Goal: Information Seeking & Learning: Learn about a topic

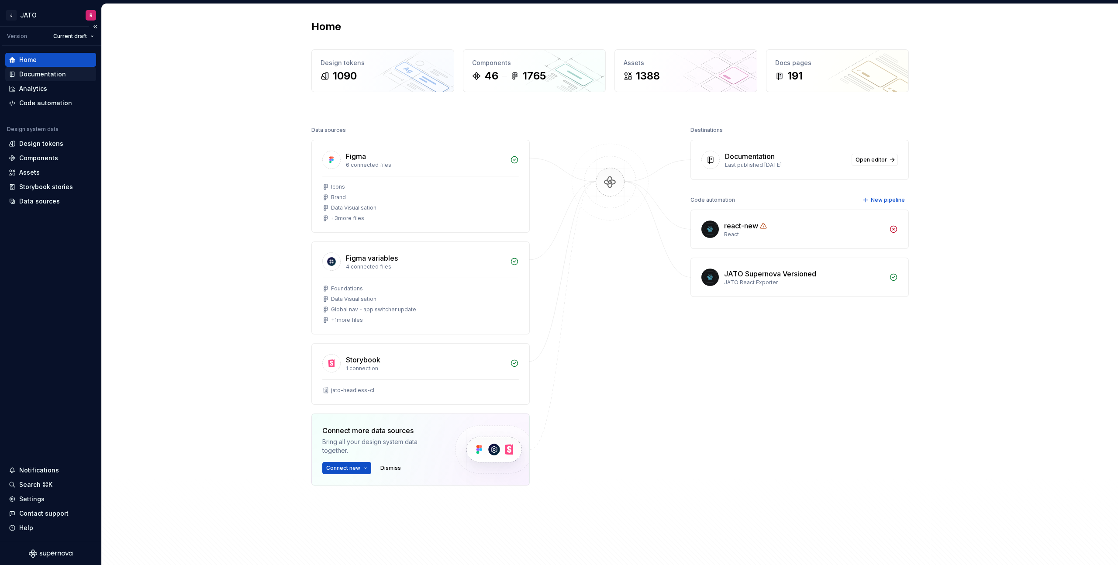
click at [24, 75] on div "Documentation" at bounding box center [42, 74] width 47 height 9
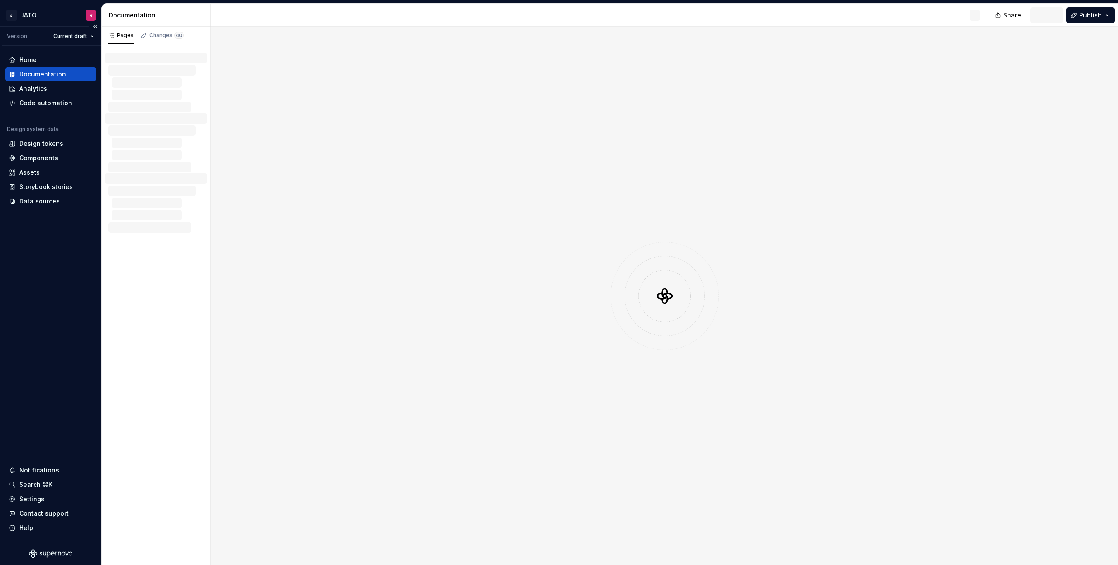
click at [33, 73] on div "Documentation" at bounding box center [42, 74] width 47 height 9
click at [31, 57] on div "Home" at bounding box center [27, 59] width 17 height 9
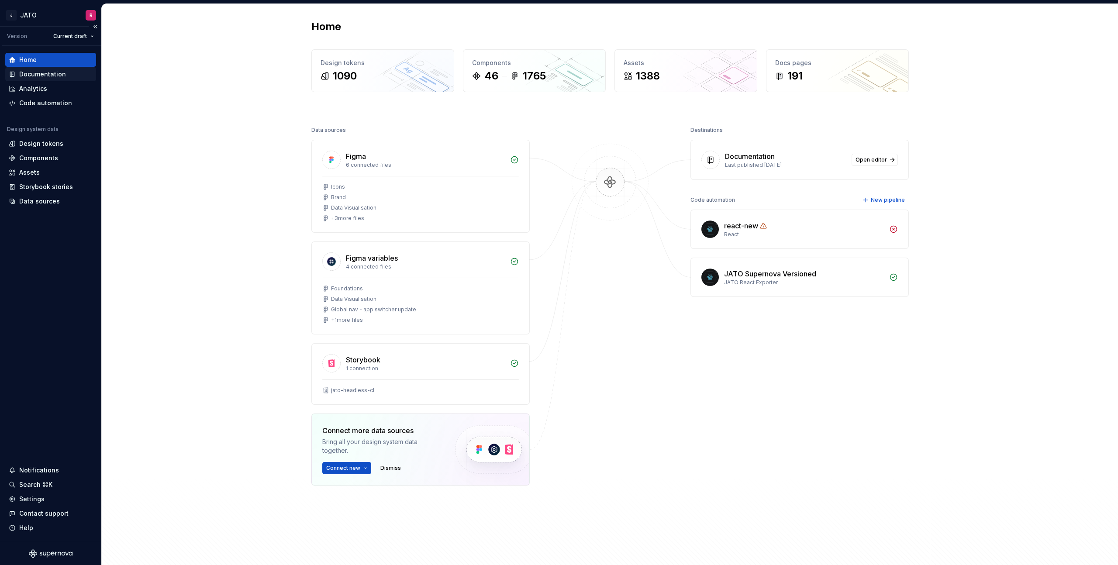
click at [38, 74] on div "Documentation" at bounding box center [42, 74] width 47 height 9
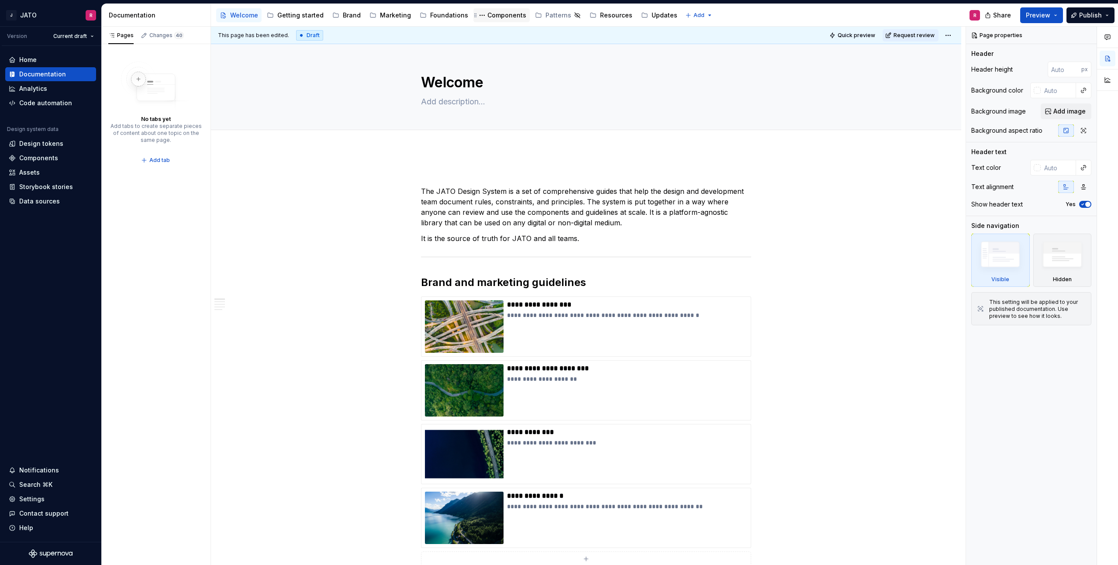
click at [497, 17] on div "Components" at bounding box center [506, 15] width 39 height 9
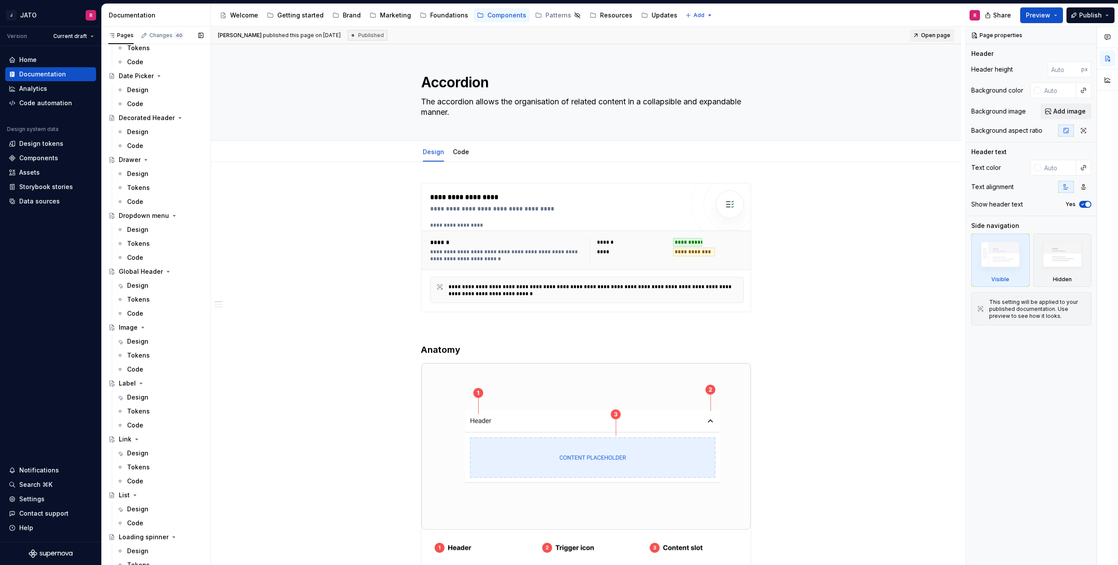
scroll to position [519, 0]
click at [135, 111] on div "Decorated Header" at bounding box center [144, 110] width 50 height 9
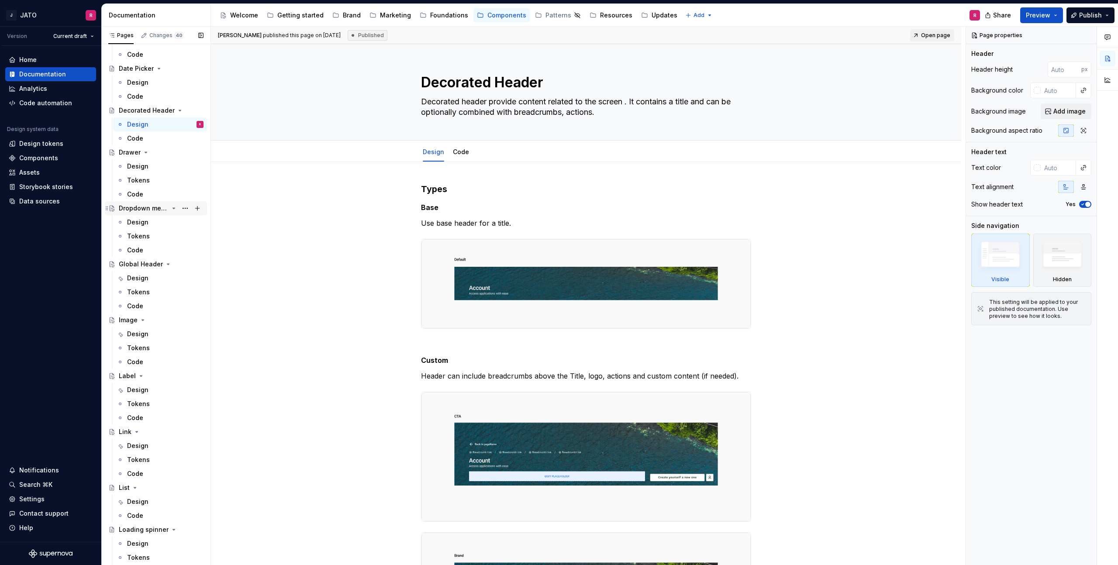
click at [139, 209] on div "Dropdown menu" at bounding box center [144, 208] width 50 height 9
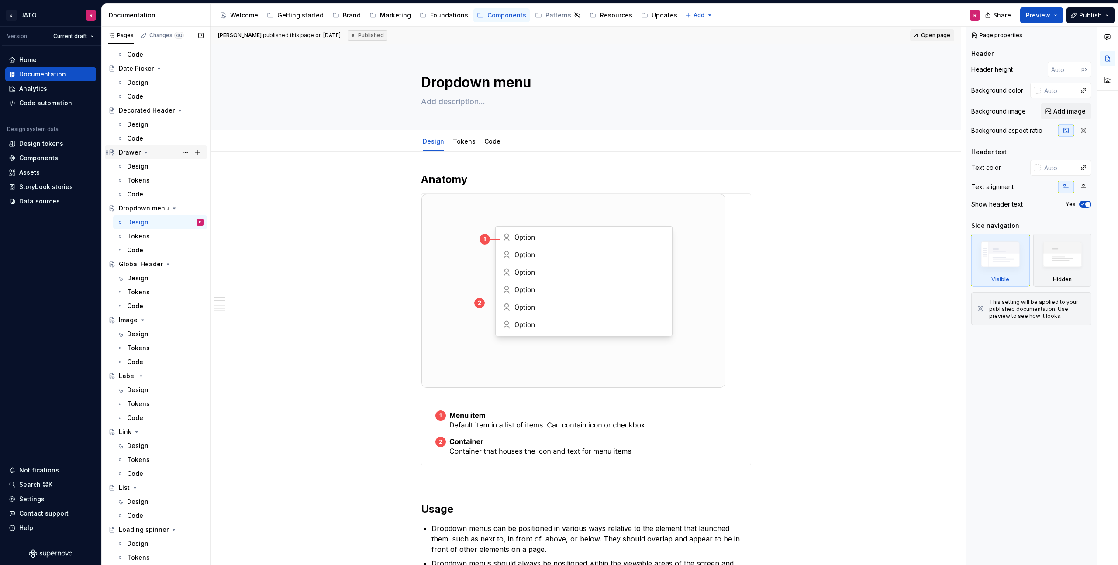
click at [128, 152] on div "Drawer" at bounding box center [130, 152] width 22 height 9
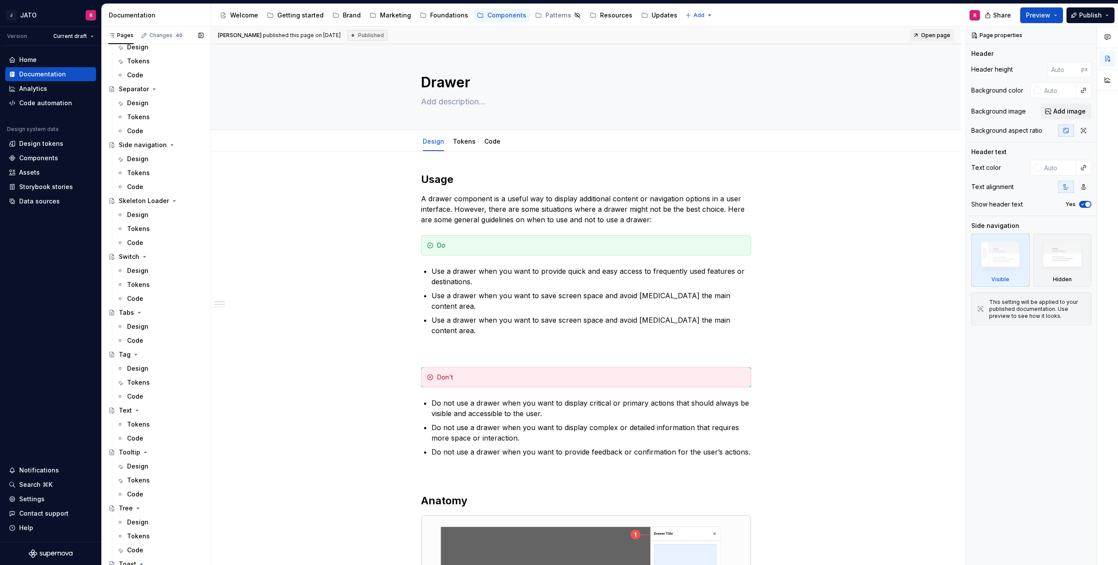
scroll to position [1533, 0]
click at [131, 406] on div "Tooltip" at bounding box center [129, 410] width 21 height 9
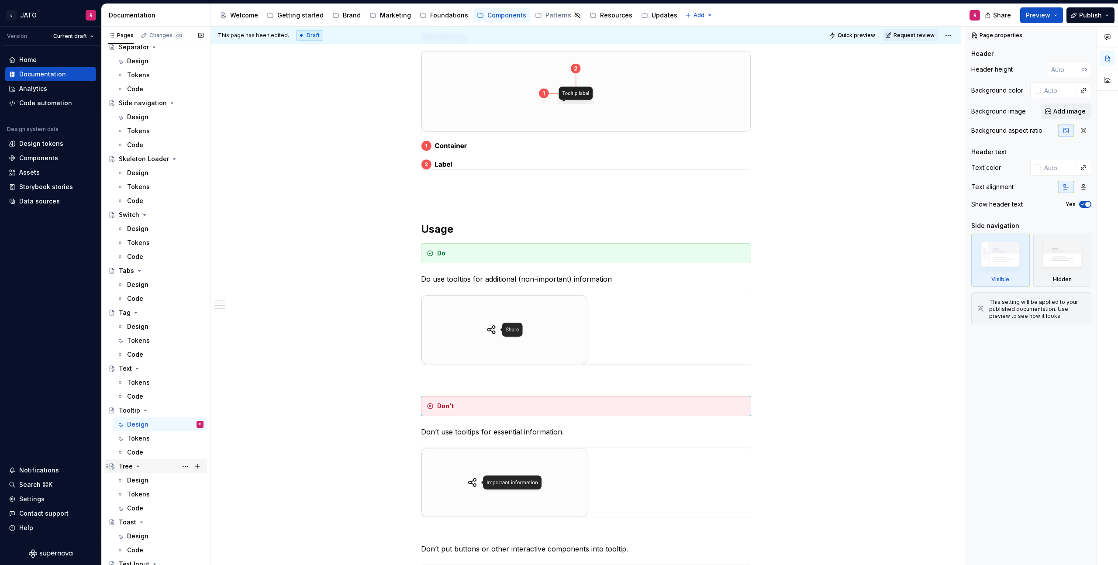
scroll to position [1662, 0]
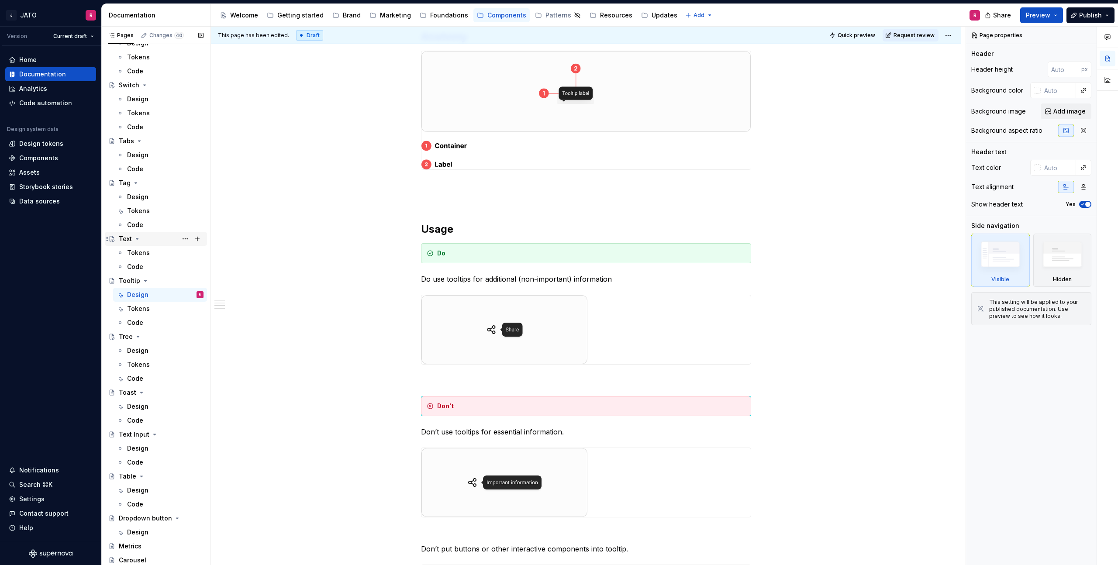
click at [125, 237] on div "Text" at bounding box center [125, 239] width 13 height 9
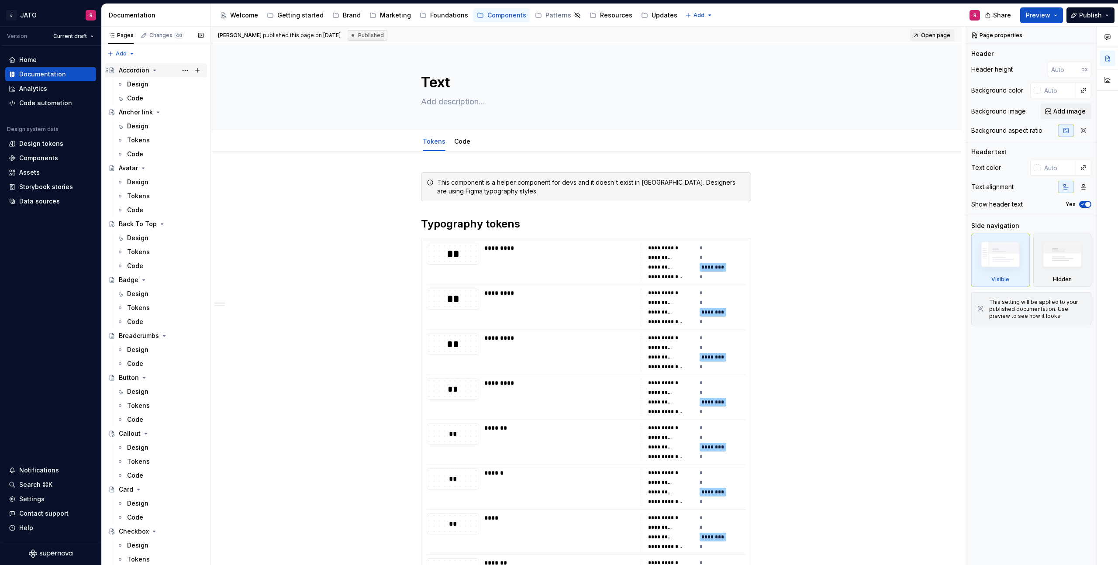
drag, startPoint x: 131, startPoint y: 73, endPoint x: 131, endPoint y: 78, distance: 4.8
click at [131, 73] on div "Accordion" at bounding box center [134, 70] width 31 height 9
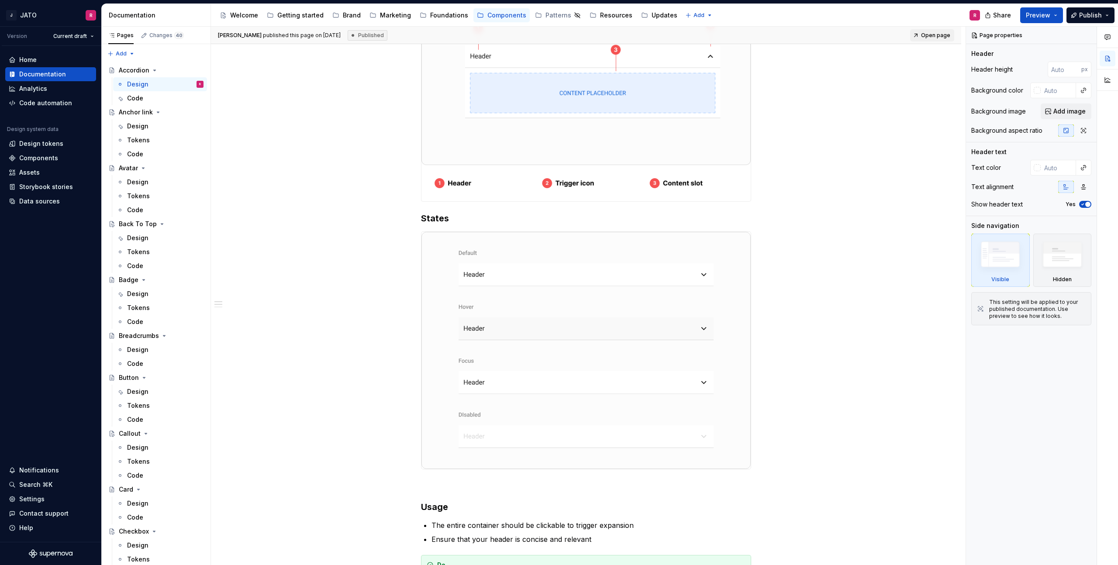
scroll to position [623, 0]
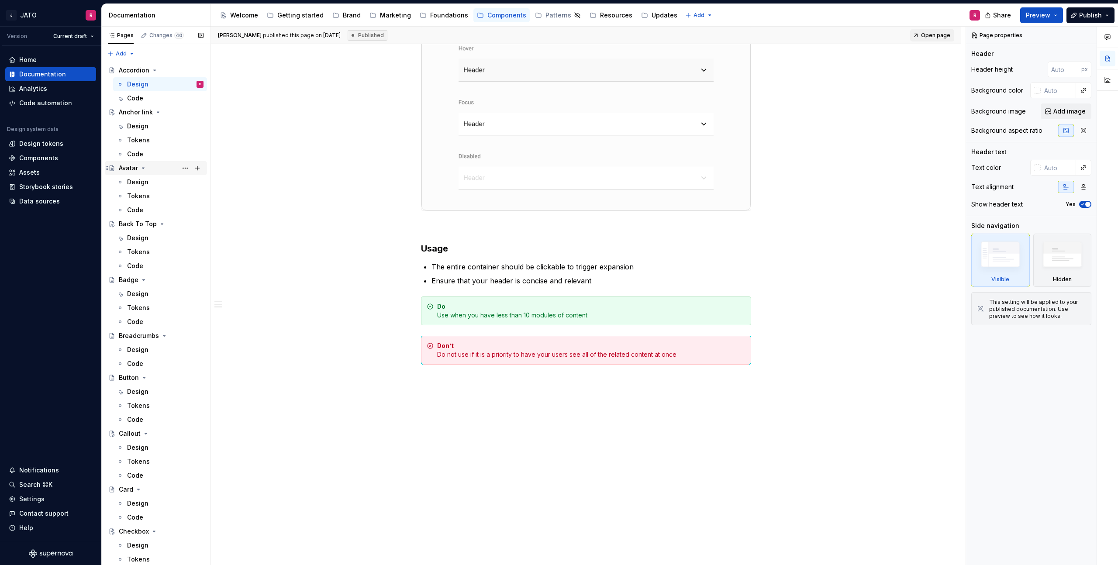
click at [130, 166] on div "Avatar" at bounding box center [128, 168] width 19 height 9
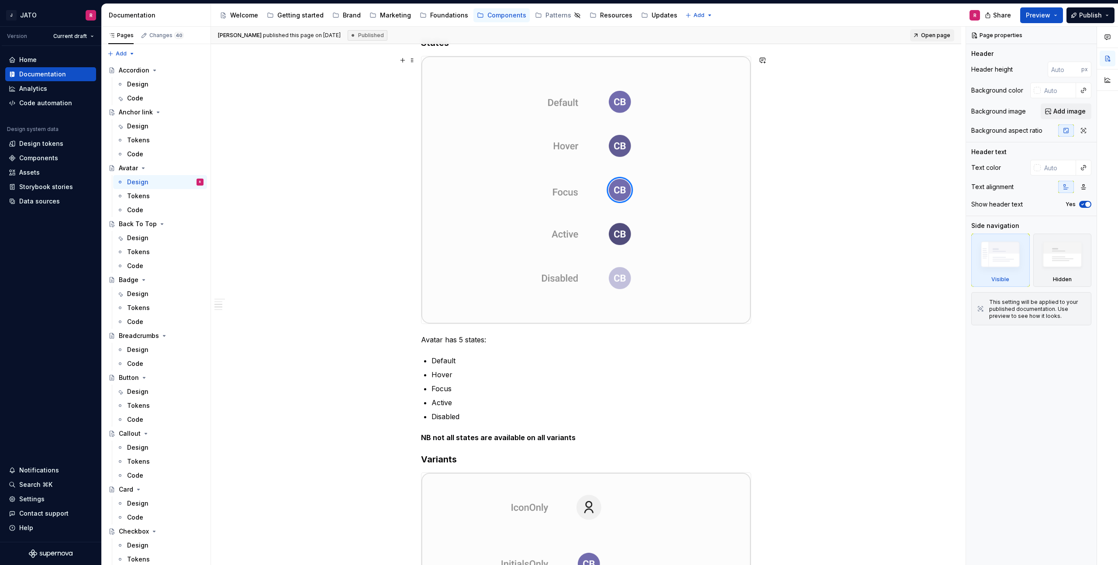
scroll to position [788, 0]
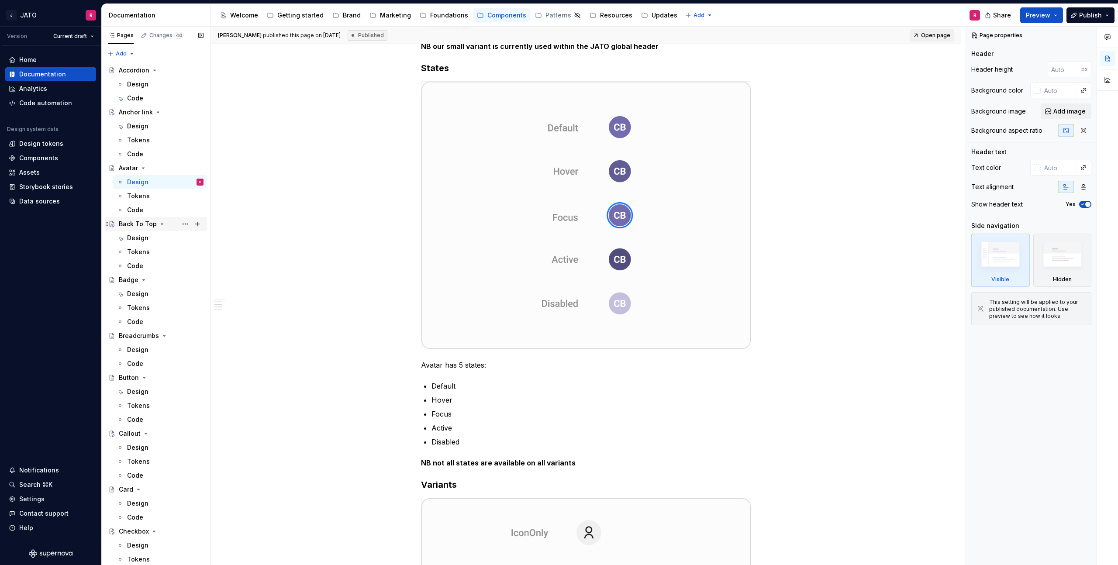
click at [133, 225] on div "Back To Top" at bounding box center [138, 224] width 38 height 9
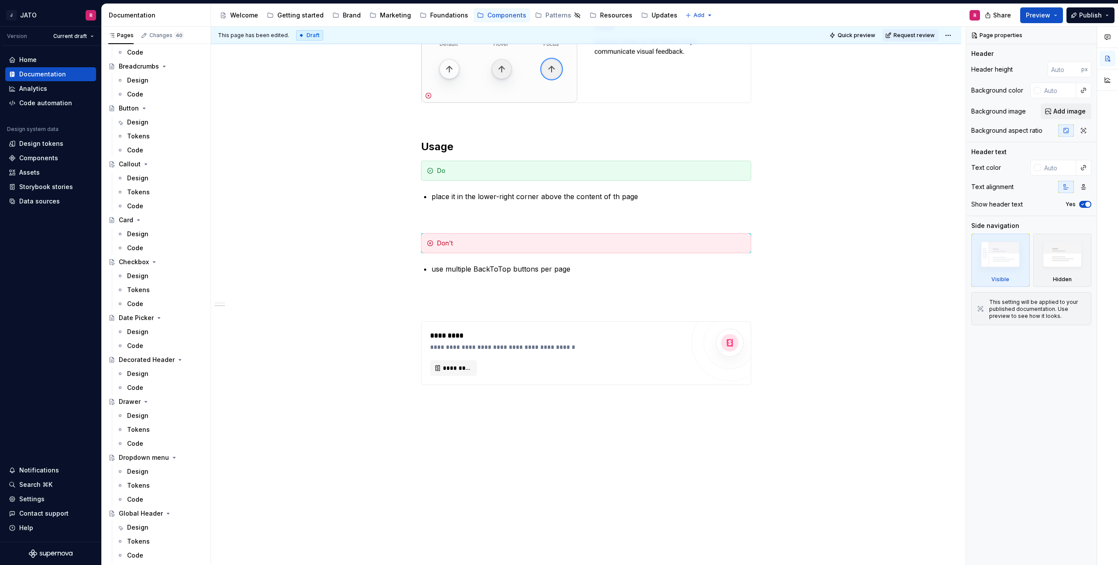
scroll to position [287, 0]
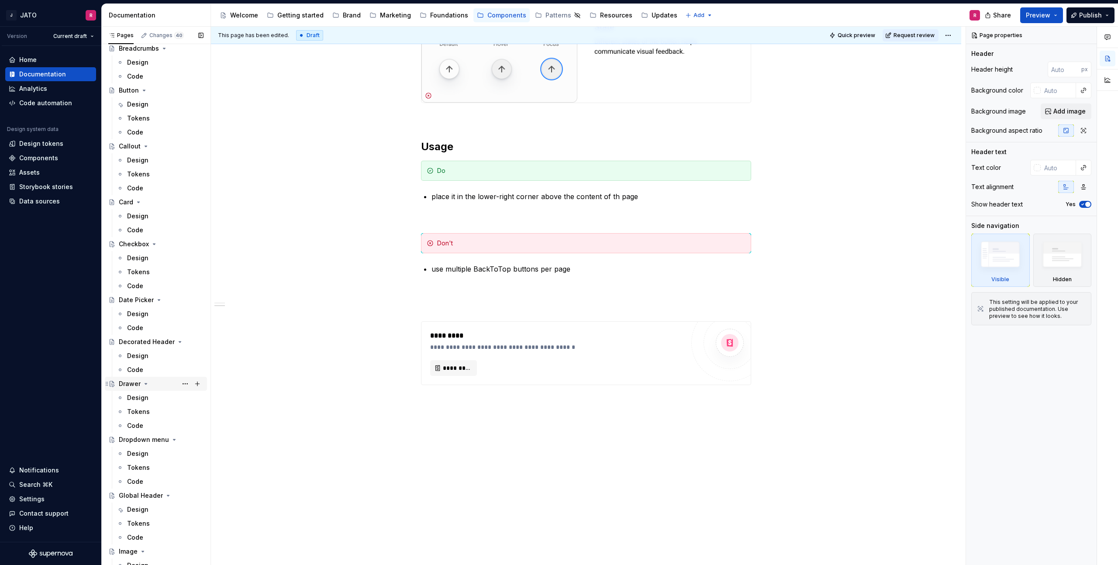
click at [131, 383] on div "Drawer" at bounding box center [130, 384] width 22 height 9
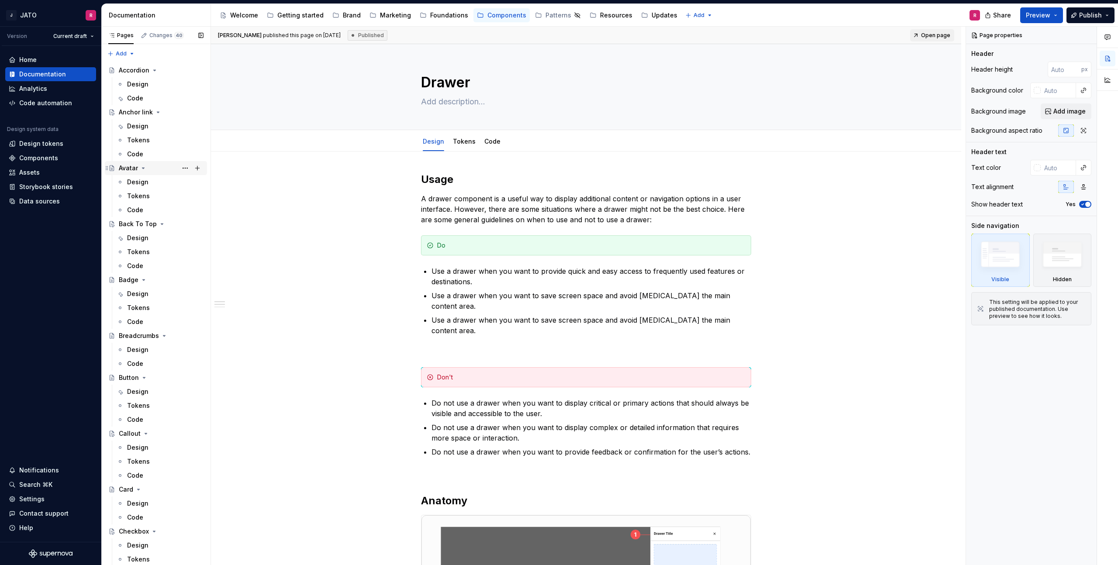
click at [129, 169] on div "Avatar" at bounding box center [128, 168] width 19 height 9
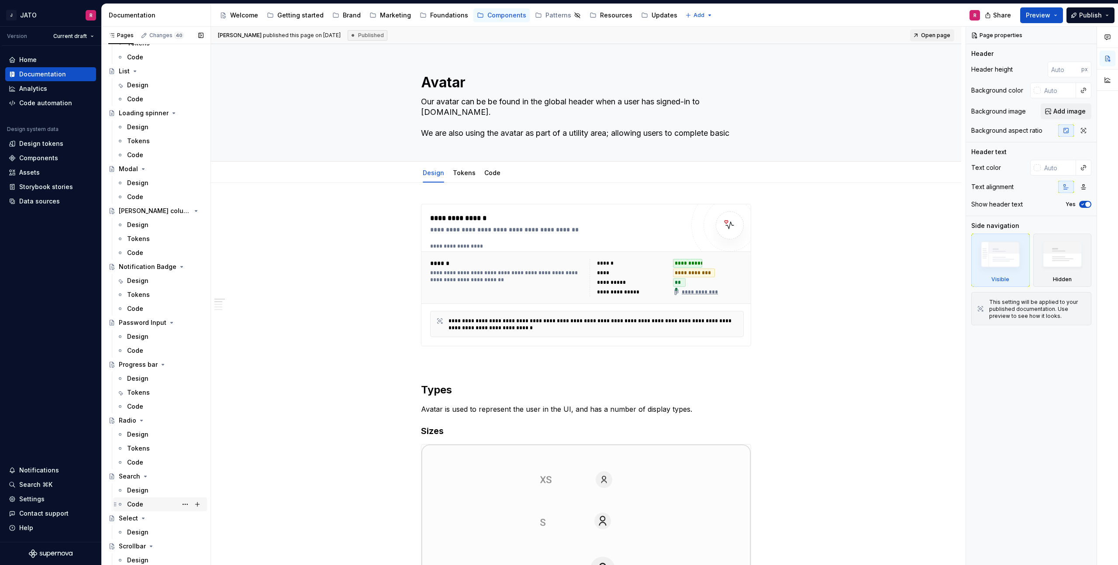
scroll to position [977, 0]
click at [125, 435] on div "Search" at bounding box center [129, 435] width 21 height 9
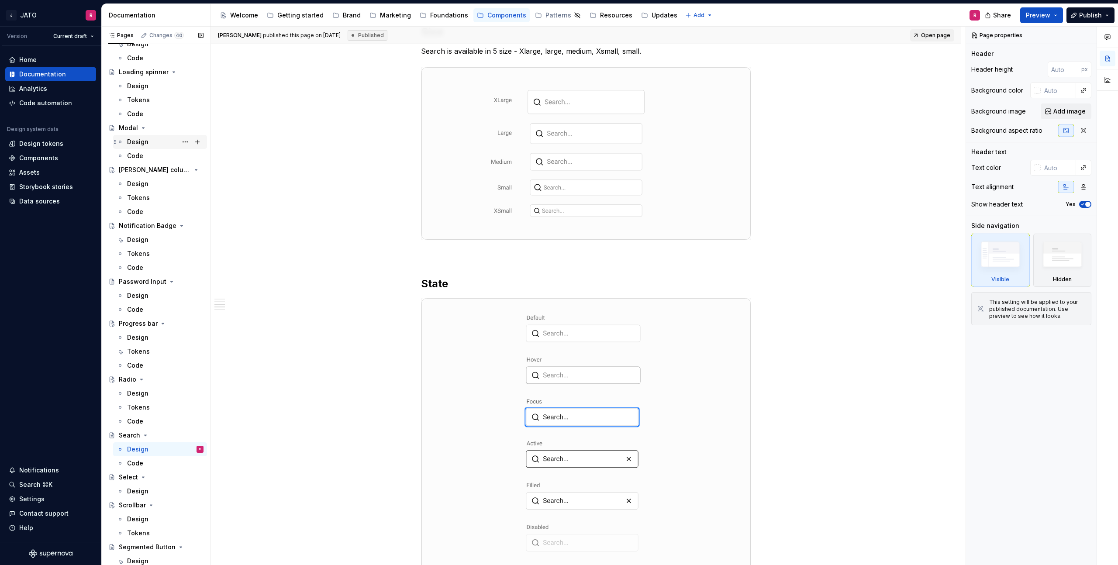
scroll to position [953, 0]
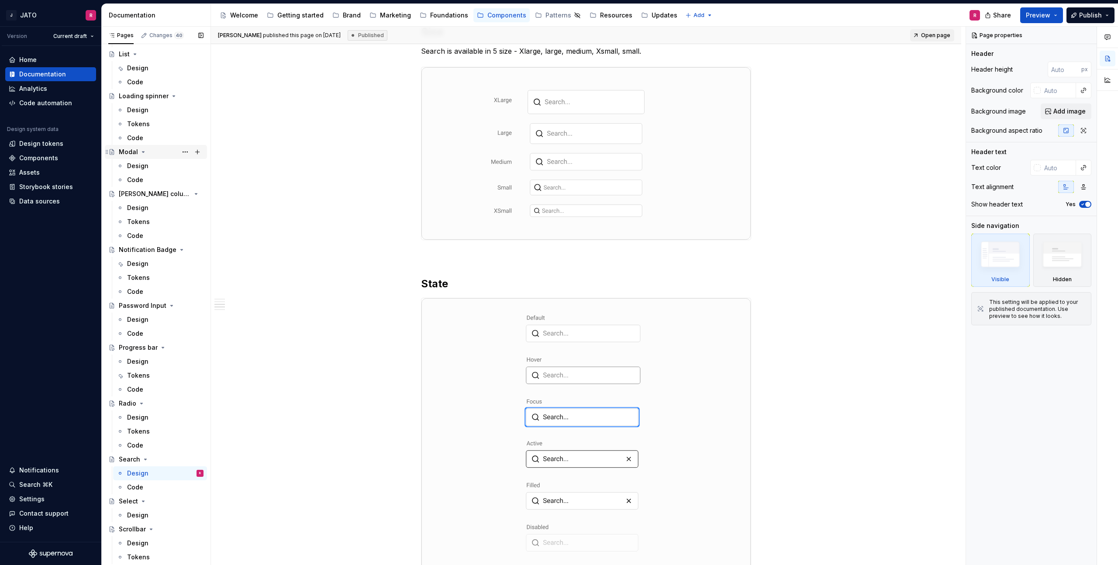
click at [128, 153] on div "Modal" at bounding box center [128, 152] width 19 height 9
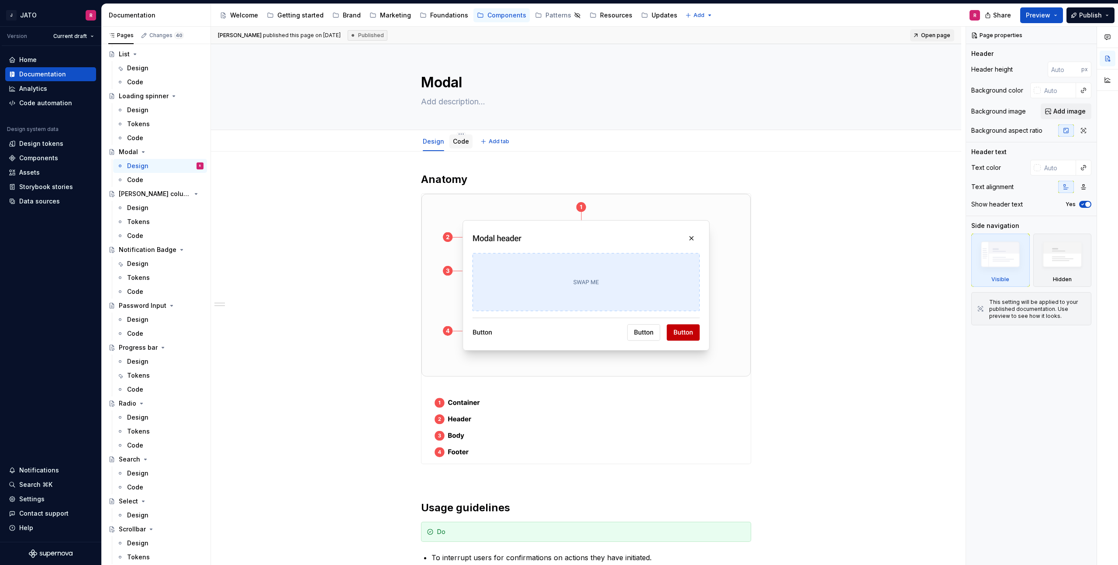
click at [463, 140] on link "Code" at bounding box center [461, 141] width 16 height 7
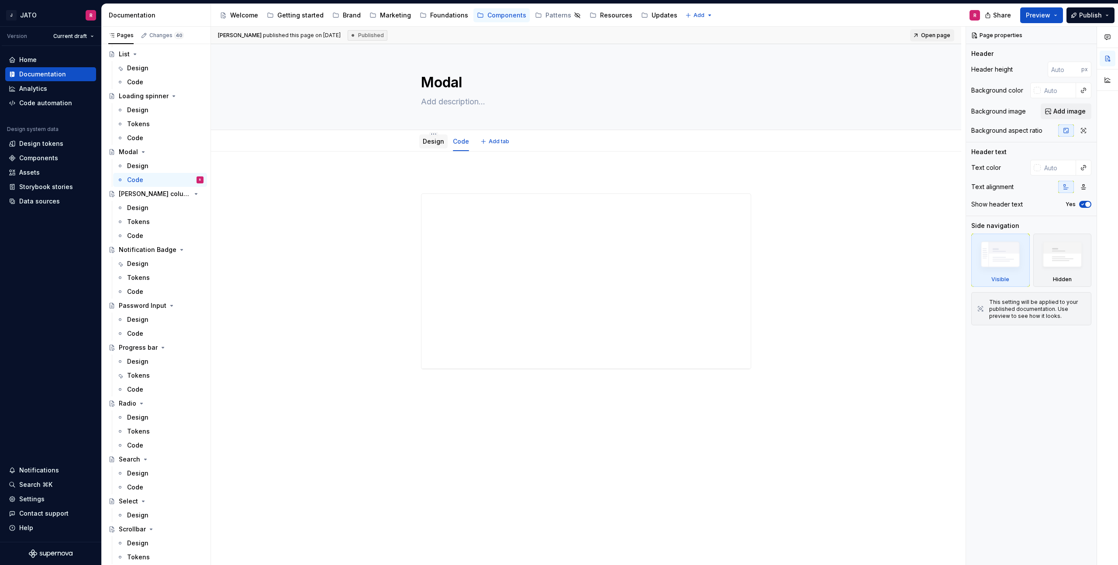
click at [437, 142] on link "Design" at bounding box center [433, 141] width 21 height 7
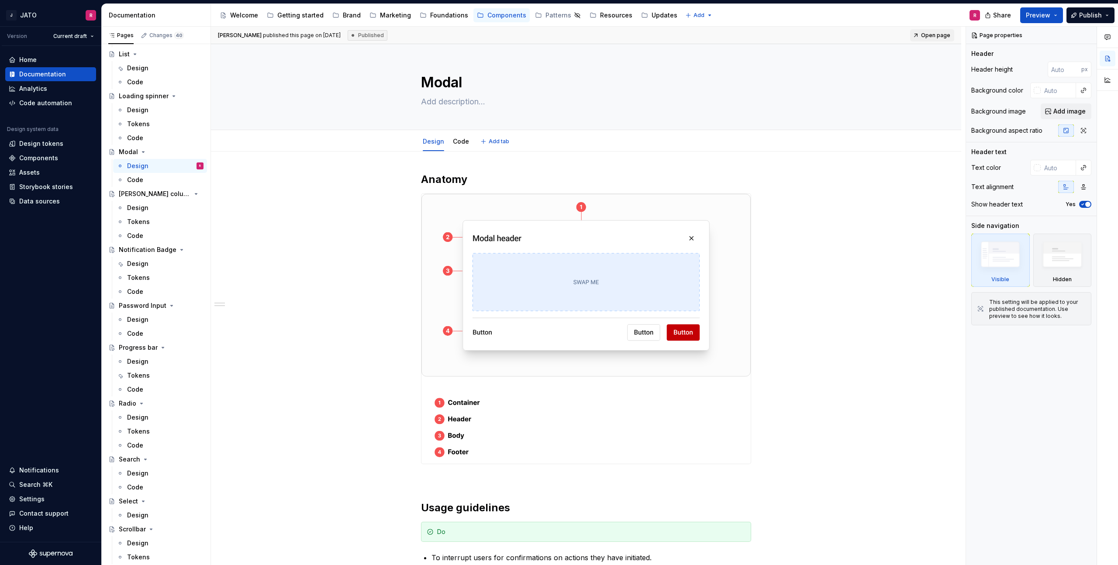
type textarea "*"
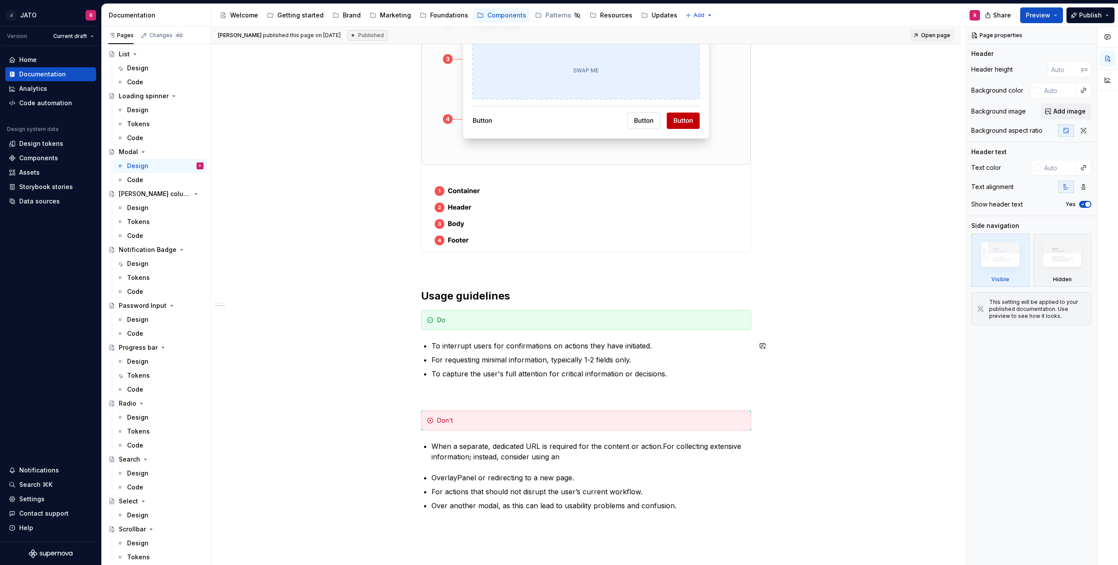
scroll to position [257, 0]
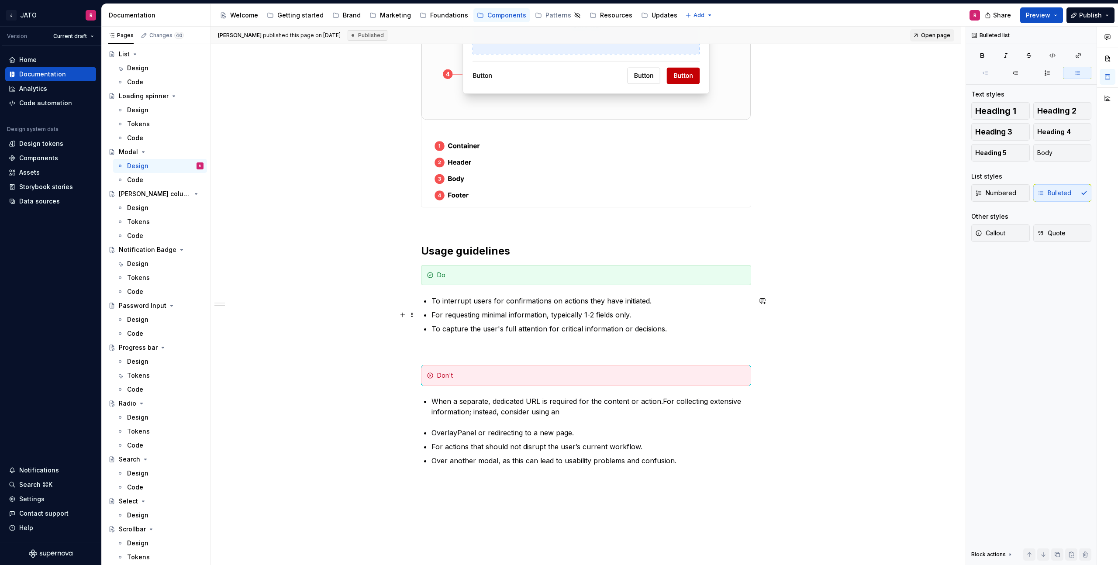
click at [567, 317] on p "For requesting minimal information, typeically 1-2 fields only." at bounding box center [592, 315] width 320 height 10
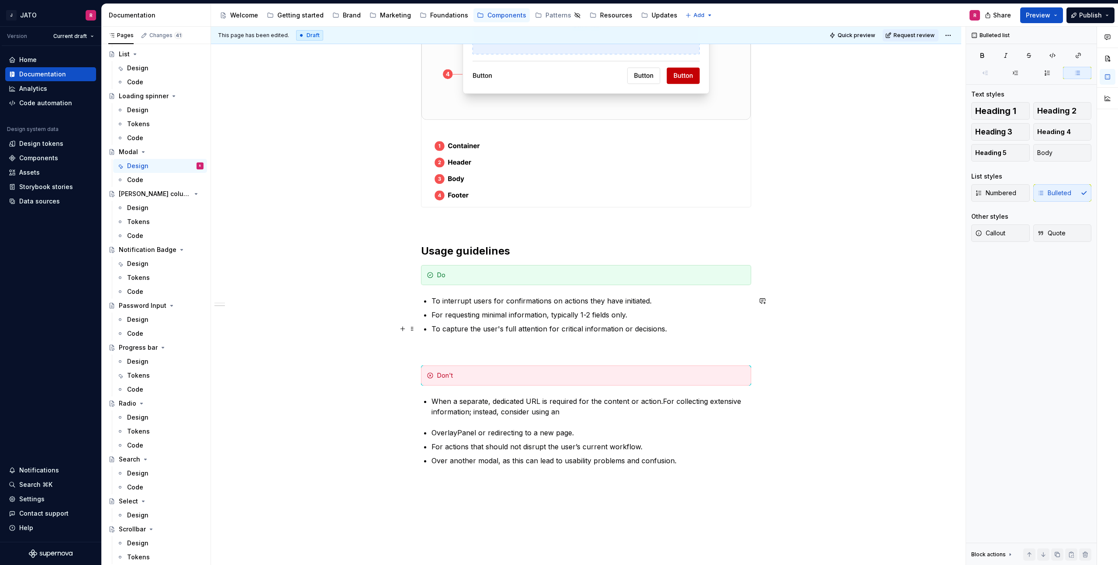
drag, startPoint x: 577, startPoint y: 330, endPoint x: 567, endPoint y: 329, distance: 9.6
click at [573, 329] on p "To capture the user's full attention for critical information or decisions." at bounding box center [592, 329] width 320 height 10
click at [558, 326] on p "To capture the user's full attention for critical information or decisions." at bounding box center [592, 329] width 320 height 10
click at [552, 328] on p "To capture the user's full attention for critical information or decisions." at bounding box center [592, 329] width 320 height 10
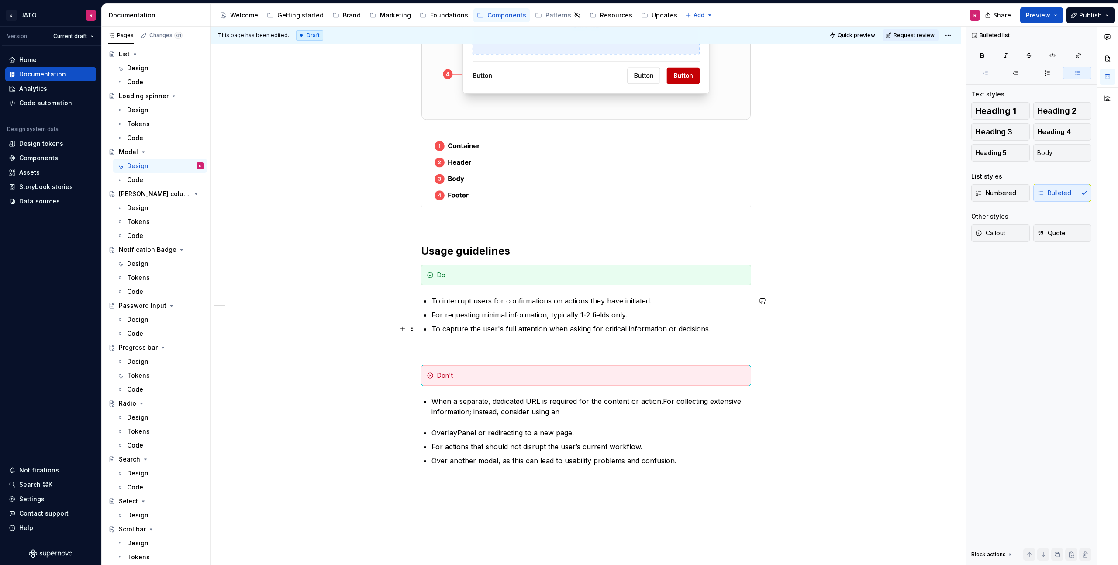
drag, startPoint x: 678, startPoint y: 328, endPoint x: 682, endPoint y: 326, distance: 4.7
click at [678, 328] on p "To capture the user's full attention when asking for critical information or de…" at bounding box center [592, 329] width 320 height 10
click at [713, 328] on p "To capture the user's full attention when asking for critical information or a …" at bounding box center [592, 329] width 320 height 10
drag, startPoint x: 538, startPoint y: 412, endPoint x: 394, endPoint y: 403, distance: 143.6
click at [394, 403] on div "Anatomy Usage guidelines Do To interrupt users for confirmations on actions the…" at bounding box center [586, 281] width 750 height 772
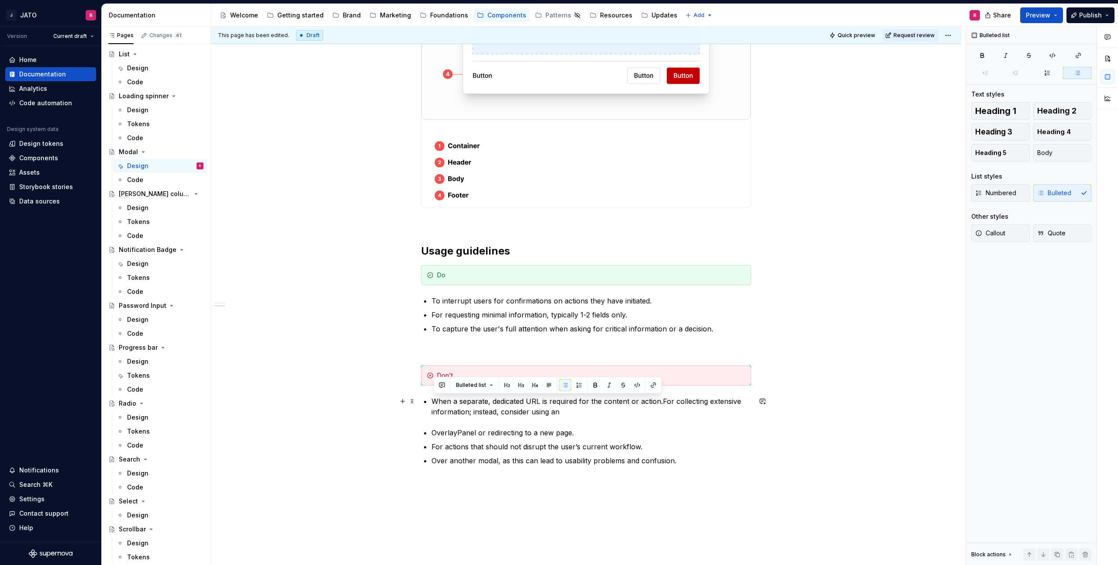
click at [570, 411] on p "When a separate, dedicated URL is required for the content or action.For collec…" at bounding box center [592, 406] width 320 height 21
click at [434, 399] on p "When a separate, dedicated URL is required for the content or action.For collec…" at bounding box center [592, 406] width 320 height 21
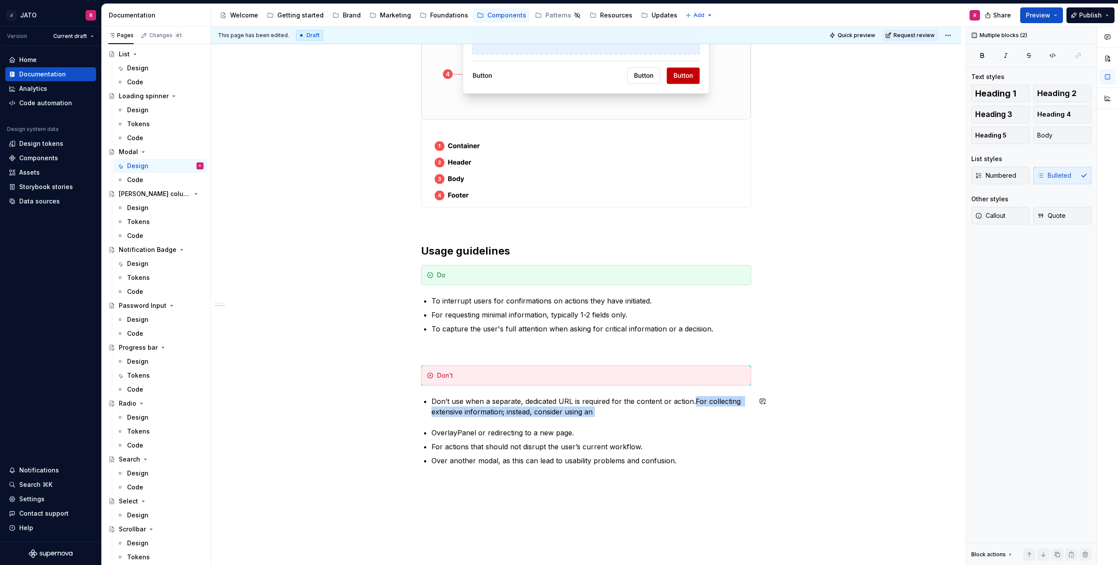
drag, startPoint x: 698, startPoint y: 403, endPoint x: 737, endPoint y: 418, distance: 41.8
click at [737, 418] on div "Anatomy Usage guidelines Do To interrupt users for confirmations on actions the…" at bounding box center [586, 201] width 330 height 571
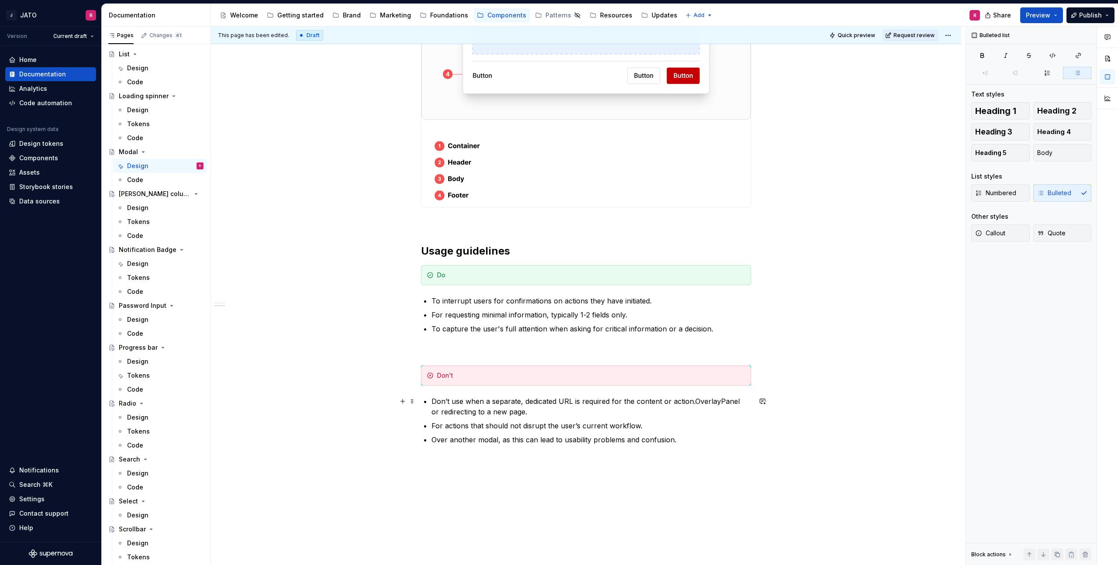
click at [692, 406] on p "Don’t use when a separate, dedicated URL is required for the content or action.…" at bounding box center [592, 406] width 320 height 21
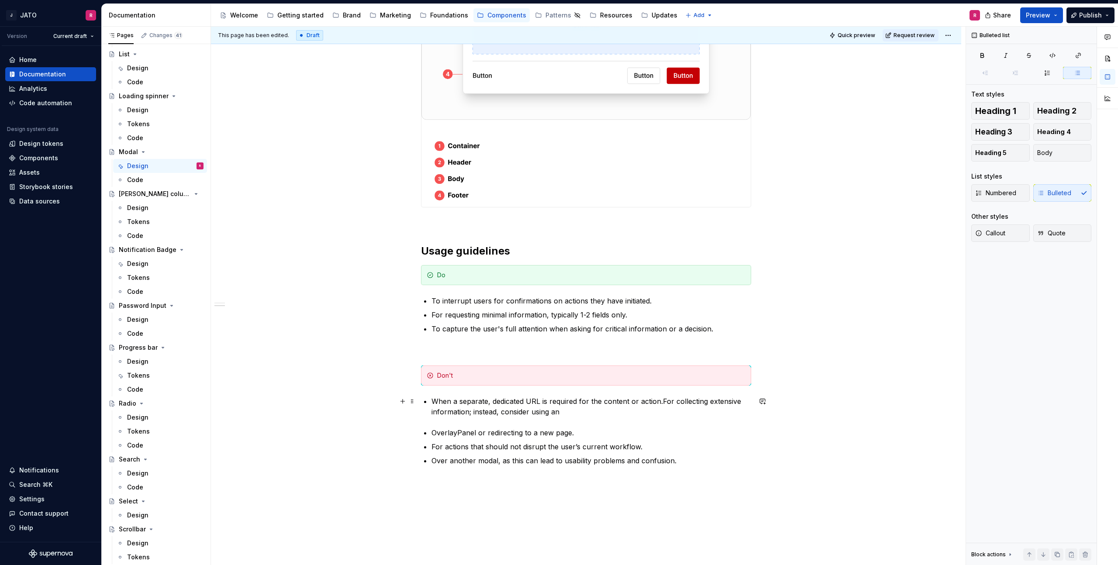
click at [670, 399] on p "When a separate, dedicated URL is required for the content or action.For collec…" at bounding box center [592, 406] width 320 height 21
click at [663, 400] on p "When a separate, dedicated URL is required for the content or action.For collec…" at bounding box center [592, 406] width 320 height 21
drag, startPoint x: 663, startPoint y: 400, endPoint x: 688, endPoint y: 413, distance: 27.5
click at [688, 413] on p "When a separate, dedicated URL is required for the content or action.For collec…" at bounding box center [592, 406] width 320 height 21
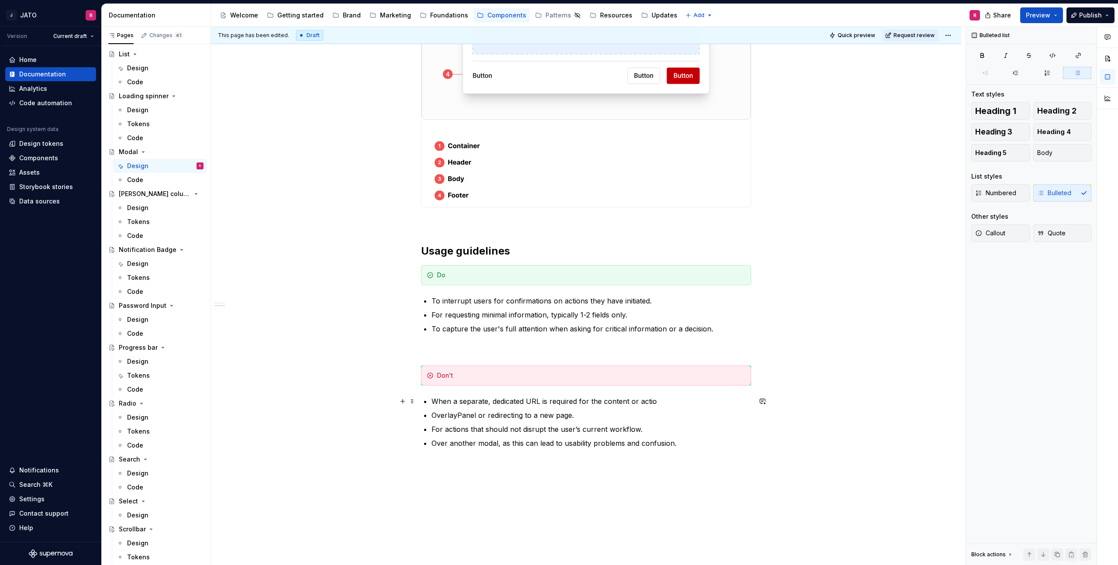
click at [433, 399] on div "Anatomy Usage guidelines Do To interrupt users for confirmations on actions the…" at bounding box center [586, 193] width 330 height 554
click at [688, 400] on p "Don’t use when a separate, dedicated URL is required for the content or actio" at bounding box center [592, 401] width 320 height 10
drag, startPoint x: 580, startPoint y: 414, endPoint x: 574, endPoint y: 415, distance: 6.3
click at [577, 415] on p "OverlayPanel or redirecting to a new page." at bounding box center [592, 415] width 320 height 10
drag, startPoint x: 578, startPoint y: 415, endPoint x: 401, endPoint y: 413, distance: 177.8
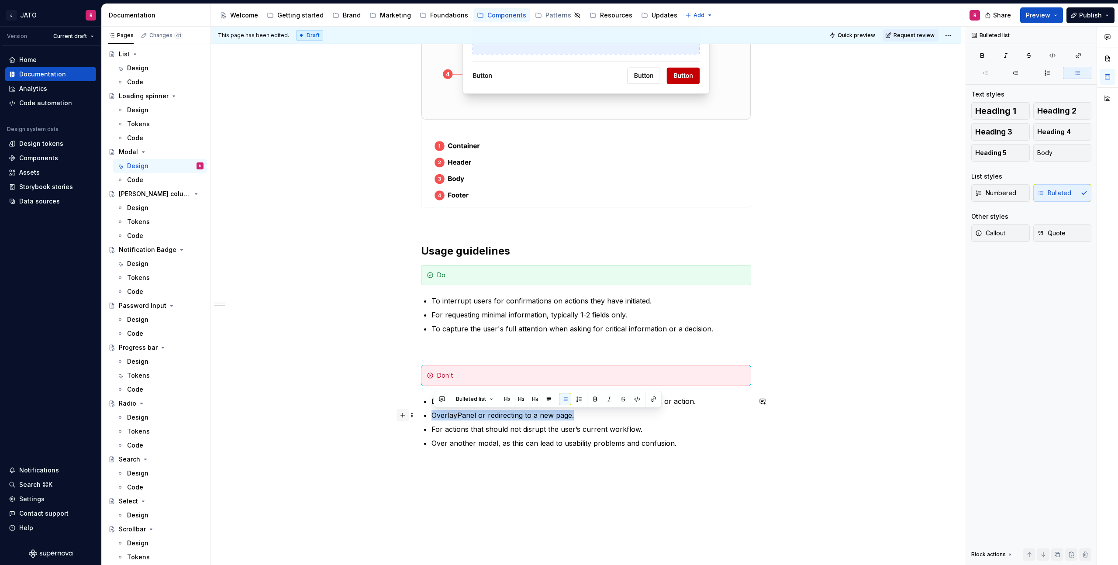
click at [421, 413] on div "Anatomy Usage guidelines Do To interrupt users for confirmations on actions the…" at bounding box center [586, 198] width 330 height 564
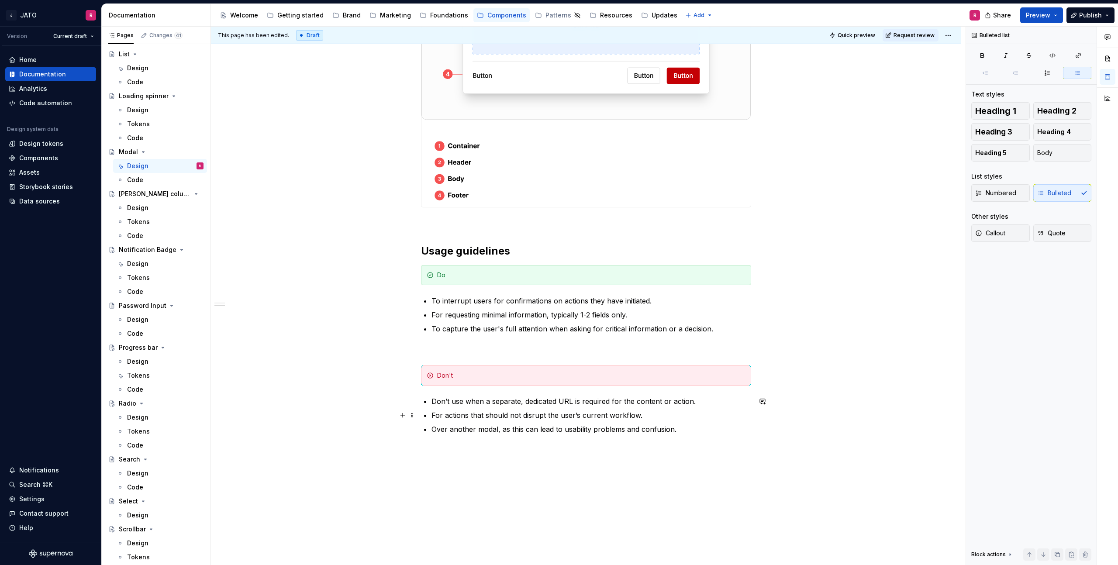
click at [434, 414] on p "For actions that should not disrupt the user’s current workflow." at bounding box center [592, 415] width 320 height 10
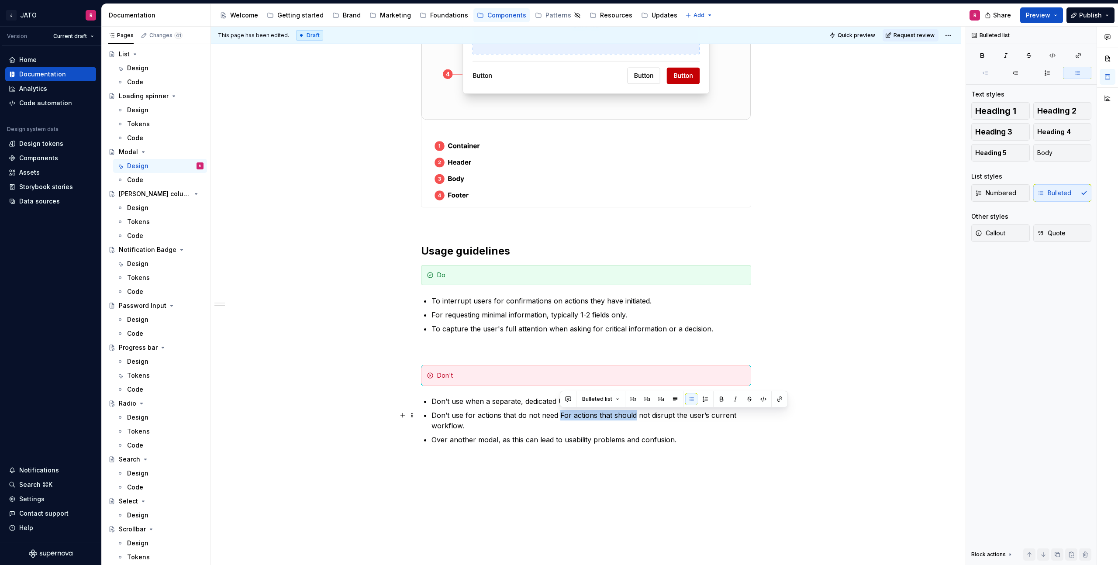
drag, startPoint x: 561, startPoint y: 415, endPoint x: 636, endPoint y: 413, distance: 74.7
click at [636, 413] on p "Don’t use for actions that do not need For actions that should not disrupt the …" at bounding box center [592, 420] width 320 height 21
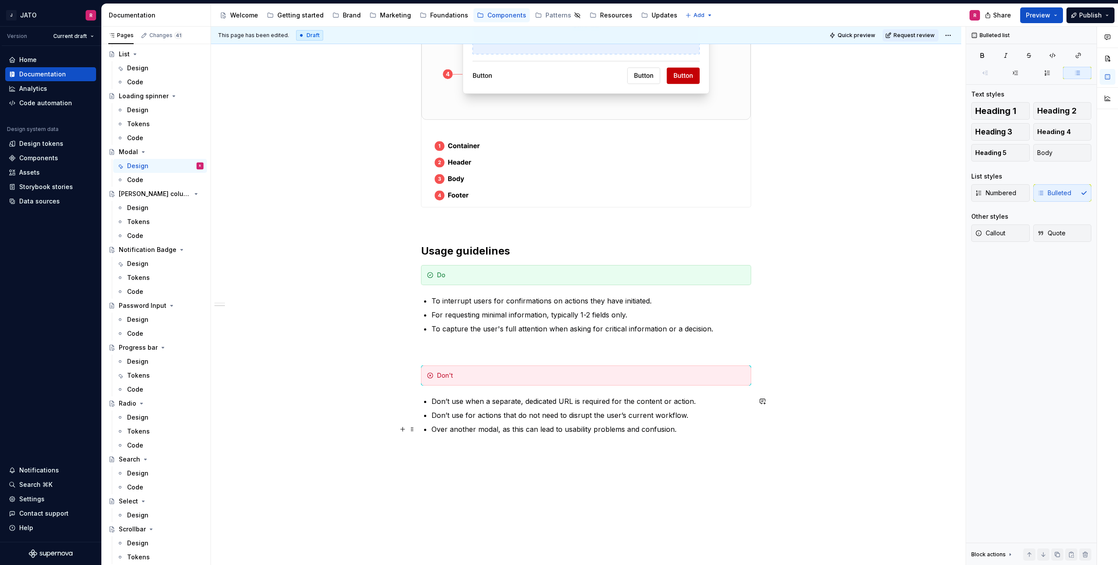
click at [435, 428] on p "Over another modal, as this can lead to usability problems and confusion." at bounding box center [592, 429] width 320 height 10
click at [1108, 17] on button "Publish" at bounding box center [1091, 15] width 48 height 16
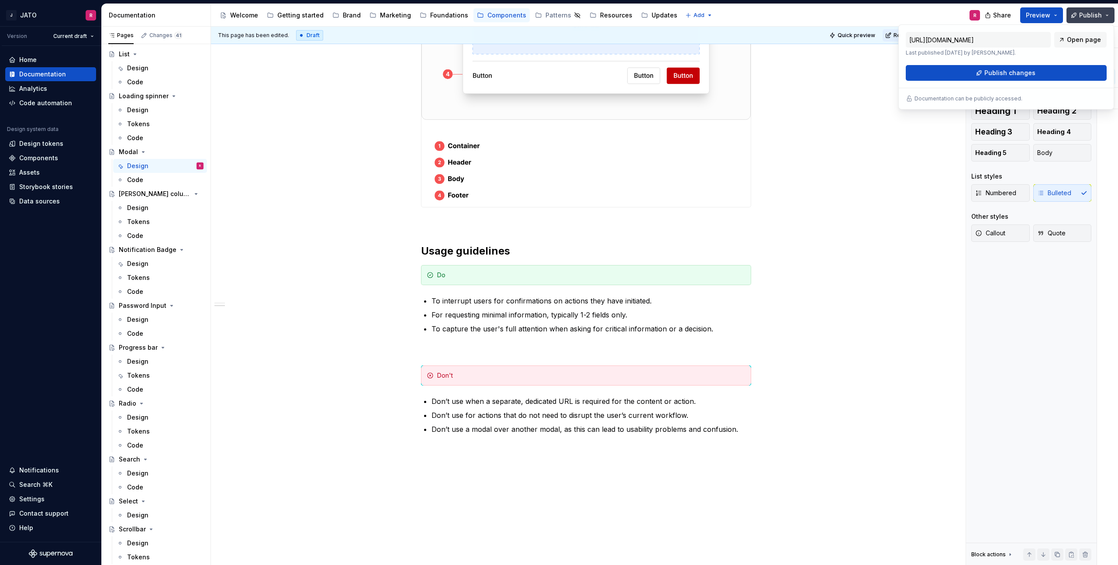
click at [1108, 13] on button "Publish" at bounding box center [1091, 15] width 48 height 16
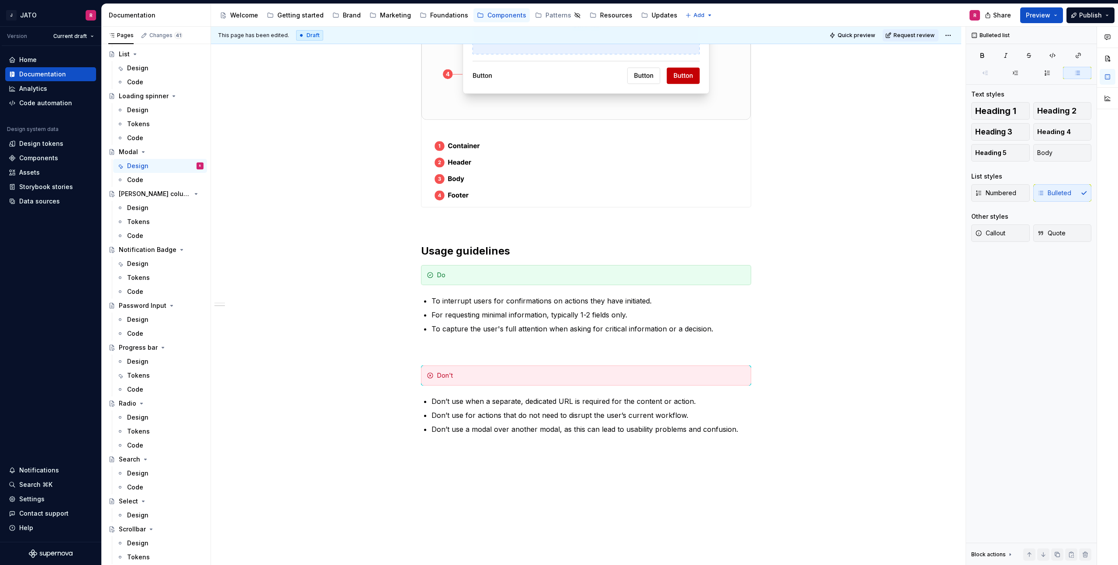
click at [310, 35] on div "Draft" at bounding box center [309, 35] width 27 height 10
click at [1055, 15] on button "Preview" at bounding box center [1041, 15] width 43 height 16
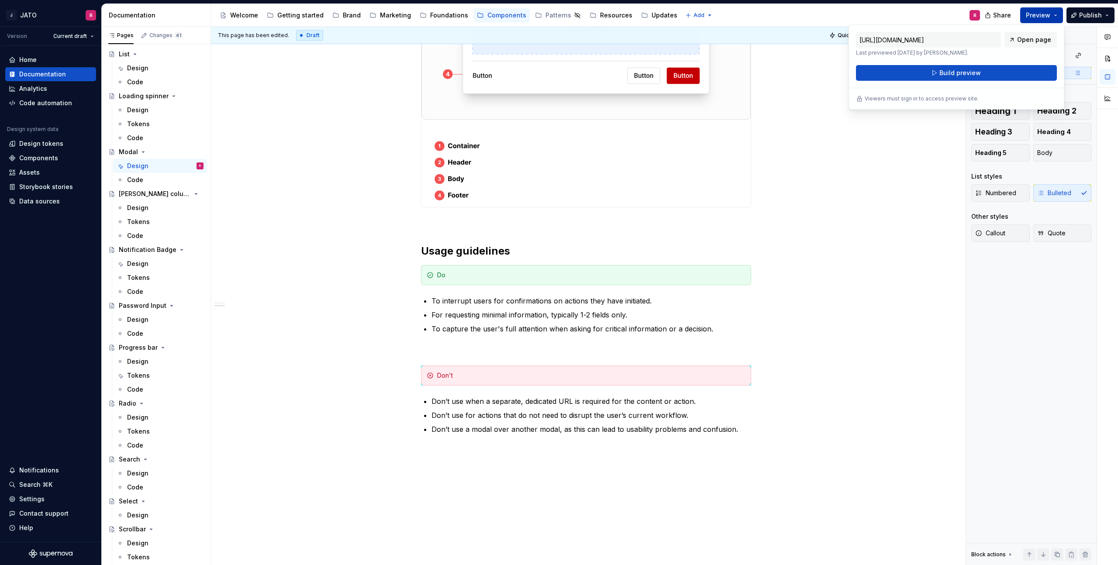
click at [1055, 15] on button "Preview" at bounding box center [1041, 15] width 43 height 16
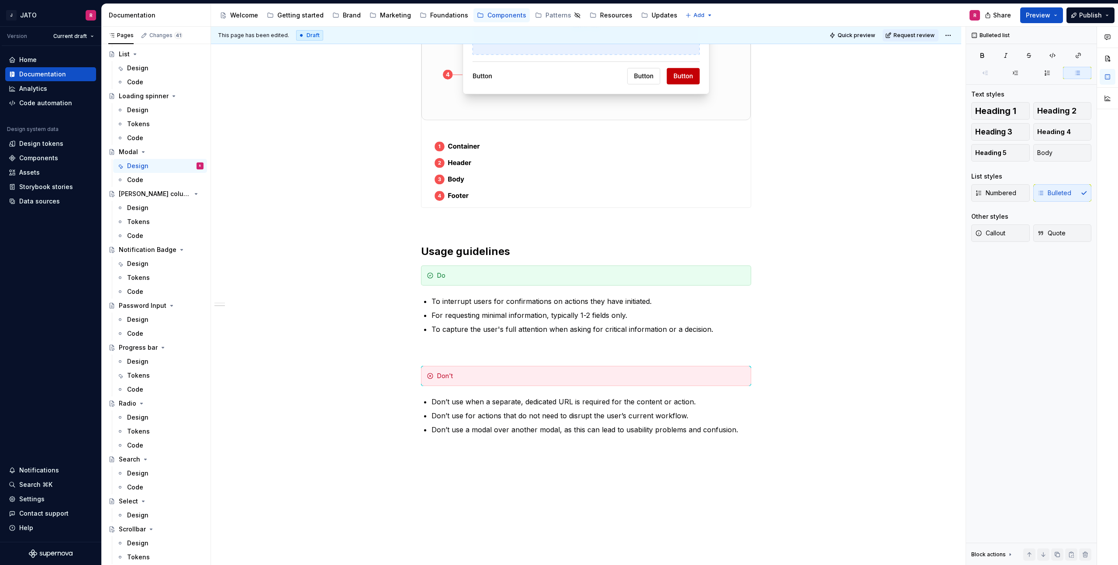
scroll to position [0, 0]
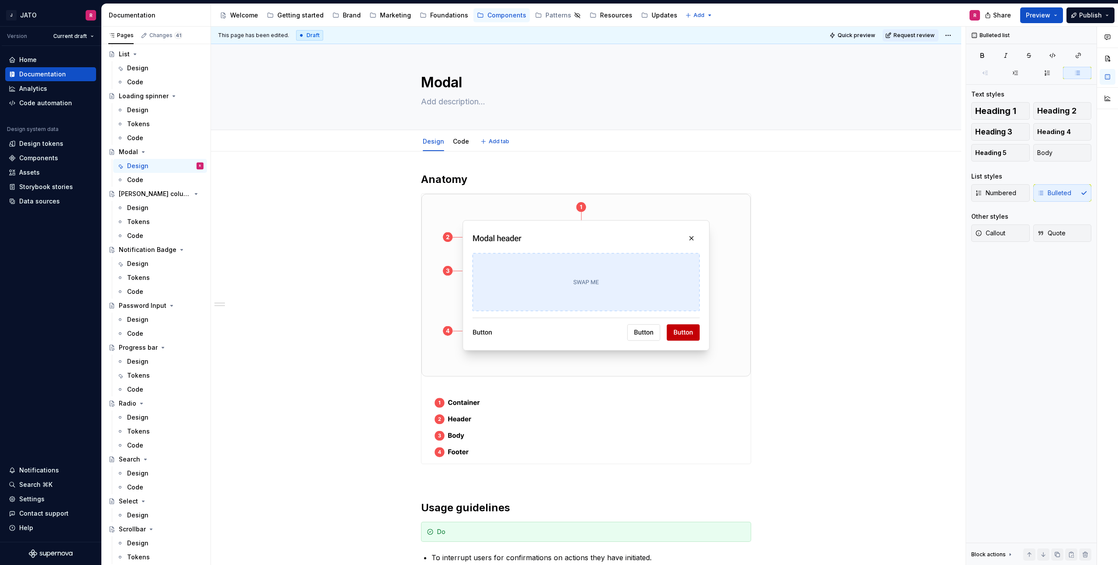
type textarea "*"
click at [445, 101] on textarea at bounding box center [584, 102] width 330 height 14
paste textarea "A modal component is an interactive UI overlay that interrupts the user's workf…"
type textarea "*"
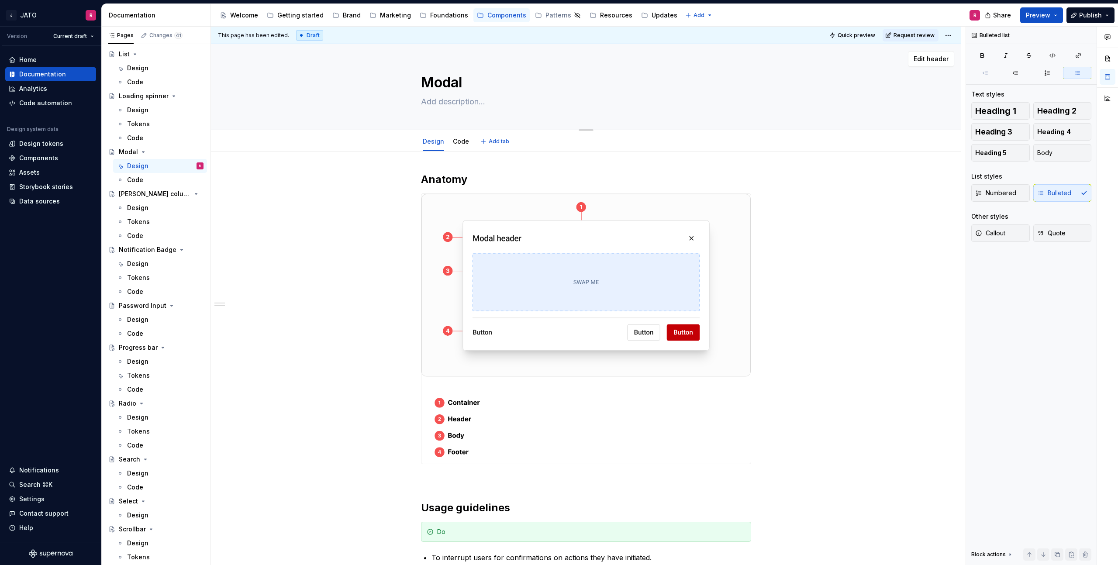
type textarea "A modal component is an interactive UI overlay that interrupts the user's workf…"
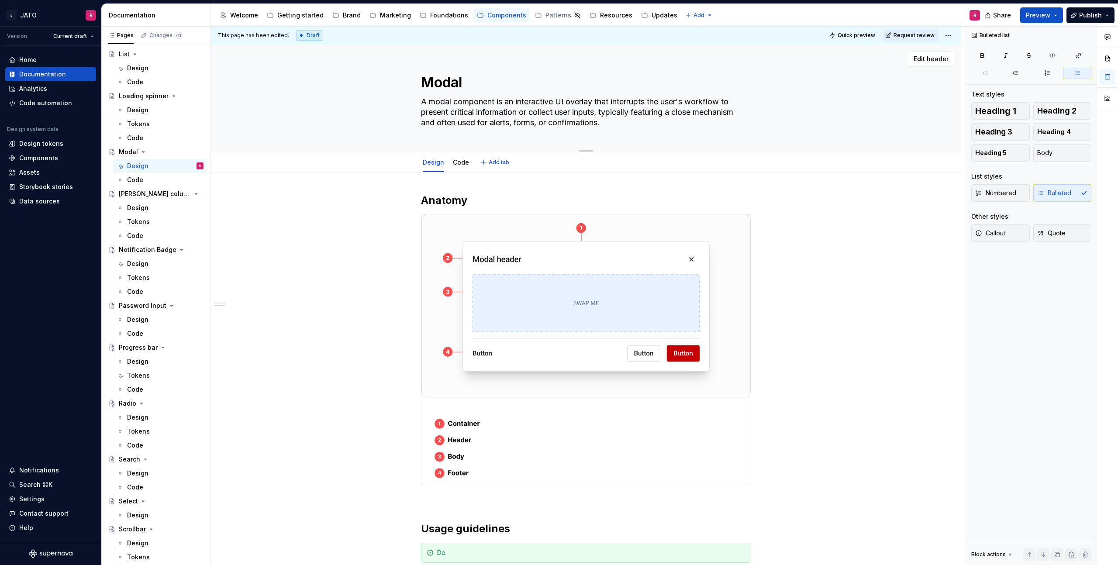
type textarea "*"
click at [607, 111] on textarea "A modal component is an interactive UI overlay that interrupts the user's workf…" at bounding box center [584, 112] width 330 height 35
type textarea "A modal component is an interactive UI overlay that interrupts the user's workf…"
type textarea "*"
type textarea "A modal component is an interactive UI overlay that interrupts the user's workf…"
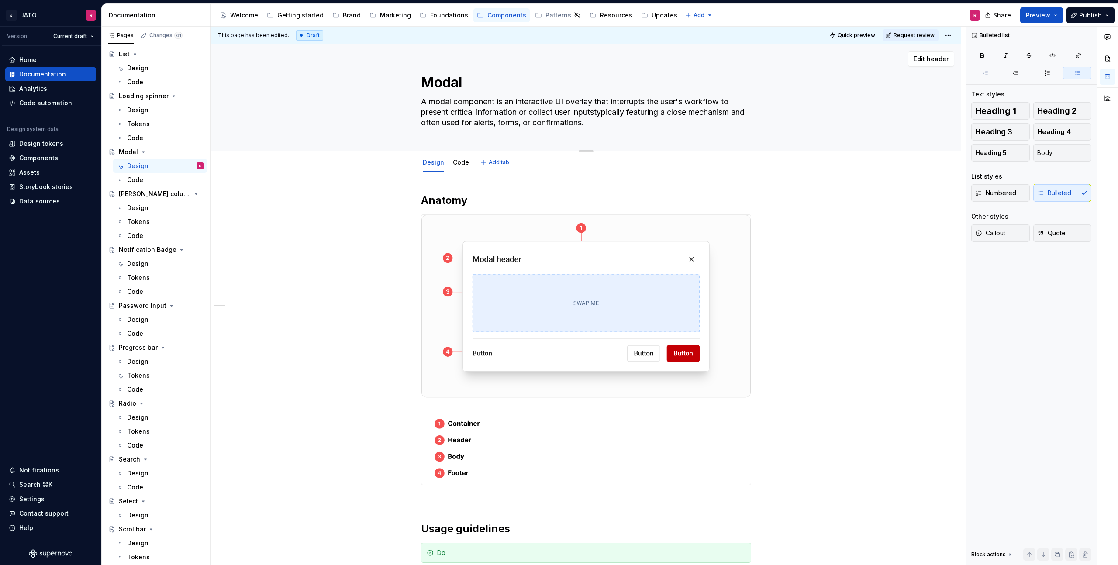
type textarea "*"
type textarea "A modal component is an interactive UI overlay that interrupts the user's workf…"
type textarea "*"
type textarea "A modal component is an interactive UI overlay that interrupts the user's workf…"
type textarea "*"
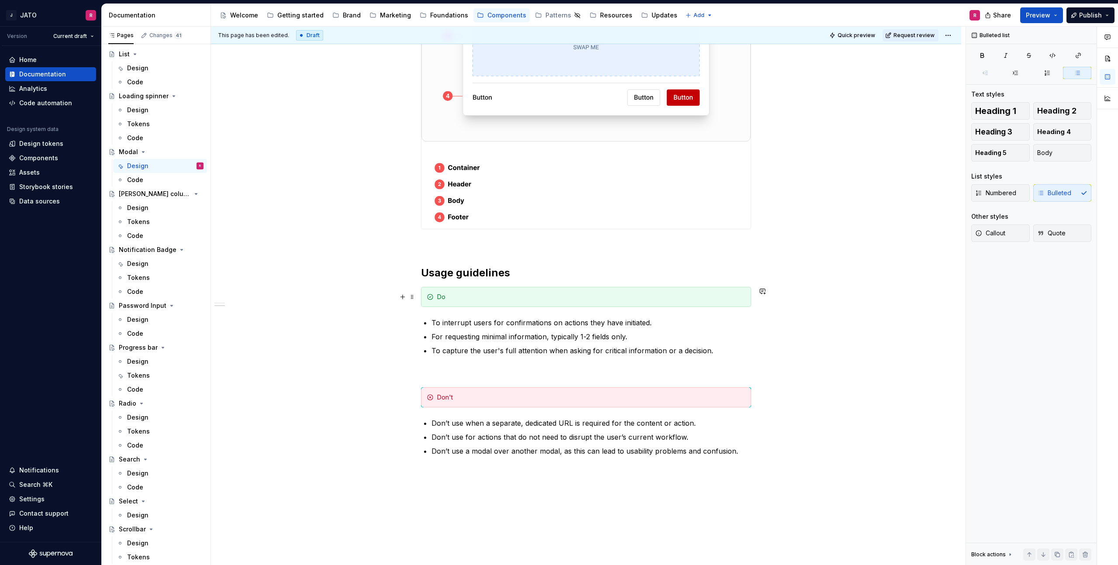
scroll to position [275, 0]
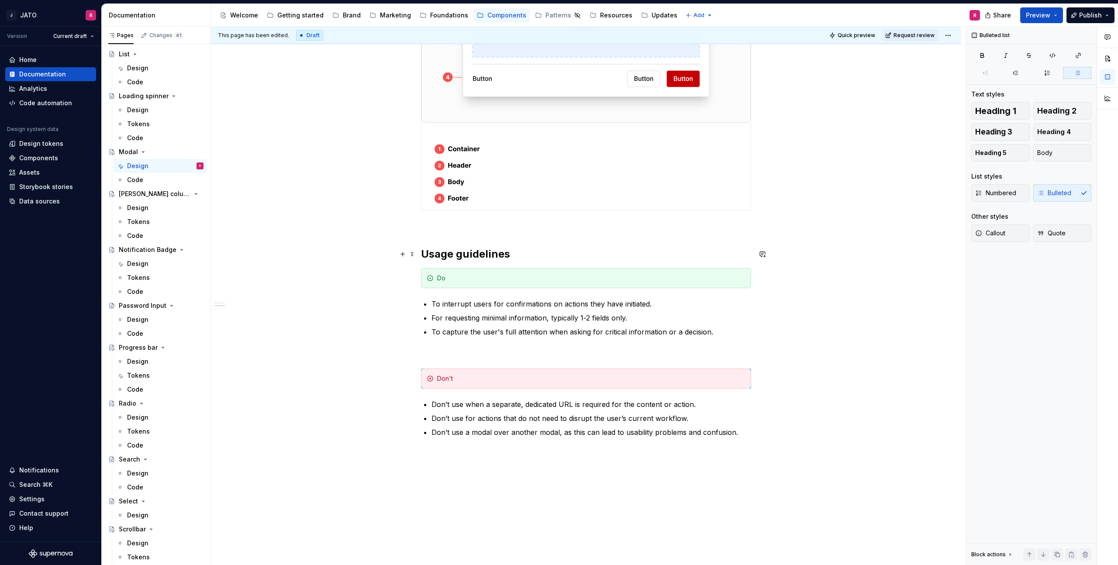
type textarea "A modal component is an interactive UI overlay that interrupts the user's workf…"
click at [480, 256] on h2 "Usage guidelines" at bounding box center [586, 254] width 330 height 14
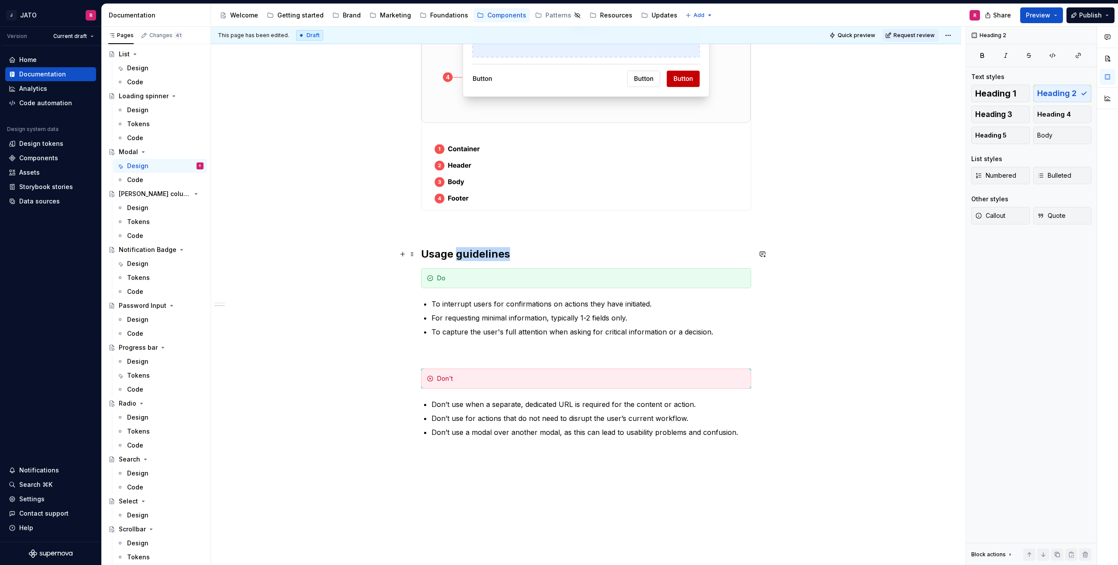
click at [480, 256] on h2 "Usage guidelines" at bounding box center [586, 254] width 330 height 14
click at [133, 344] on div "Progress bar" at bounding box center [138, 347] width 39 height 9
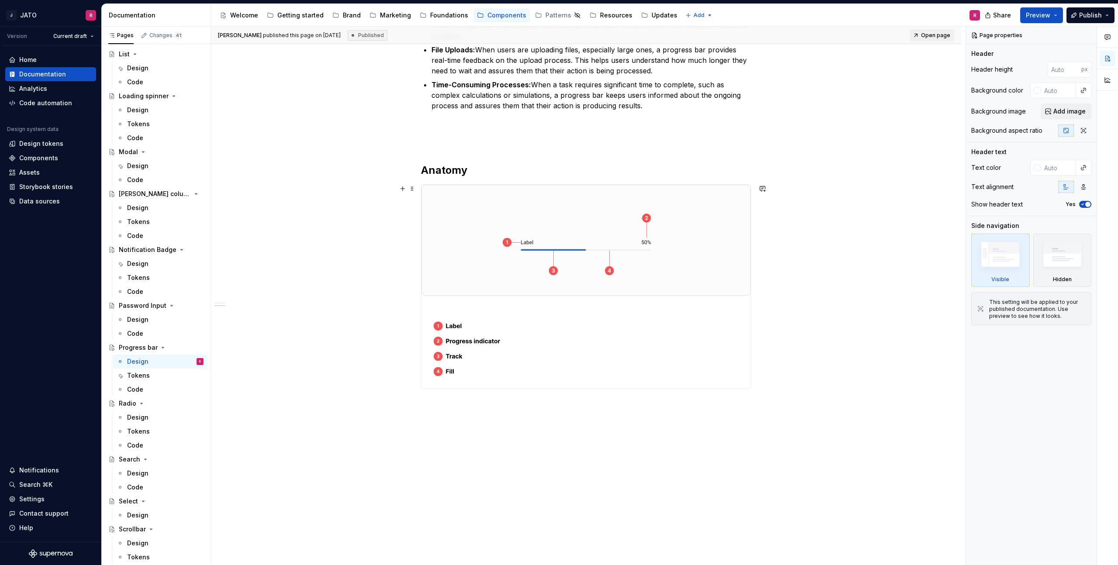
scroll to position [197, 0]
click at [133, 192] on div "[PERSON_NAME] columns" at bounding box center [144, 194] width 50 height 9
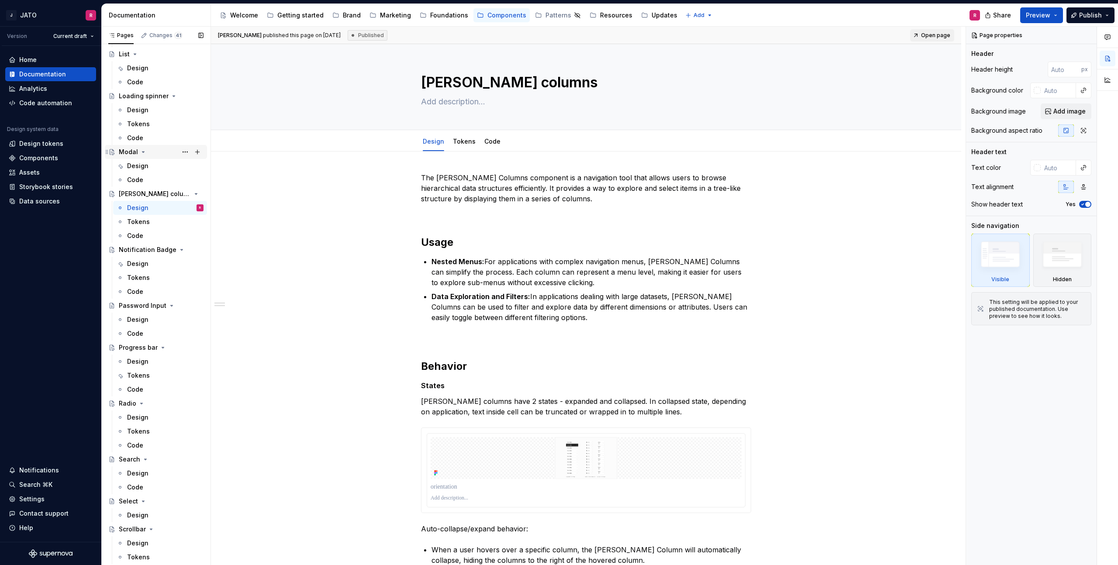
click at [126, 151] on div "Modal" at bounding box center [128, 152] width 19 height 9
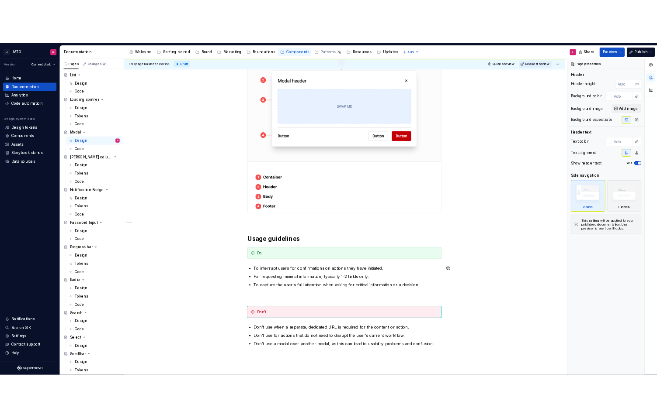
scroll to position [346, 0]
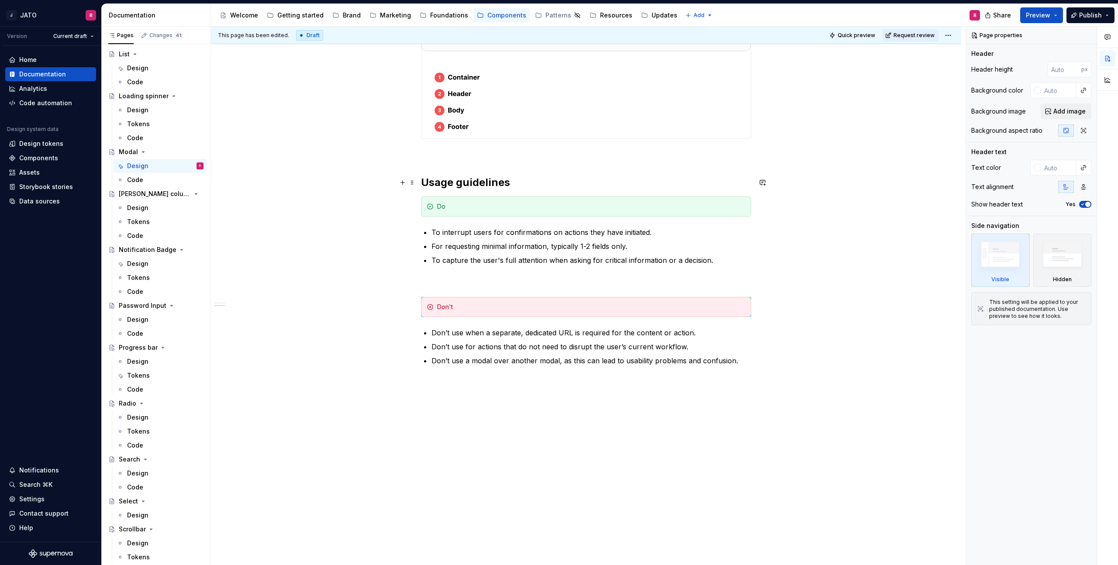
click at [480, 182] on h2 "Usage guidelines" at bounding box center [586, 183] width 330 height 14
type textarea "*"
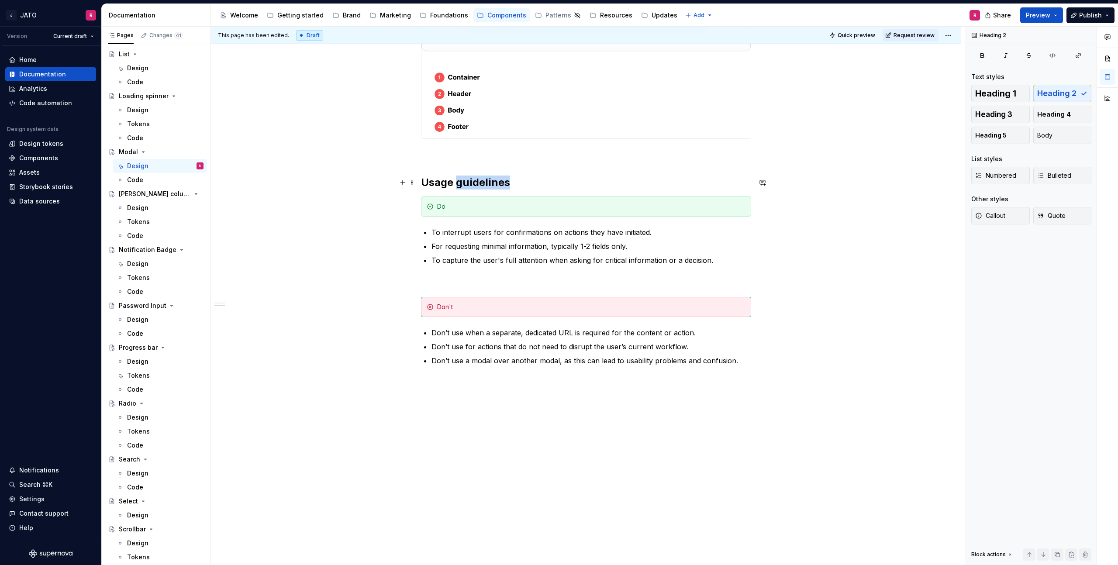
click at [480, 182] on h2 "Usage guidelines" at bounding box center [586, 183] width 330 height 14
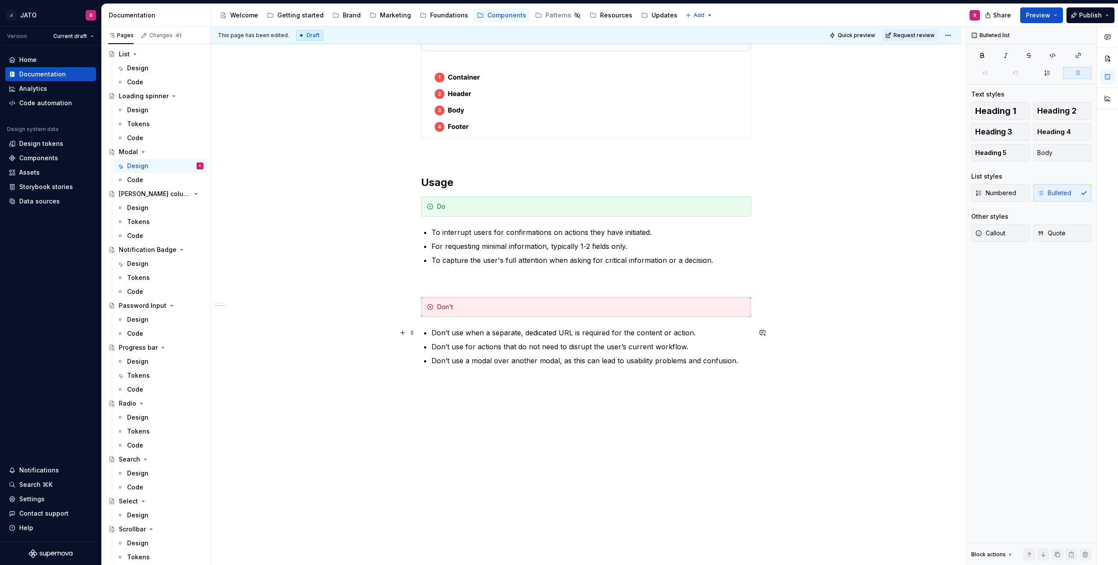
click at [702, 334] on p "Don’t use when a separate, dedicated URL is required for the content or action." at bounding box center [592, 333] width 320 height 10
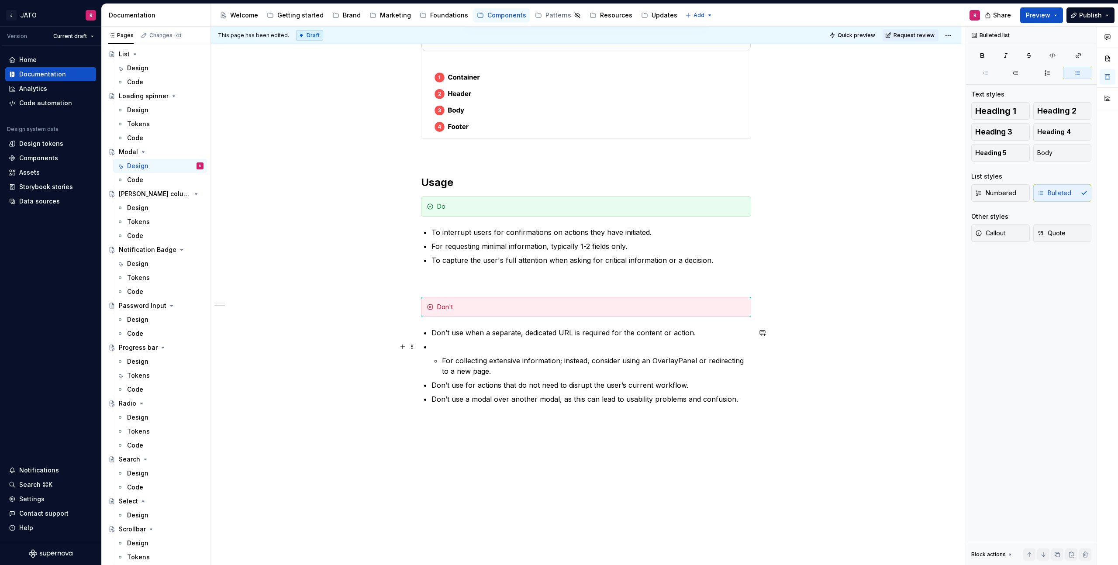
click at [445, 349] on p at bounding box center [592, 347] width 320 height 10
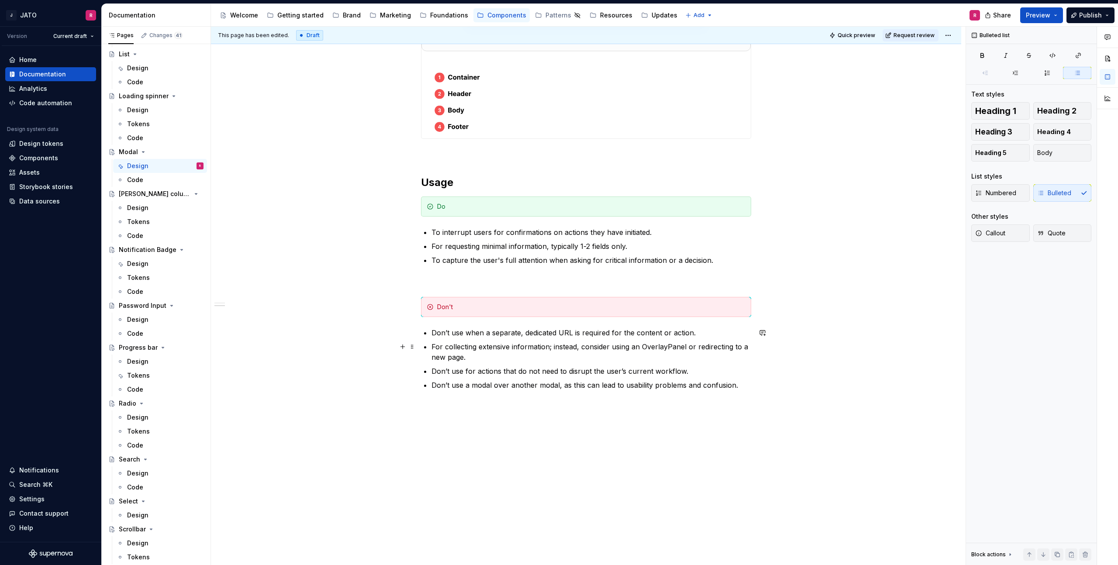
click at [434, 345] on p "For collecting extensive information; instead, consider using an OverlayPanel o…" at bounding box center [592, 352] width 320 height 21
click at [531, 357] on p "Don’t use for collecting extensive information; instead, consider using an Over…" at bounding box center [592, 352] width 320 height 21
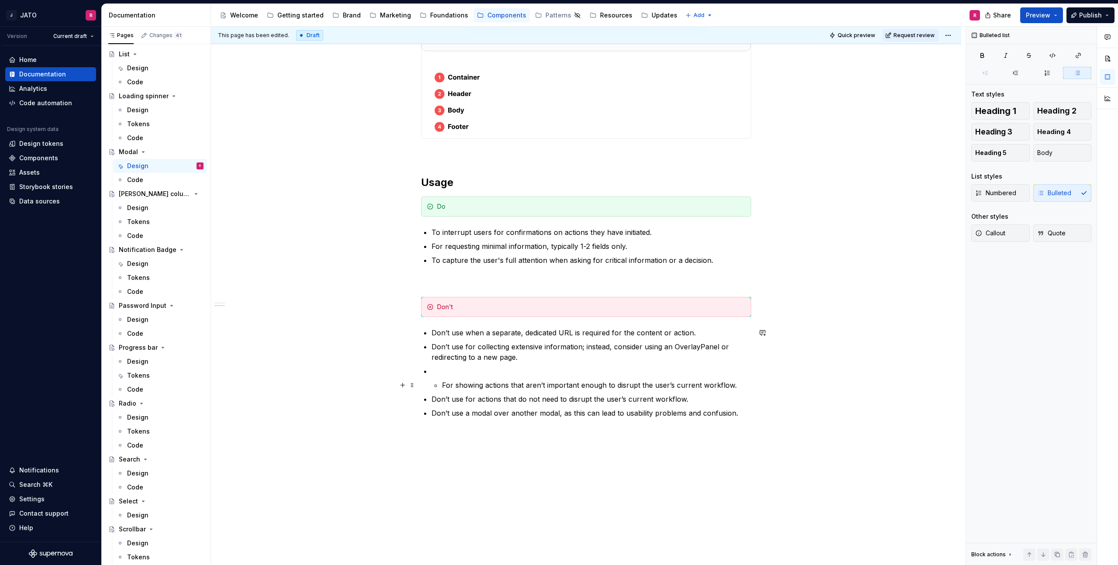
click at [449, 382] on p "For showing actions that aren’t important enough to disrupt the user’s current …" at bounding box center [596, 385] width 309 height 10
click at [443, 382] on li "For showing actions that aren’t important enough to disrupt the user’s current …" at bounding box center [592, 378] width 320 height 24
click at [636, 372] on p "Dont use for showing actions that aren’t important enough to disrupt the user’s…" at bounding box center [592, 376] width 320 height 21
click at [446, 372] on p "Dont use for showing actions that aren’t important enough to warrant disrupting…" at bounding box center [592, 376] width 320 height 21
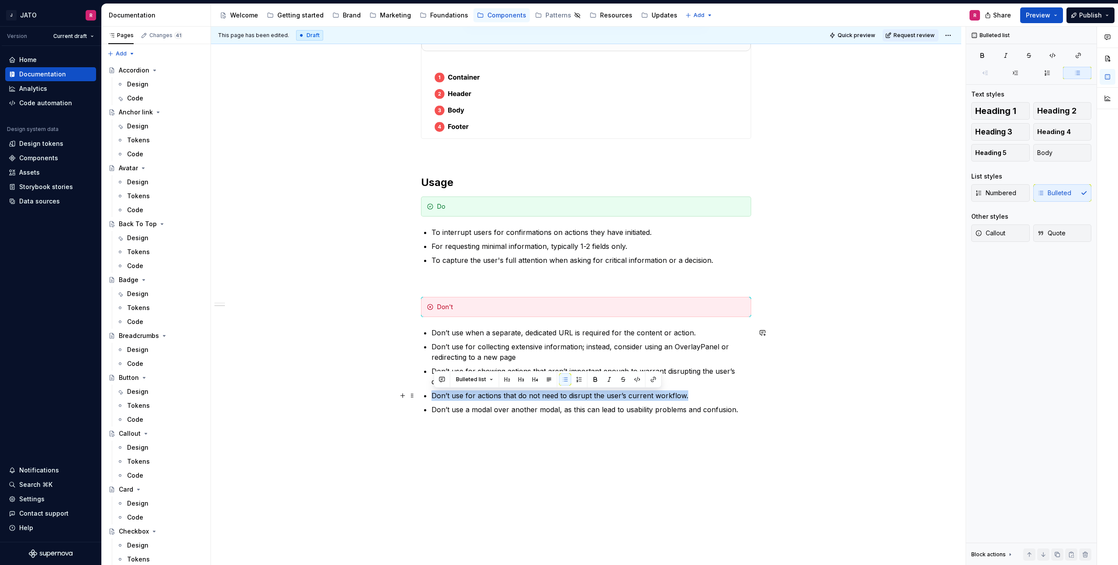
drag, startPoint x: 655, startPoint y: 395, endPoint x: 428, endPoint y: 392, distance: 227.2
click at [432, 392] on li "Don’t use for actions that do not need to disrupt the user’s current workflow." at bounding box center [592, 395] width 320 height 10
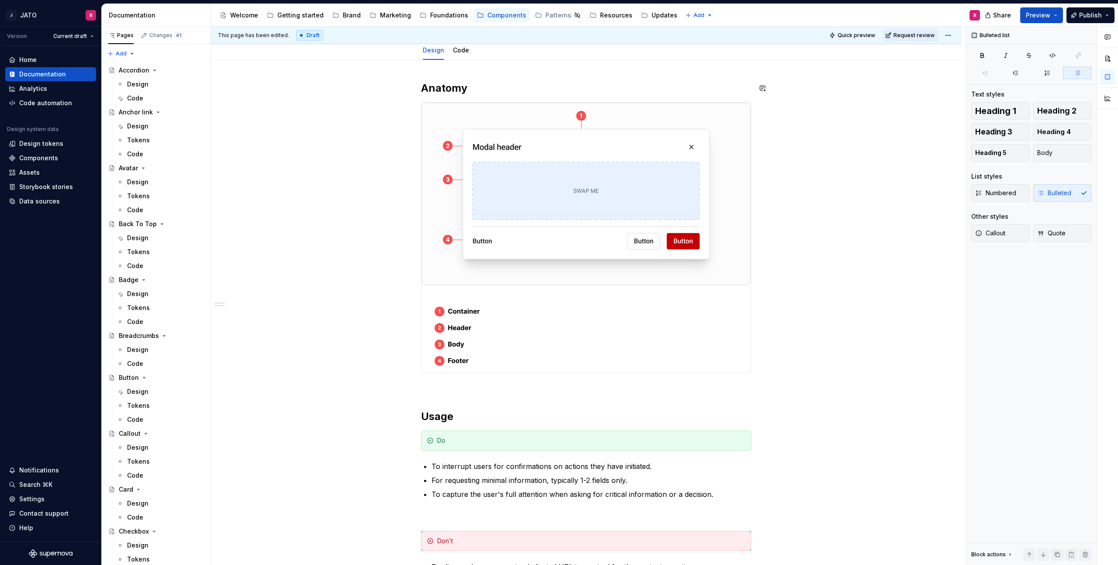
scroll to position [0, 0]
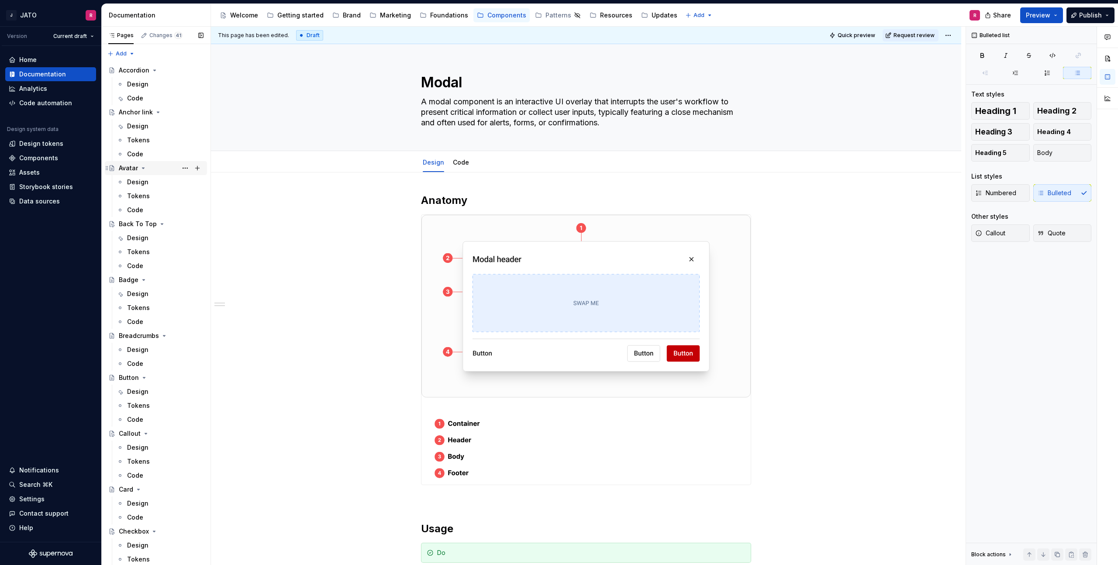
click at [121, 168] on div "Avatar" at bounding box center [128, 168] width 19 height 9
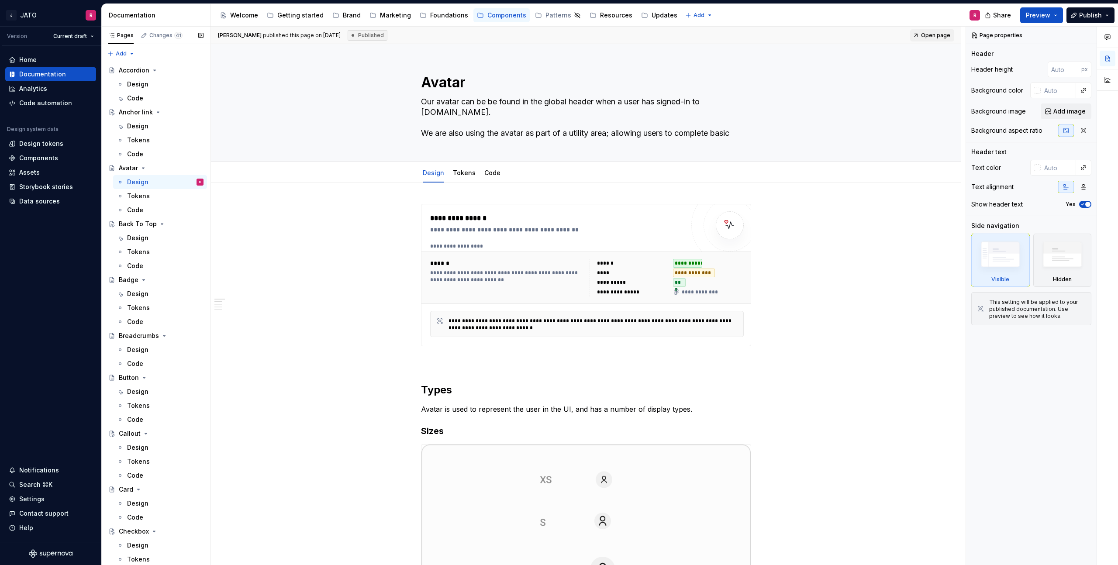
click at [0, 0] on button "Page tree" at bounding box center [0, 0] width 0 height 0
click at [194, 196] on div "Duplicate page" at bounding box center [232, 197] width 103 height 14
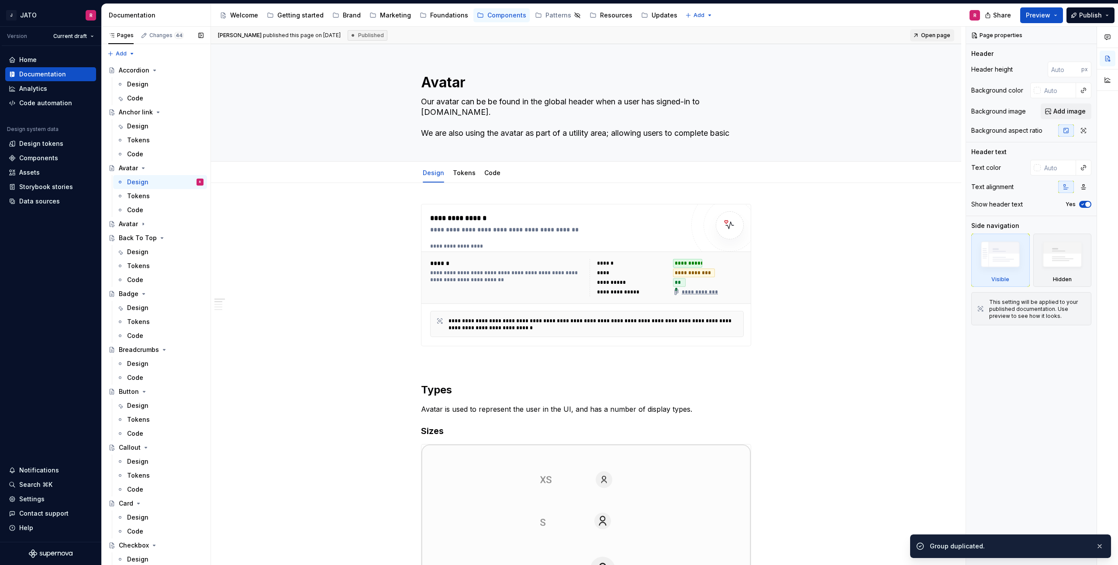
click at [0, 0] on button "Page tree" at bounding box center [0, 0] width 0 height 0
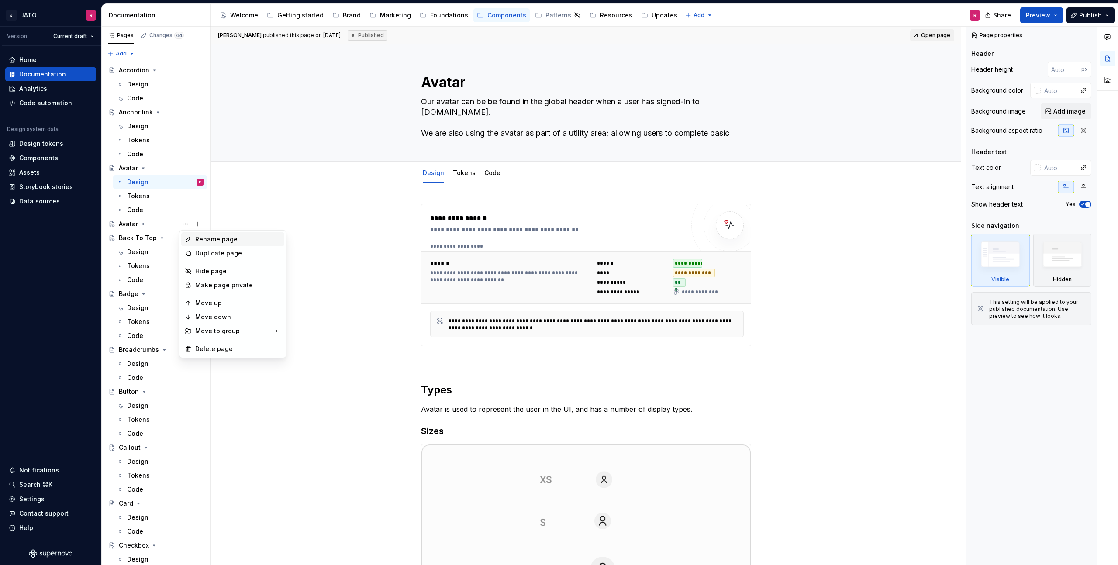
type textarea "*"
click at [189, 237] on icon at bounding box center [188, 239] width 4 height 4
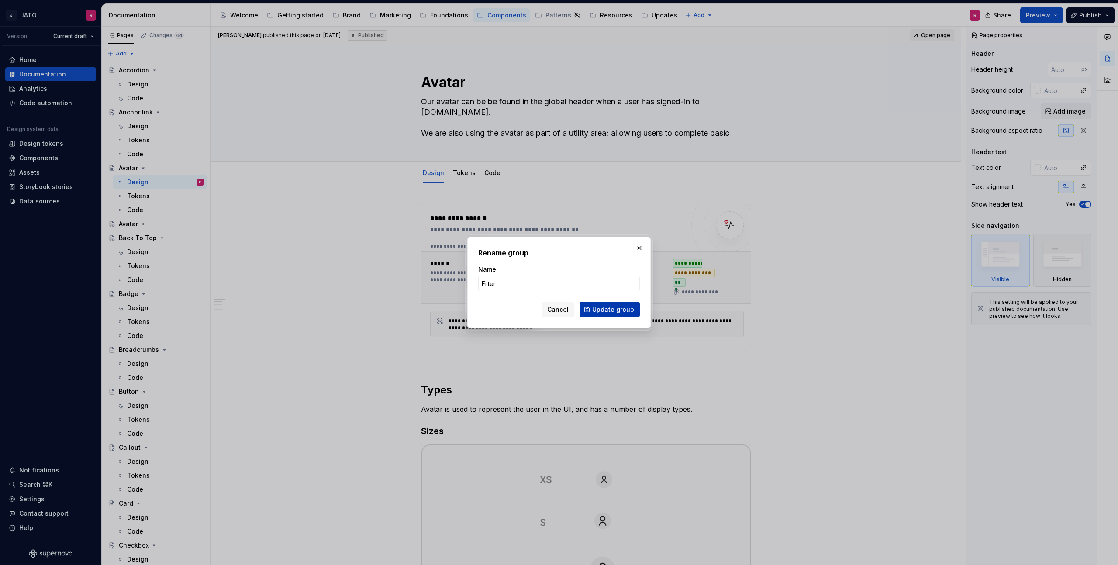
type input "Filter"
drag, startPoint x: 602, startPoint y: 307, endPoint x: 556, endPoint y: 288, distance: 50.0
click at [602, 307] on span "Update group" at bounding box center [613, 309] width 42 height 9
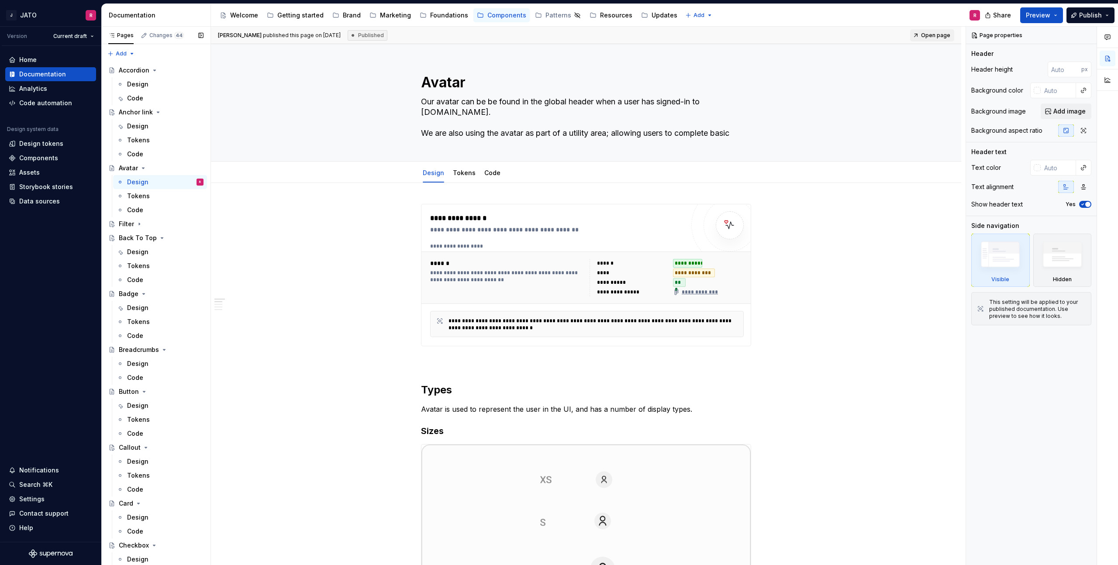
click at [0, 0] on button "Page tree" at bounding box center [0, 0] width 0 height 0
click at [213, 317] on div "Move down" at bounding box center [238, 317] width 86 height 9
click at [124, 276] on div "Filter" at bounding box center [126, 280] width 15 height 9
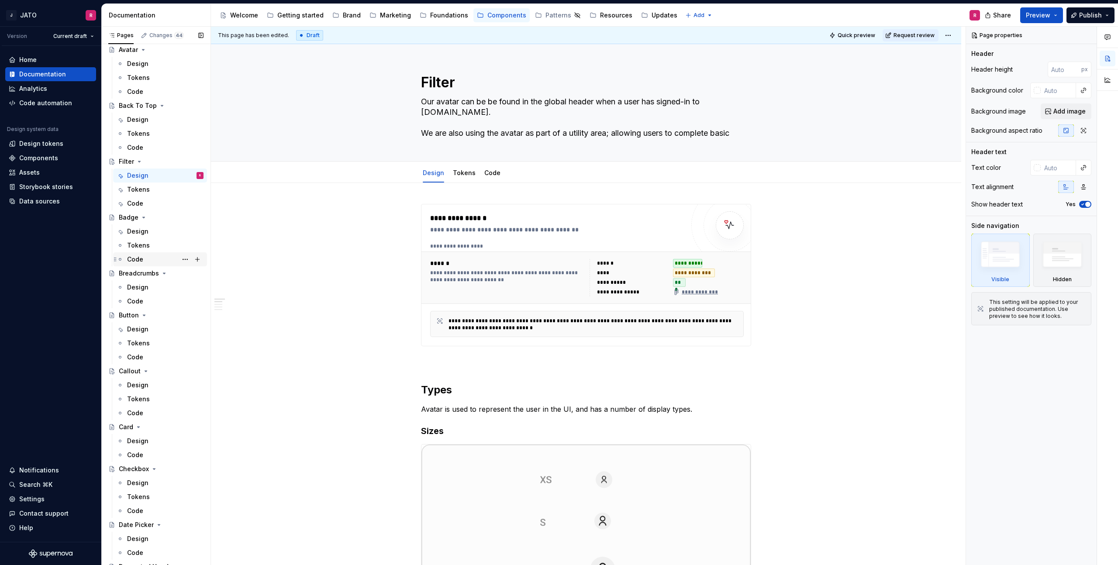
scroll to position [172, 0]
click at [0, 0] on button "Page tree" at bounding box center [0, 0] width 0 height 0
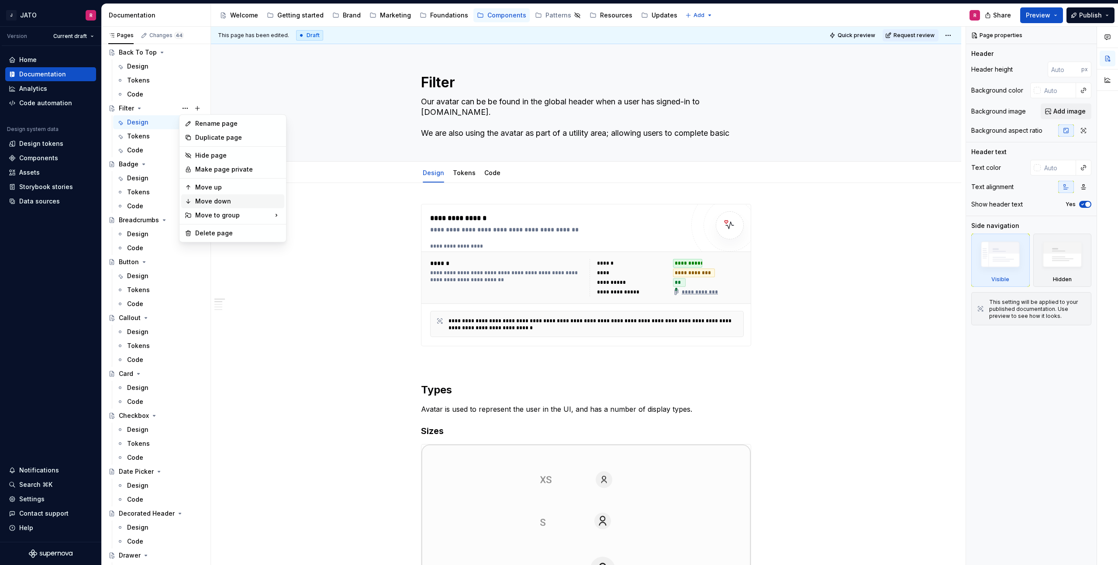
click at [210, 198] on div "Move down" at bounding box center [238, 201] width 86 height 9
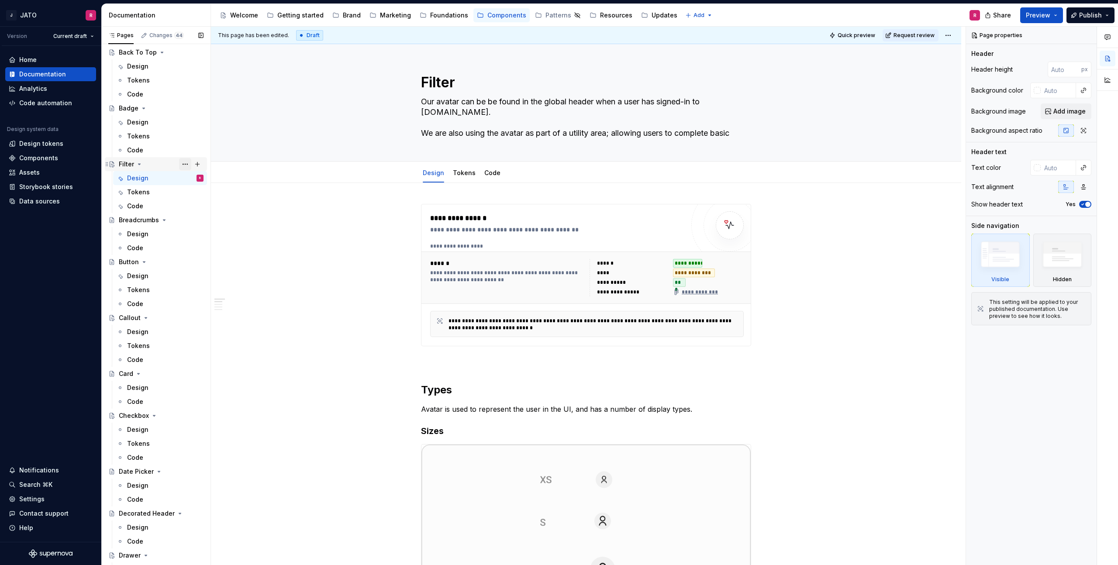
click at [183, 165] on button "Page tree" at bounding box center [185, 164] width 12 height 12
click at [199, 258] on div "Move down" at bounding box center [238, 257] width 86 height 9
click at [187, 207] on button "Page tree" at bounding box center [185, 206] width 12 height 12
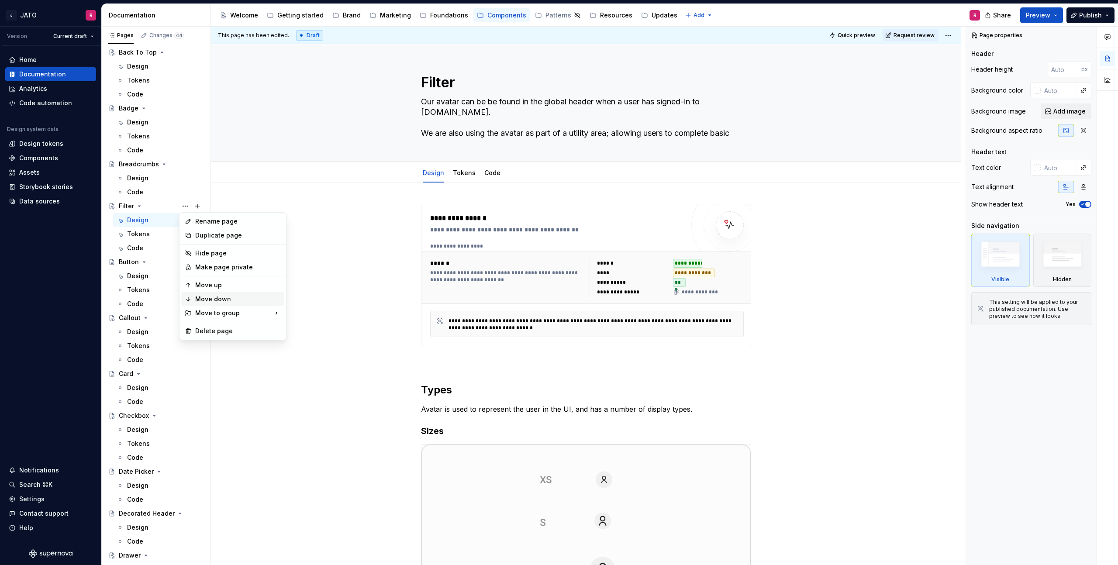
click at [204, 296] on div "Move down" at bounding box center [238, 299] width 86 height 9
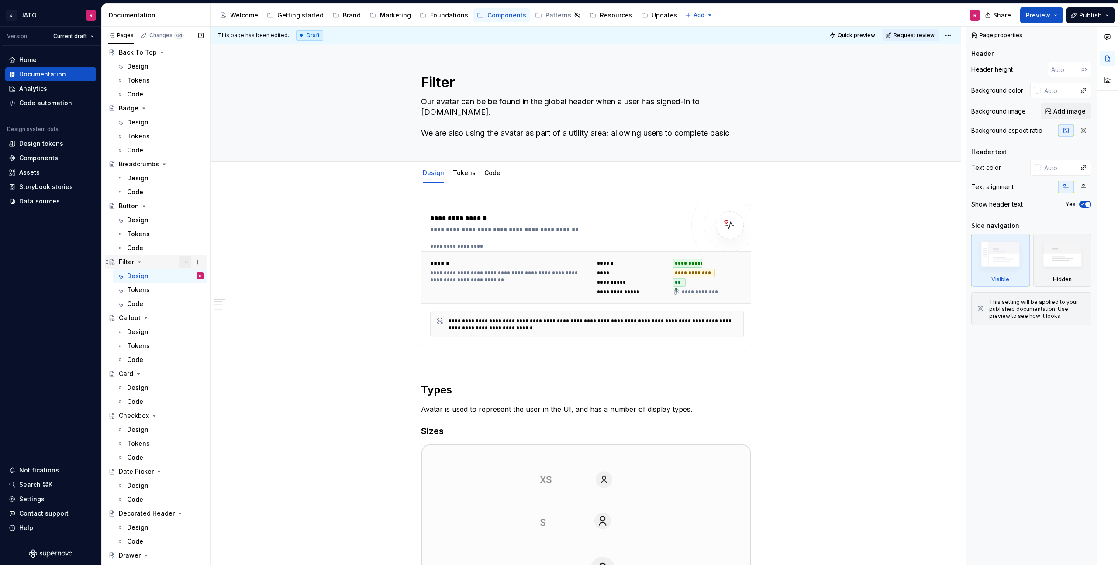
click at [187, 261] on button "Page tree" at bounding box center [185, 262] width 12 height 12
click at [200, 352] on div "Move down" at bounding box center [238, 355] width 86 height 9
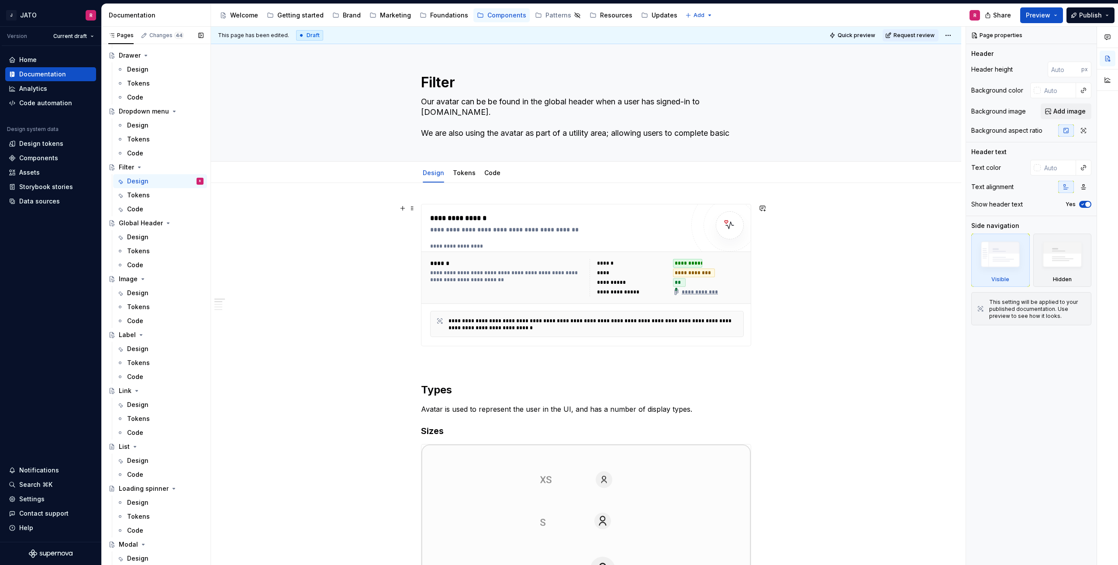
click at [555, 238] on div "**********" at bounding box center [557, 275] width 254 height 124
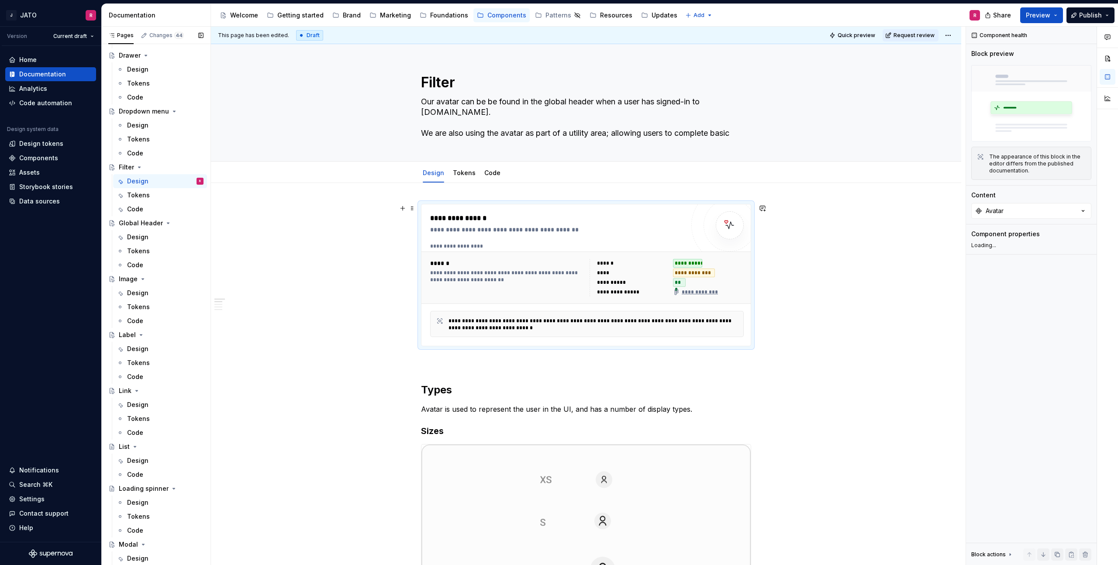
type textarea "*"
drag, startPoint x: 732, startPoint y: 225, endPoint x: 702, endPoint y: 280, distance: 61.9
click at [732, 225] on img at bounding box center [729, 225] width 17 height 17
click at [701, 287] on div "***" at bounding box center [708, 282] width 71 height 9
click at [404, 209] on button "button" at bounding box center [403, 208] width 12 height 12
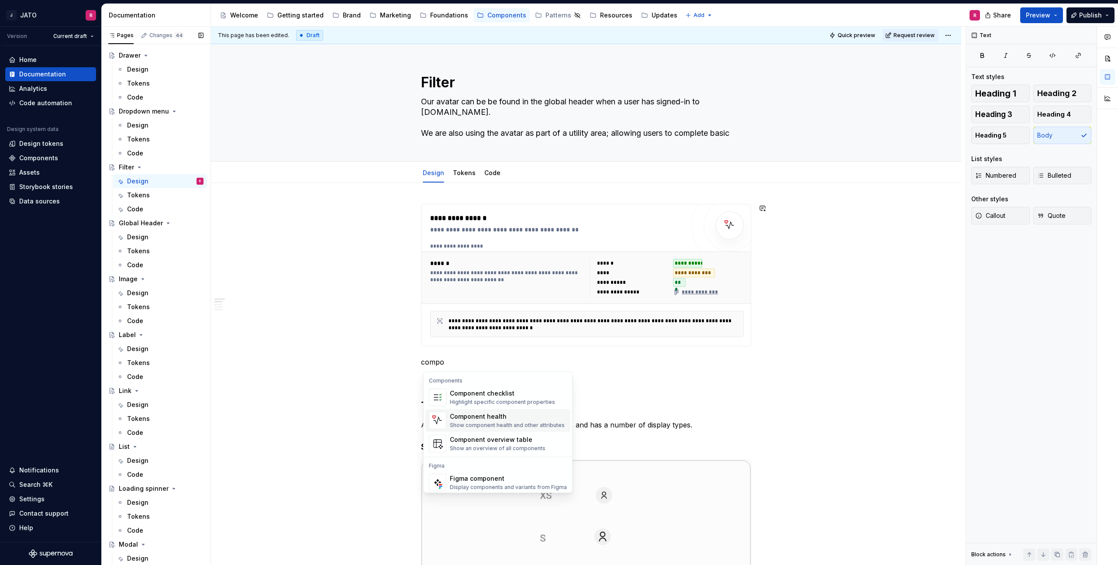
click at [471, 420] on div "Component health" at bounding box center [507, 416] width 115 height 9
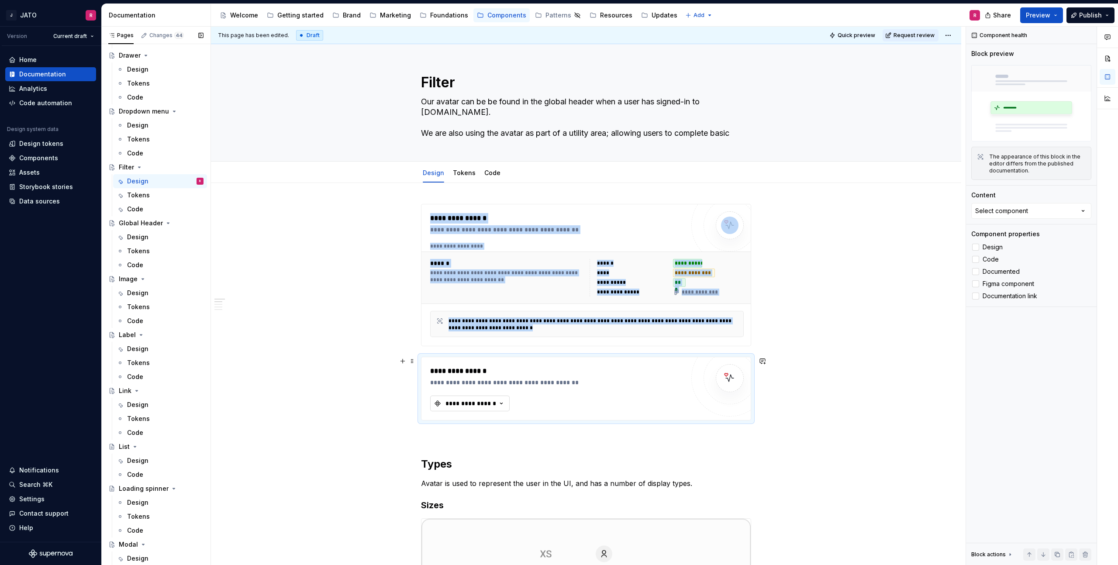
click at [500, 402] on icon "button" at bounding box center [501, 403] width 9 height 9
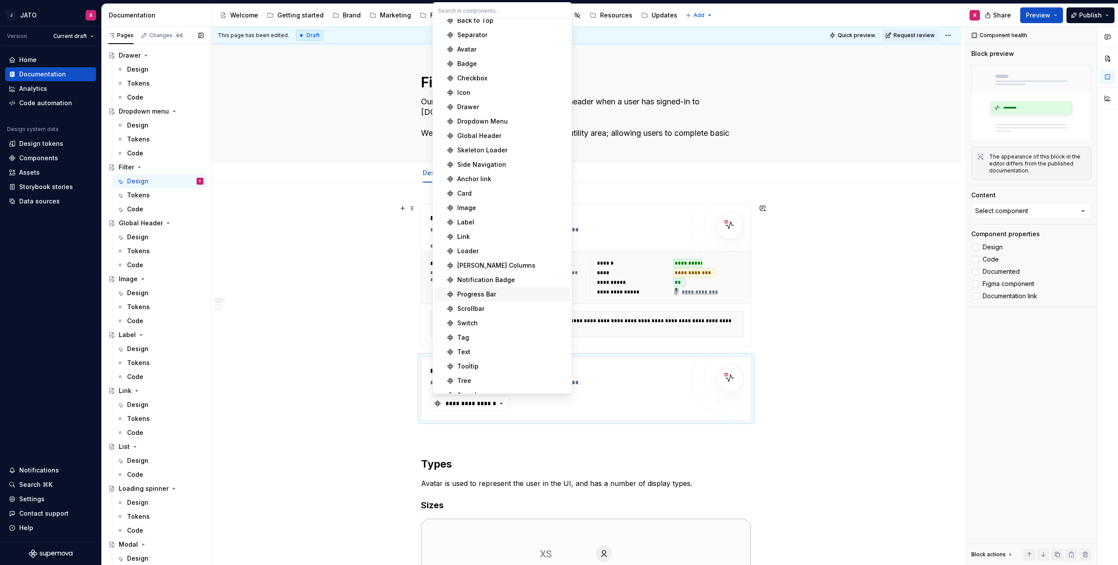
scroll to position [0, 0]
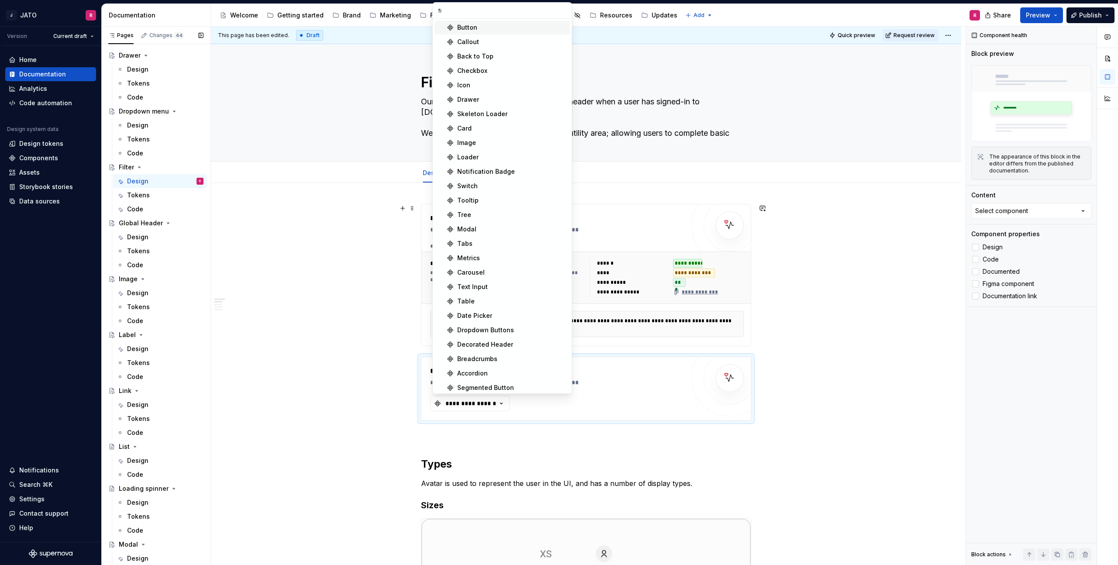
type input "fil"
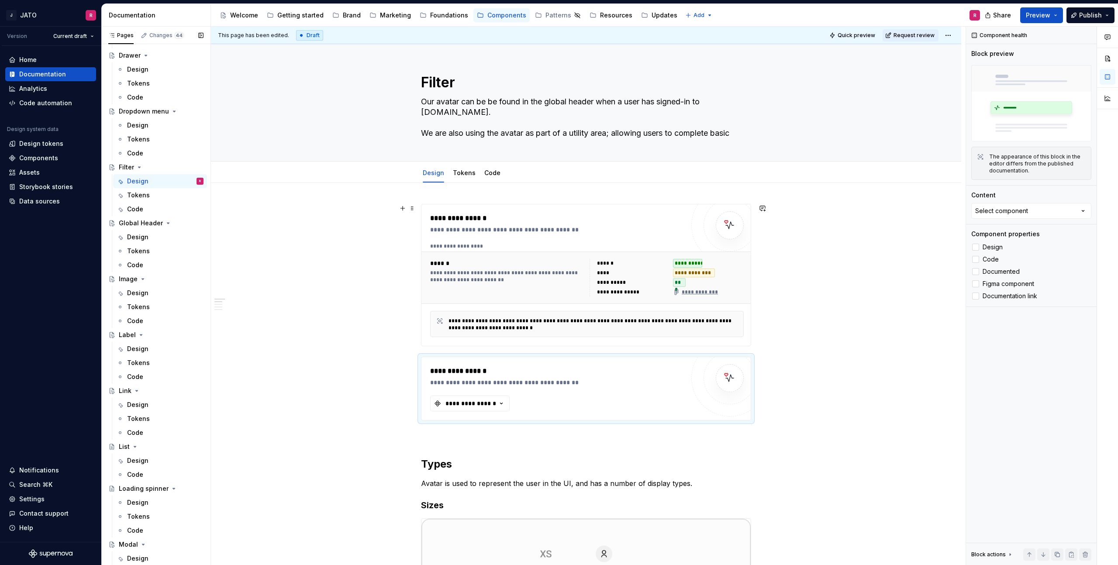
drag, startPoint x: 377, startPoint y: 261, endPoint x: 607, endPoint y: 335, distance: 241.5
click at [412, 362] on span at bounding box center [412, 361] width 7 height 12
click at [432, 435] on div "Delete" at bounding box center [455, 438] width 57 height 9
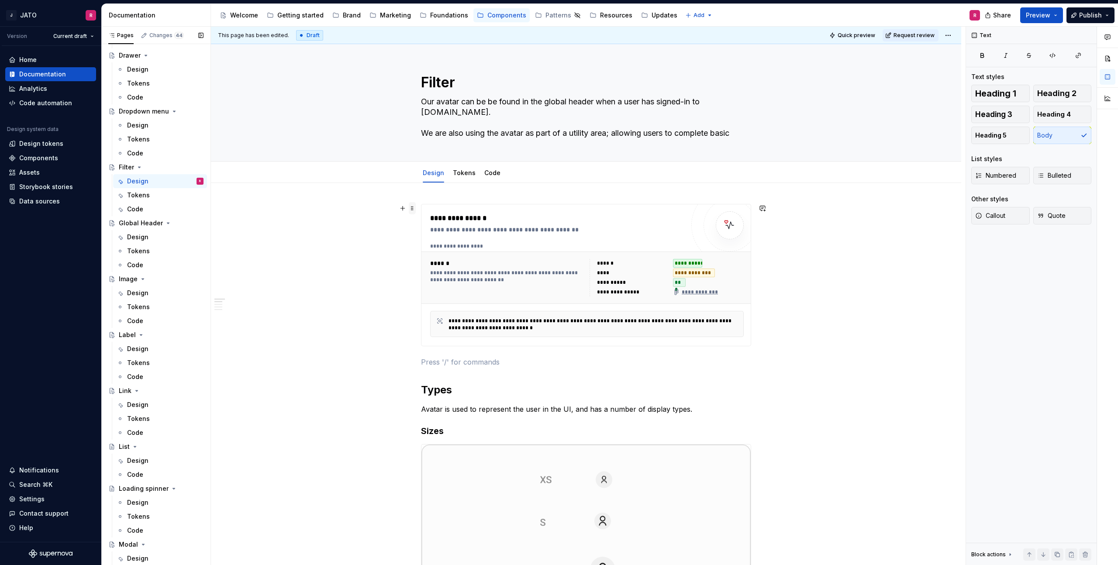
click at [415, 209] on span at bounding box center [412, 208] width 7 height 12
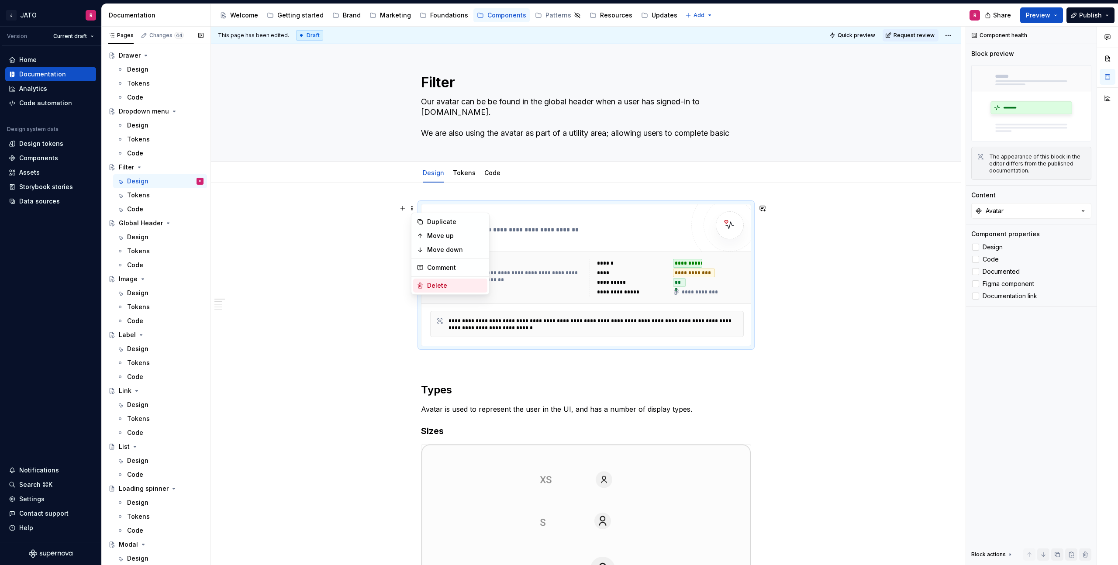
click at [440, 285] on div "Delete" at bounding box center [455, 285] width 57 height 9
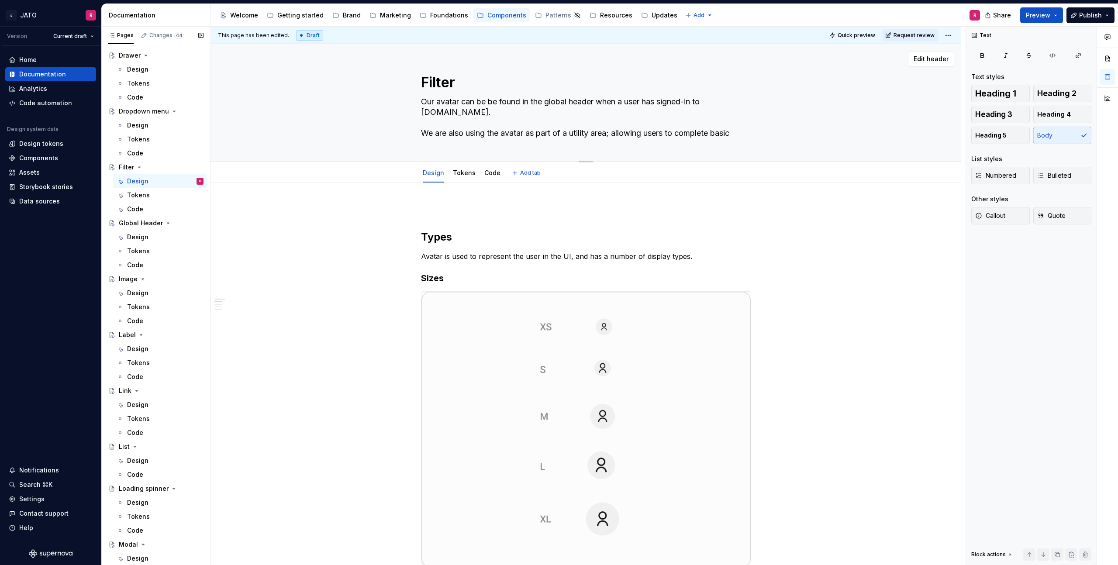
drag, startPoint x: 425, startPoint y: 102, endPoint x: 610, endPoint y: 137, distance: 188.5
click at [610, 137] on textarea "Our avatar can be be found in the global header when a user has signed-in to [D…" at bounding box center [584, 117] width 330 height 45
paste textarea "The filter component lets users refine a list or collection by only showing ite…"
type textarea "*"
type textarea "The filter component lets users refine a list or collection by only showing ite…"
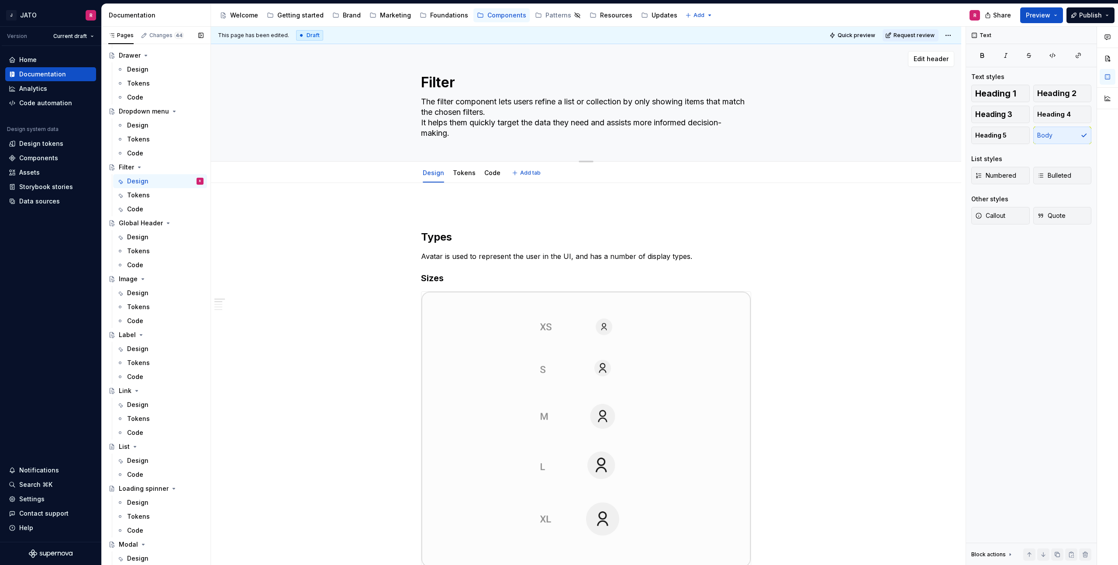
click at [528, 112] on textarea "The filter component lets users refine a list or collection by only showing ite…" at bounding box center [584, 117] width 330 height 45
type textarea "*"
type textarea "The filter component lets users refine a list or collection by only showing ite…"
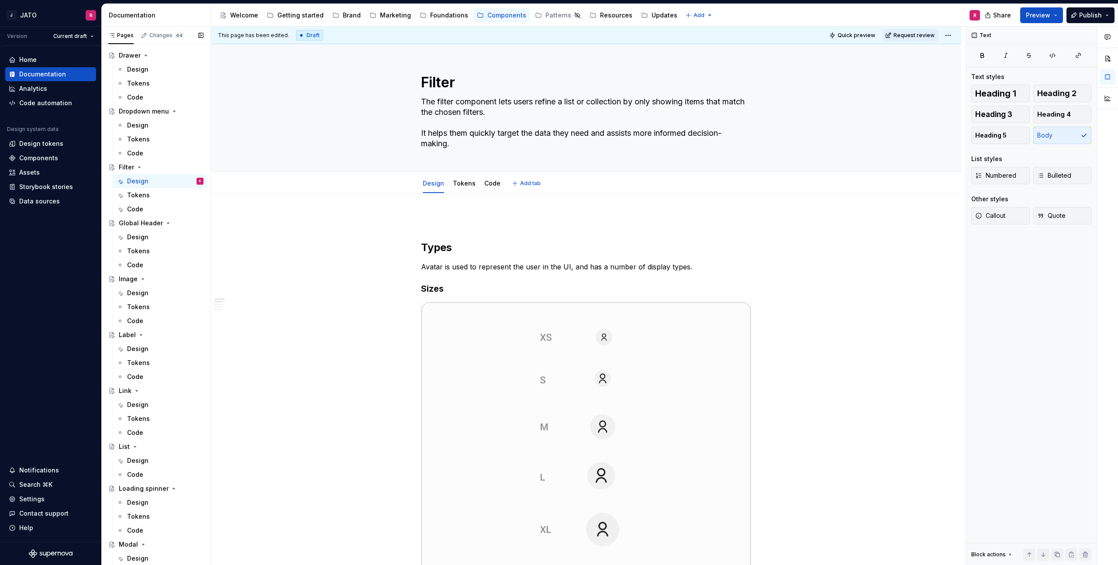
type textarea "*"
type textarea "The filter component lets users refine a list or collection by only showing ite…"
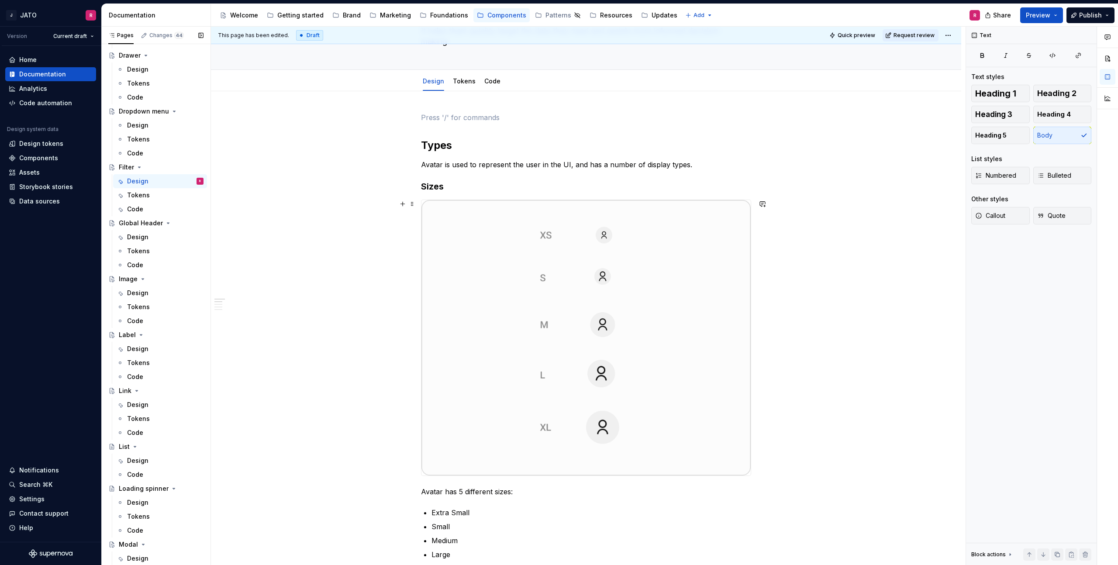
scroll to position [127, 0]
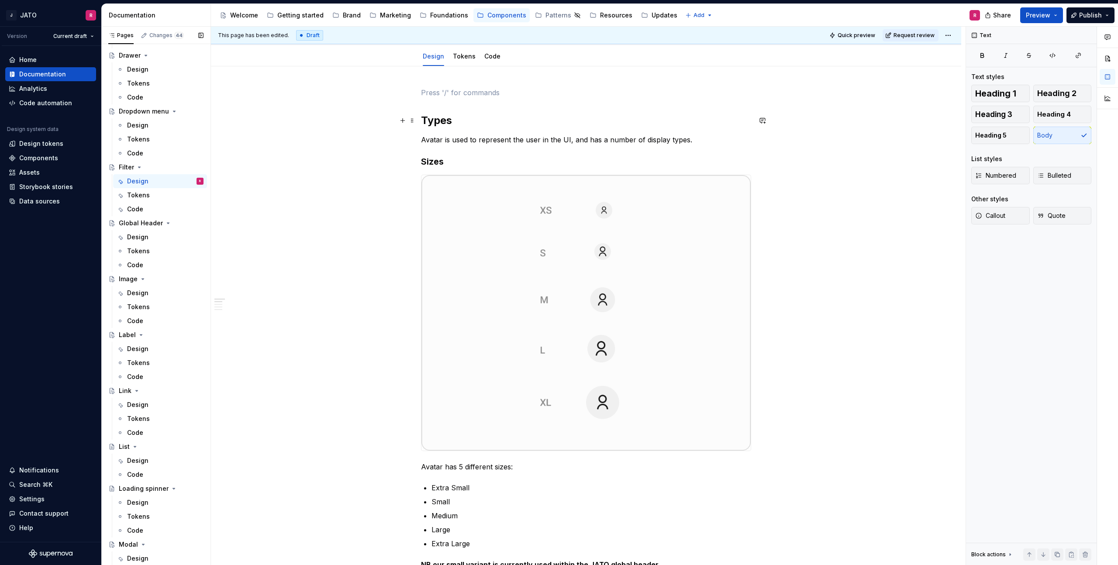
click at [435, 121] on h2 "Types" at bounding box center [586, 121] width 330 height 14
click at [466, 138] on p "Avatar is used to represent the user in the UI, and has a number of display typ…" at bounding box center [586, 140] width 330 height 10
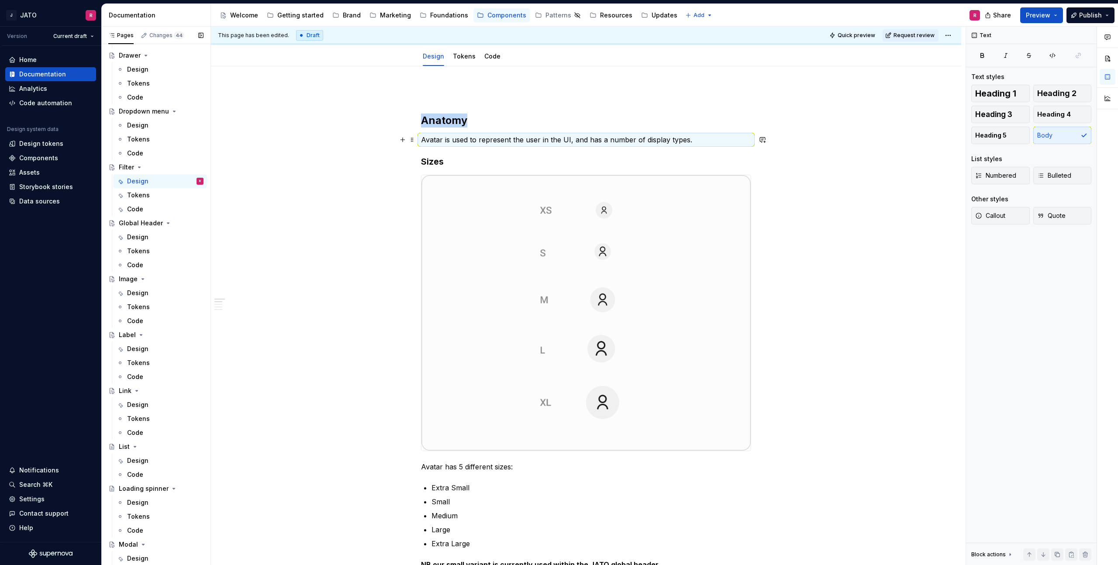
click at [470, 141] on p "Avatar is used to represent the user in the UI, and has a number of display typ…" at bounding box center [586, 140] width 330 height 10
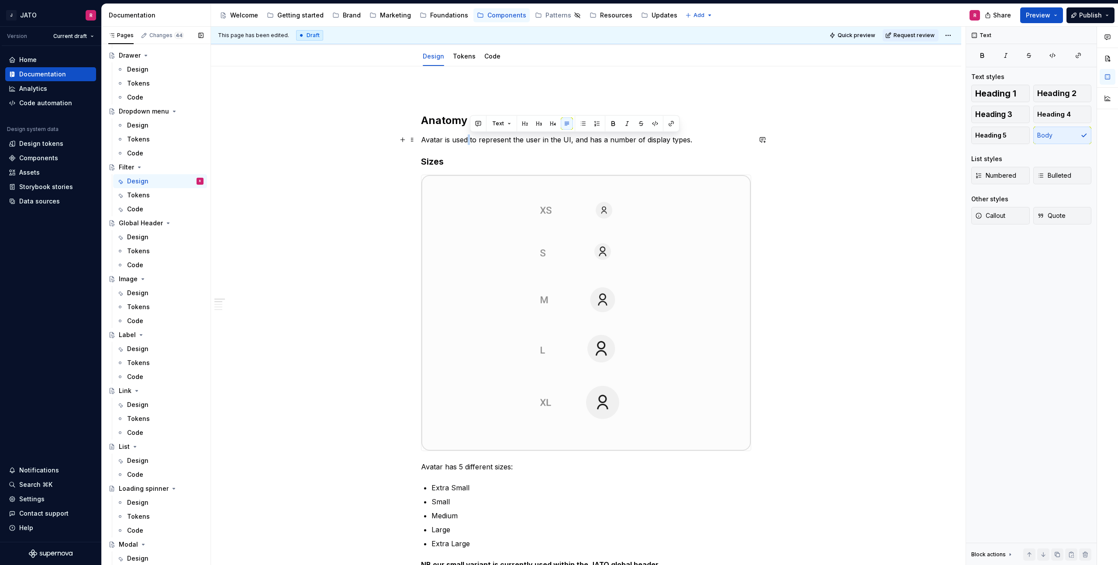
click at [470, 142] on p "Avatar is used to represent the user in the UI, and has a number of display typ…" at bounding box center [586, 140] width 330 height 10
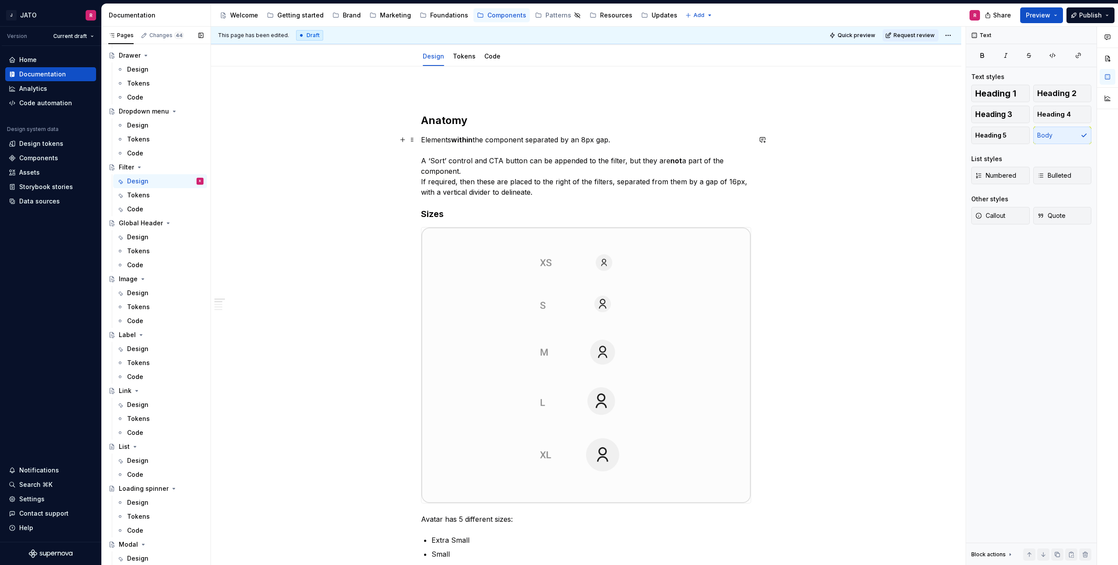
click at [531, 138] on p "Elements within the component separated by an 8px gap. A ‘Sort’ control and CTA…" at bounding box center [586, 166] width 330 height 63
click at [544, 195] on p "Elements within the component are separated by an 8px gap. A ‘Sort’ control and…" at bounding box center [586, 166] width 330 height 63
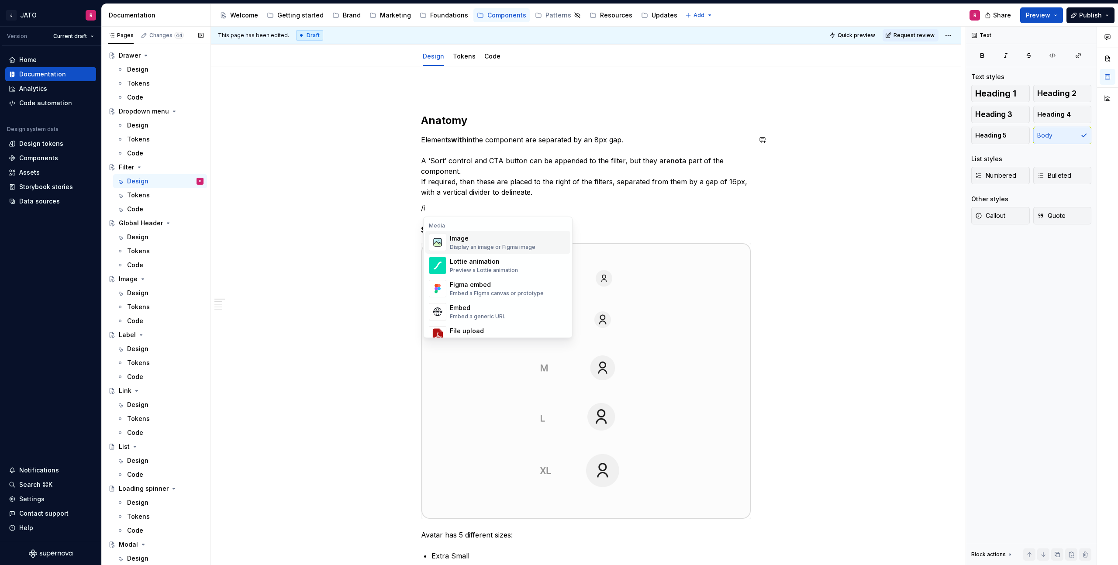
click at [478, 241] on div "Image" at bounding box center [493, 238] width 86 height 9
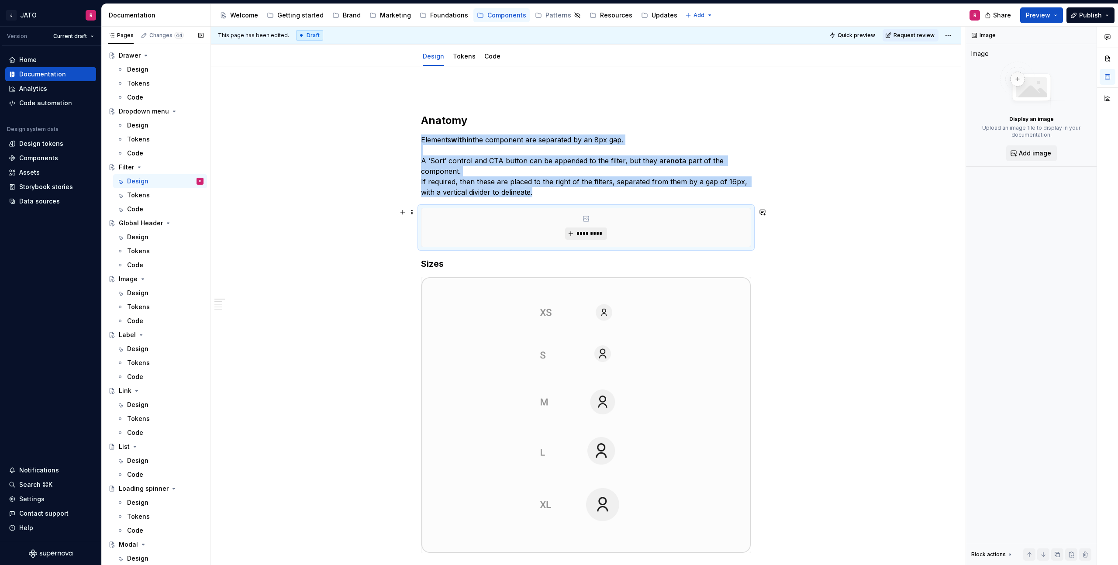
click at [607, 233] on button "*********" at bounding box center [585, 234] width 41 height 12
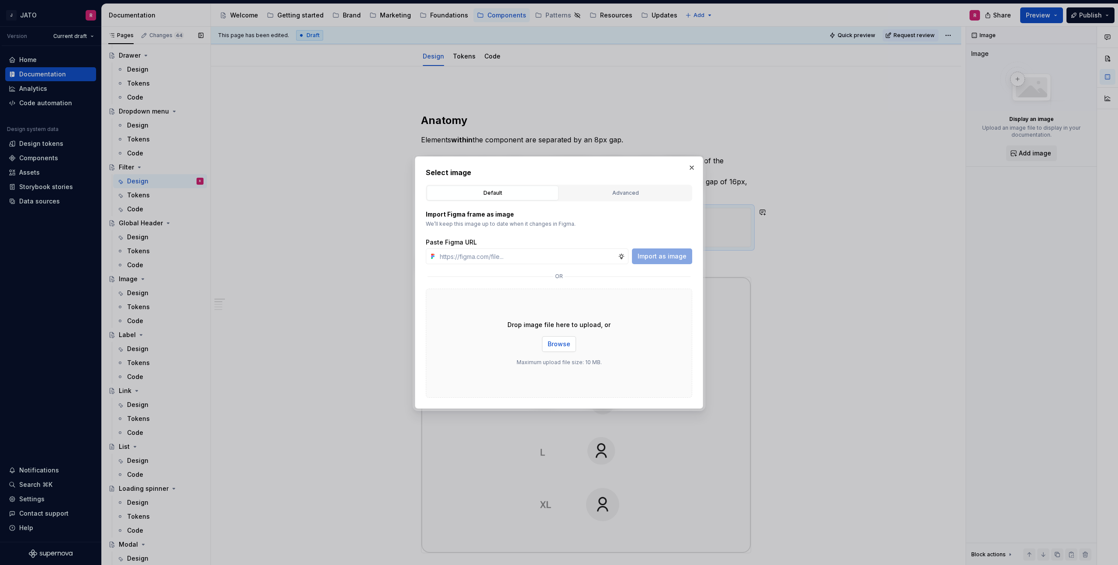
click at [556, 340] on span "Browse" at bounding box center [559, 344] width 23 height 9
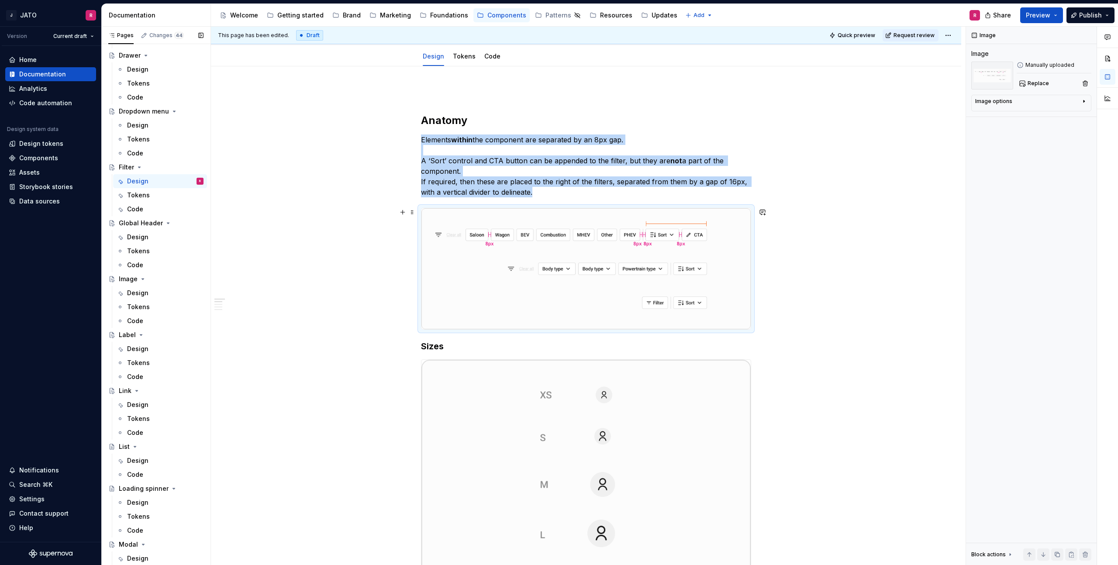
click at [903, 219] on div "This page has been edited. Draft Quick preview Request review Filter The filter…" at bounding box center [588, 296] width 755 height 539
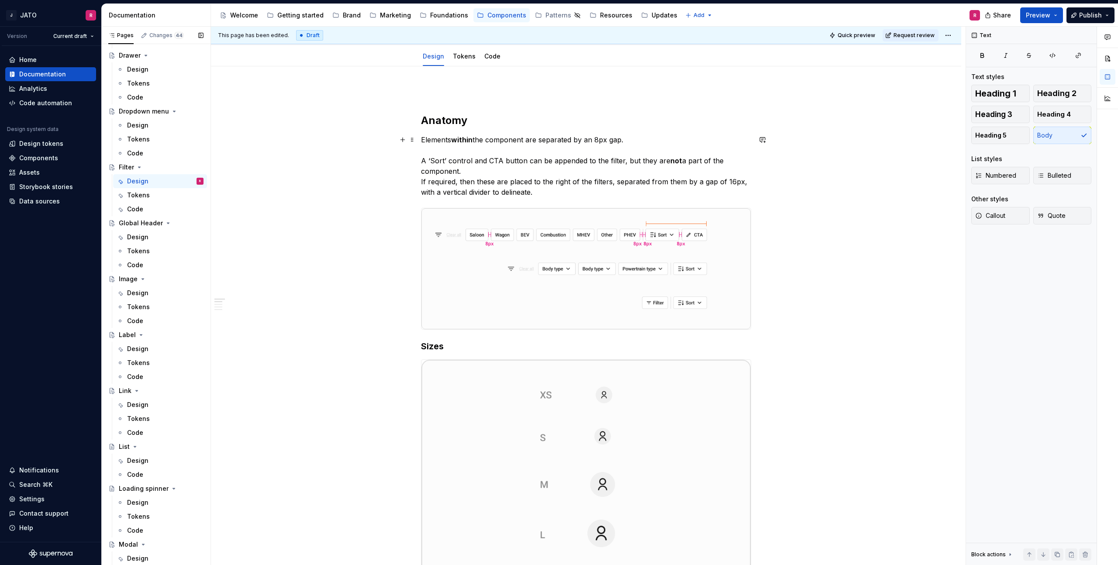
click at [481, 172] on p "Elements within the component are separated by an 8px gap. A ‘Sort’ control and…" at bounding box center [586, 166] width 330 height 63
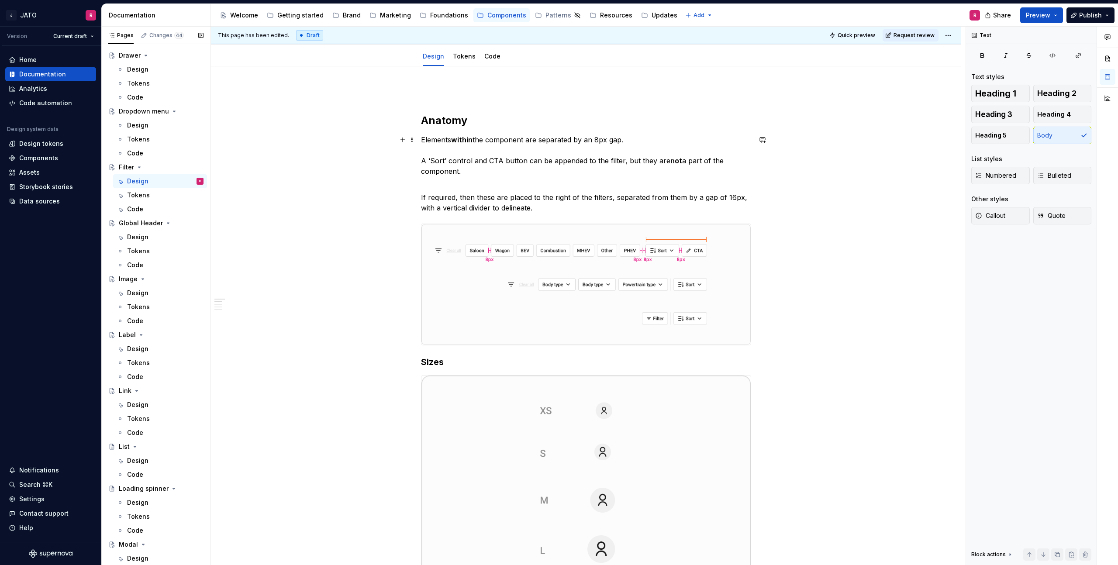
click at [424, 160] on p "Elements within the component are separated by an 8px gap. A ‘Sort’ control and…" at bounding box center [586, 156] width 330 height 42
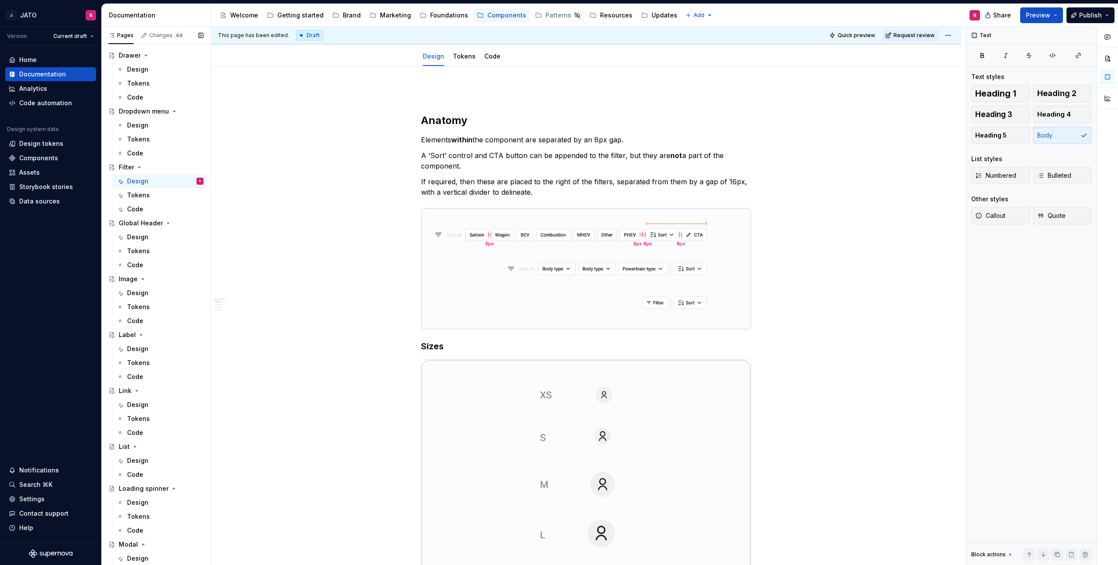
scroll to position [127, 0]
click at [563, 181] on p "If required, then these are placed to the right of the filters, separated from …" at bounding box center [586, 187] width 330 height 21
click at [563, 182] on p "If required, then these are placed to the right of the filters, separated from …" at bounding box center [586, 187] width 330 height 21
click at [562, 182] on p "If required, then these are placed to the right of the filters, separated from …" at bounding box center [586, 187] width 330 height 21
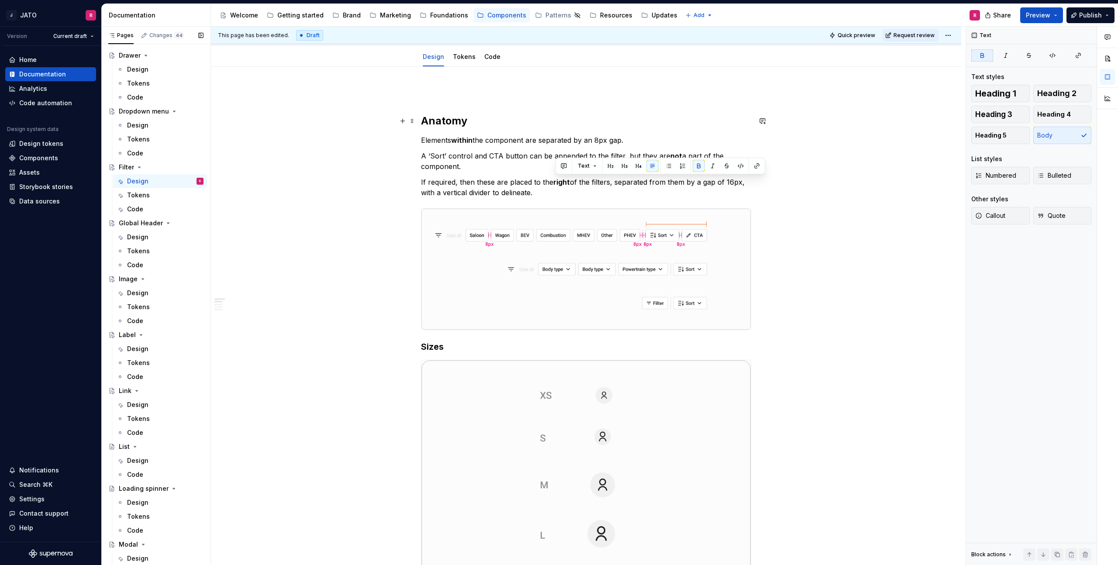
click at [757, 114] on div "This page has been edited. Draft Quick preview Request review Filter The filter…" at bounding box center [588, 296] width 755 height 539
click at [526, 182] on p "If required, then these are placed to the right of the filters, separated from …" at bounding box center [586, 187] width 330 height 21
click at [559, 193] on p "If required, then these are placed to the right of the filters, separated from …" at bounding box center [586, 187] width 330 height 21
click at [402, 93] on button "button" at bounding box center [403, 93] width 12 height 12
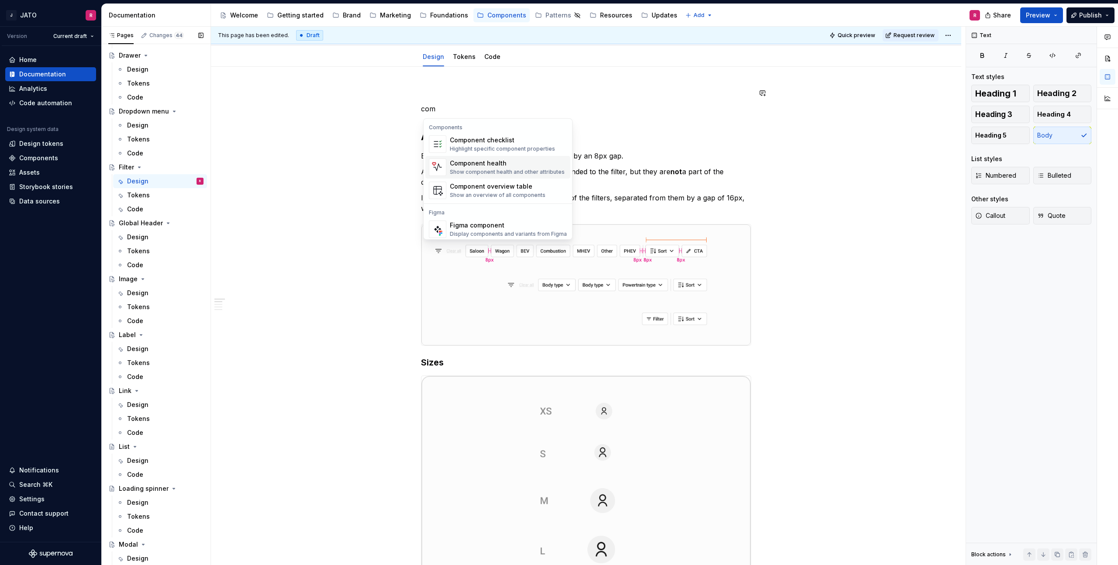
click at [481, 167] on div "Component health" at bounding box center [507, 163] width 115 height 9
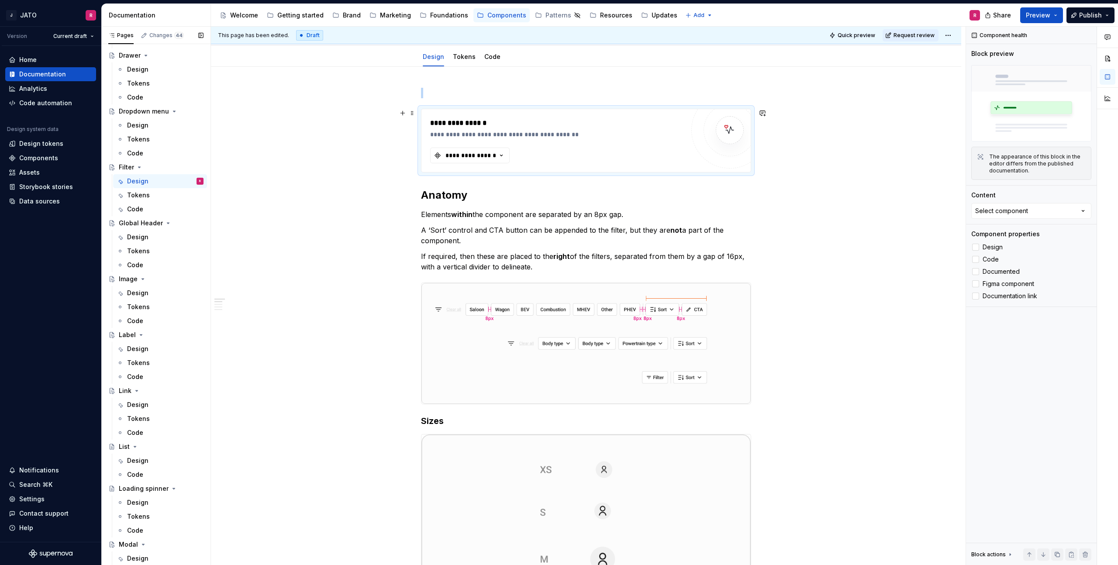
type textarea "*"
click at [481, 156] on div "**********" at bounding box center [471, 155] width 52 height 9
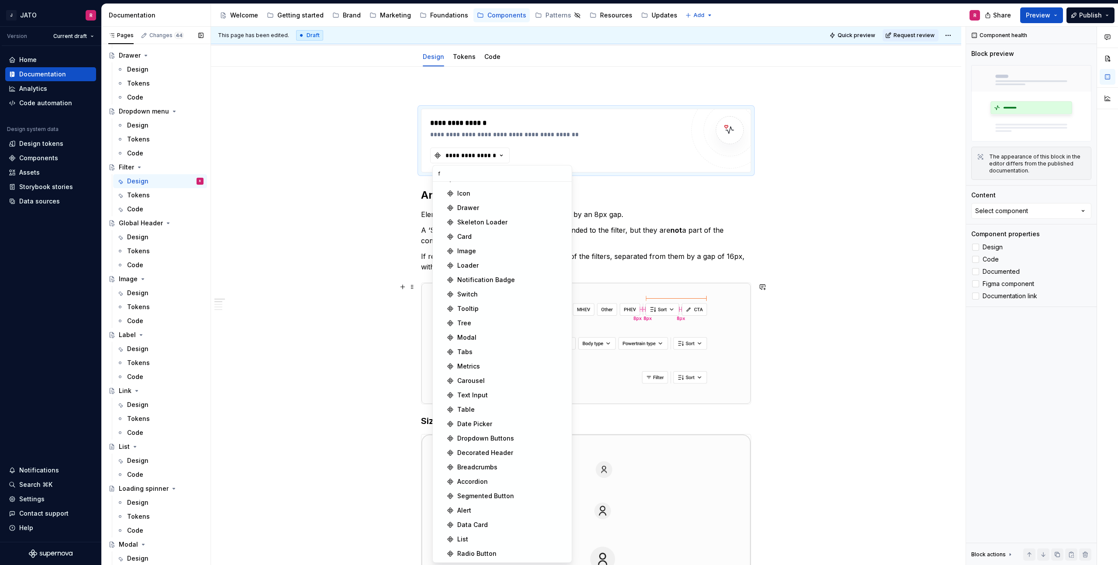
scroll to position [0, 0]
type input "fil"
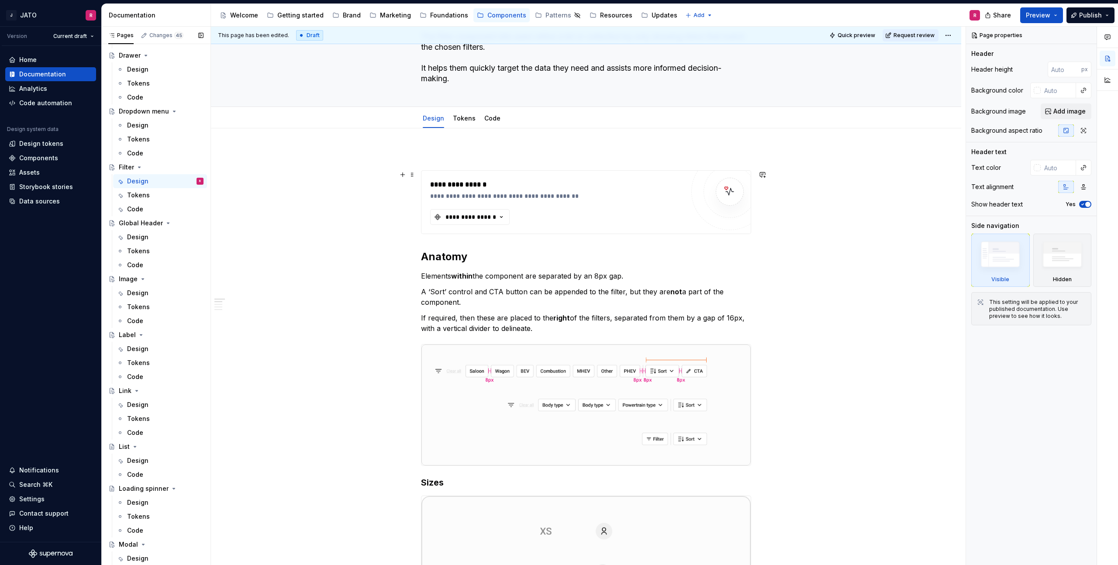
scroll to position [65, 0]
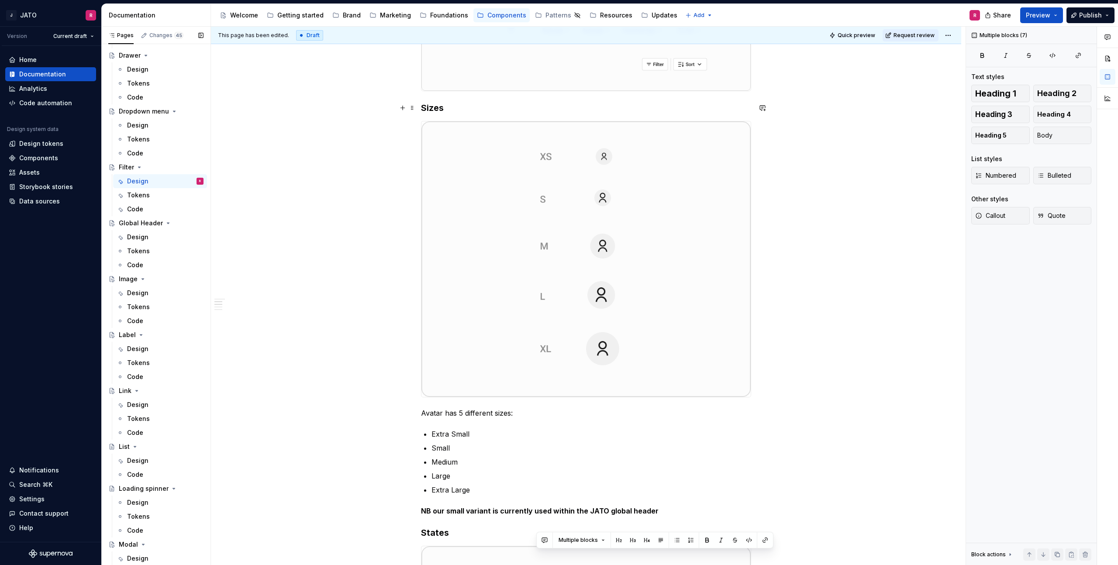
scroll to position [412, 0]
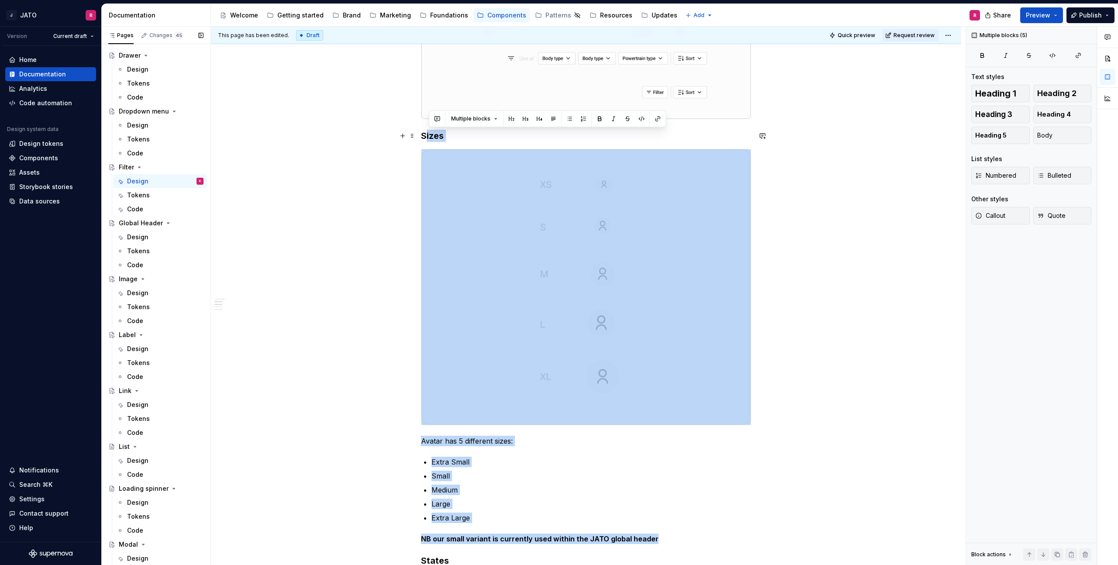
drag, startPoint x: 655, startPoint y: 455, endPoint x: 426, endPoint y: 136, distance: 392.3
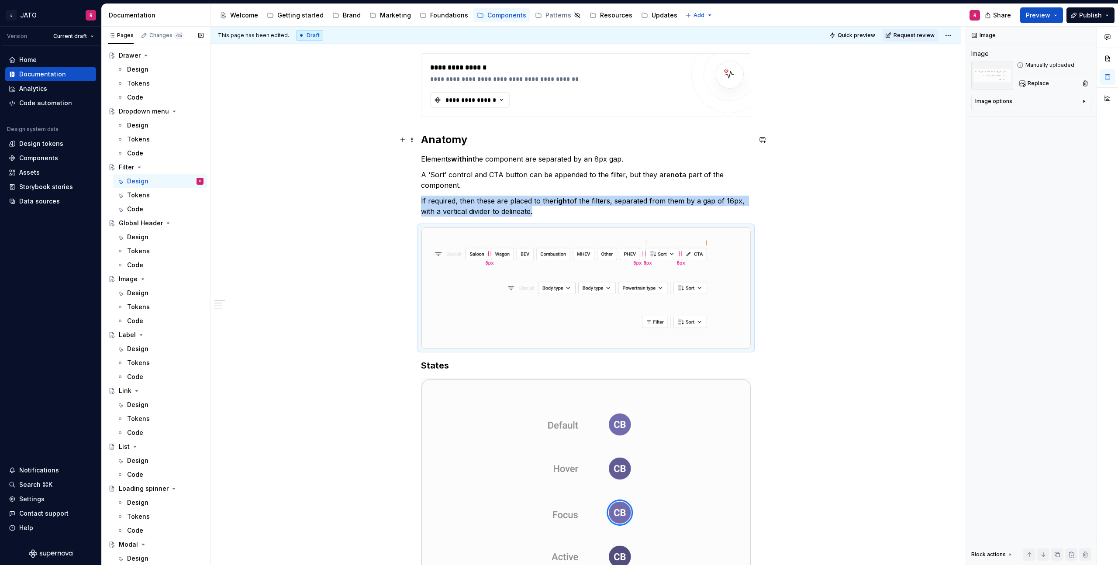
scroll to position [184, 0]
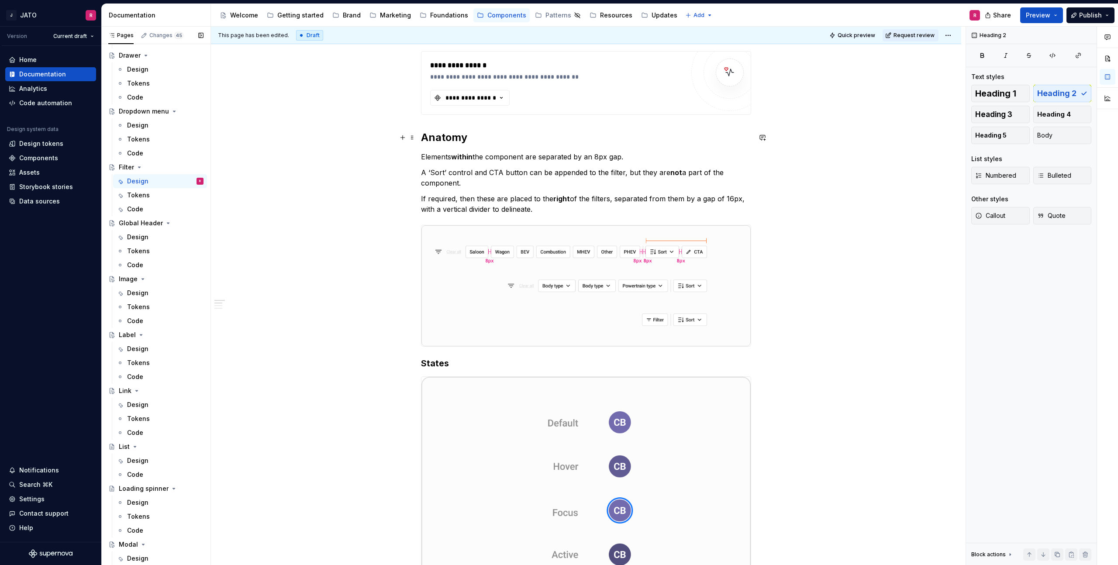
click at [439, 140] on h2 "Anatomy" at bounding box center [586, 138] width 330 height 14
drag, startPoint x: 459, startPoint y: 137, endPoint x: 491, endPoint y: 136, distance: 31.9
click at [491, 136] on h2 "Anatomy" at bounding box center [586, 138] width 330 height 14
click at [436, 363] on h3 "States" at bounding box center [586, 363] width 330 height 12
drag, startPoint x: 436, startPoint y: 363, endPoint x: 438, endPoint y: 358, distance: 4.7
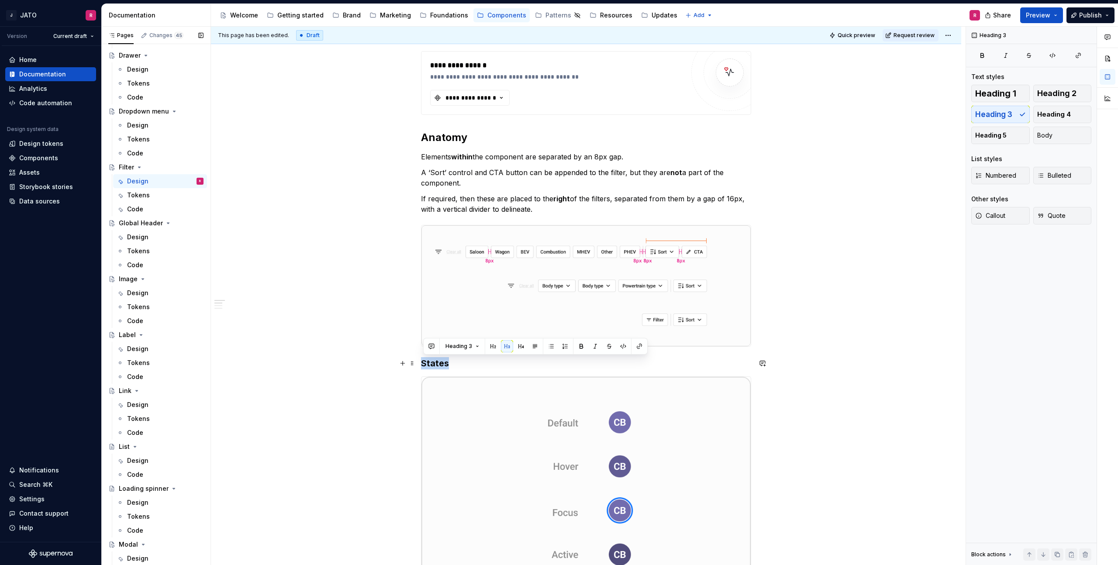
click at [436, 362] on h3 "States" at bounding box center [586, 363] width 330 height 12
click at [478, 347] on button "Heading 3" at bounding box center [462, 346] width 41 height 12
click at [484, 412] on span "Heading 2" at bounding box center [481, 408] width 74 height 14
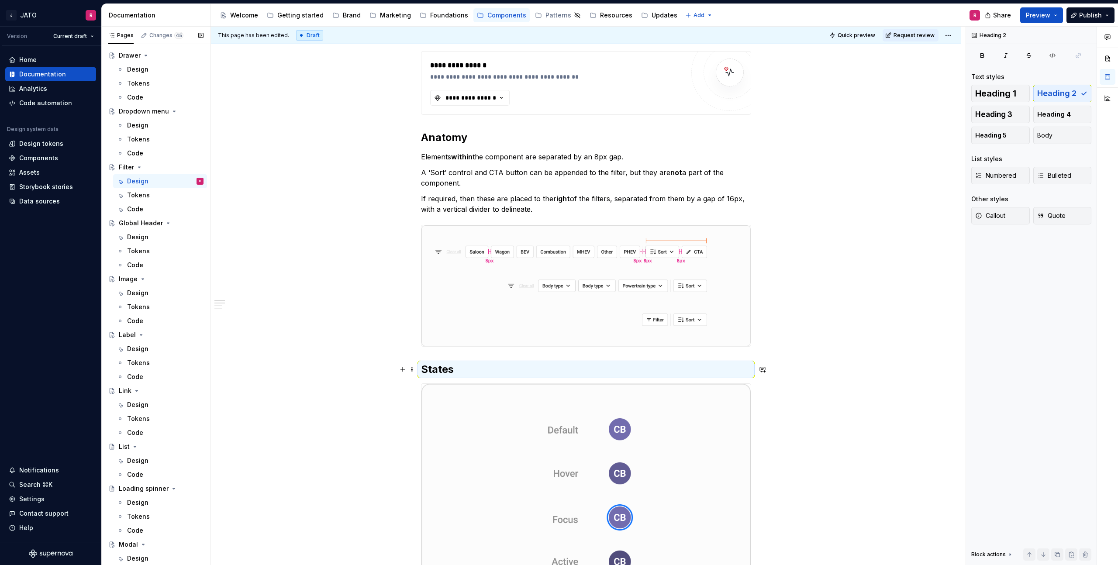
click at [391, 371] on div "**********" at bounding box center [588, 296] width 755 height 539
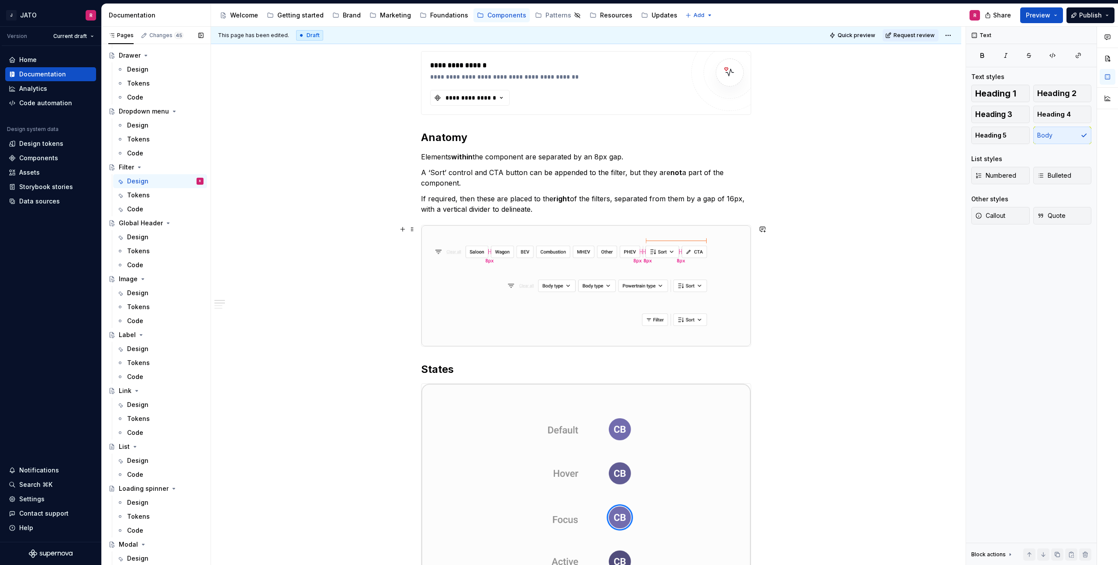
click at [424, 347] on div at bounding box center [586, 286] width 330 height 122
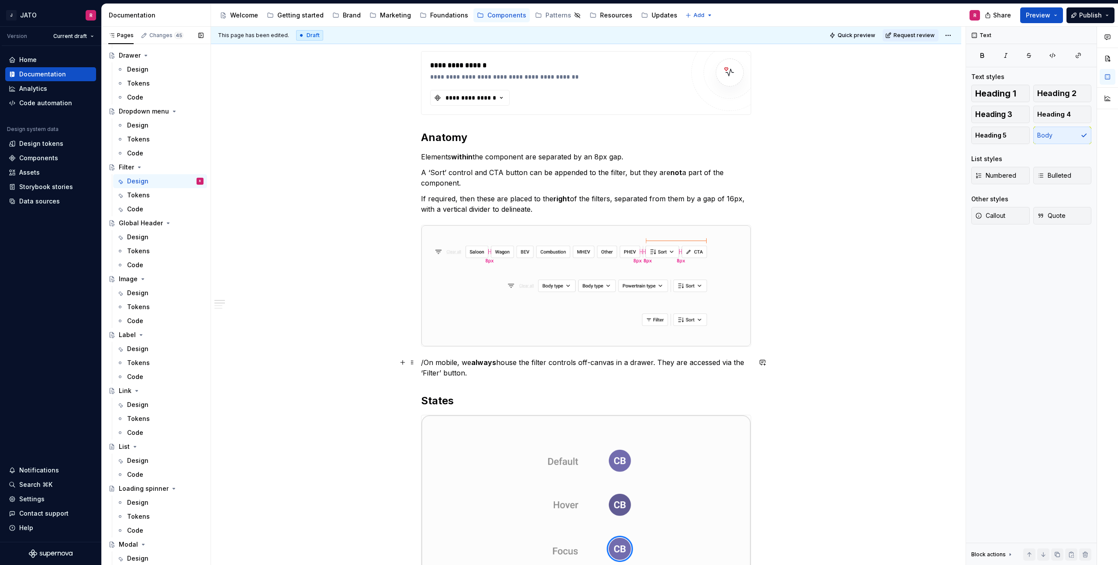
click at [427, 363] on p "/On mobile, we always house the filter controls off-canvas in a drawer. They ar…" at bounding box center [586, 367] width 330 height 21
click at [476, 375] on p "On mobile, we always house the filter controls off-canvas in a drawer. They are…" at bounding box center [586, 367] width 330 height 21
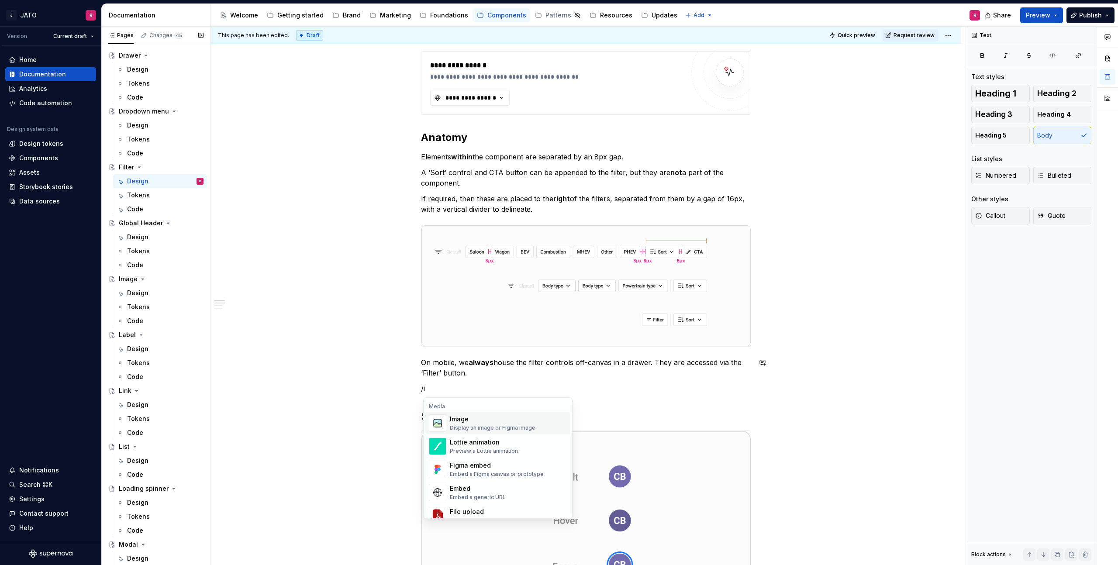
click at [454, 424] on div "Image Display an image or Figma image" at bounding box center [493, 423] width 86 height 17
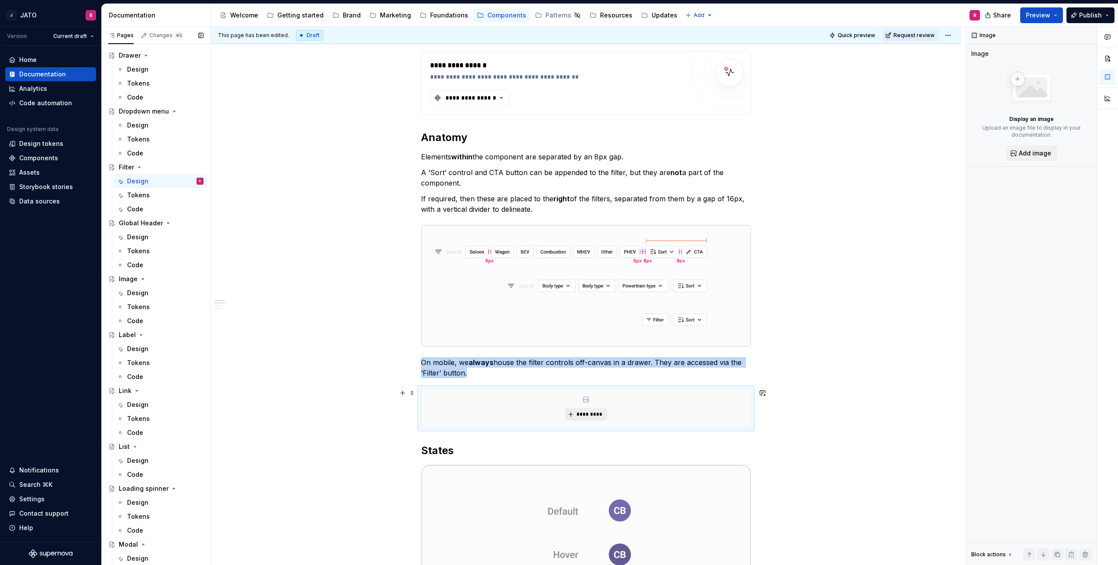
click at [592, 413] on span "*********" at bounding box center [589, 414] width 27 height 7
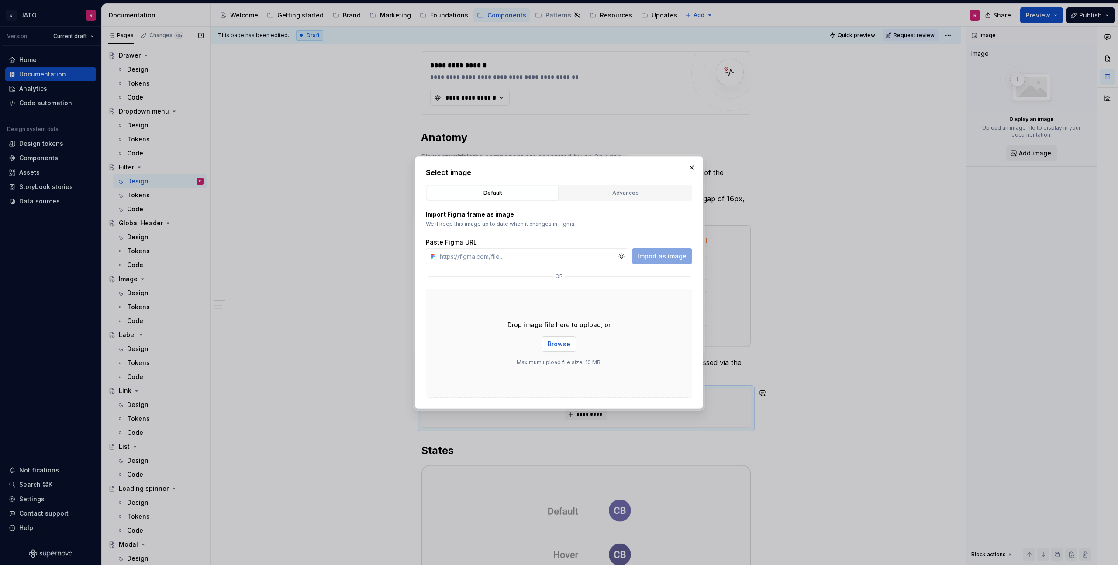
click at [558, 341] on span "Browse" at bounding box center [559, 344] width 23 height 9
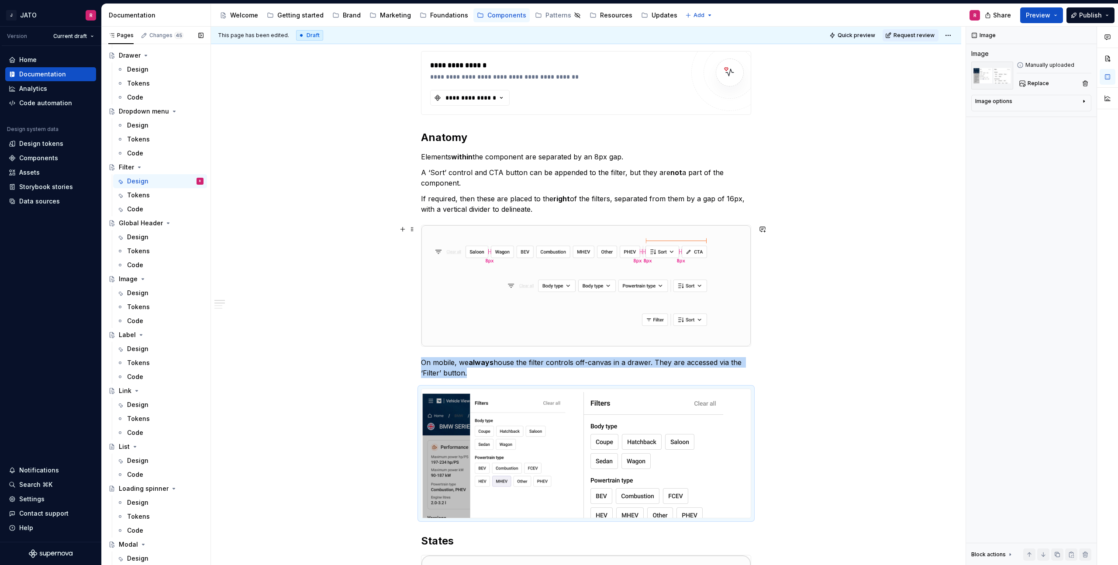
click at [873, 278] on div "**********" at bounding box center [588, 296] width 755 height 539
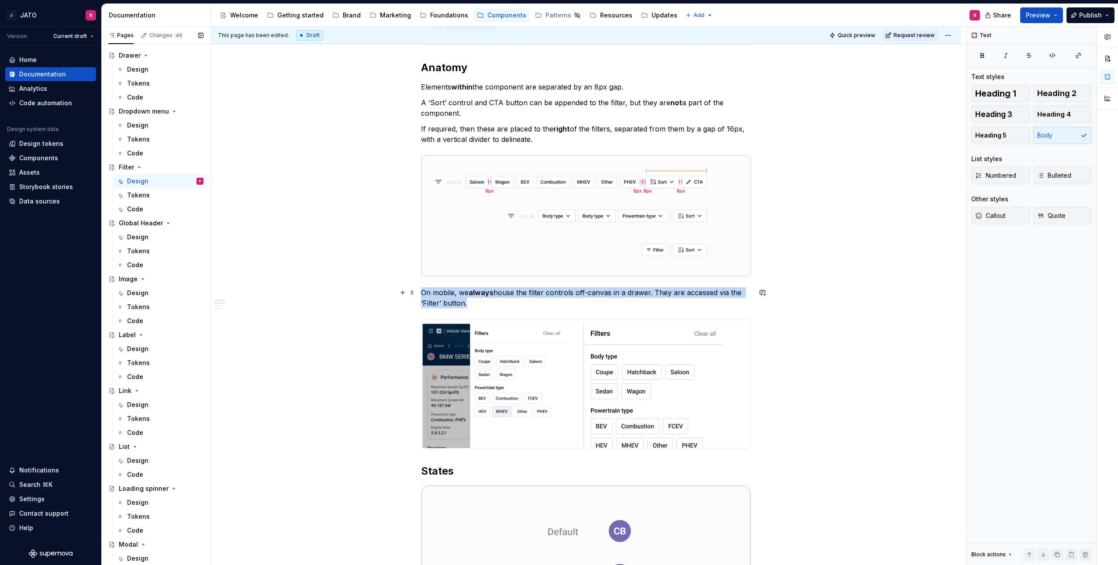
scroll to position [225, 0]
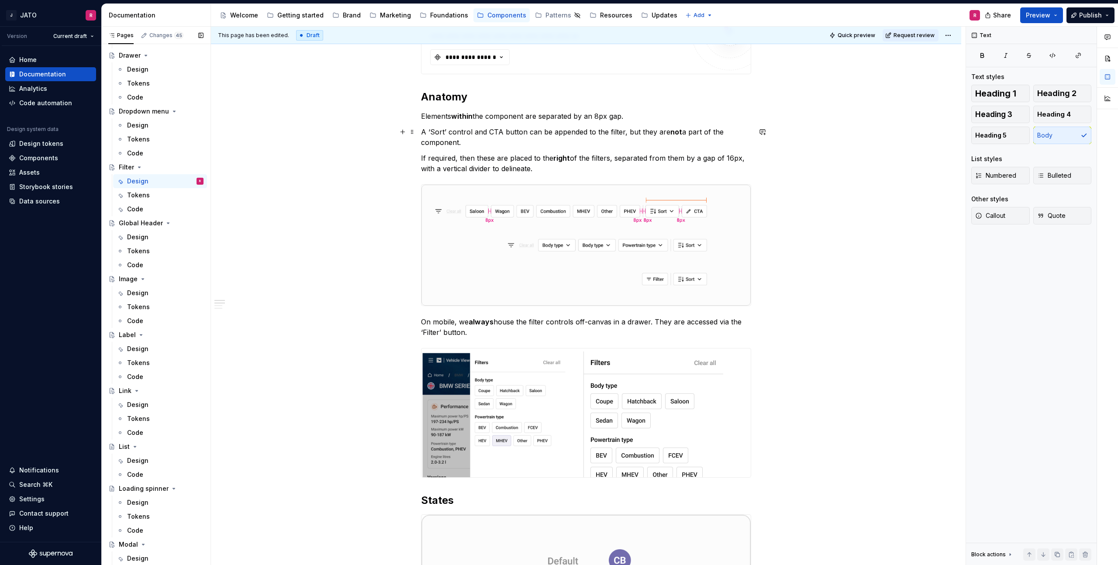
click at [622, 131] on p "A ‘Sort’ control and CTA button can be appended to the filter, but they are not…" at bounding box center [586, 137] width 330 height 21
click at [0, 0] on button "Page tree" at bounding box center [0, 0] width 0 height 0
type textarea "*"
click at [210, 181] on div "Rename page" at bounding box center [238, 182] width 86 height 9
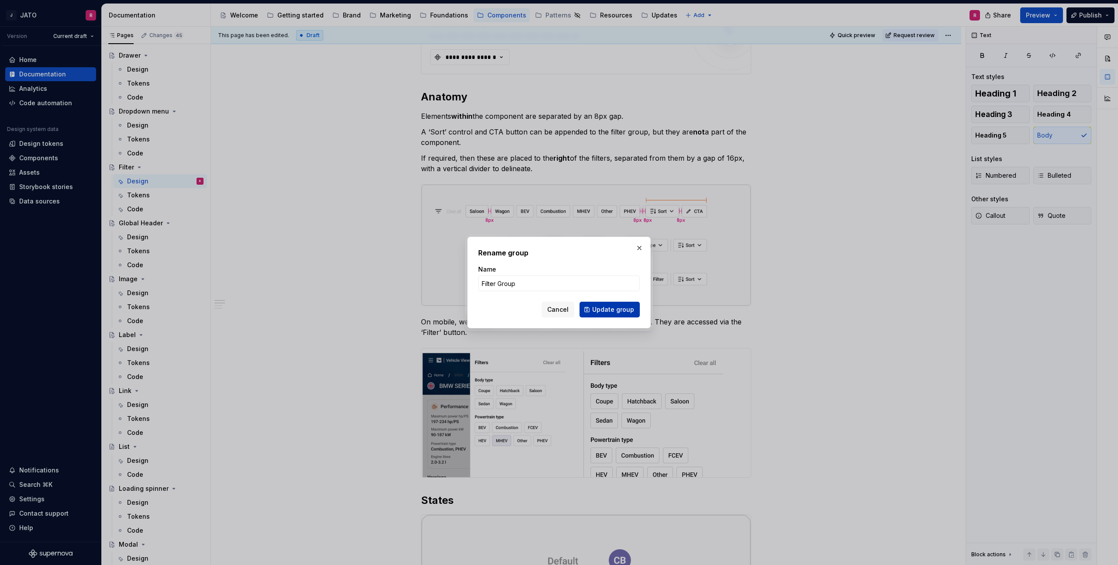
type input "Filter Group"
click at [599, 308] on span "Update group" at bounding box center [613, 309] width 42 height 9
type textarea "*"
type textarea "Filter Group"
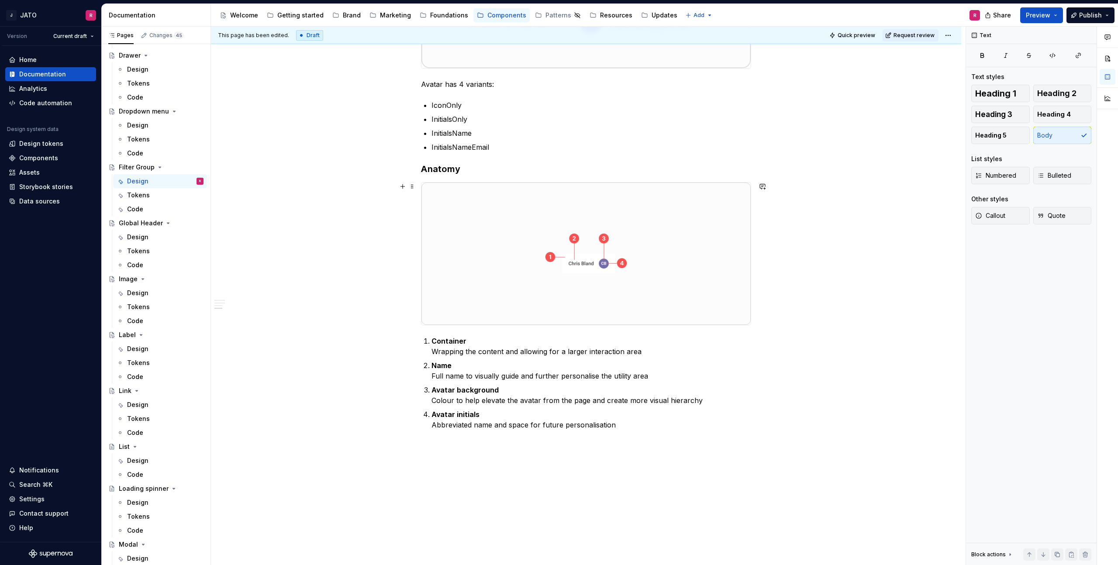
scroll to position [1381, 0]
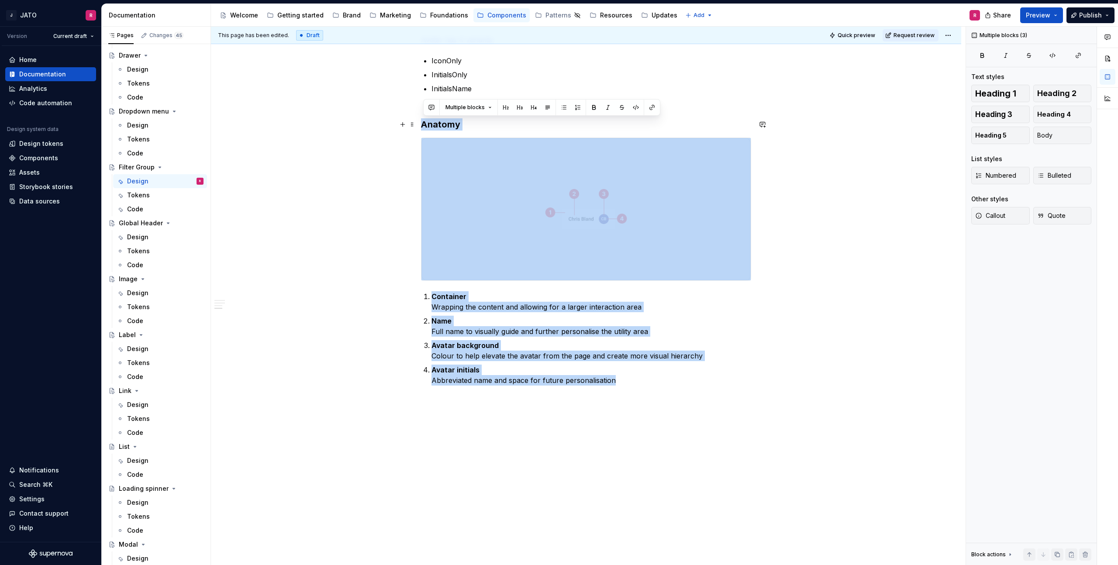
drag, startPoint x: 625, startPoint y: 381, endPoint x: 389, endPoint y: 119, distance: 352.6
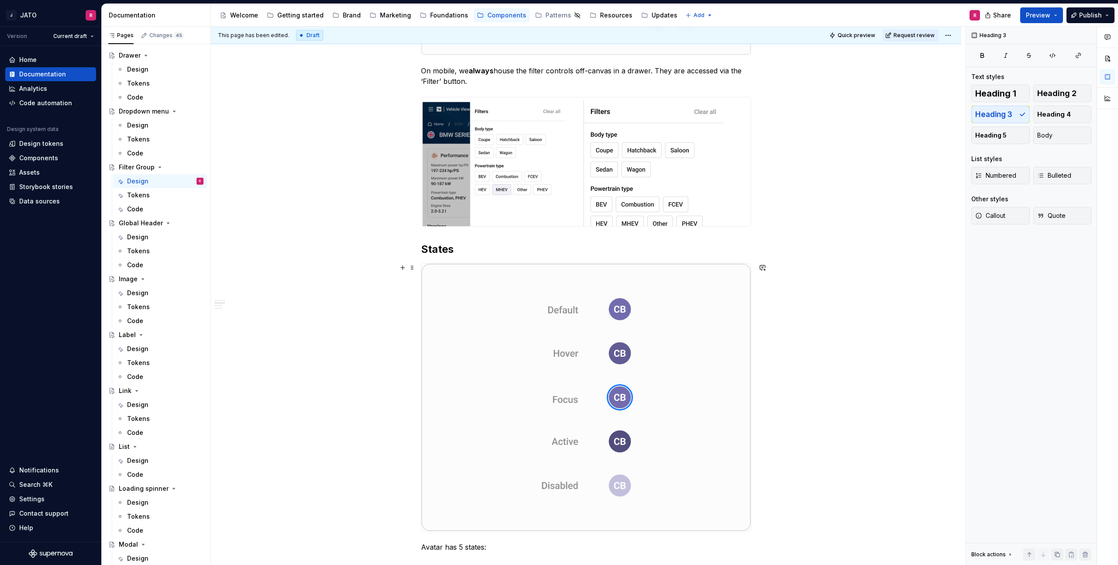
scroll to position [518, 0]
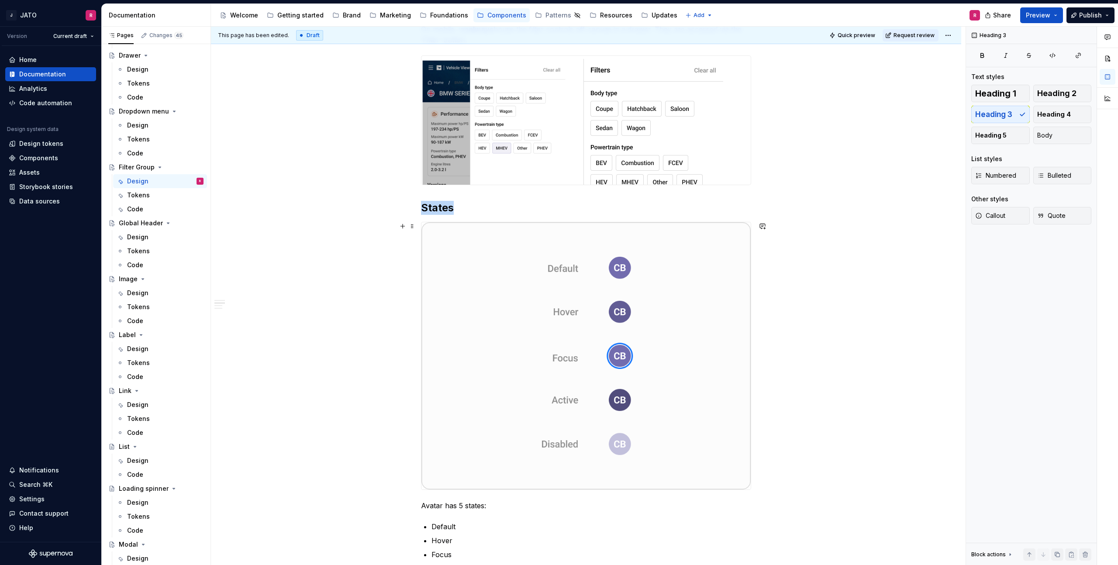
click at [555, 287] on img at bounding box center [586, 355] width 329 height 267
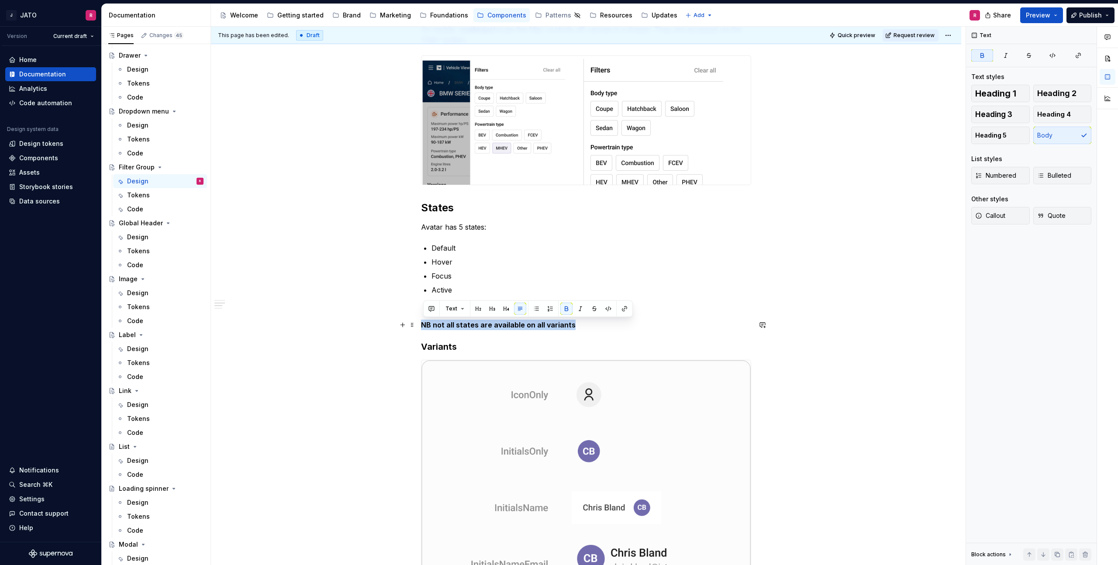
drag, startPoint x: 504, startPoint y: 328, endPoint x: 378, endPoint y: 325, distance: 125.4
click at [378, 325] on div "**********" at bounding box center [586, 286] width 750 height 1220
click at [429, 227] on p "Avatar has 5 states:" at bounding box center [586, 227] width 330 height 10
click at [488, 304] on p "Disabled" at bounding box center [592, 304] width 320 height 10
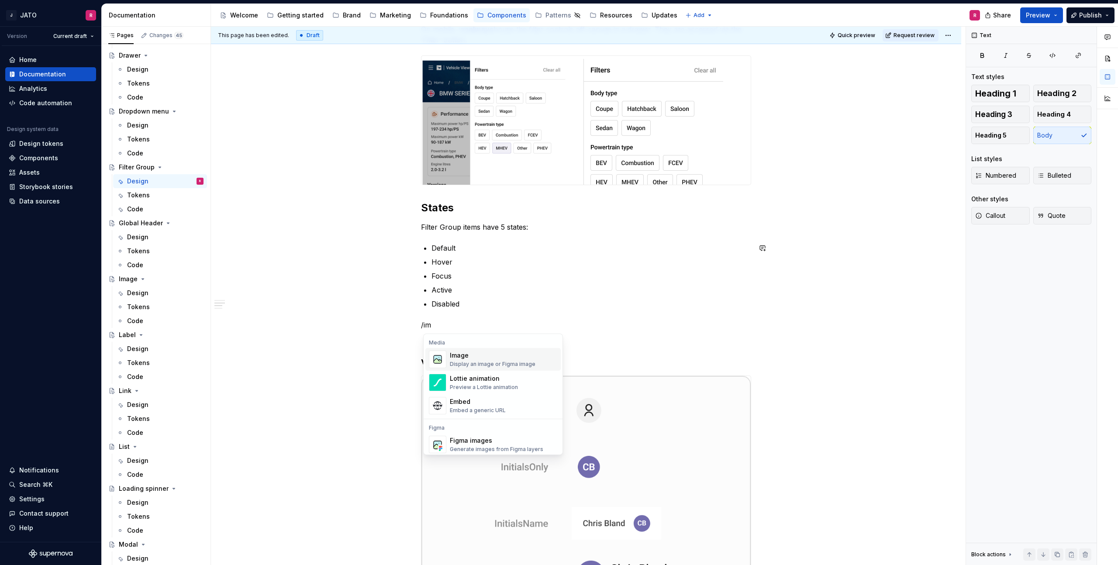
click at [453, 358] on div "Image" at bounding box center [493, 355] width 86 height 9
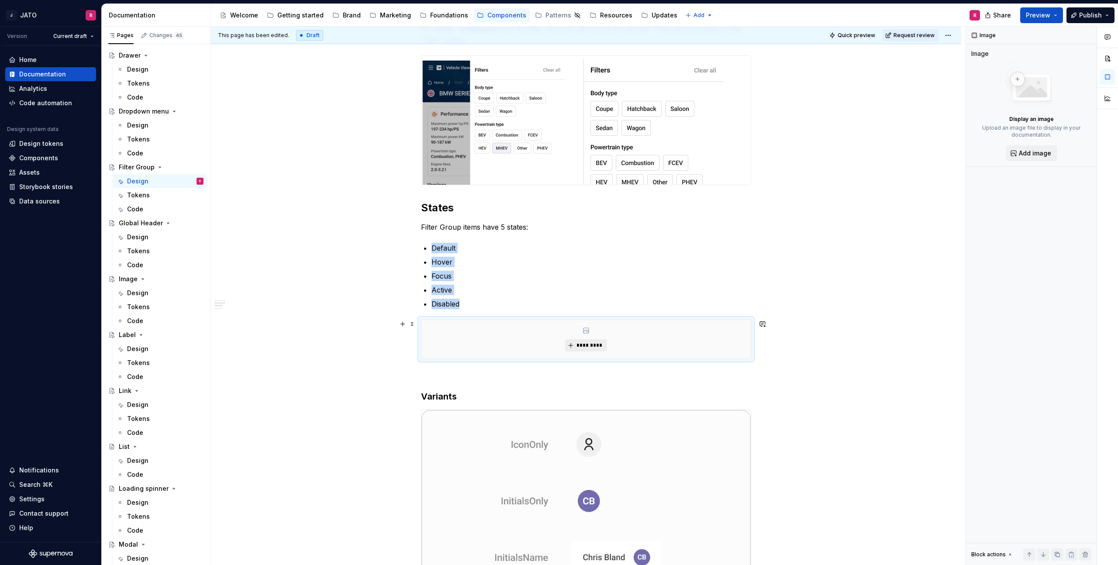
click at [587, 344] on span "*********" at bounding box center [589, 345] width 27 height 7
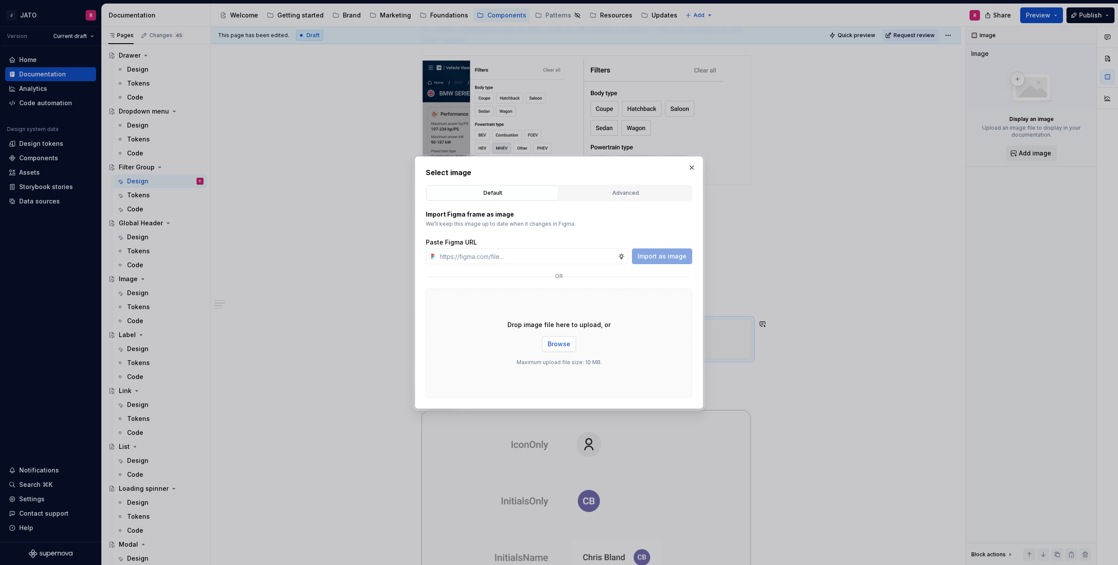
click at [562, 343] on span "Browse" at bounding box center [559, 344] width 23 height 9
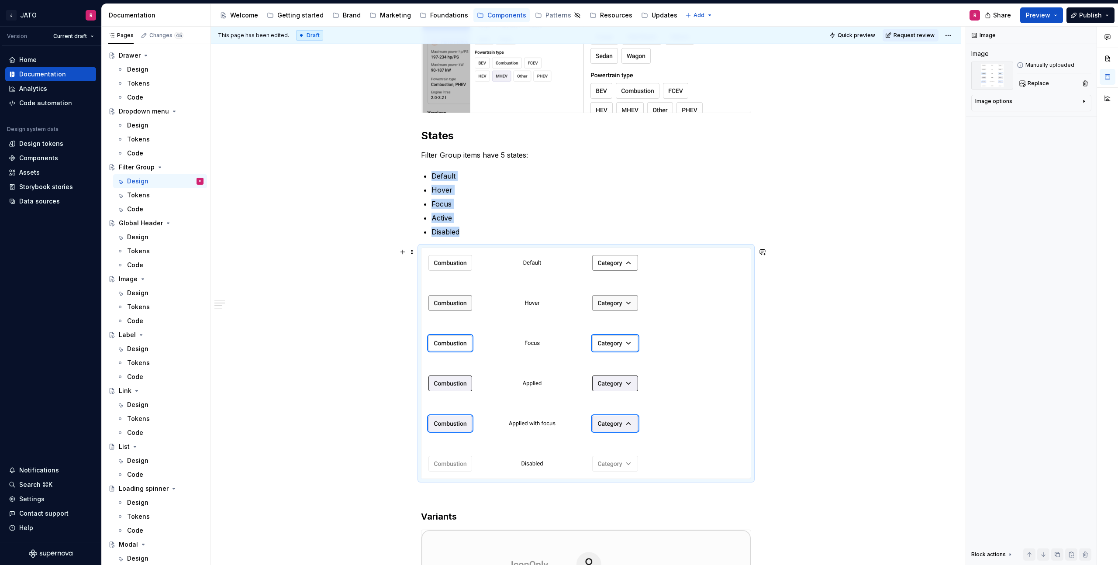
scroll to position [626, 0]
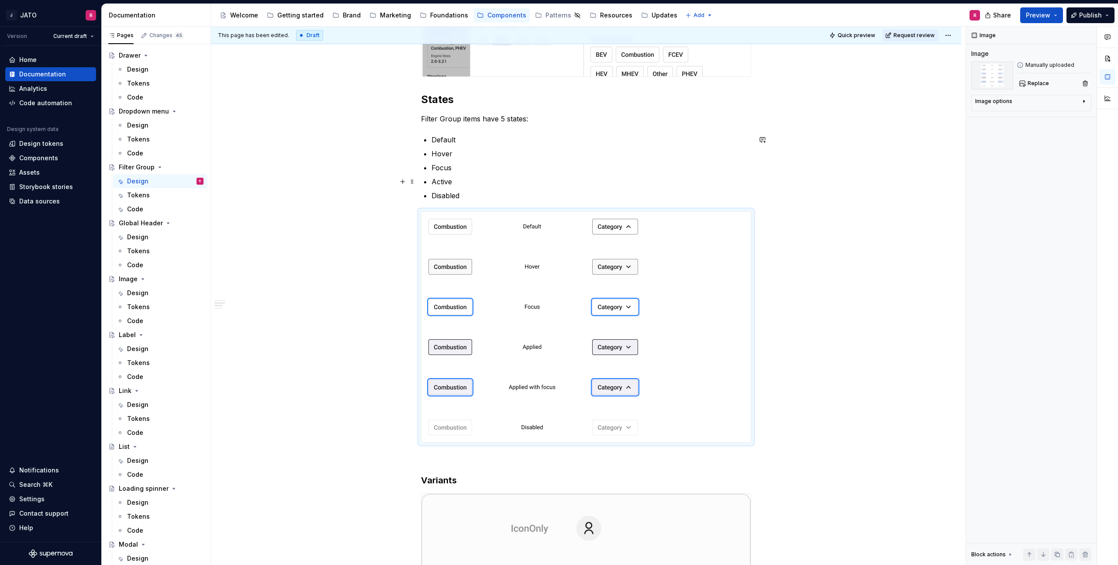
click at [441, 181] on p "Active" at bounding box center [592, 181] width 320 height 10
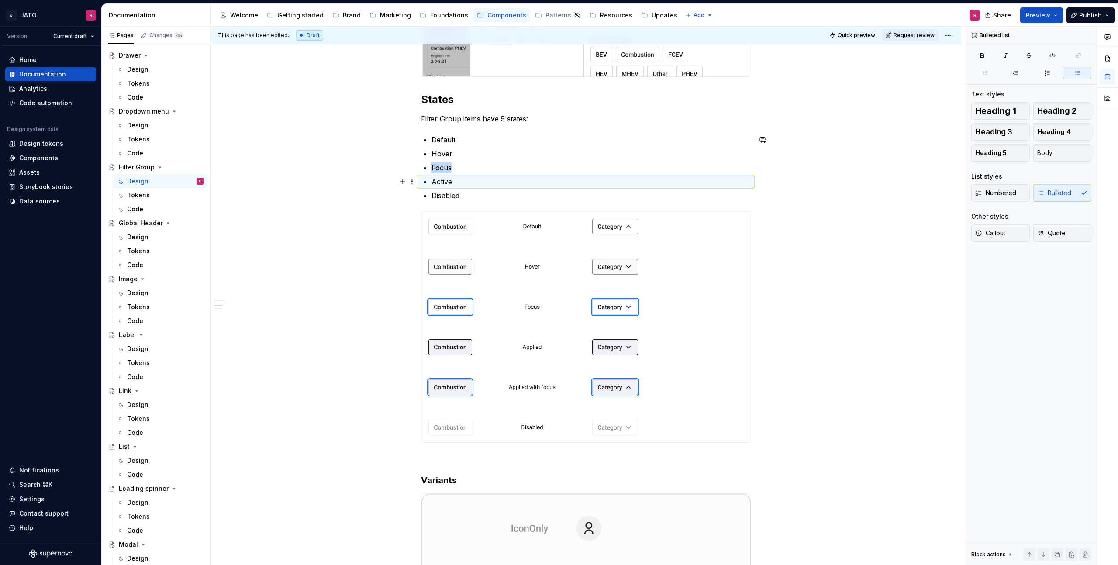
click at [441, 181] on p "Active" at bounding box center [592, 181] width 320 height 10
click at [378, 154] on div "**********" at bounding box center [586, 299] width 750 height 1462
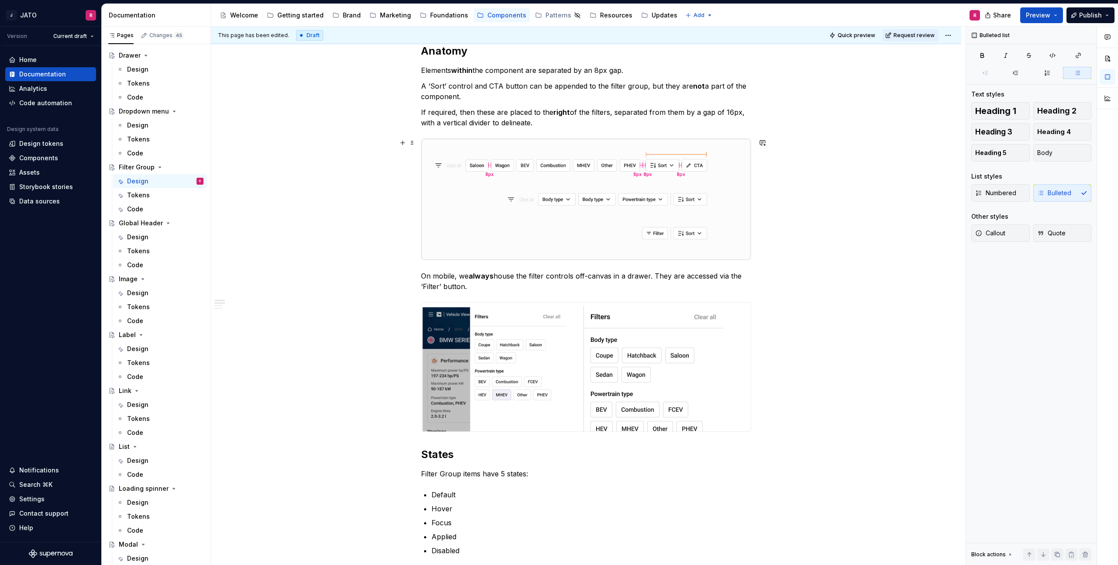
scroll to position [311, 0]
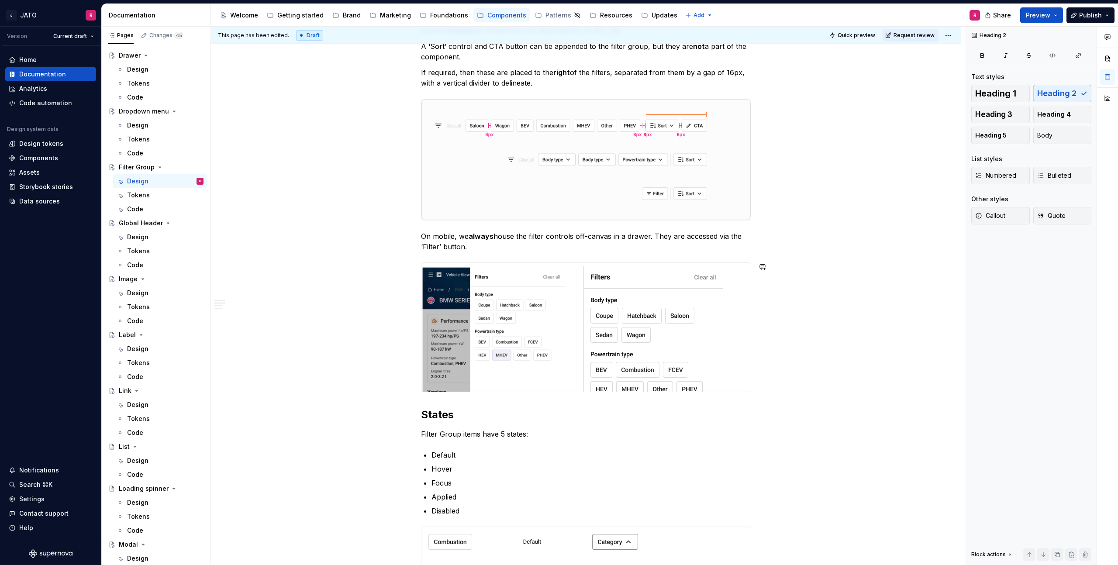
click at [441, 399] on div "**********" at bounding box center [586, 534] width 330 height 1261
click at [421, 396] on div "**********" at bounding box center [588, 296] width 755 height 539
click at [771, 380] on div "**********" at bounding box center [588, 296] width 755 height 539
drag, startPoint x: 427, startPoint y: 397, endPoint x: 430, endPoint y: 407, distance: 9.5
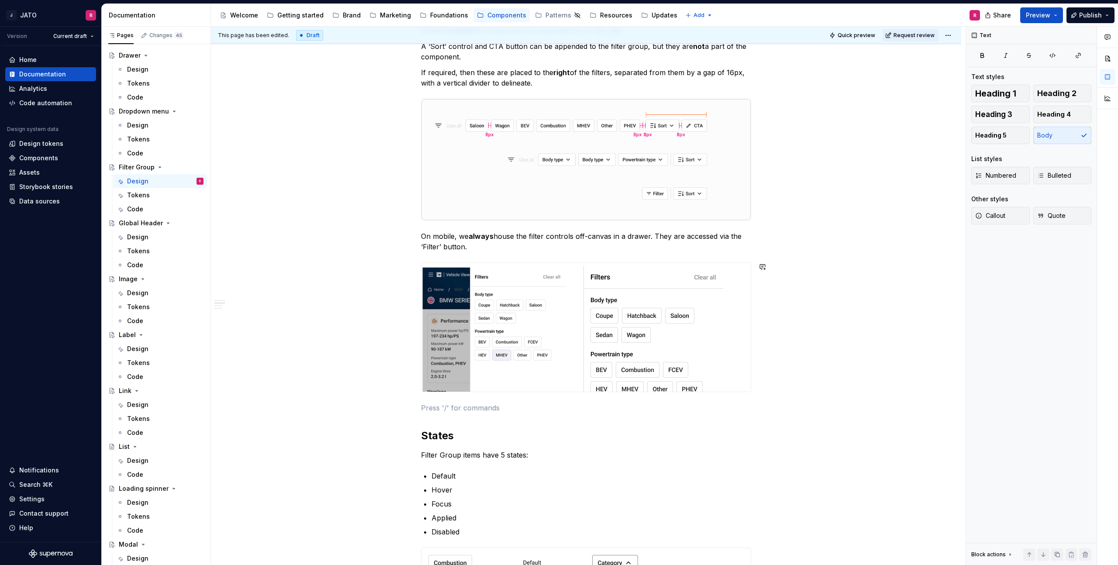
click at [427, 399] on div "**********" at bounding box center [586, 545] width 330 height 1282
click at [471, 491] on div "Section subheadings" at bounding box center [477, 493] width 55 height 7
click at [446, 432] on p at bounding box center [586, 434] width 330 height 10
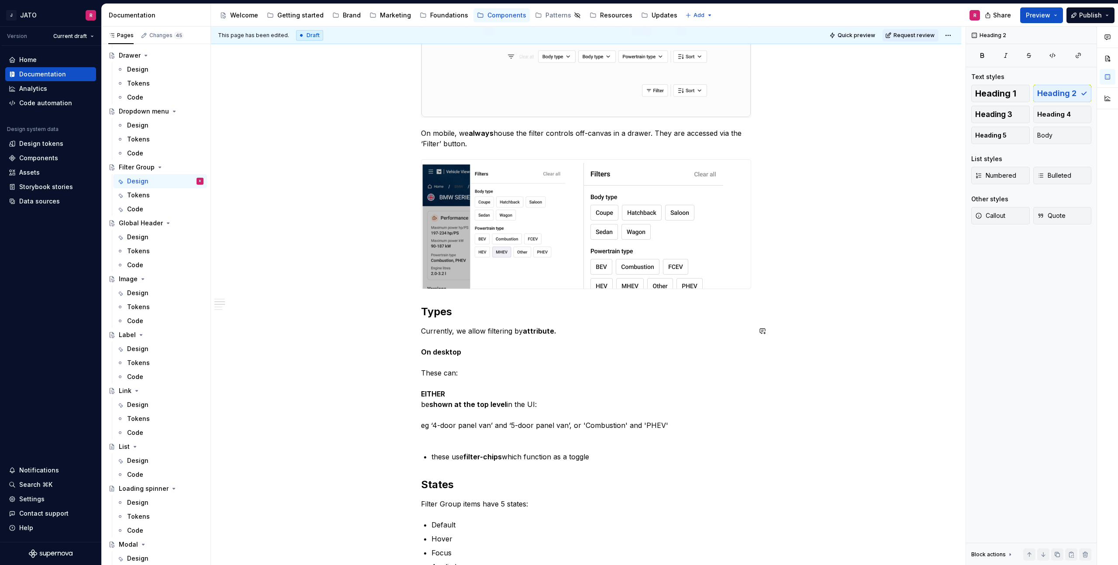
scroll to position [559, 0]
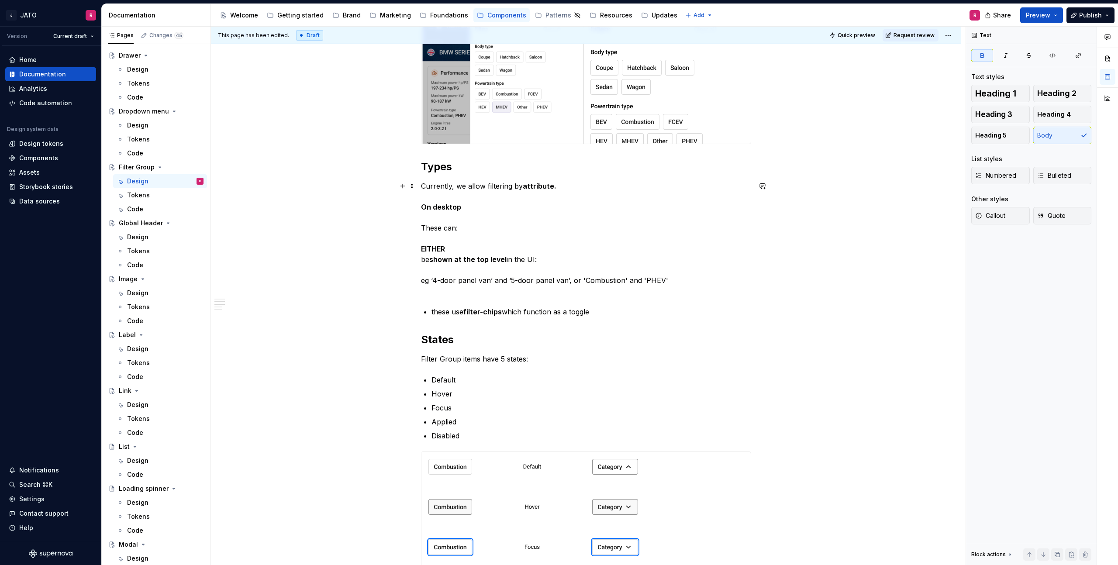
click at [445, 204] on strong "On desktop" at bounding box center [441, 207] width 40 height 9
drag, startPoint x: 374, startPoint y: 194, endPoint x: 384, endPoint y: 195, distance: 9.6
click at [374, 194] on div "**********" at bounding box center [586, 452] width 750 height 1634
drag, startPoint x: 445, startPoint y: 206, endPoint x: 464, endPoint y: 206, distance: 18.8
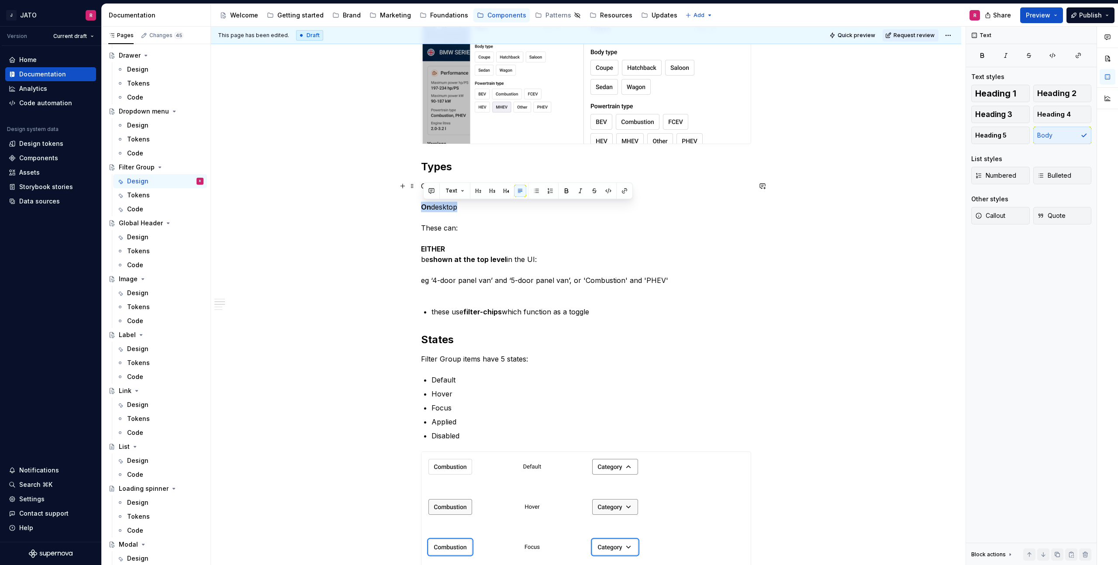
click at [464, 206] on p "Currently, we allow filtering by attribute. On desktop These can: EITHER be sho…" at bounding box center [586, 238] width 330 height 115
click at [466, 215] on p "Currently, we allow filtering by attribute. On desktop These can: EITHER be sho…" at bounding box center [586, 238] width 330 height 115
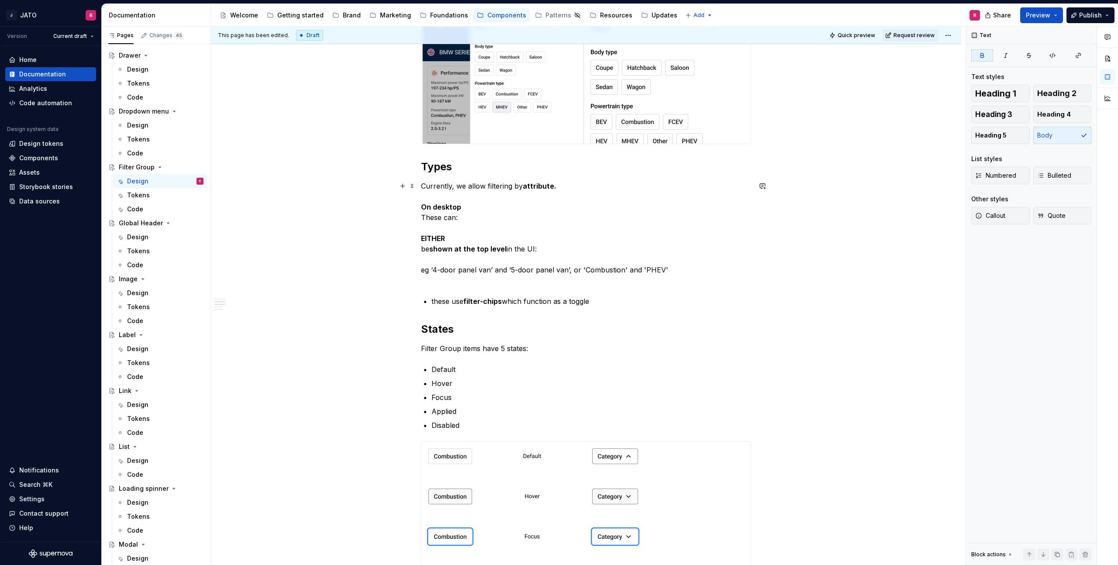
click at [438, 236] on strong "EITHER" at bounding box center [433, 238] width 24 height 9
click at [434, 239] on strong "EITHER" at bounding box center [433, 238] width 24 height 9
click at [564, 222] on button "button" at bounding box center [566, 222] width 12 height 12
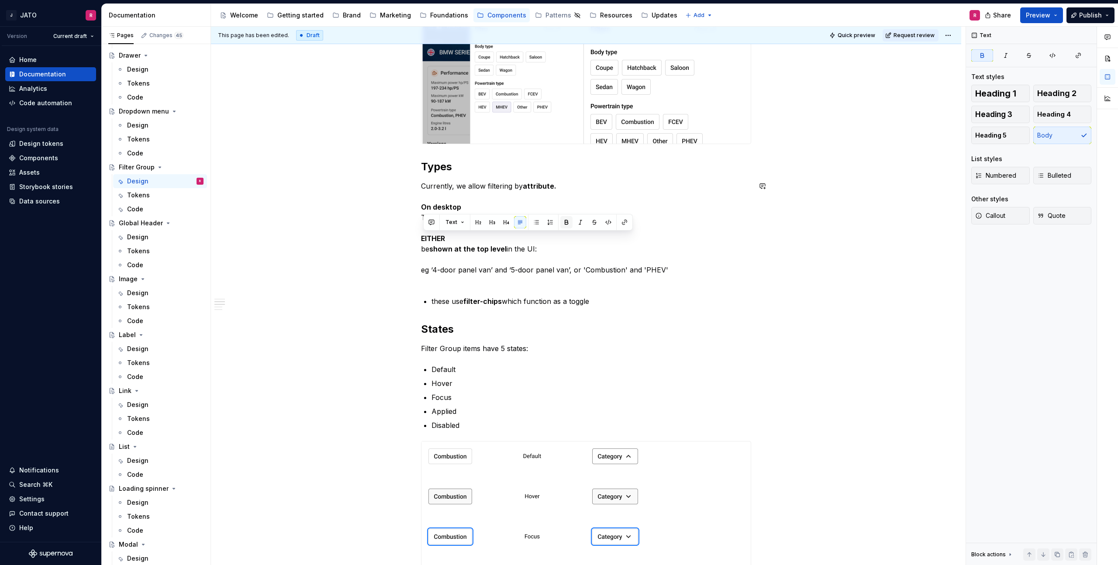
click at [564, 222] on button "button" at bounding box center [566, 222] width 12 height 12
drag, startPoint x: 385, startPoint y: 234, endPoint x: 393, endPoint y: 235, distance: 7.5
click at [385, 234] on div "**********" at bounding box center [586, 447] width 750 height 1624
click at [606, 301] on p "these use filter-chips which function as a toggle" at bounding box center [592, 301] width 320 height 10
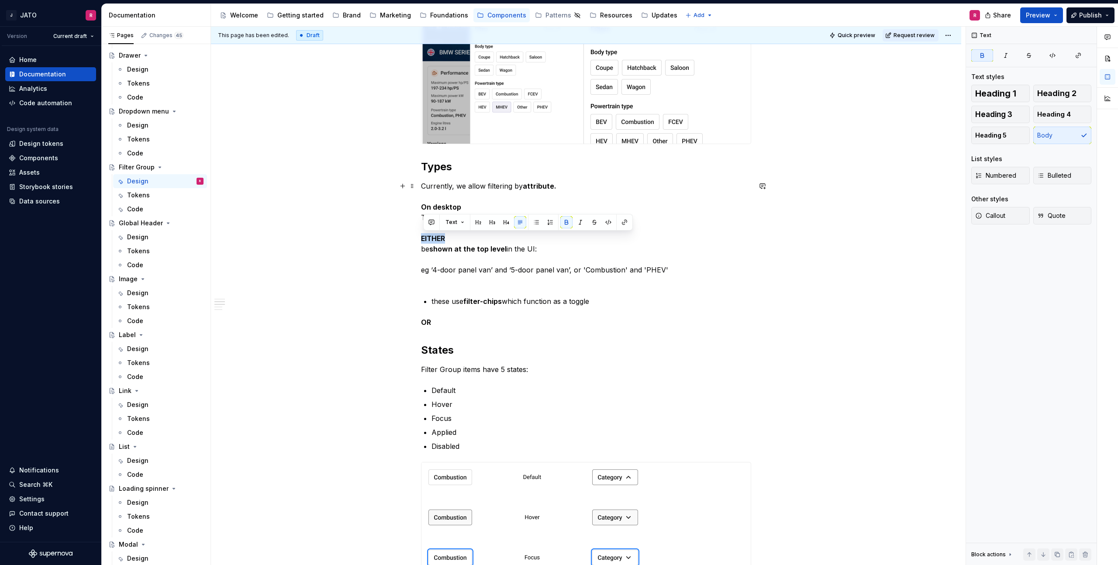
drag, startPoint x: 429, startPoint y: 237, endPoint x: 472, endPoint y: 232, distance: 42.7
click at [453, 235] on p "Currently, we allow filtering by attribute. On desktop These can: EITHER be sho…" at bounding box center [586, 233] width 330 height 105
click at [460, 221] on button "Text" at bounding box center [455, 222] width 27 height 12
click at [484, 321] on div "Heading 5" at bounding box center [481, 325] width 31 height 9
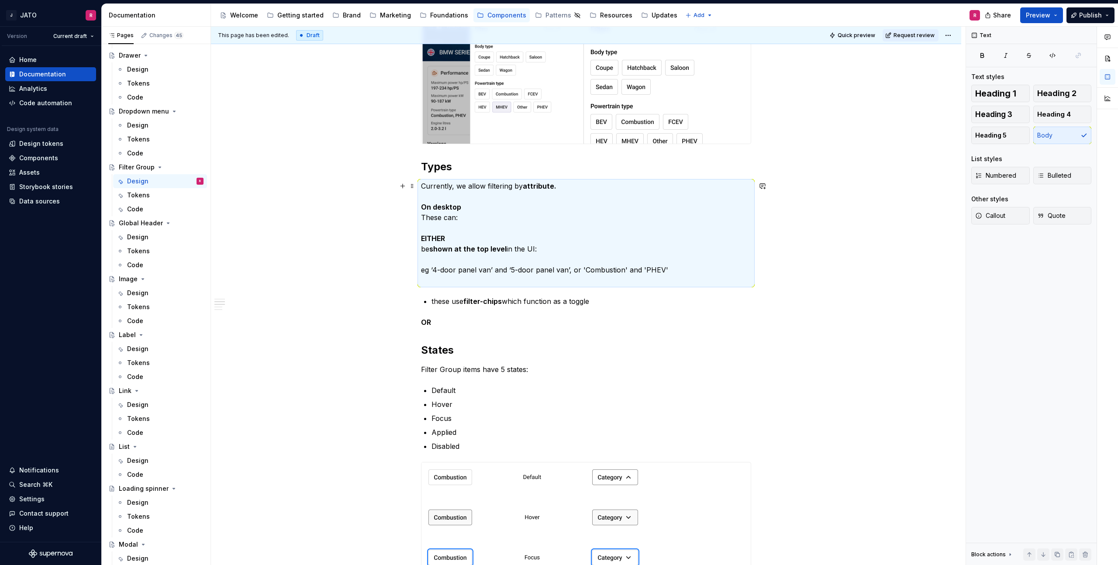
click at [437, 234] on strong "EITHER" at bounding box center [433, 238] width 24 height 9
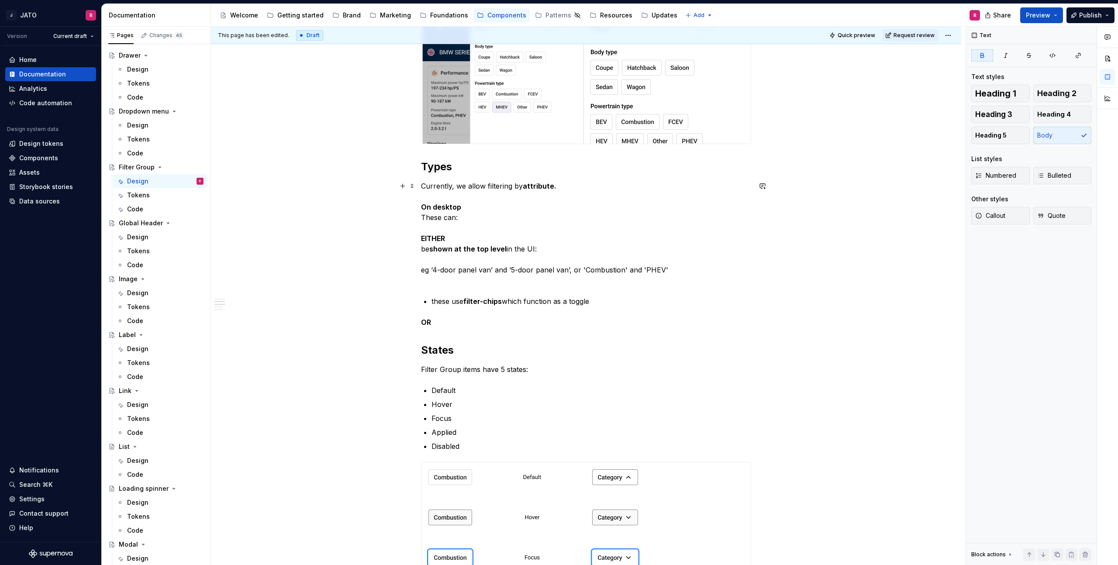
click at [405, 234] on div "**********" at bounding box center [588, 296] width 755 height 539
click at [485, 283] on p "Currently, we allow filtering by attribute. On desktop These can: EITHER be sho…" at bounding box center [586, 233] width 330 height 105
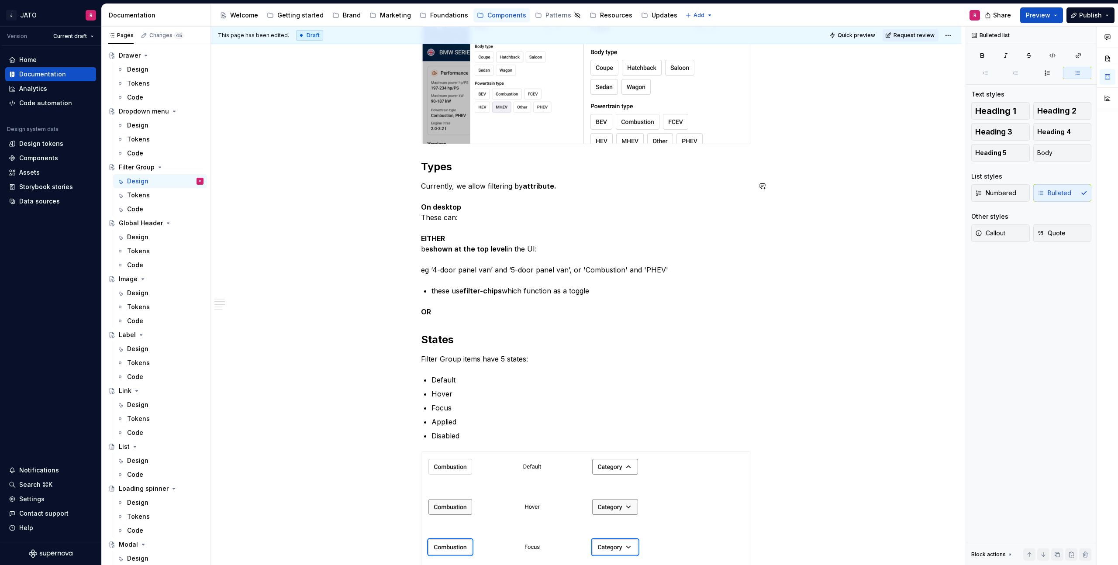
click at [474, 279] on div "**********" at bounding box center [586, 373] width 330 height 1434
click at [608, 291] on p "these use filter-chips which function as a toggle" at bounding box center [592, 291] width 320 height 10
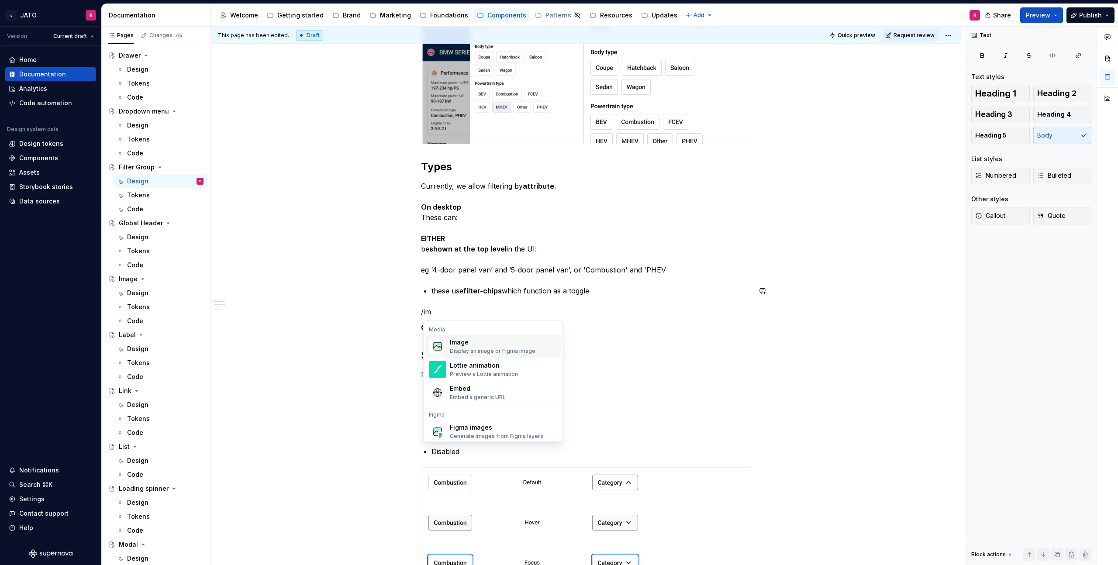
click at [472, 349] on div "Display an image or Figma image" at bounding box center [493, 351] width 86 height 7
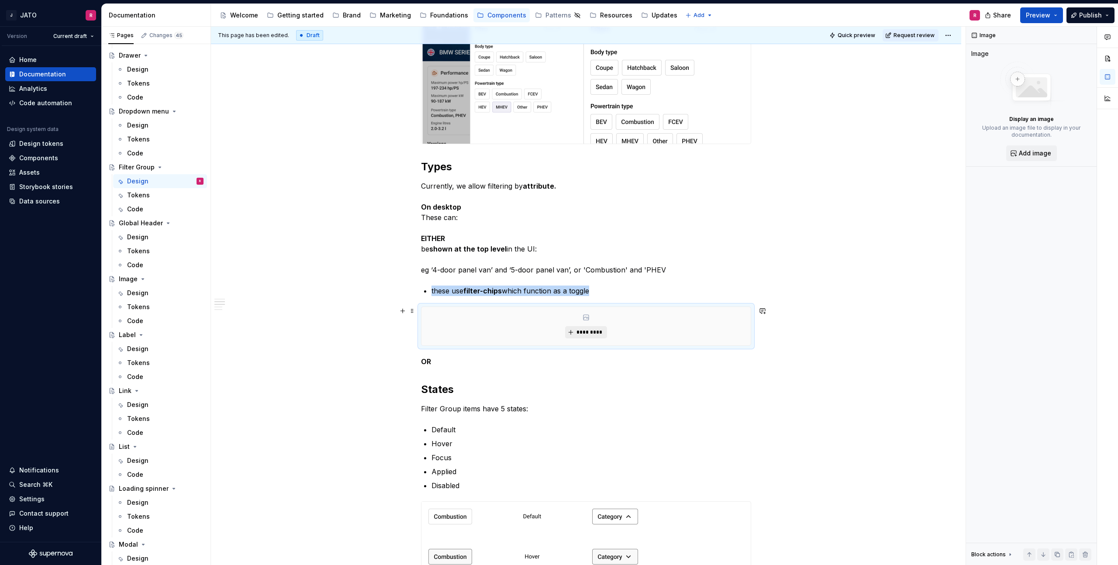
click at [587, 331] on span "*********" at bounding box center [589, 332] width 27 height 7
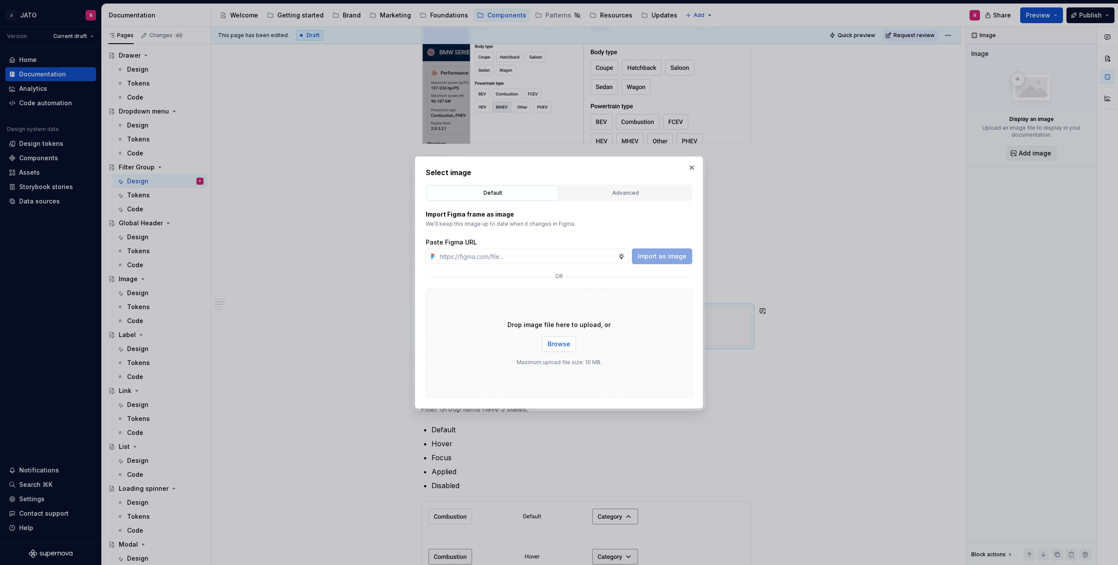
click at [565, 344] on span "Browse" at bounding box center [559, 344] width 23 height 9
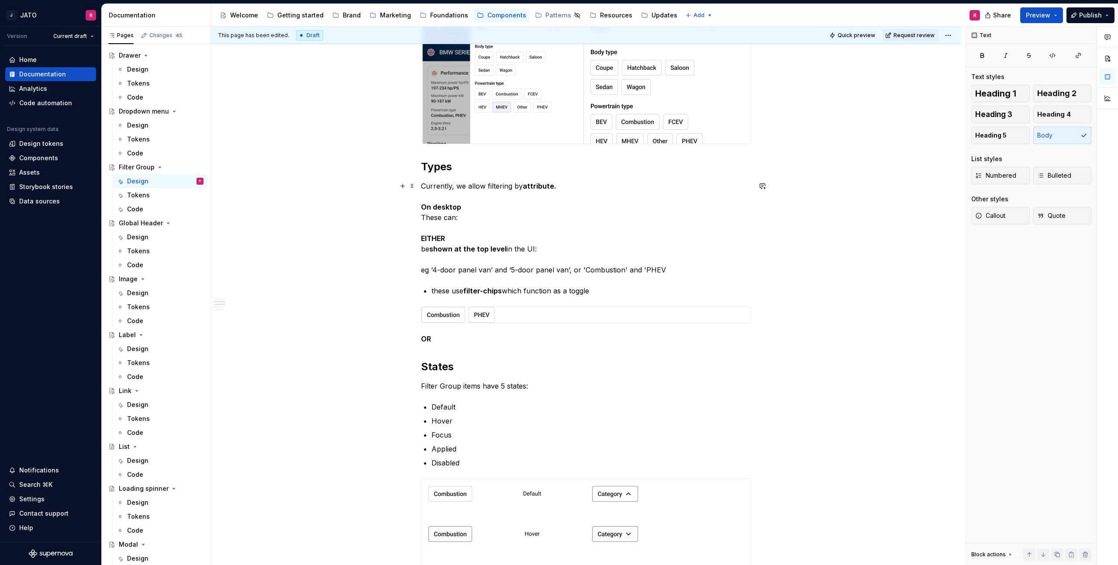
click at [736, 191] on p "Currently, we allow filtering by attribute. On desktop These can: EITHER be sho…" at bounding box center [586, 228] width 330 height 94
click at [424, 216] on p "Currently, we allow filtering by attribute. On desktop These can: EITHER be sho…" at bounding box center [586, 228] width 330 height 94
click at [447, 219] on p "Currently, we allow filtering by attribute. On desktop These can: EITHER be sho…" at bounding box center [586, 228] width 330 height 94
click at [446, 221] on p "These can: EITHER be shown at the top level in the UI: eg ‘4-door panel van’ an…" at bounding box center [586, 249] width 330 height 63
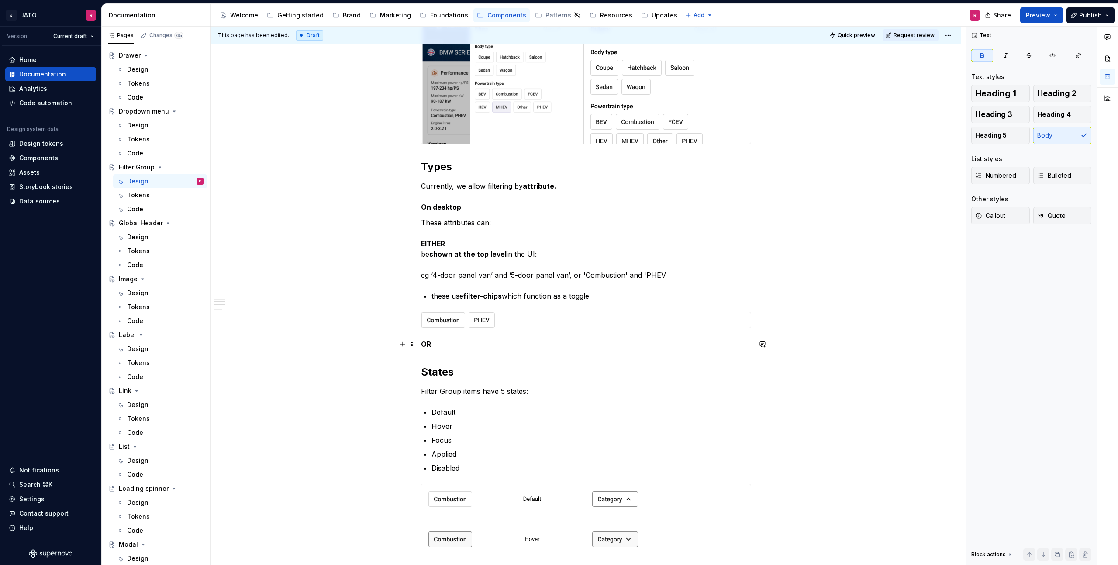
click at [441, 344] on p "OR" at bounding box center [586, 344] width 330 height 10
drag, startPoint x: 439, startPoint y: 254, endPoint x: 507, endPoint y: 252, distance: 67.7
click at [507, 252] on strong "shown at the top level" at bounding box center [467, 254] width 77 height 9
click at [432, 356] on div "**********" at bounding box center [586, 389] width 330 height 1466
click at [436, 352] on div "**********" at bounding box center [586, 389] width 330 height 1466
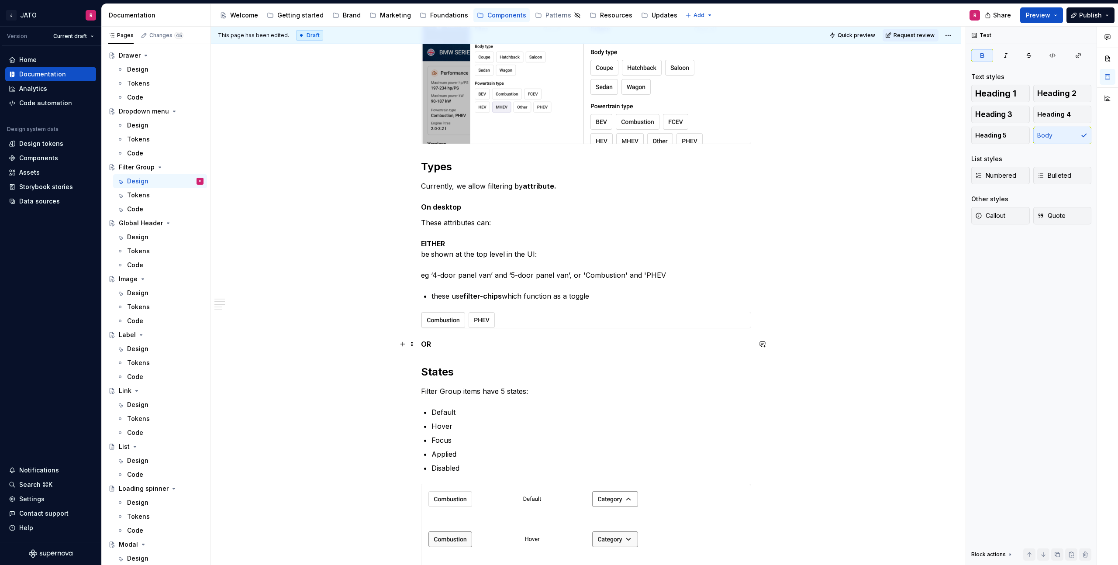
click at [439, 343] on p "OR" at bounding box center [586, 344] width 330 height 10
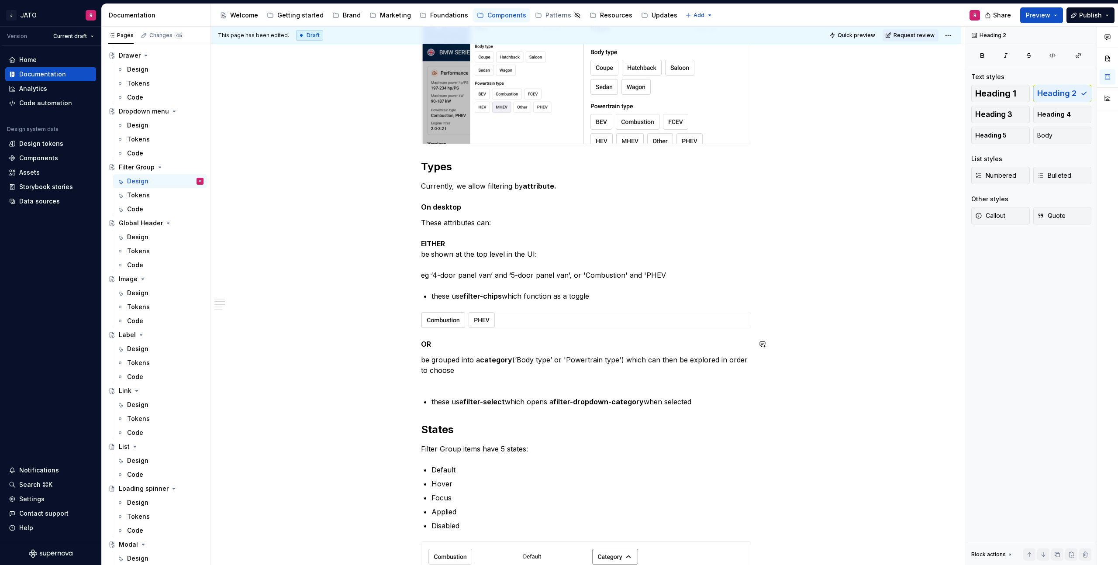
click at [444, 351] on div "**********" at bounding box center [586, 418] width 330 height 1524
click at [441, 345] on p "OR" at bounding box center [586, 344] width 330 height 10
drag, startPoint x: 423, startPoint y: 243, endPoint x: 457, endPoint y: 240, distance: 34.2
click at [448, 242] on p "These attributes can: EITHER be shown at the top level in the UI: eg ‘4-door pa…" at bounding box center [586, 249] width 330 height 63
click at [460, 228] on button "Text" at bounding box center [455, 227] width 27 height 12
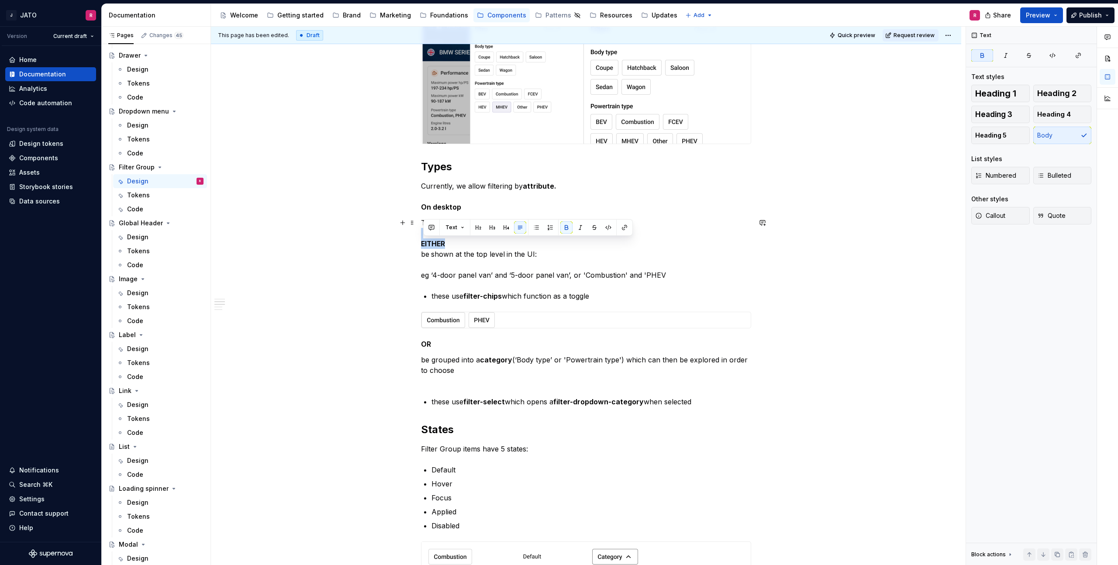
click at [572, 245] on p "These attributes can: EITHER be shown at the top level in the UI: eg ‘4-door pa…" at bounding box center [586, 249] width 330 height 63
click at [432, 243] on strong "EITHER" at bounding box center [433, 243] width 24 height 9
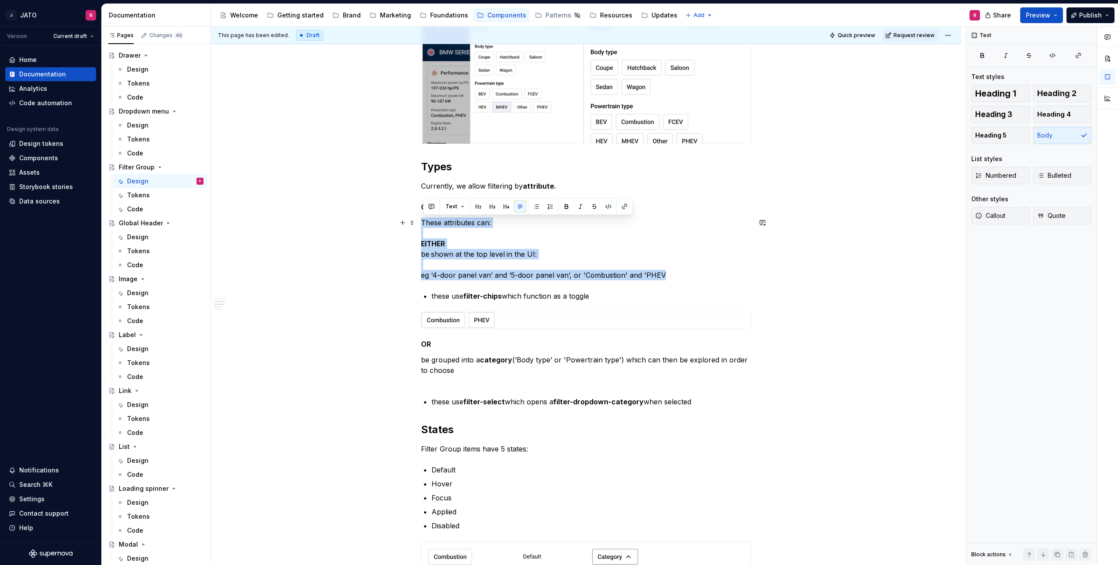
click at [432, 242] on strong "EITHER" at bounding box center [433, 243] width 24 height 9
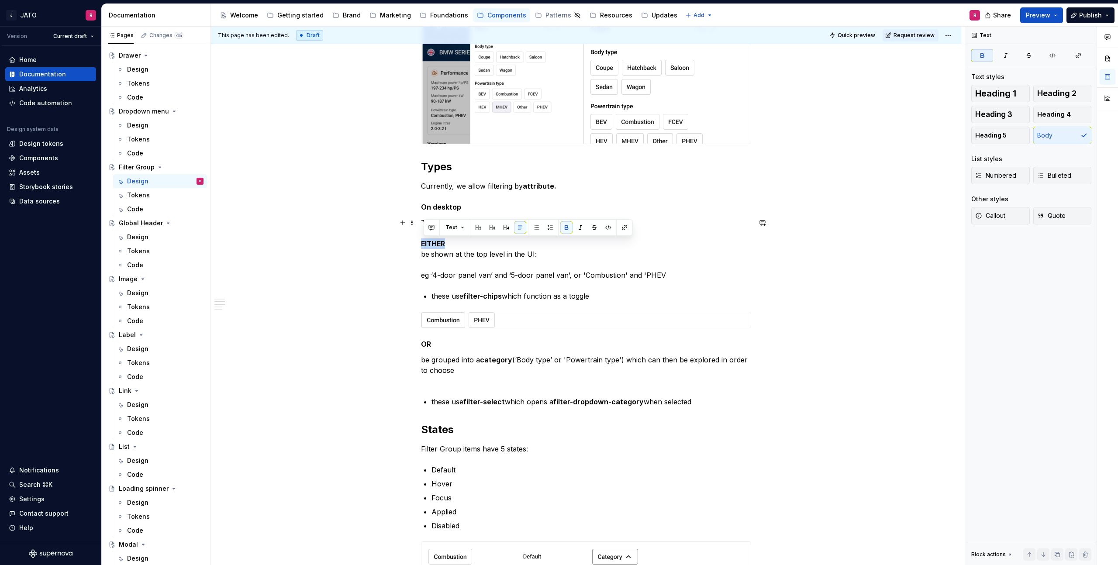
click at [432, 242] on strong "EITHER" at bounding box center [433, 243] width 24 height 9
click at [451, 344] on p "OR" at bounding box center [586, 344] width 330 height 10
click at [423, 359] on p "be grouped into a category (‘Body type’ or 'Powertrain type') which can then be…" at bounding box center [586, 370] width 330 height 31
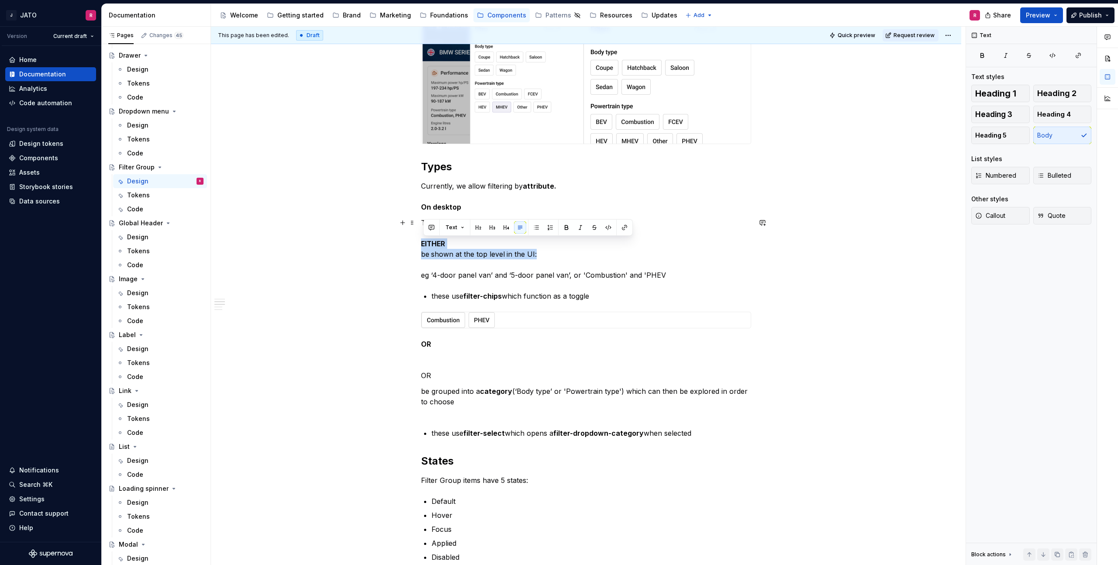
drag, startPoint x: 500, startPoint y: 250, endPoint x: 410, endPoint y: 246, distance: 90.1
click at [410, 246] on div "**********" at bounding box center [586, 513] width 750 height 1756
drag, startPoint x: 441, startPoint y: 396, endPoint x: 417, endPoint y: 375, distance: 31.9
click at [421, 375] on div "**********" at bounding box center [586, 438] width 330 height 1565
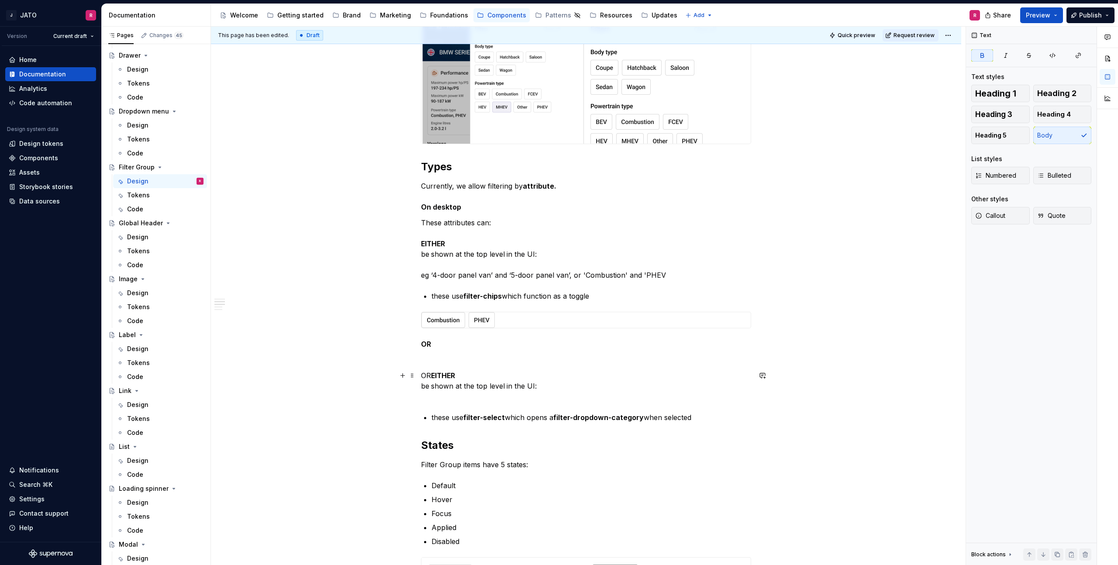
click at [437, 374] on strong "EITHER" at bounding box center [443, 375] width 24 height 9
click at [415, 346] on span at bounding box center [412, 344] width 7 height 12
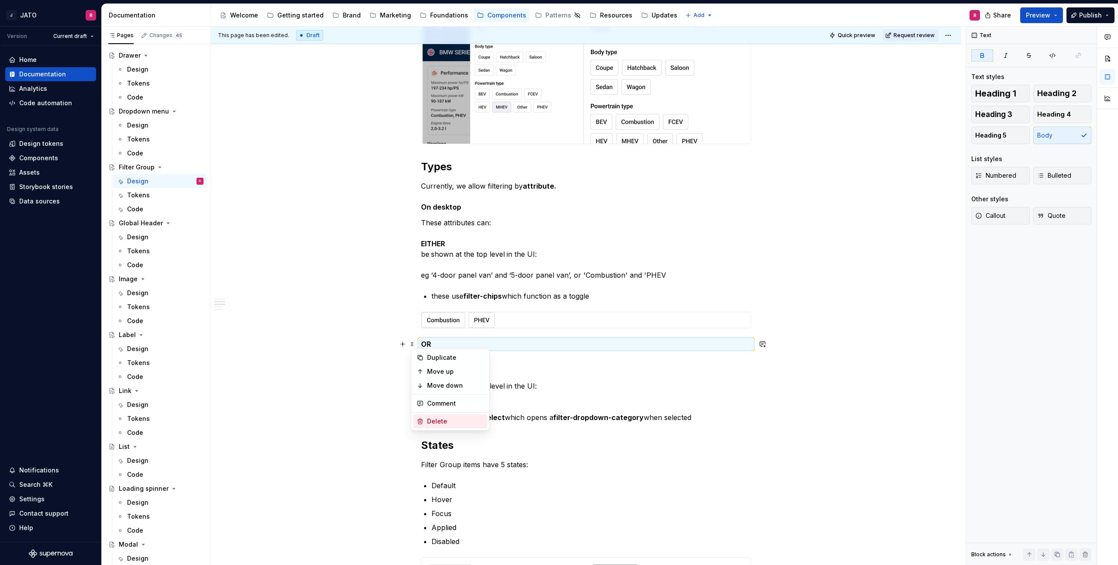
click at [433, 417] on div "Delete" at bounding box center [455, 421] width 57 height 9
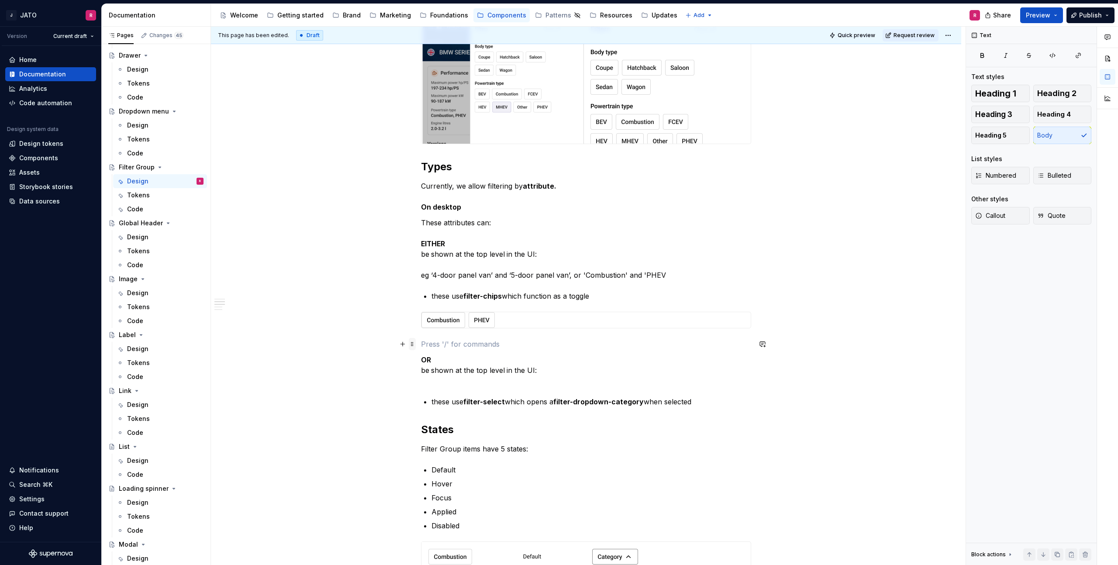
click at [414, 346] on span at bounding box center [412, 344] width 7 height 12
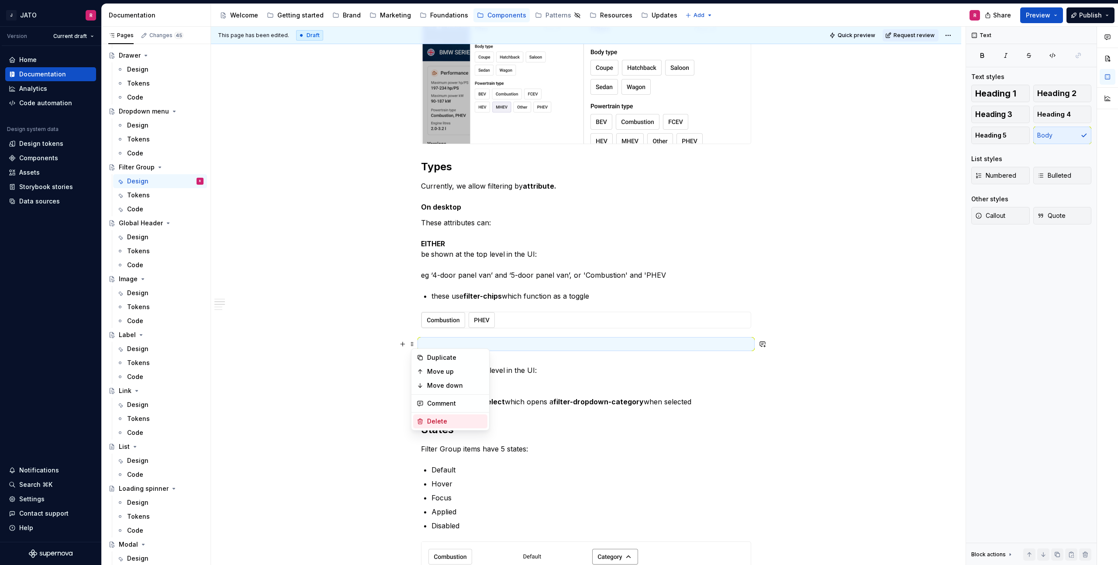
click at [437, 419] on div "Delete" at bounding box center [455, 421] width 57 height 9
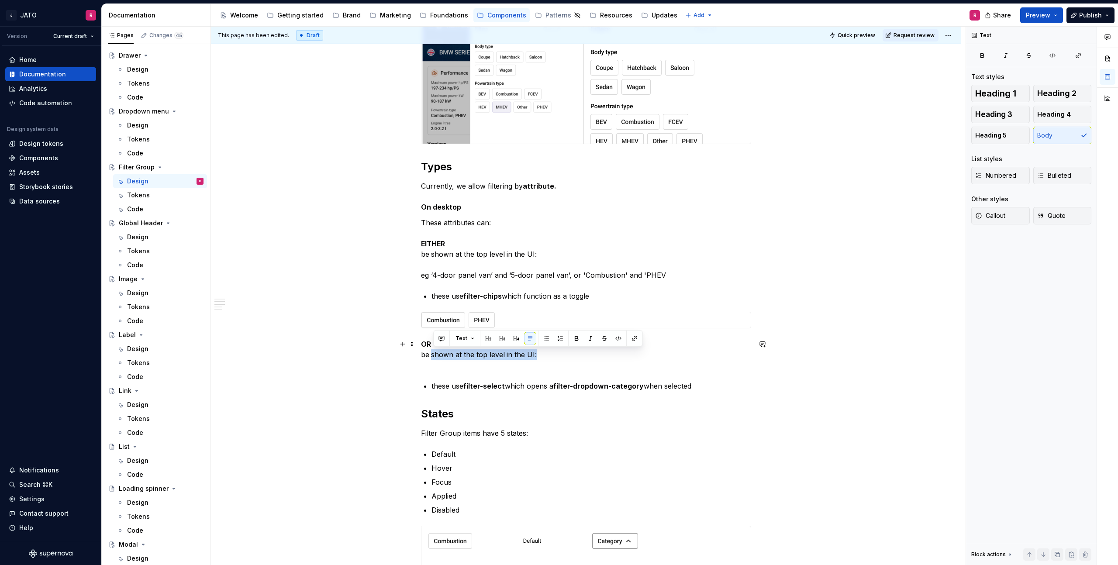
drag, startPoint x: 434, startPoint y: 354, endPoint x: 559, endPoint y: 352, distance: 124.5
click at [558, 352] on p "OR be shown at the top level in the UI:" at bounding box center [586, 354] width 330 height 31
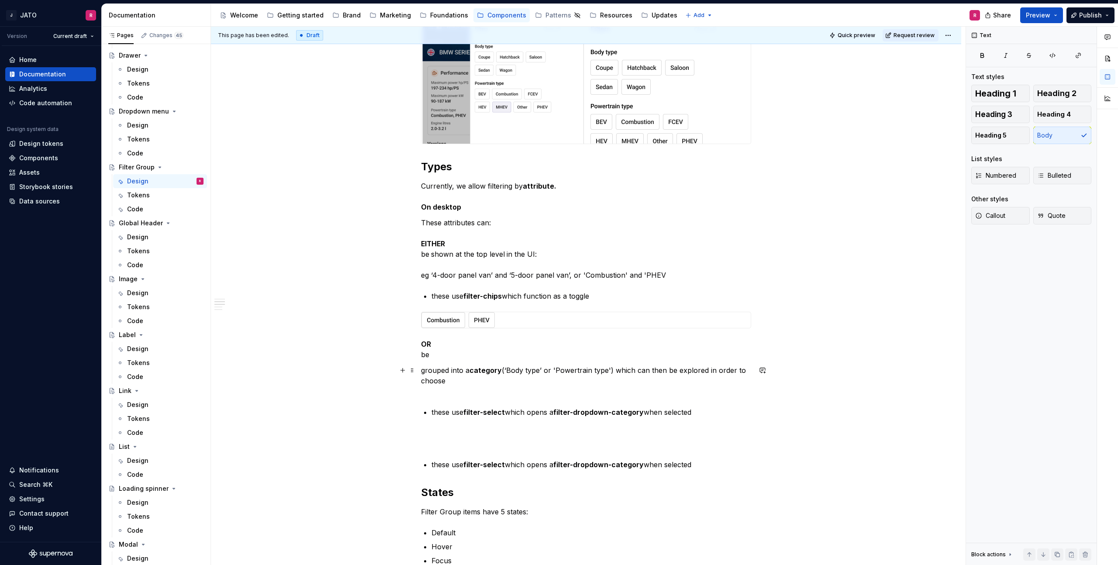
click at [423, 370] on p "grouped into a category (‘Body type’ or 'Powertrain type') which can then be ex…" at bounding box center [586, 380] width 330 height 31
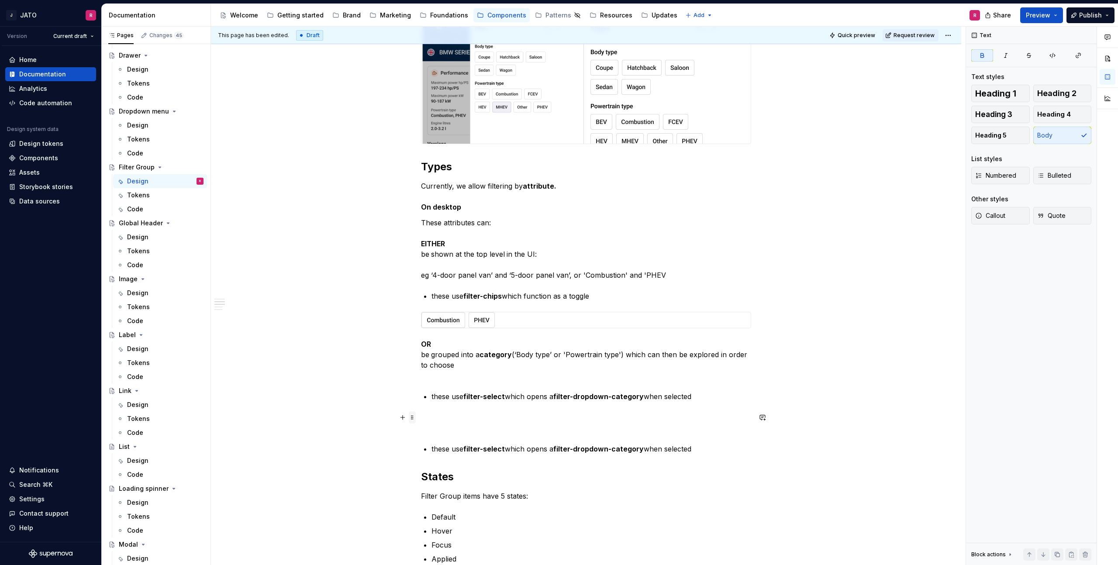
click at [412, 418] on span at bounding box center [412, 417] width 7 height 12
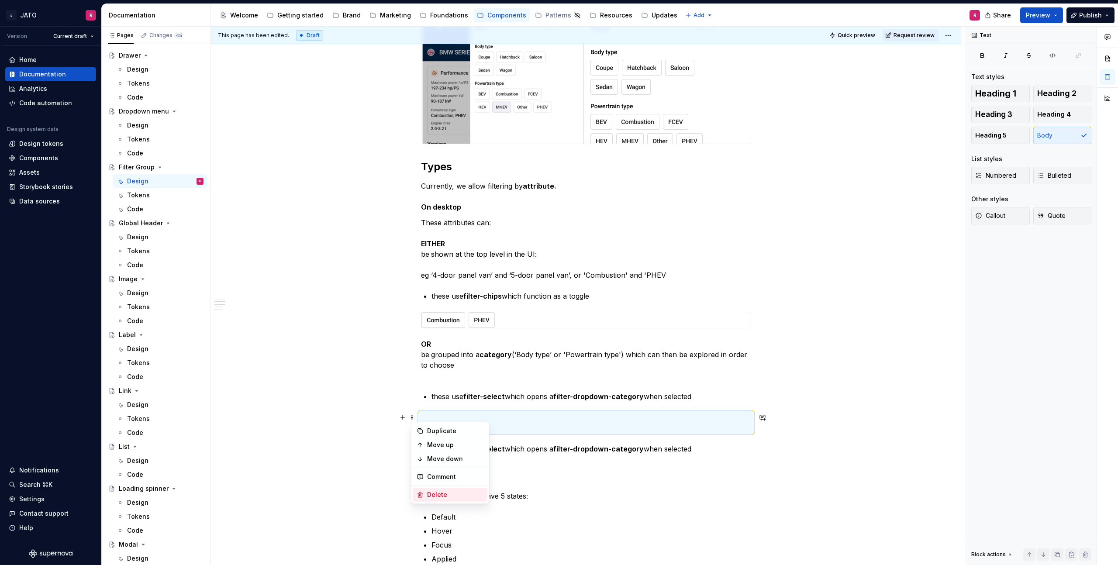
click at [442, 491] on div "Delete" at bounding box center [455, 495] width 57 height 9
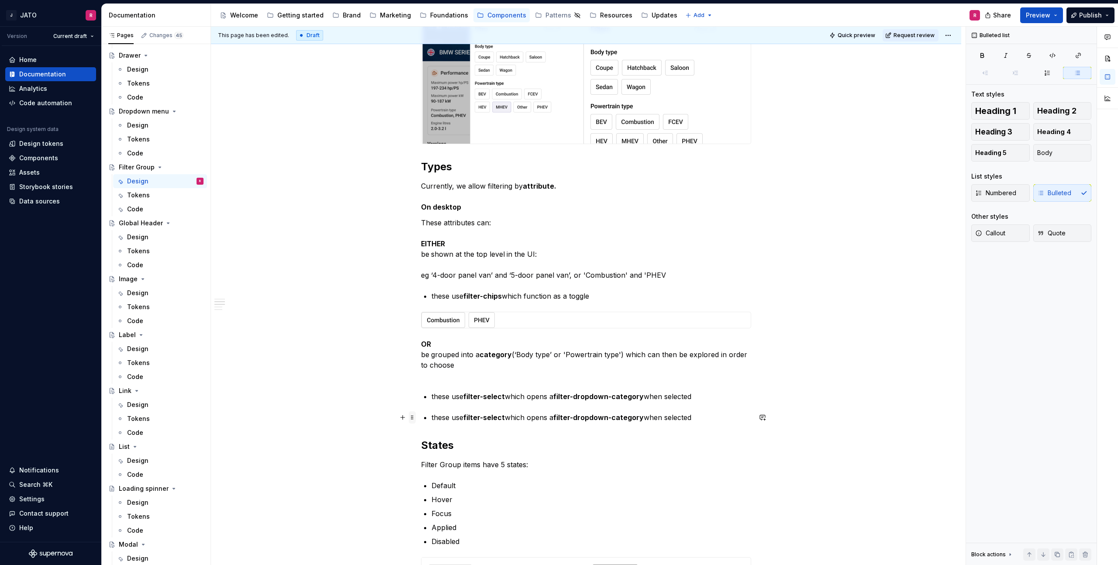
click at [414, 418] on span at bounding box center [412, 417] width 7 height 12
drag, startPoint x: 432, startPoint y: 491, endPoint x: 391, endPoint y: 429, distance: 73.8
click at [431, 489] on div "Delete" at bounding box center [450, 495] width 74 height 14
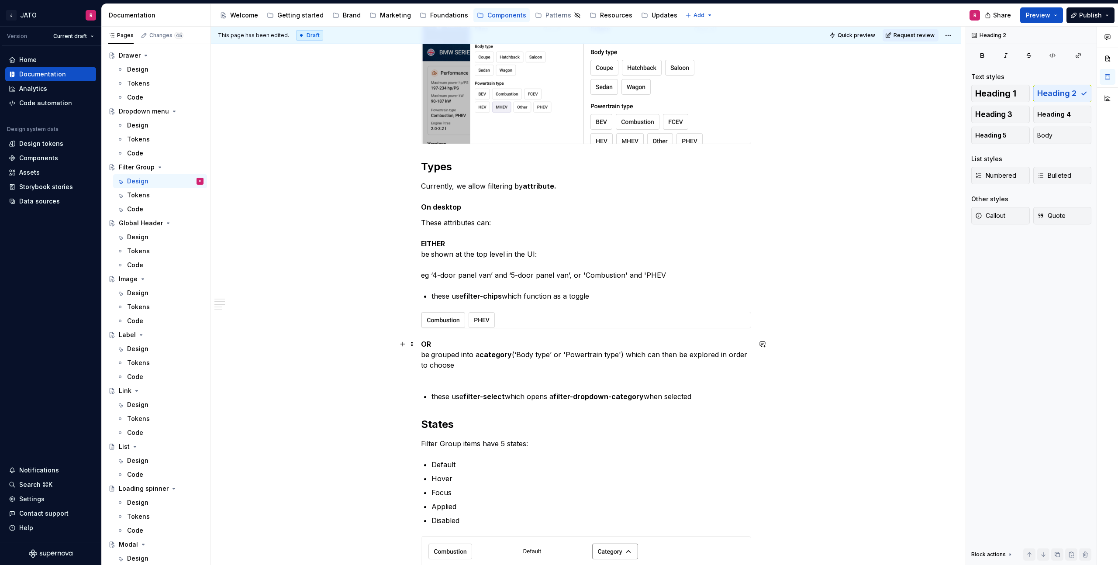
click at [487, 373] on p "OR be grouped into a category (‘Body type’ or 'Powertrain type') which can then…" at bounding box center [586, 360] width 330 height 42
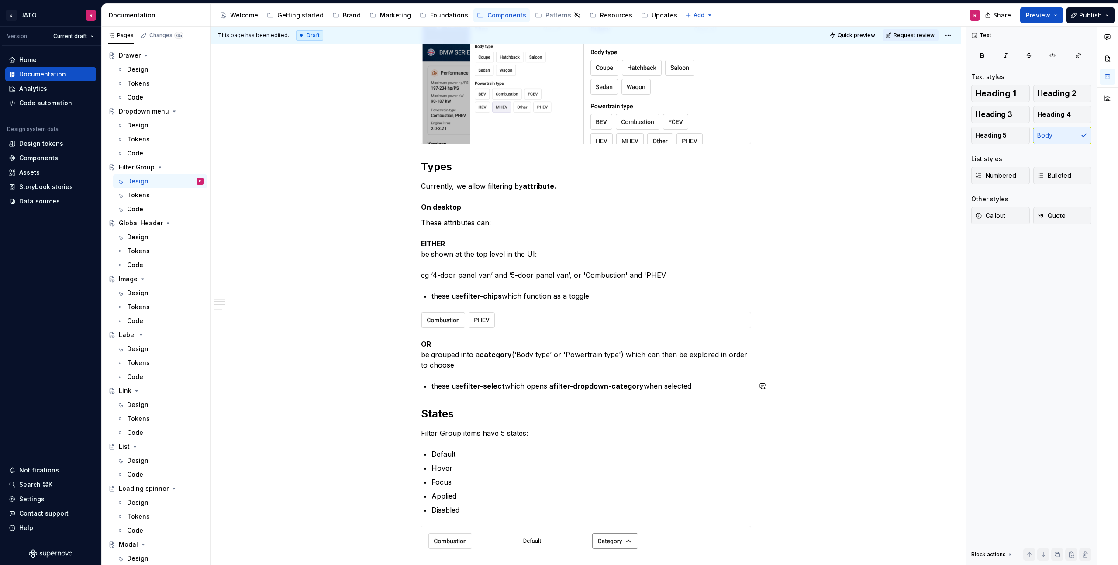
click at [473, 398] on div "**********" at bounding box center [586, 410] width 330 height 1508
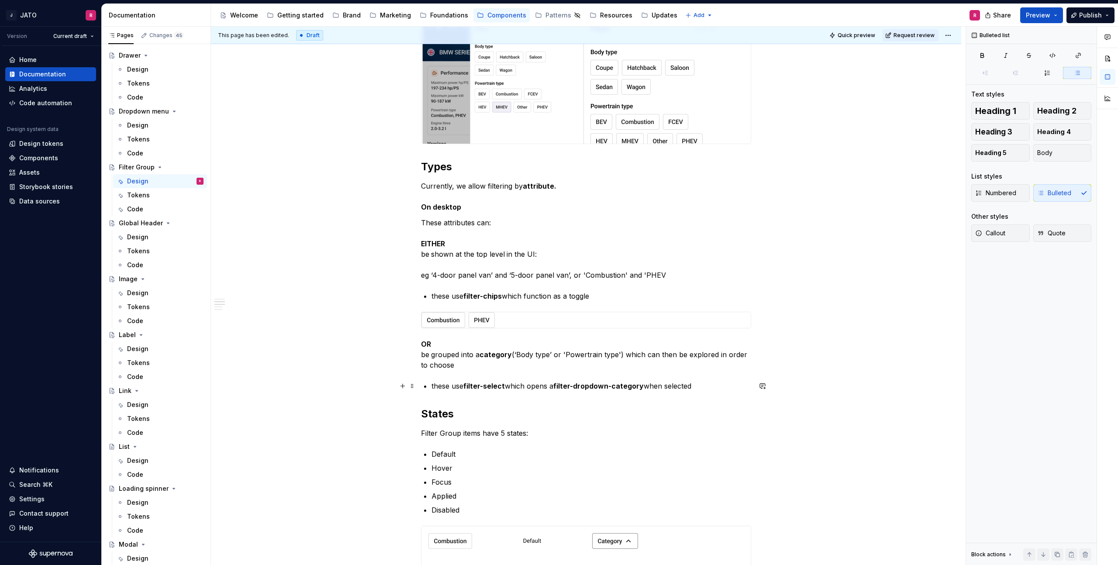
click at [704, 390] on p "these use filter-select which opens a filter-dropdown-category when selected" at bounding box center [592, 386] width 320 height 10
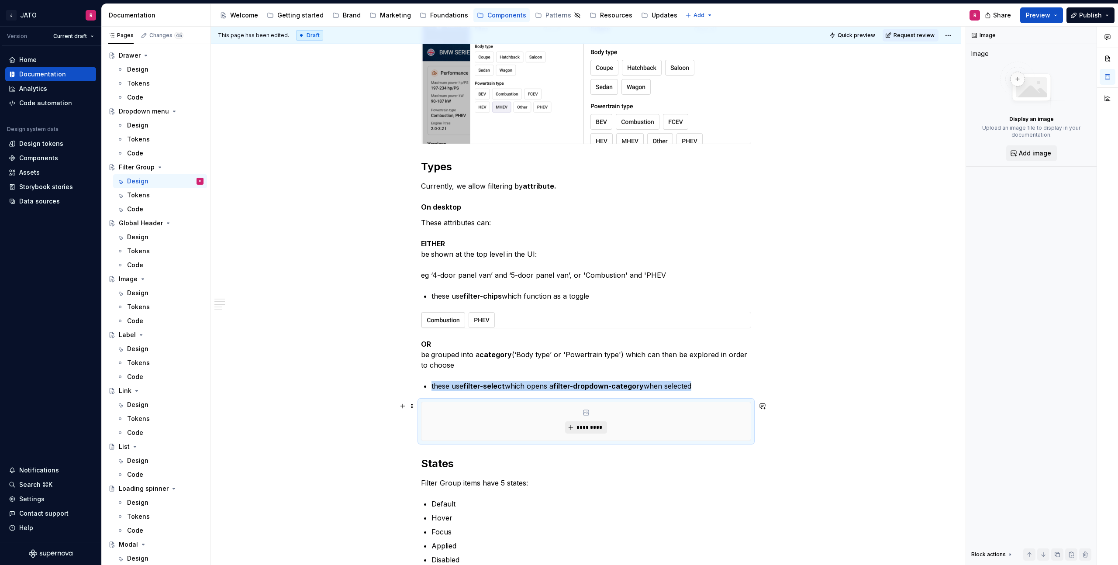
click at [584, 425] on span "*********" at bounding box center [589, 427] width 27 height 7
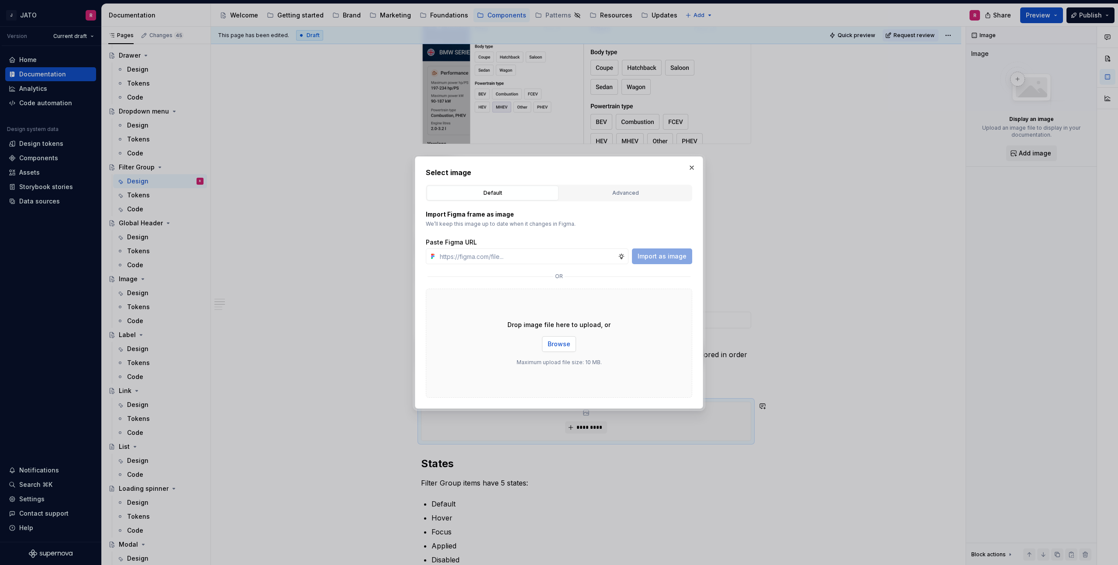
click at [563, 342] on span "Browse" at bounding box center [559, 344] width 23 height 9
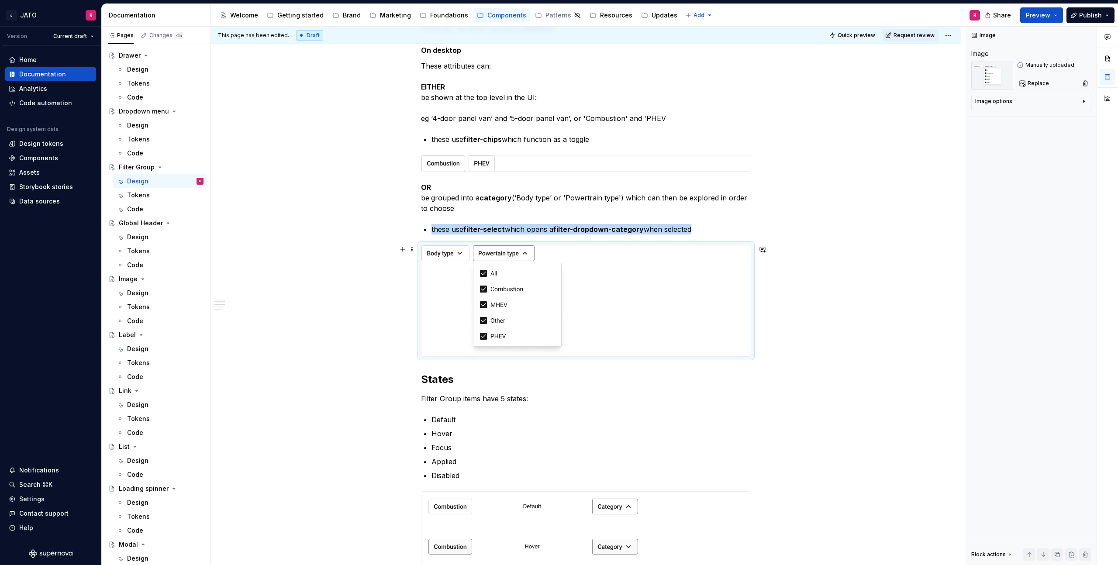
scroll to position [808, 0]
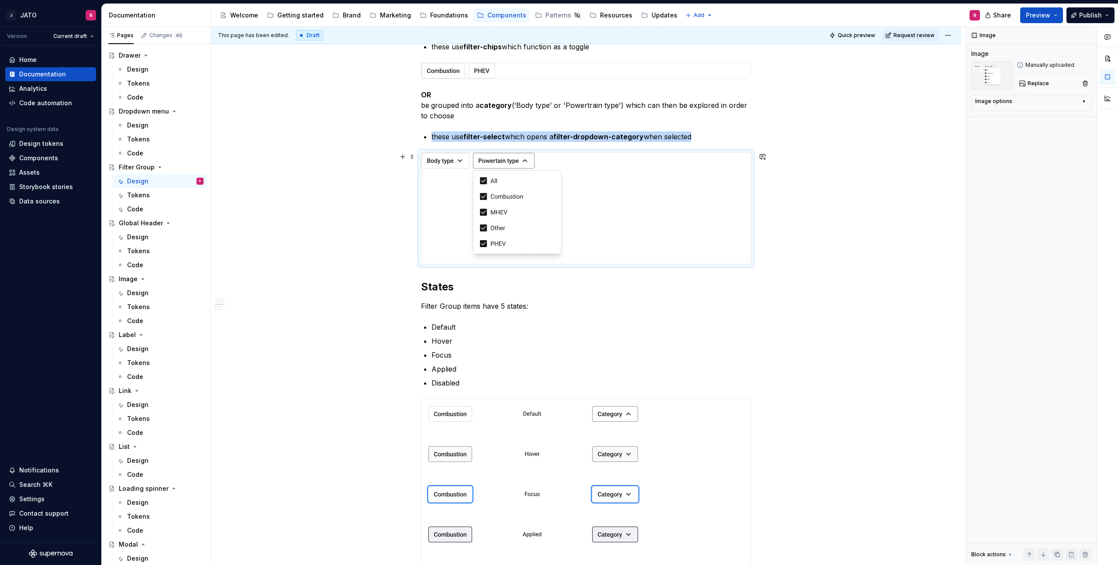
click at [798, 262] on div "**********" at bounding box center [586, 300] width 750 height 1831
click at [763, 256] on div "**********" at bounding box center [586, 300] width 750 height 1831
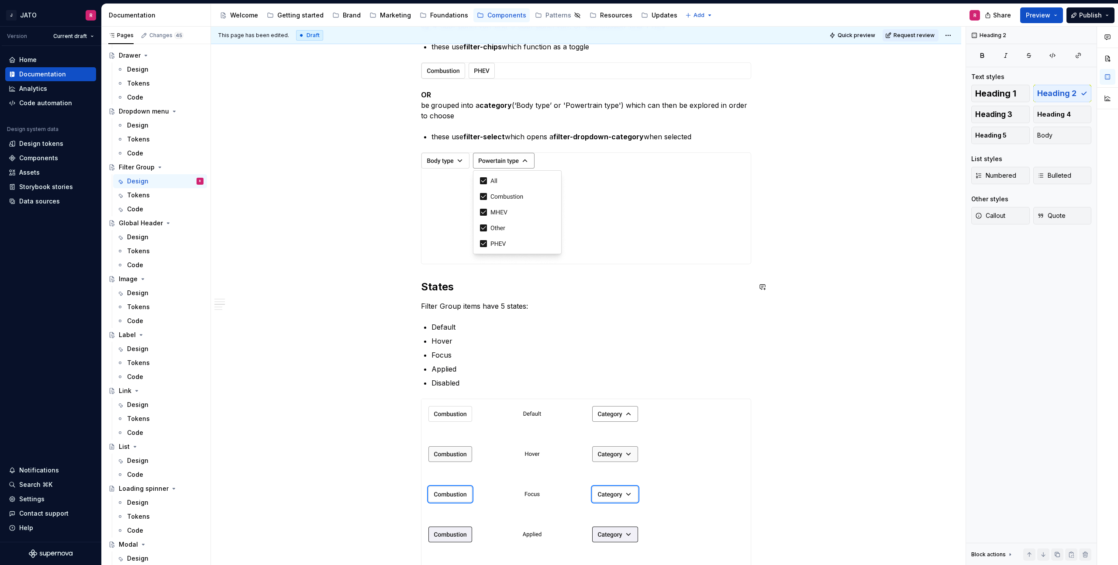
click at [463, 269] on div "**********" at bounding box center [586, 221] width 330 height 1630
click at [416, 259] on div "**********" at bounding box center [586, 300] width 750 height 1831
click at [779, 236] on div "**********" at bounding box center [588, 296] width 755 height 539
click at [777, 235] on div "**********" at bounding box center [586, 300] width 750 height 1831
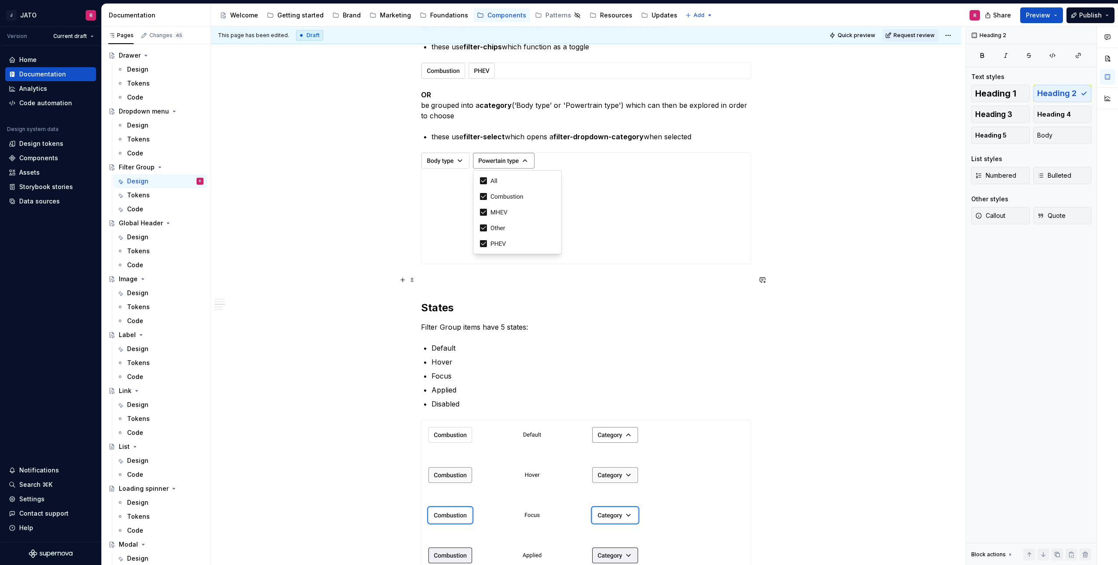
click at [429, 277] on p at bounding box center [586, 280] width 330 height 10
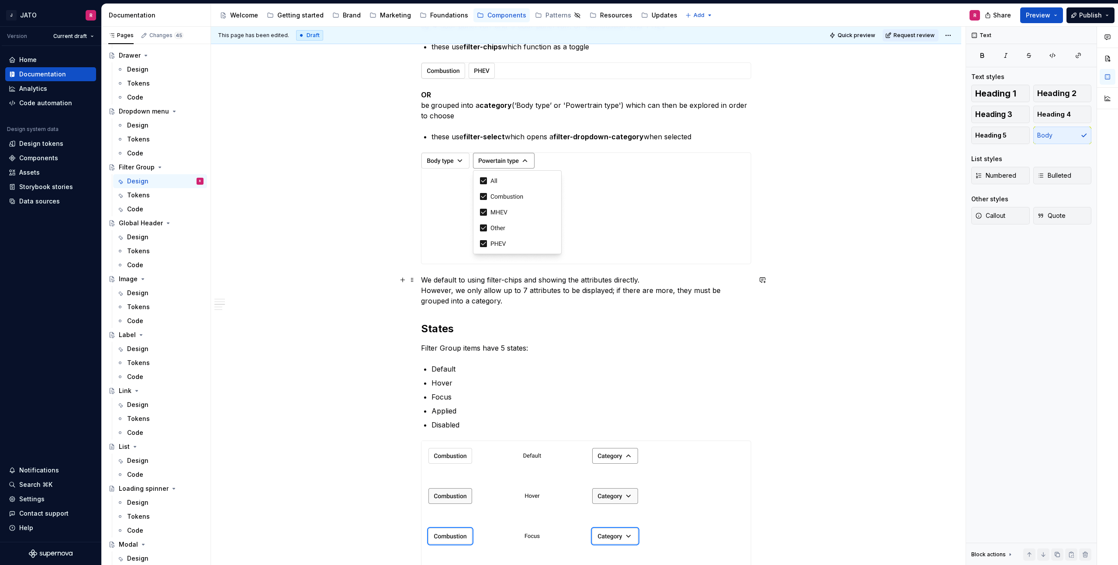
click at [423, 278] on p "We default to using filter-chips and showing the attributes directly. However, …" at bounding box center [586, 290] width 330 height 31
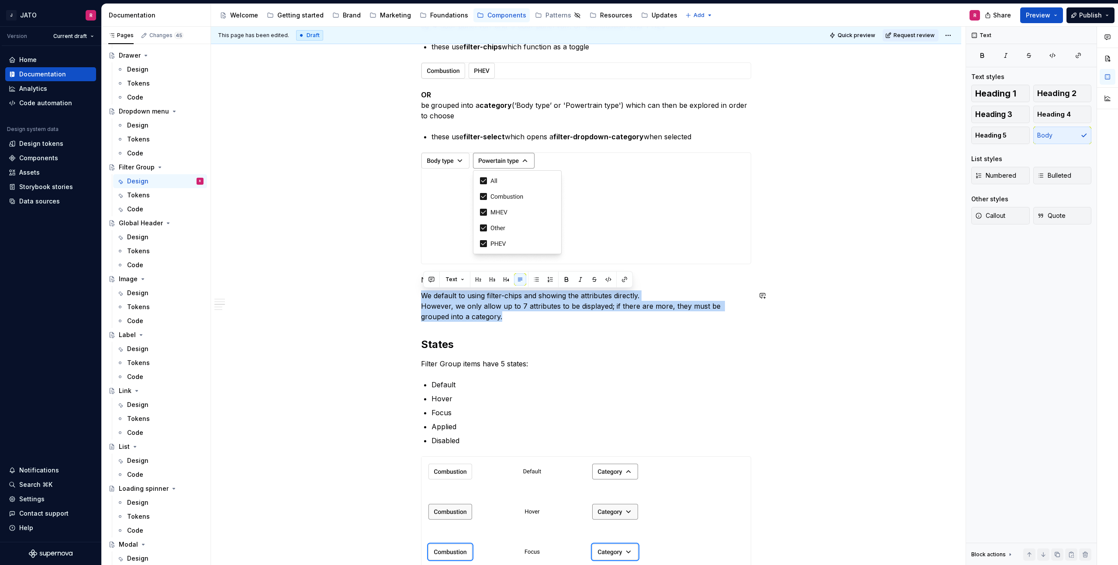
drag, startPoint x: 438, startPoint y: 309, endPoint x: 367, endPoint y: 288, distance: 73.8
click at [367, 288] on div "**********" at bounding box center [586, 329] width 750 height 1889
drag, startPoint x: 420, startPoint y: 283, endPoint x: 422, endPoint y: 277, distance: 6.7
click at [418, 282] on div "**********" at bounding box center [588, 296] width 755 height 539
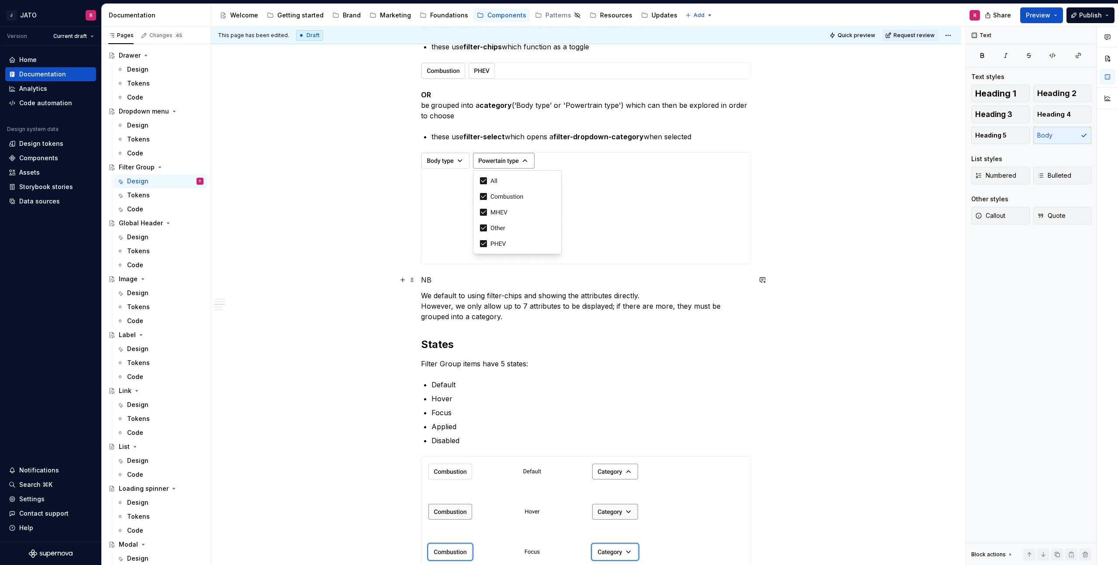
click at [429, 278] on p "NB" at bounding box center [586, 280] width 330 height 10
click at [462, 264] on button "Text" at bounding box center [455, 264] width 27 height 12
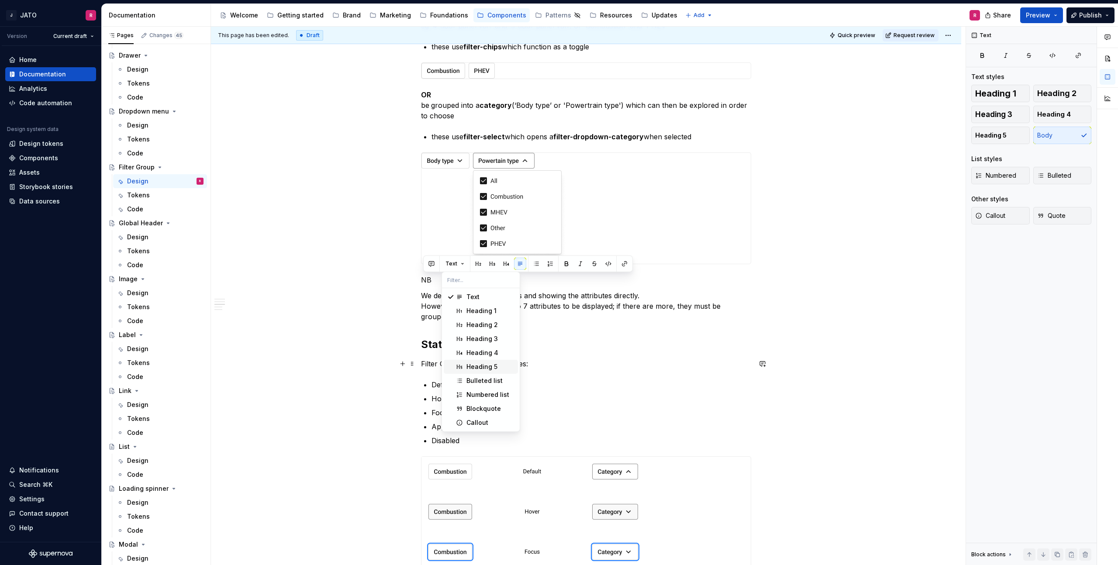
drag, startPoint x: 490, startPoint y: 367, endPoint x: 484, endPoint y: 363, distance: 7.0
click at [490, 367] on div "Heading 5" at bounding box center [481, 367] width 31 height 9
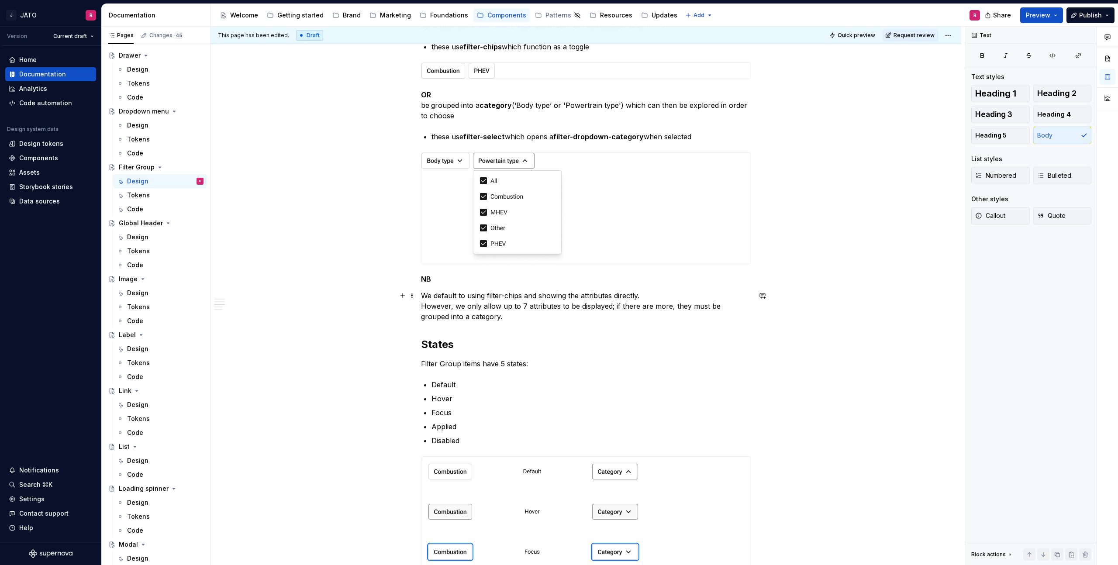
drag, startPoint x: 448, startPoint y: 296, endPoint x: 465, endPoint y: 296, distance: 17.0
click at [449, 296] on p "We default to using filter-chips and showing the attributes directly. However, …" at bounding box center [586, 305] width 330 height 31
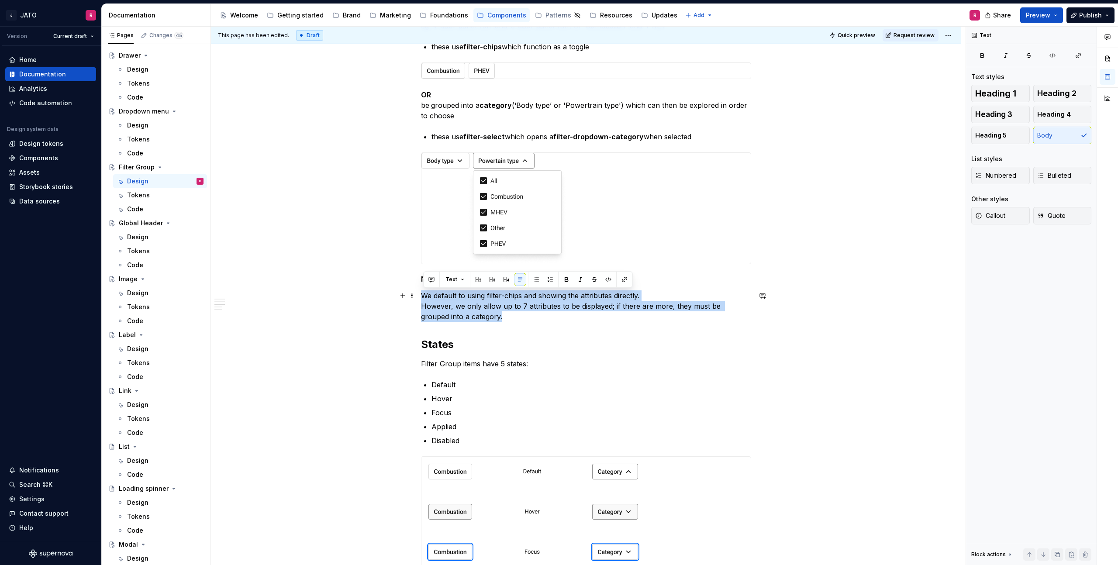
drag, startPoint x: 441, startPoint y: 310, endPoint x: 395, endPoint y: 295, distance: 48.1
click at [395, 295] on div "**********" at bounding box center [586, 329] width 750 height 1889
click at [662, 294] on p "We default to using filter-chips and showing the attributes directly. However, …" at bounding box center [586, 305] width 330 height 31
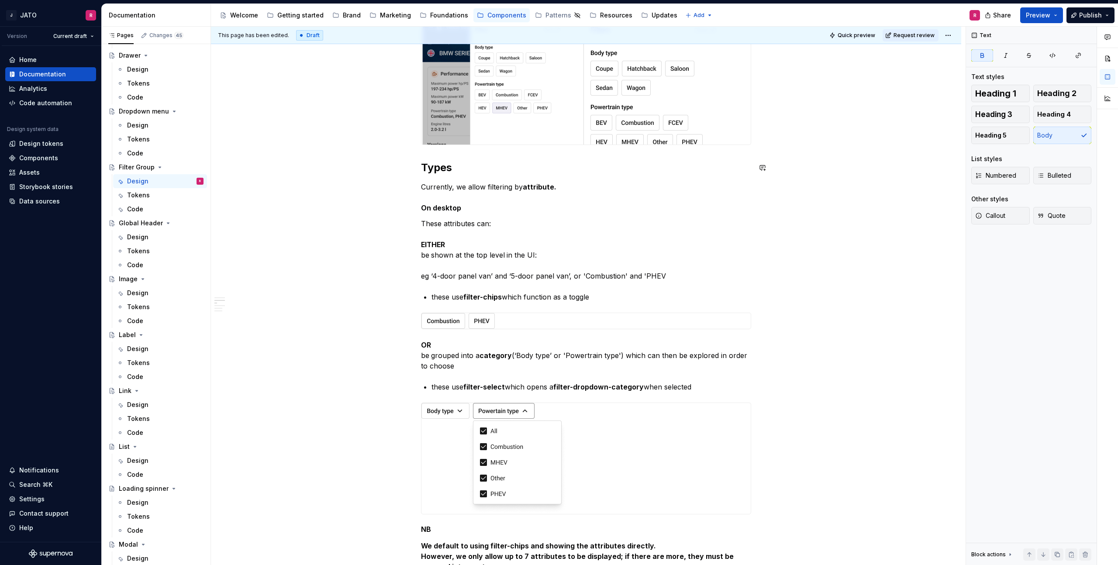
scroll to position [551, 0]
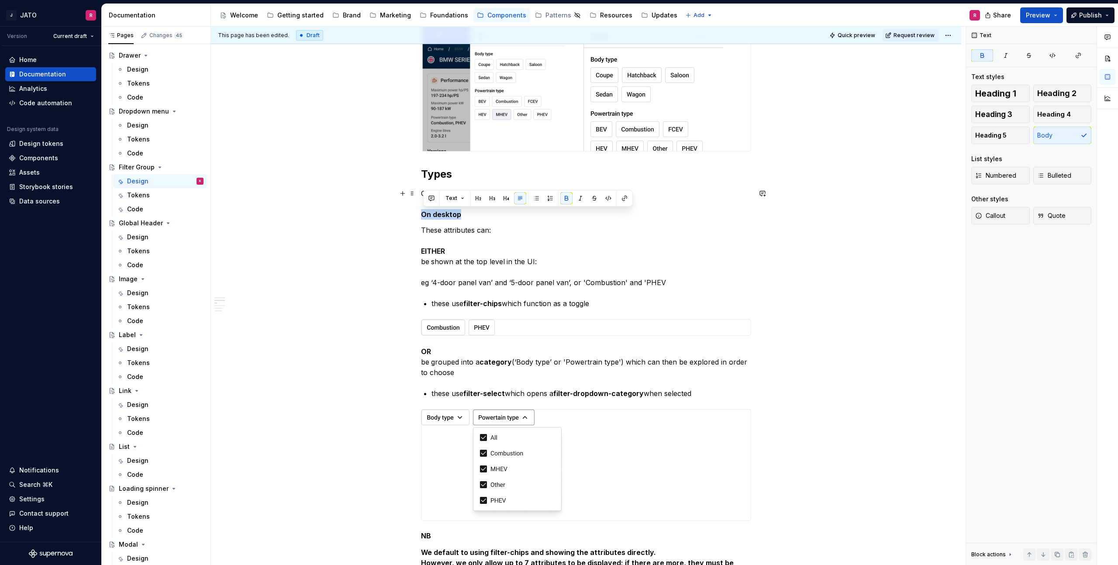
drag, startPoint x: 461, startPoint y: 213, endPoint x: 439, endPoint y: 209, distance: 22.2
drag, startPoint x: 504, startPoint y: 198, endPoint x: 449, endPoint y: 210, distance: 56.4
click at [504, 198] on button "button" at bounding box center [506, 198] width 12 height 12
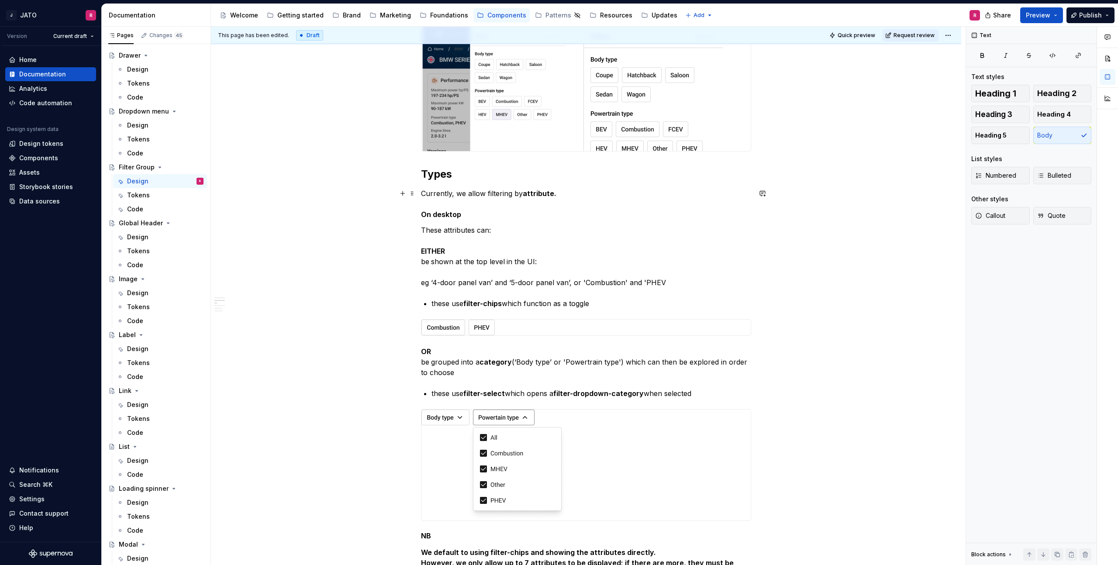
click at [454, 215] on strong "On desktop" at bounding box center [441, 214] width 40 height 9
drag, startPoint x: 426, startPoint y: 215, endPoint x: 391, endPoint y: 218, distance: 35.0
click at [504, 200] on button "button" at bounding box center [506, 198] width 12 height 12
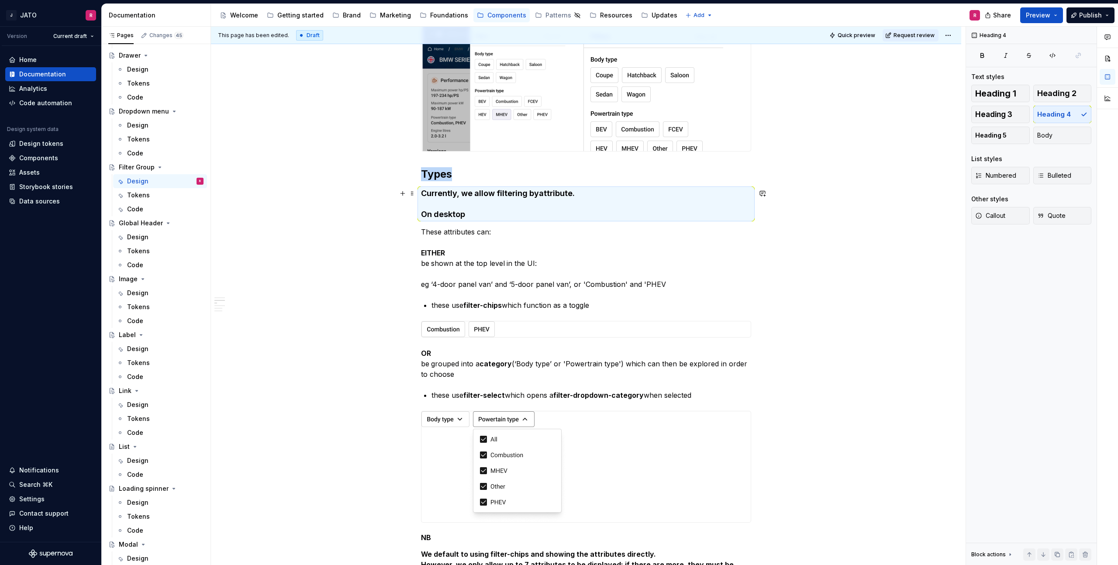
click at [504, 195] on h4 "Currently, we allow filtering by attribute. On desktop" at bounding box center [586, 203] width 330 height 31
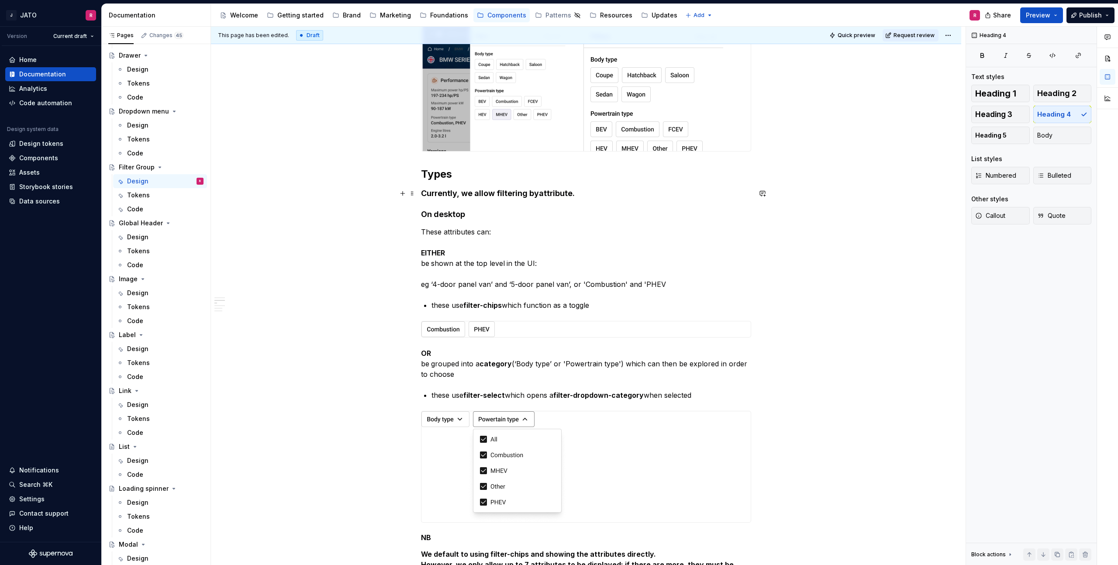
drag, startPoint x: 505, startPoint y: 194, endPoint x: 486, endPoint y: 193, distance: 18.4
click at [504, 194] on h4 "Currently, we allow filtering by attribute. On desktop" at bounding box center [586, 203] width 330 height 31
drag, startPoint x: 451, startPoint y: 192, endPoint x: 532, endPoint y: 186, distance: 81.0
click at [587, 193] on h4 "Currently, we allow filtering by attribute. On desktop" at bounding box center [586, 203] width 330 height 31
click at [477, 177] on button "Heading 4" at bounding box center [462, 177] width 41 height 12
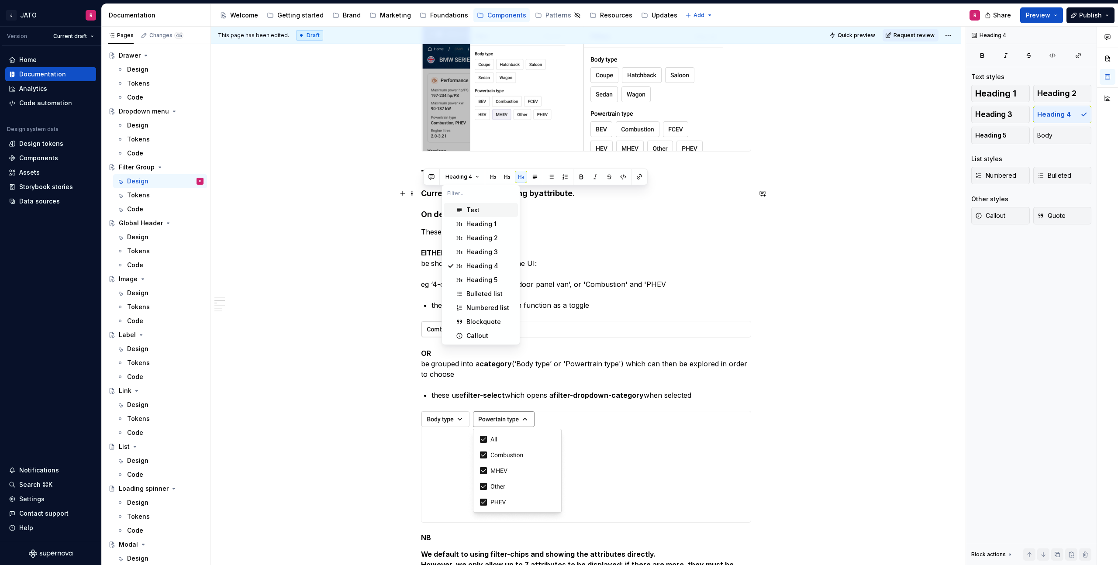
click at [470, 207] on div "Text" at bounding box center [472, 210] width 13 height 9
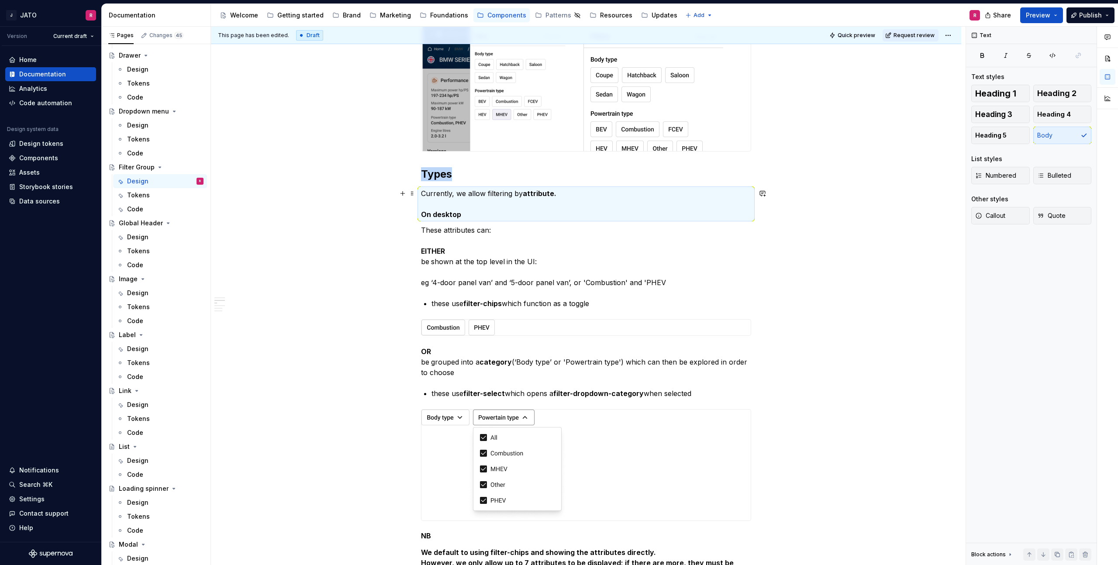
click at [498, 208] on p "Currently, we allow filtering by attribute. On desktop" at bounding box center [586, 203] width 330 height 31
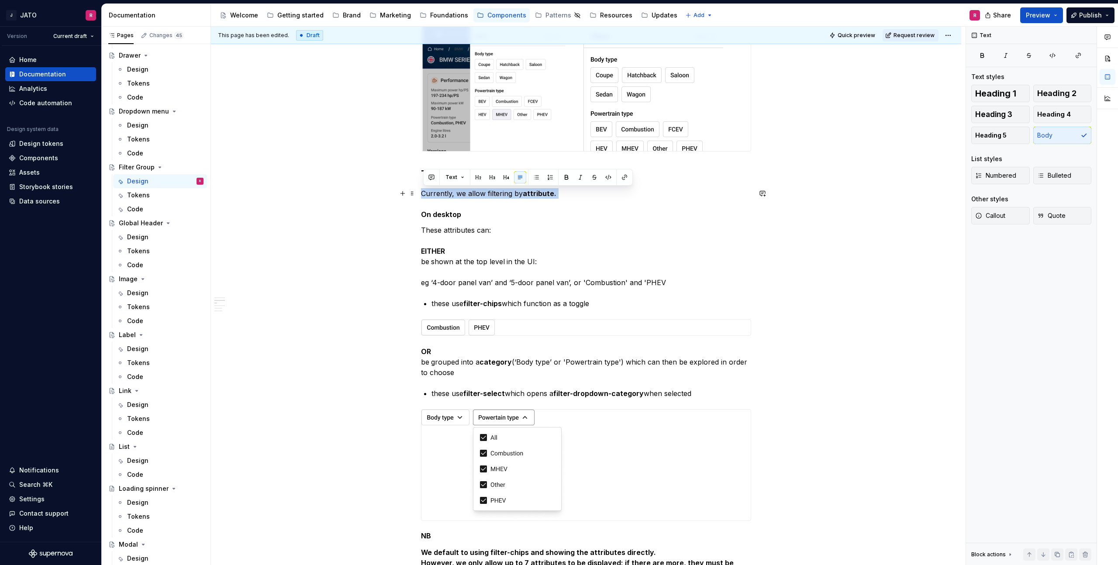
drag, startPoint x: 413, startPoint y: 218, endPoint x: 419, endPoint y: 214, distance: 6.9
click at [413, 218] on div "**********" at bounding box center [588, 296] width 755 height 539
click at [388, 247] on div "**********" at bounding box center [588, 296] width 755 height 539
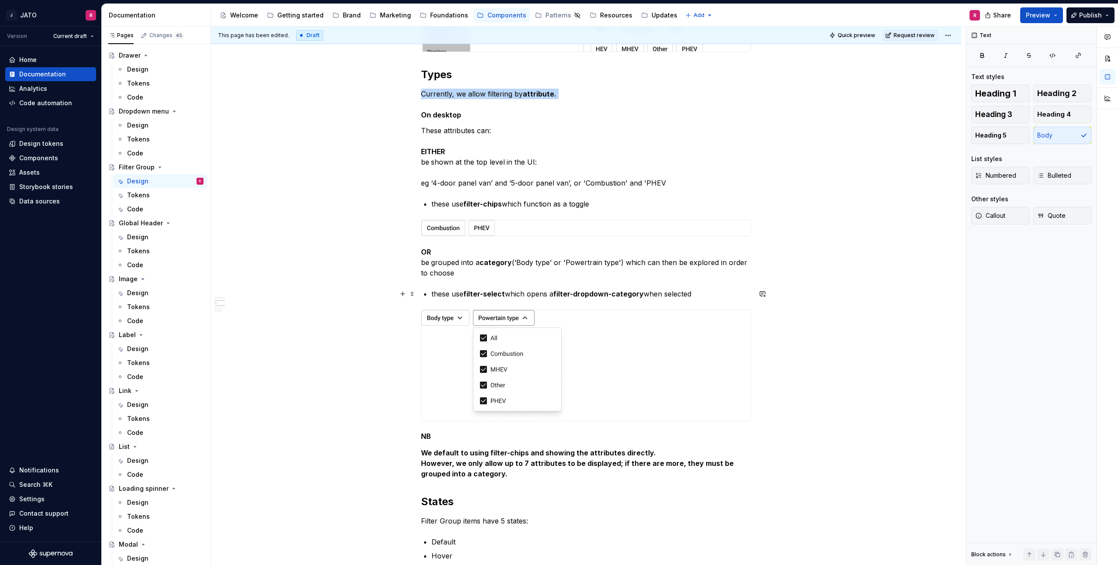
scroll to position [649, 0]
drag, startPoint x: 425, startPoint y: 117, endPoint x: 464, endPoint y: 118, distance: 39.3
click at [464, 118] on p "Currently, we allow filtering by attribute. On desktop" at bounding box center [586, 105] width 330 height 31
click at [501, 114] on p "Currently, we allow filtering by attribute. On desktop" at bounding box center [586, 105] width 330 height 31
click at [576, 98] on p "Currently, we allow filtering by attribute. On desktop" at bounding box center [586, 105] width 330 height 31
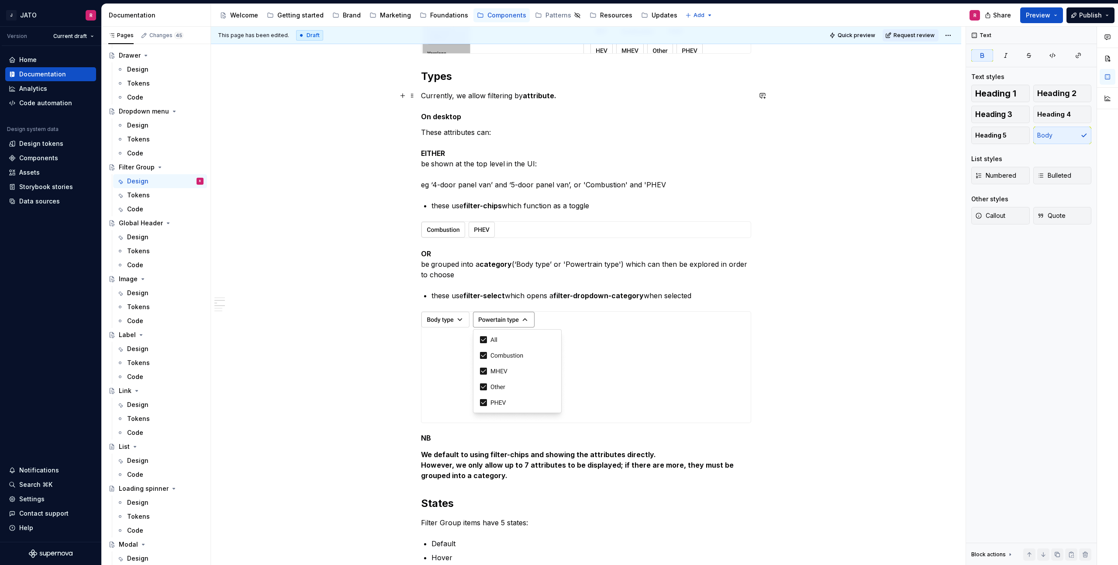
click at [780, 97] on div "**********" at bounding box center [588, 296] width 755 height 539
click at [736, 102] on p "Currently, we allow filtering by attribute. On desktop" at bounding box center [586, 105] width 330 height 31
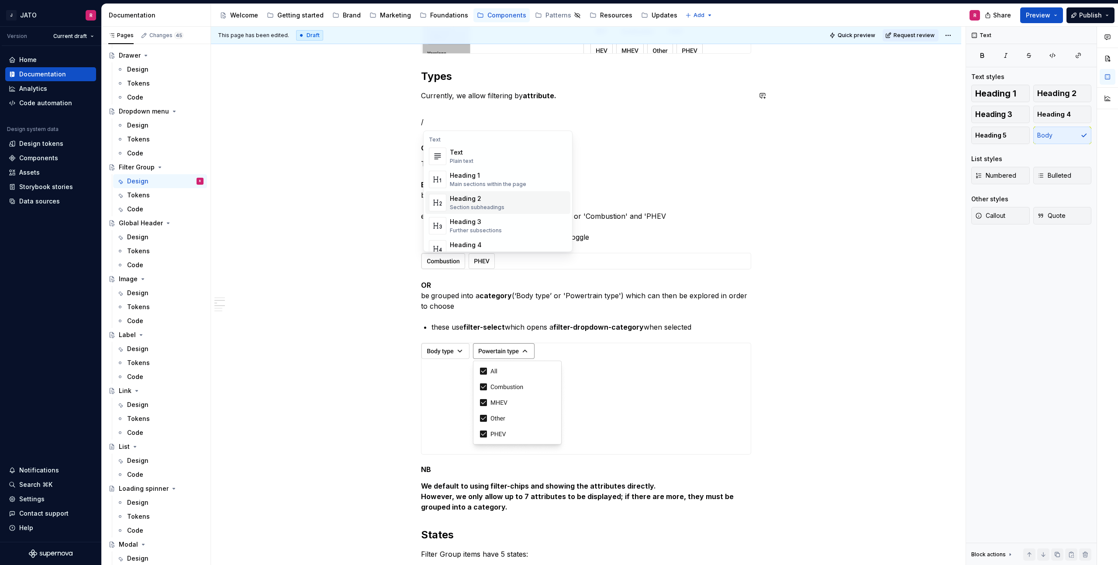
click at [463, 221] on div "Heading 3" at bounding box center [476, 222] width 52 height 9
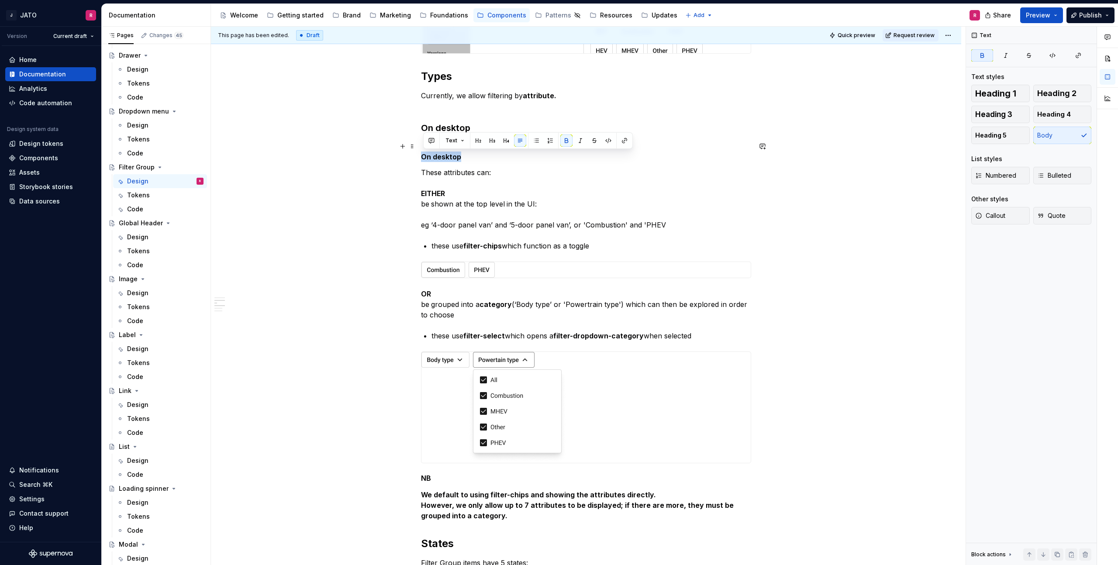
drag, startPoint x: 470, startPoint y: 157, endPoint x: 404, endPoint y: 155, distance: 66.0
click at [404, 155] on div "**********" at bounding box center [586, 508] width 750 height 1929
click at [421, 169] on div "**********" at bounding box center [586, 508] width 750 height 1929
click at [413, 148] on span at bounding box center [412, 146] width 7 height 12
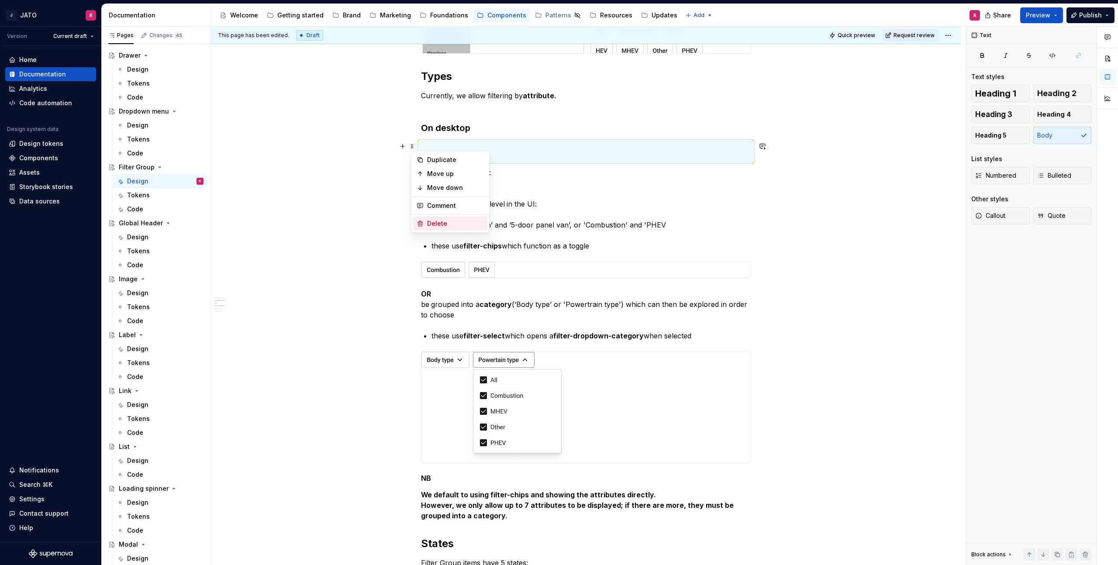
drag, startPoint x: 435, startPoint y: 221, endPoint x: 382, endPoint y: 131, distance: 104.9
click at [435, 220] on div "Delete" at bounding box center [455, 223] width 57 height 9
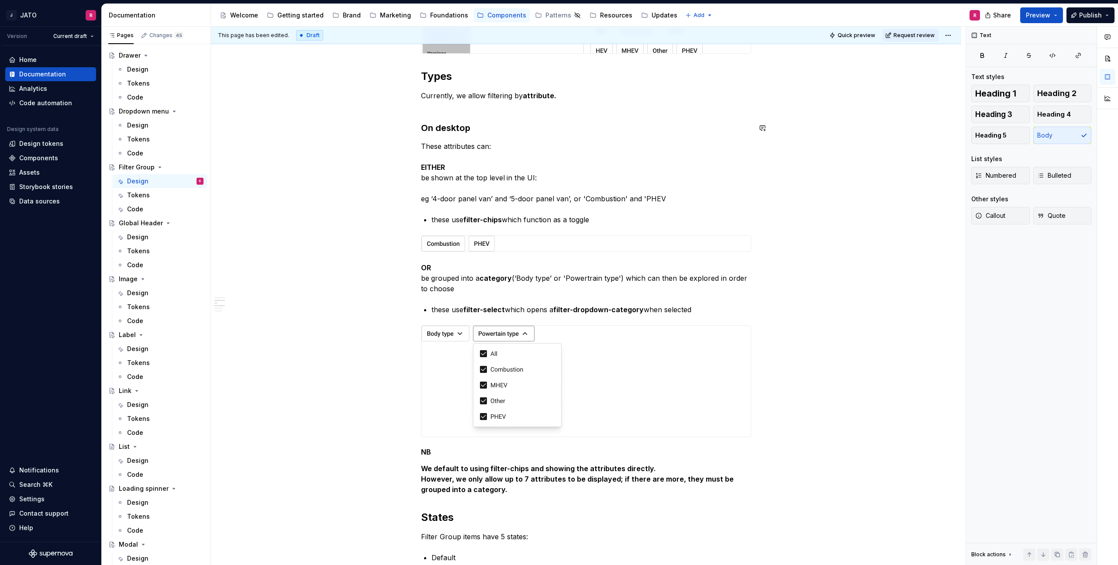
click at [357, 114] on div "**********" at bounding box center [586, 495] width 750 height 1903
click at [521, 490] on p "We default to using filter-chips and showing the attributes directly. However, …" at bounding box center [586, 478] width 330 height 31
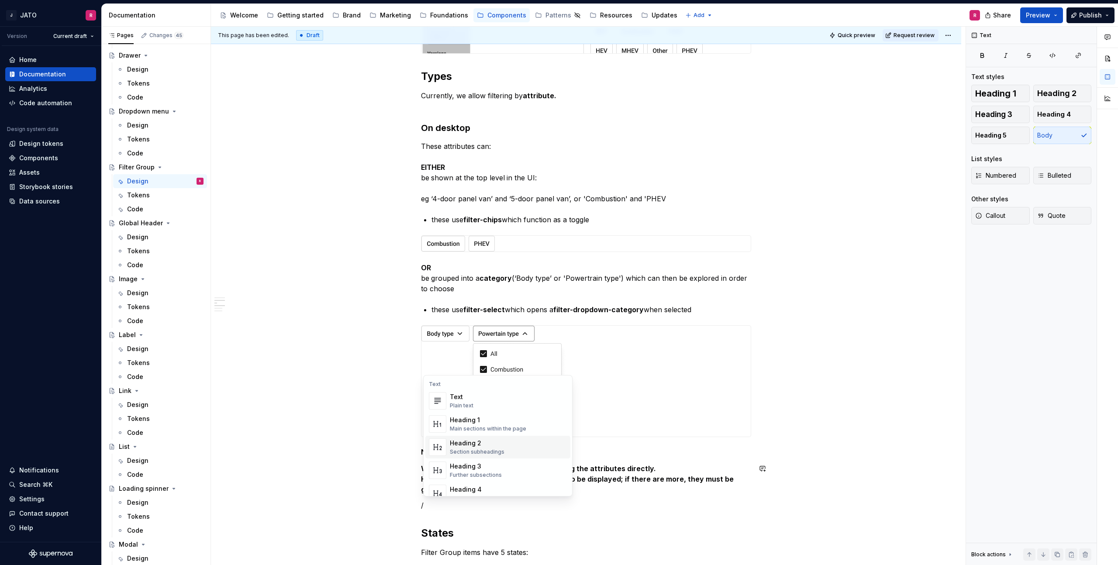
click at [464, 463] on div "Heading 3" at bounding box center [476, 466] width 52 height 9
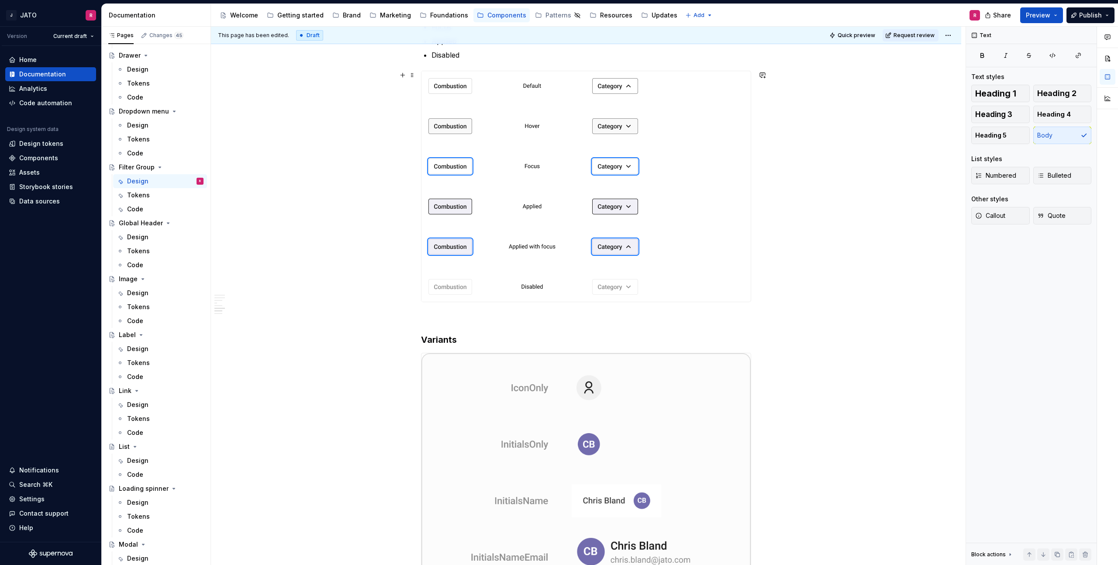
scroll to position [1326, 0]
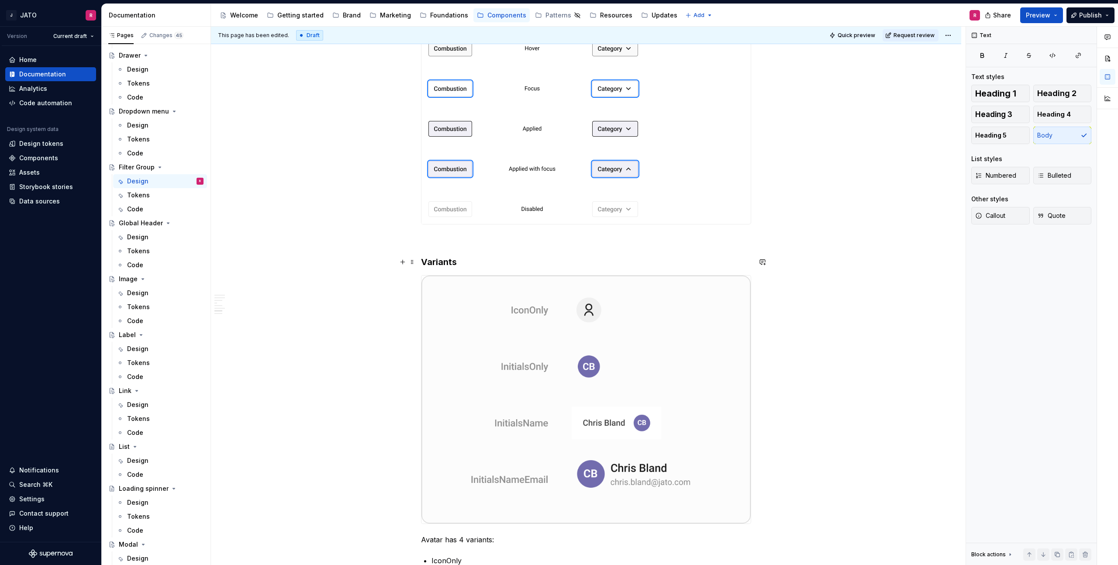
click at [443, 263] on h3 "Variants" at bounding box center [586, 262] width 330 height 12
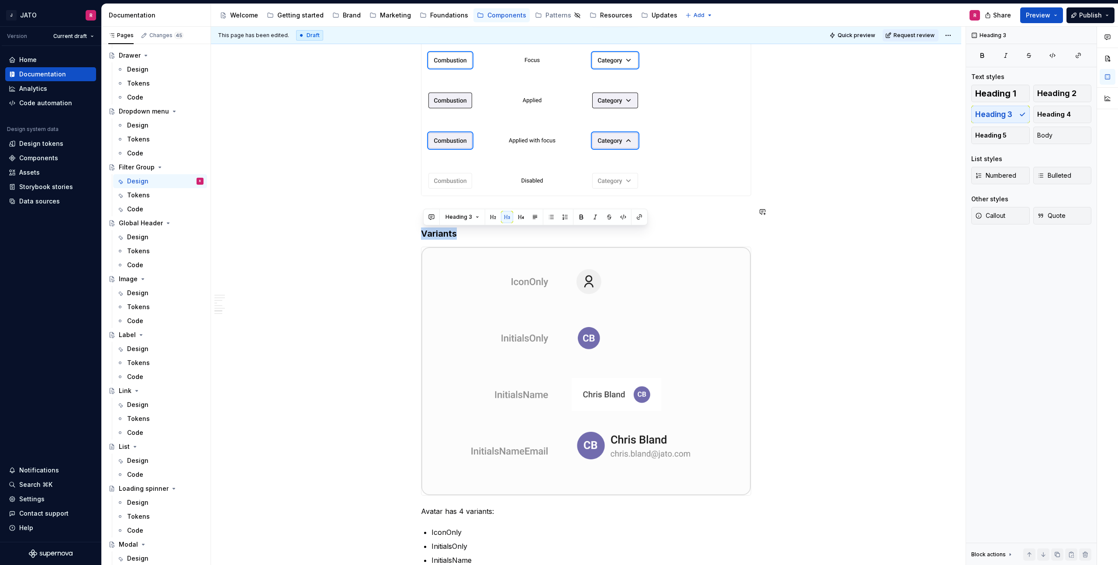
scroll to position [1352, 0]
click at [371, 208] on div "**********" at bounding box center [588, 296] width 755 height 539
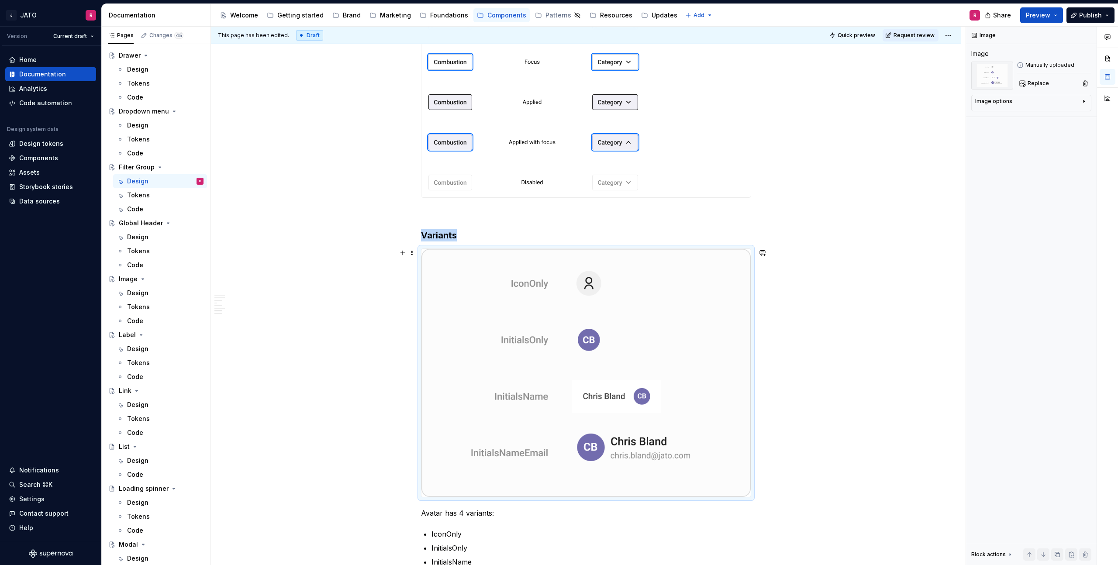
click at [531, 273] on img at bounding box center [586, 373] width 329 height 248
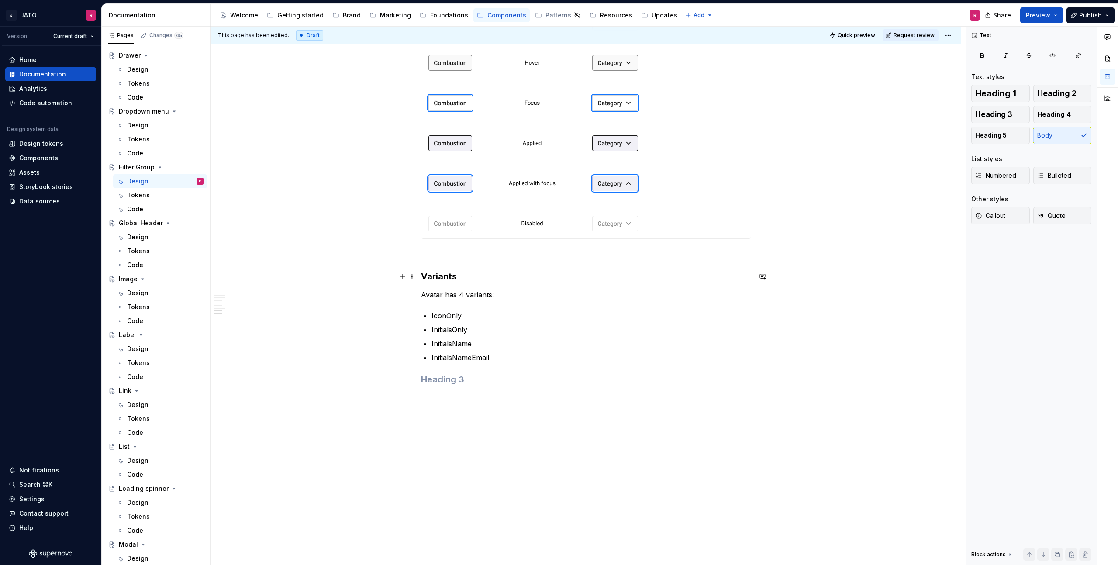
scroll to position [1311, 0]
click at [433, 297] on p "Avatar has 4 variants:" at bounding box center [586, 295] width 330 height 10
click at [434, 297] on p "Avatar has 4 variants:" at bounding box center [586, 295] width 330 height 10
click at [439, 277] on h3 "Variants" at bounding box center [586, 276] width 330 height 12
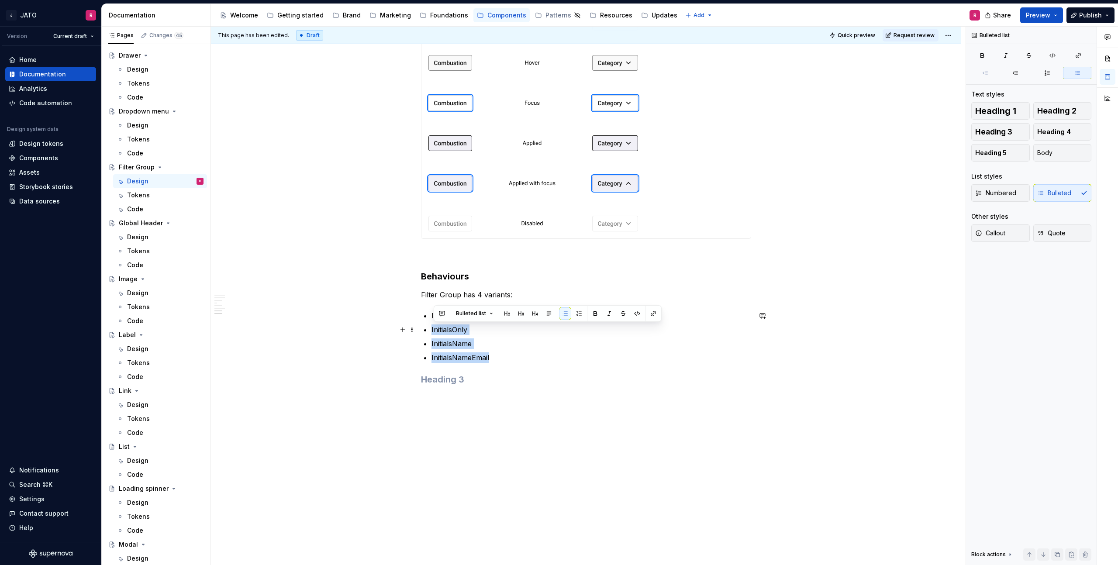
drag, startPoint x: 438, startPoint y: 345, endPoint x: 426, endPoint y: 284, distance: 61.8
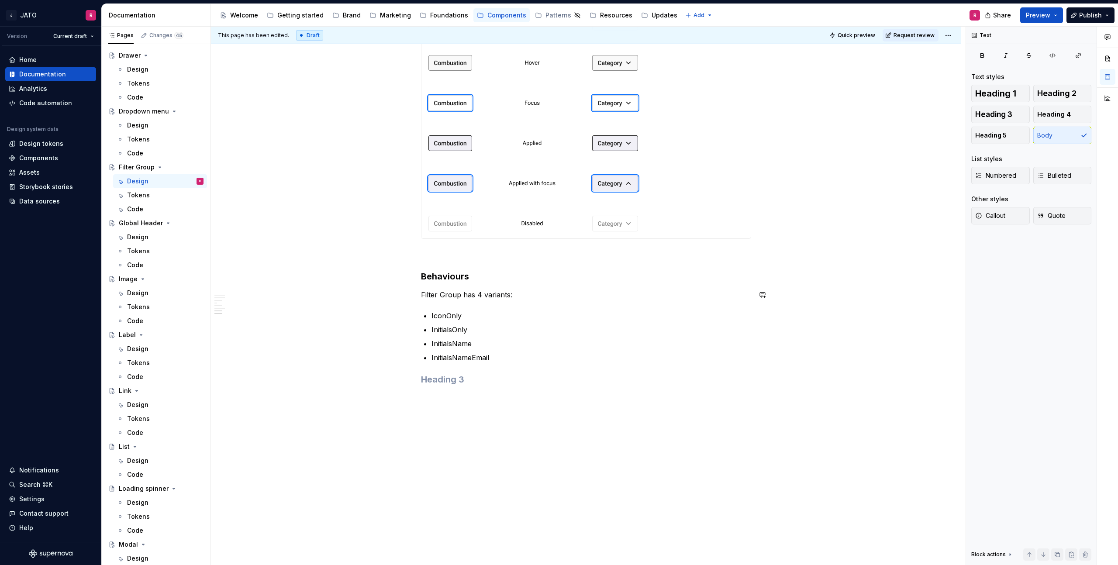
drag, startPoint x: 427, startPoint y: 294, endPoint x: 539, endPoint y: 288, distance: 111.5
drag, startPoint x: 451, startPoint y: 296, endPoint x: 397, endPoint y: 296, distance: 53.3
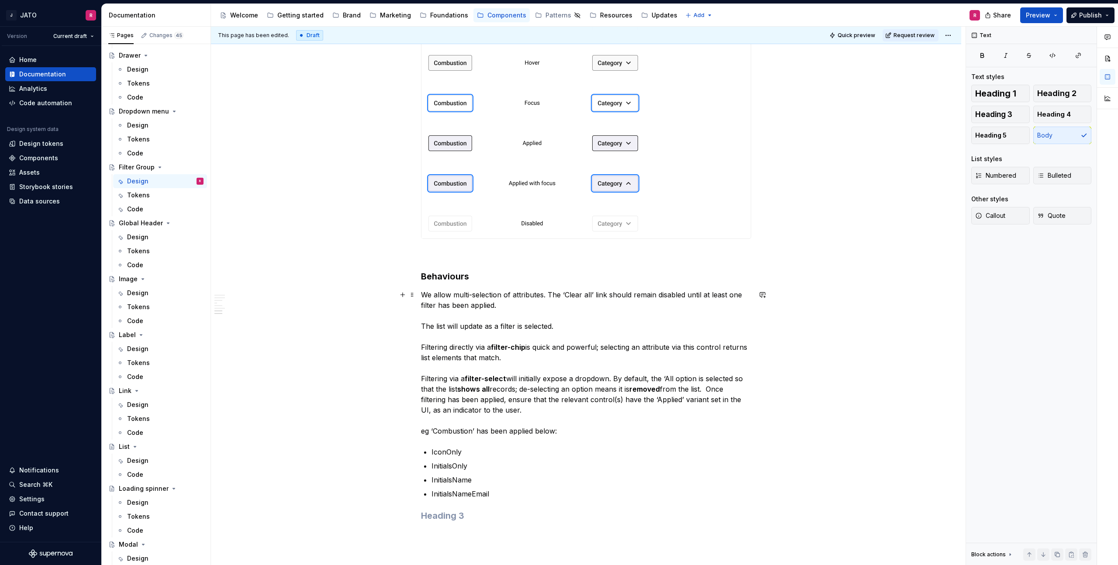
scroll to position [1352, 0]
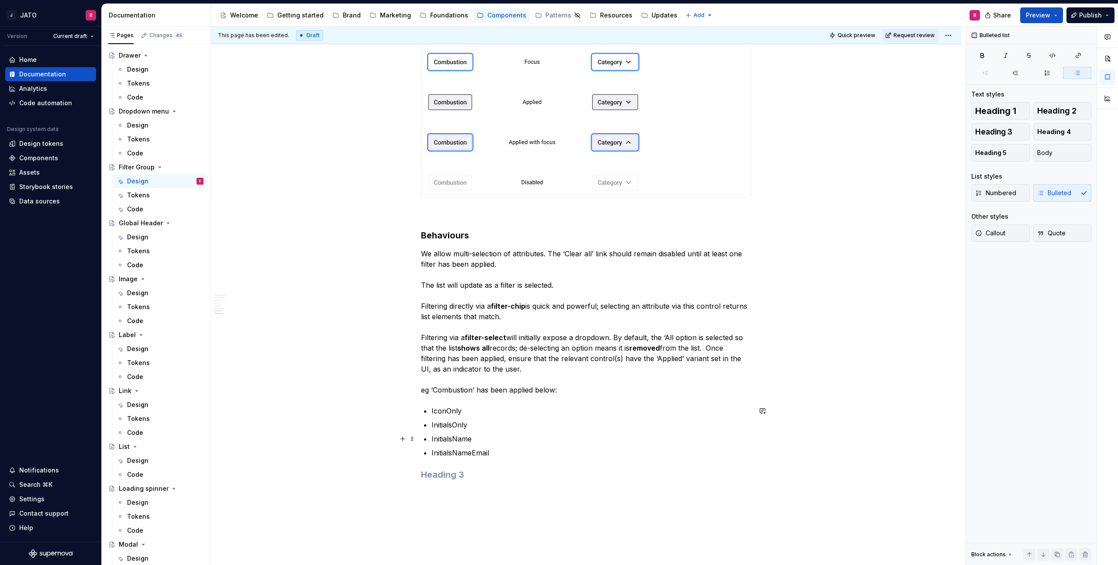
click at [522, 441] on p "InitialsName" at bounding box center [592, 439] width 320 height 10
drag, startPoint x: 390, startPoint y: 428, endPoint x: 379, endPoint y: 412, distance: 19.9
click at [415, 412] on span at bounding box center [412, 411] width 7 height 12
click at [440, 490] on div "Delete" at bounding box center [455, 488] width 57 height 9
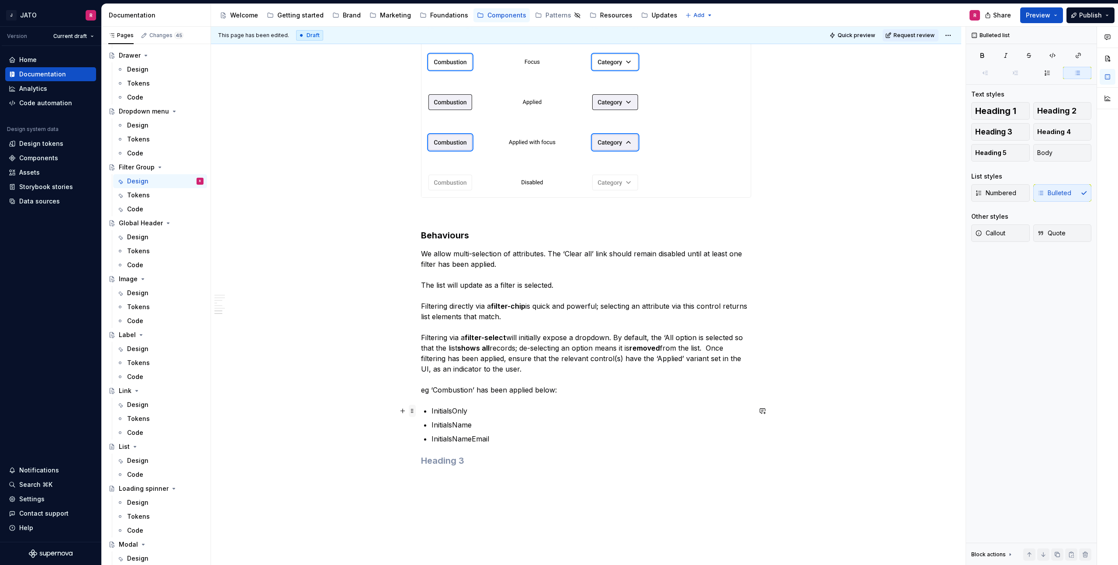
click at [415, 411] on span at bounding box center [412, 411] width 7 height 12
drag, startPoint x: 442, startPoint y: 484, endPoint x: 448, endPoint y: 482, distance: 5.9
click at [442, 484] on div "Delete" at bounding box center [455, 488] width 57 height 9
click at [413, 411] on span at bounding box center [412, 411] width 7 height 12
drag, startPoint x: 432, startPoint y: 485, endPoint x: 501, endPoint y: 431, distance: 87.7
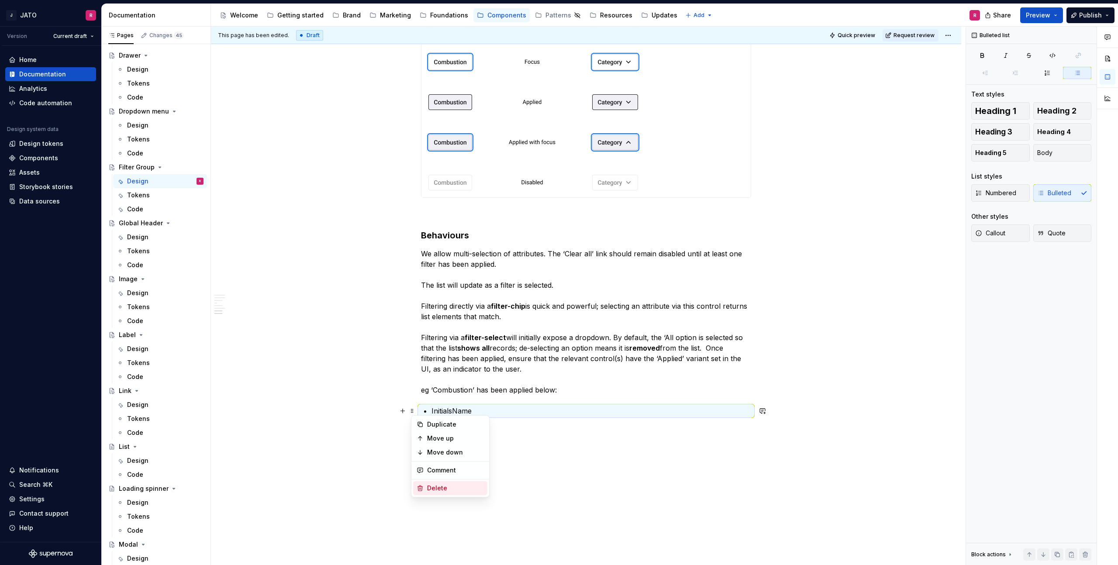
click at [432, 484] on div "Delete" at bounding box center [455, 488] width 57 height 9
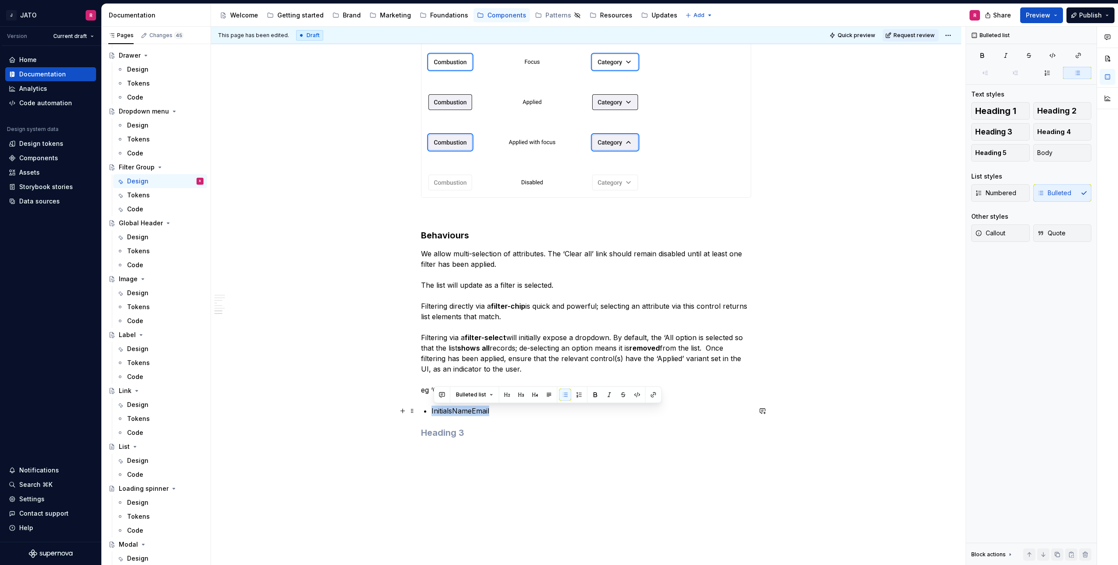
drag, startPoint x: 428, startPoint y: 411, endPoint x: 314, endPoint y: 407, distance: 113.7
click at [415, 412] on span at bounding box center [412, 411] width 7 height 12
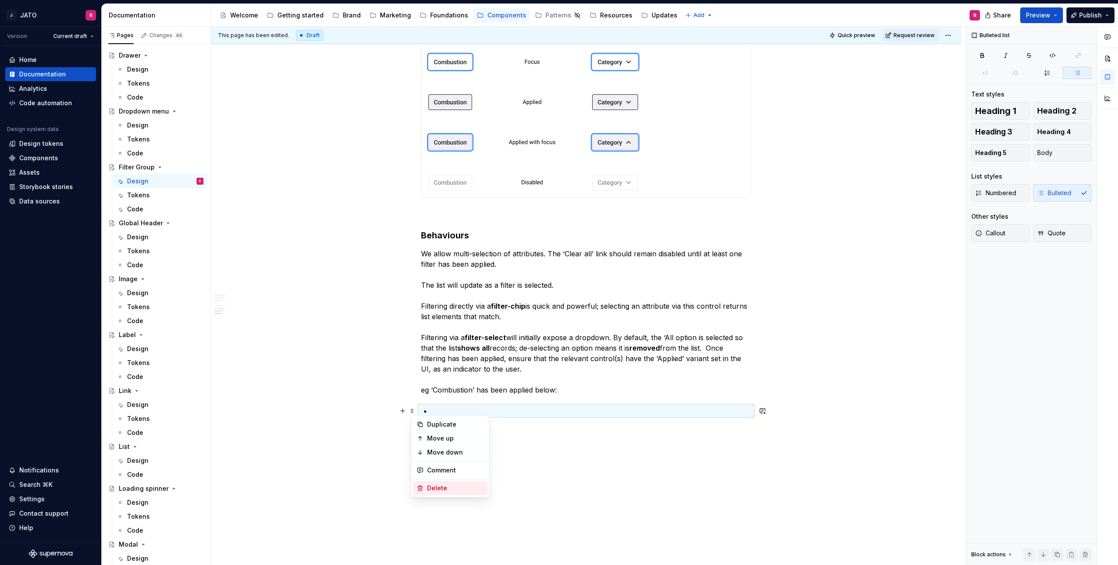
drag, startPoint x: 422, startPoint y: 486, endPoint x: 466, endPoint y: 465, distance: 48.8
click at [422, 486] on icon at bounding box center [420, 488] width 7 height 7
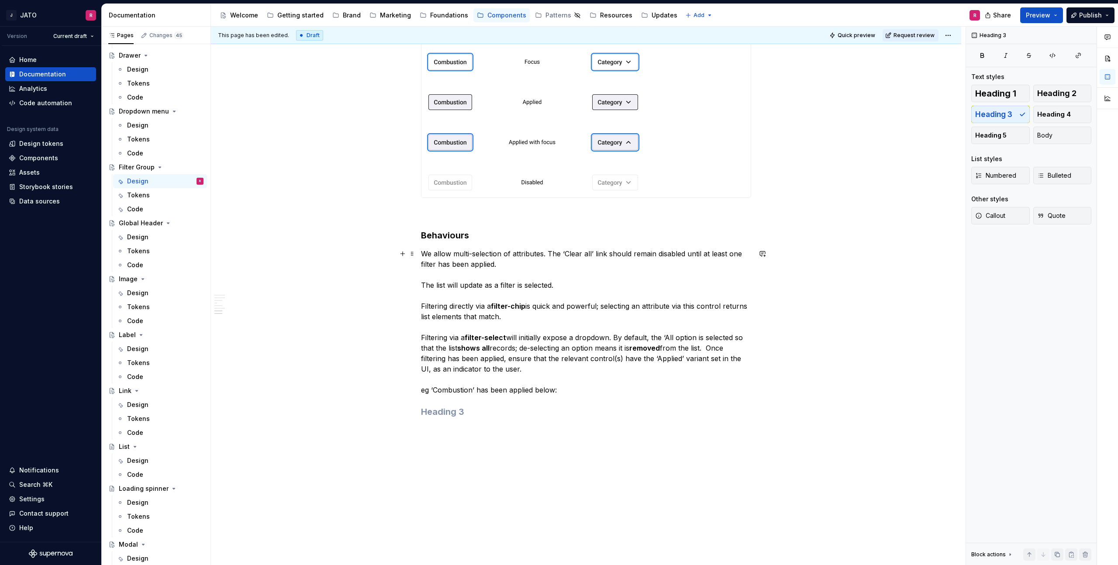
click at [568, 388] on p "We allow multi-selection of attributes. The ‘Clear all’ link should remain disa…" at bounding box center [586, 322] width 330 height 147
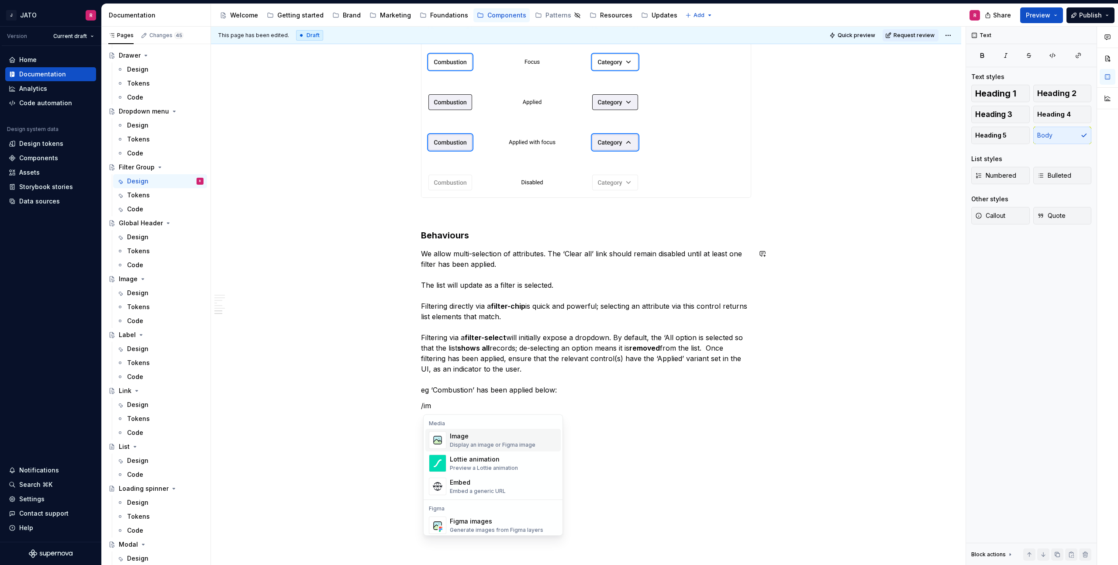
click at [470, 438] on div "Image" at bounding box center [493, 436] width 86 height 9
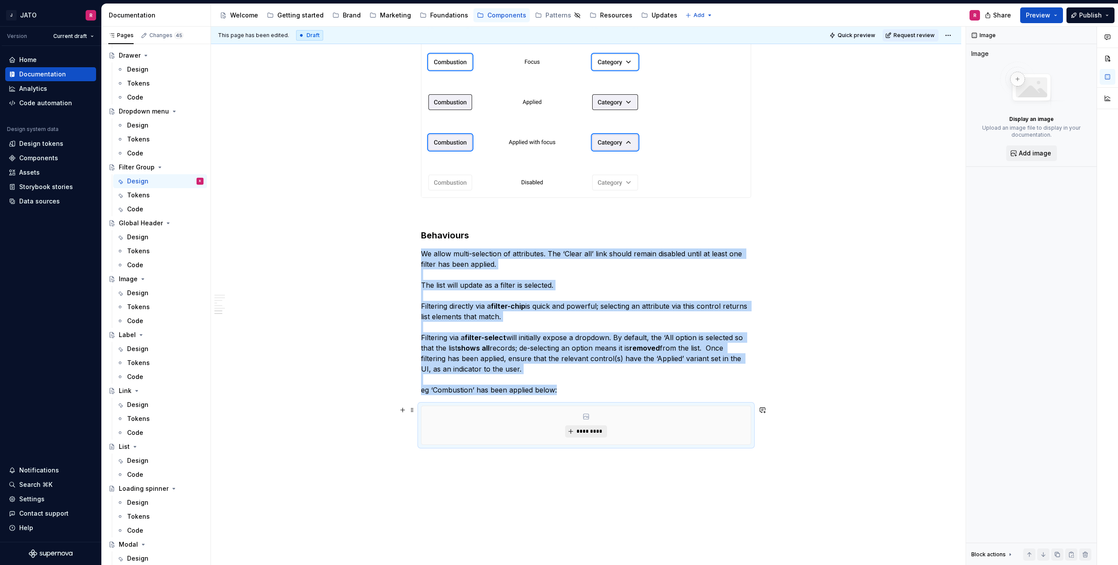
click at [588, 432] on span "*********" at bounding box center [589, 431] width 27 height 7
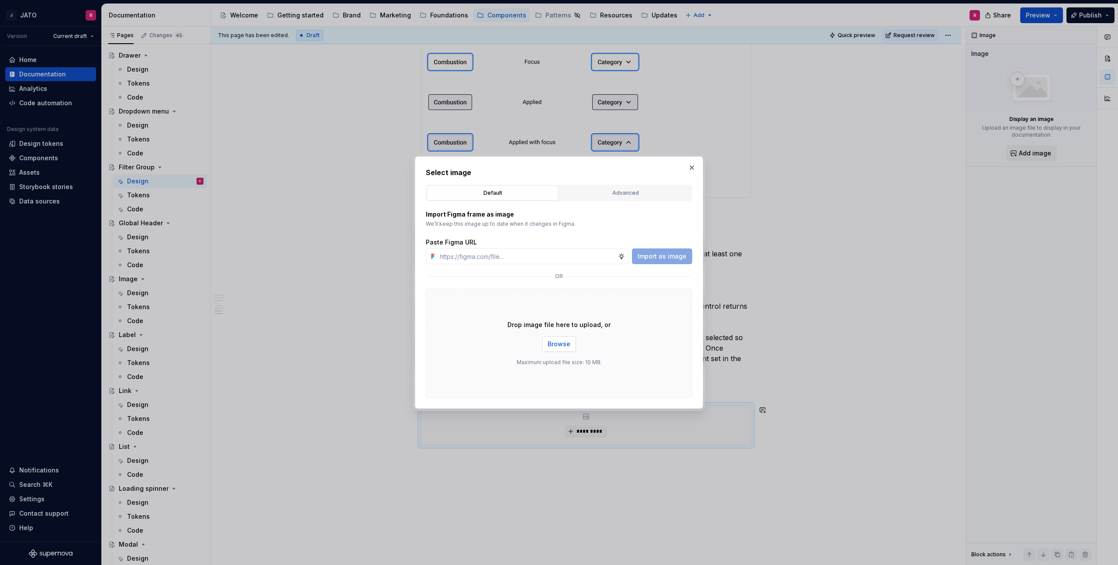
click at [552, 346] on span "Browse" at bounding box center [559, 344] width 23 height 9
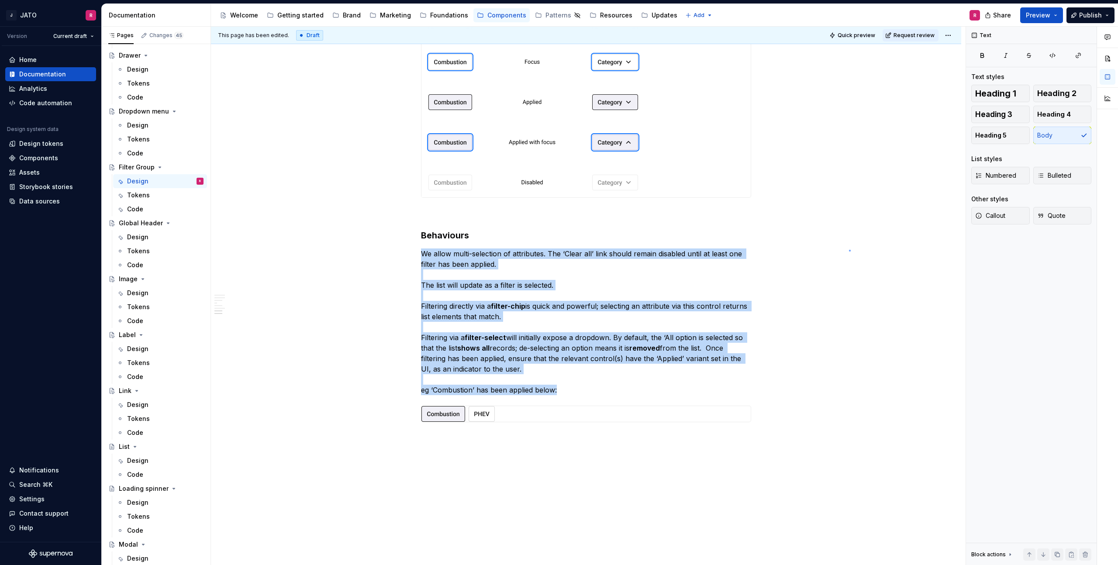
click at [849, 250] on div "**********" at bounding box center [588, 296] width 755 height 539
click at [482, 352] on strong "shows all" at bounding box center [473, 348] width 32 height 9
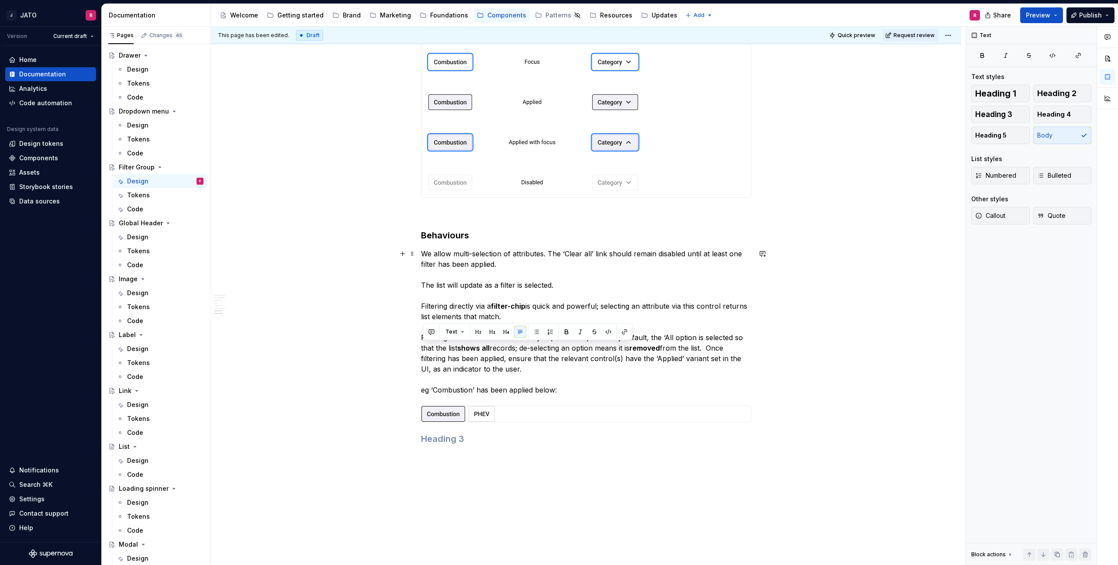
drag, startPoint x: 414, startPoint y: 361, endPoint x: 354, endPoint y: 349, distance: 60.7
click at [428, 337] on button "button" at bounding box center [431, 332] width 12 height 12
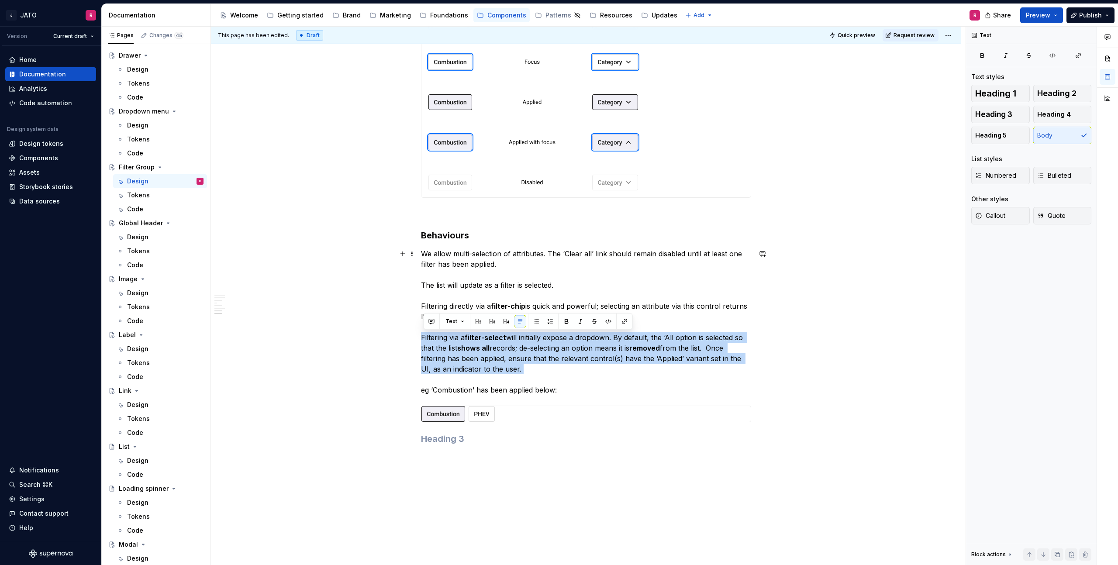
drag, startPoint x: 435, startPoint y: 339, endPoint x: 562, endPoint y: 374, distance: 131.4
click at [562, 374] on p "We allow multi-selection of attributes. The ‘Clear all’ link should remain disa…" at bounding box center [586, 322] width 330 height 147
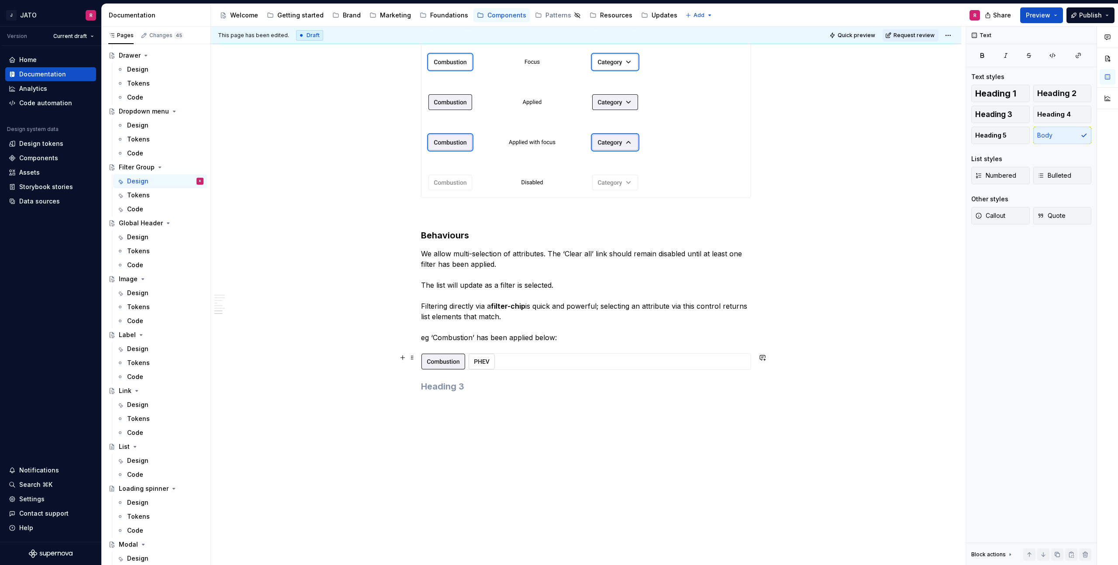
click at [771, 370] on div "**********" at bounding box center [588, 296] width 755 height 539
click at [437, 383] on h3 at bounding box center [586, 386] width 330 height 12
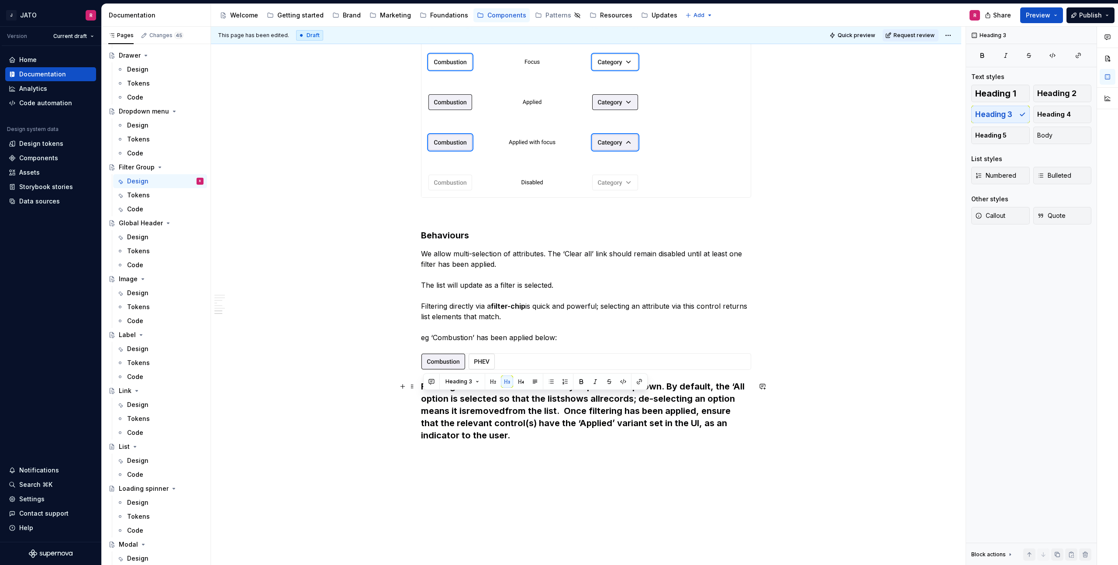
drag, startPoint x: 483, startPoint y: 427, endPoint x: 393, endPoint y: 399, distance: 94.6
click at [476, 382] on button "Heading 3" at bounding box center [462, 382] width 41 height 12
click at [470, 413] on div "Text" at bounding box center [472, 415] width 13 height 9
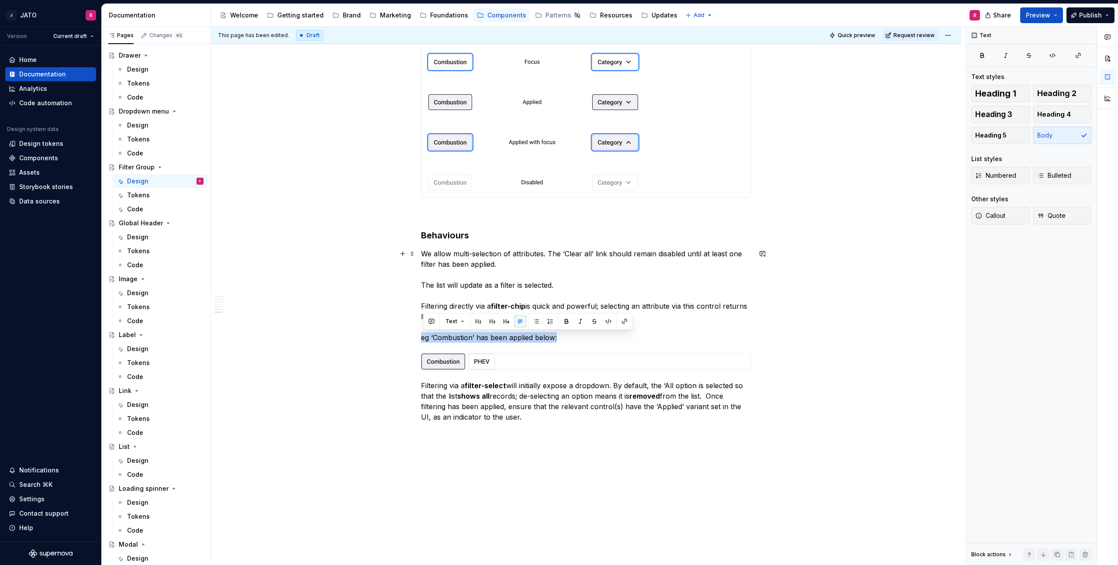
drag, startPoint x: 425, startPoint y: 337, endPoint x: 609, endPoint y: 337, distance: 184.3
click at [609, 337] on p "We allow multi-selection of attributes. The ‘Clear all’ link should remain disa…" at bounding box center [586, 296] width 330 height 94
copy p "eg ‘Combustion’ has been applied below:"
click at [526, 419] on p "Filtering via a filter-select will initially expose a dropdown. By default, the…" at bounding box center [586, 401] width 330 height 42
click at [433, 431] on p "eg ‘Combustion’ has been applied below:" at bounding box center [586, 433] width 330 height 10
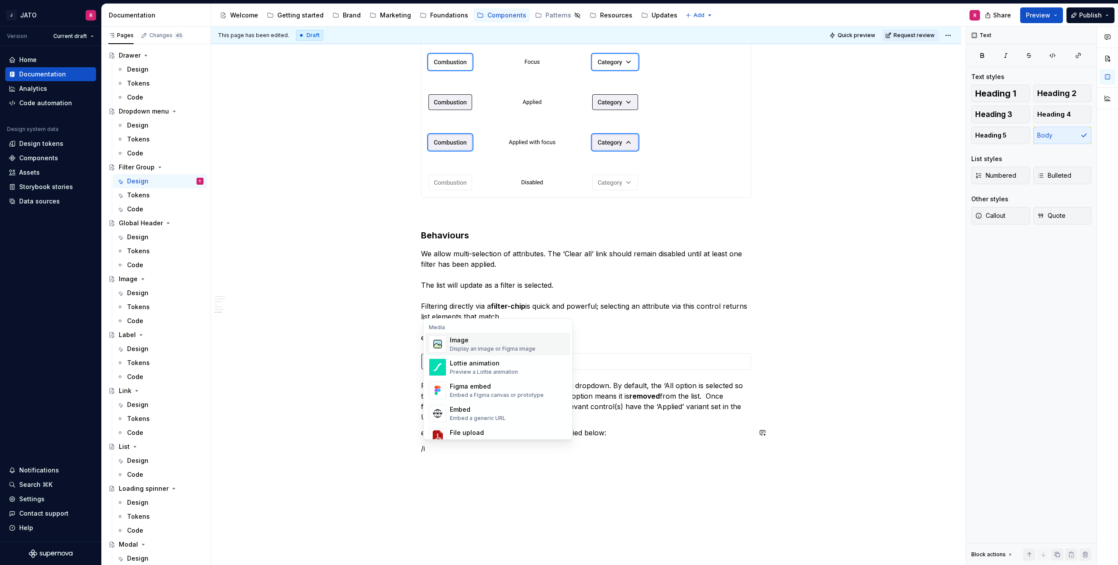
click at [466, 347] on div "Display an image or Figma image" at bounding box center [493, 349] width 86 height 7
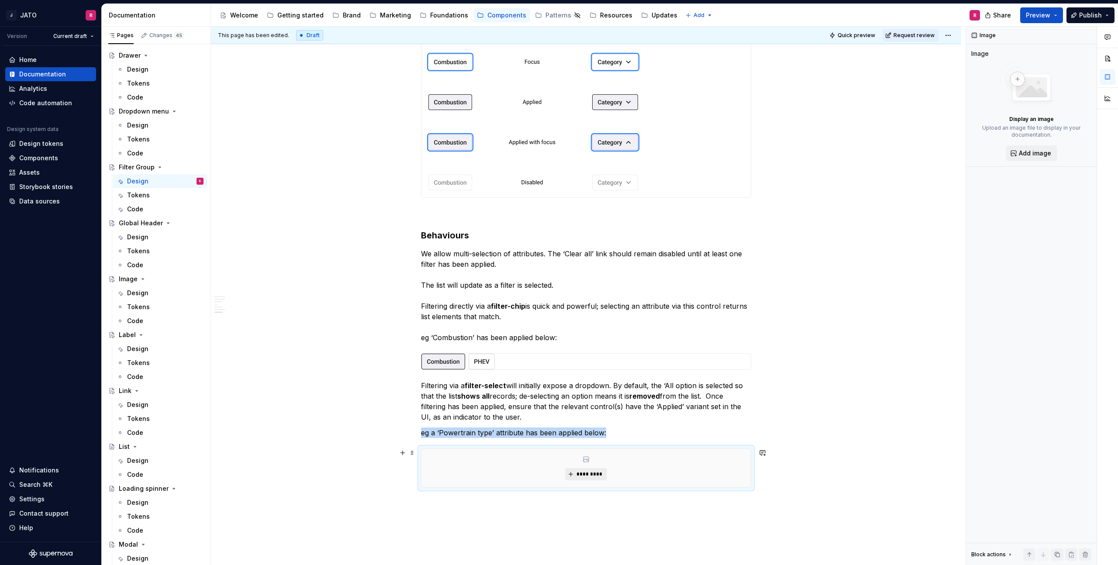
click at [587, 475] on span "*********" at bounding box center [589, 474] width 27 height 7
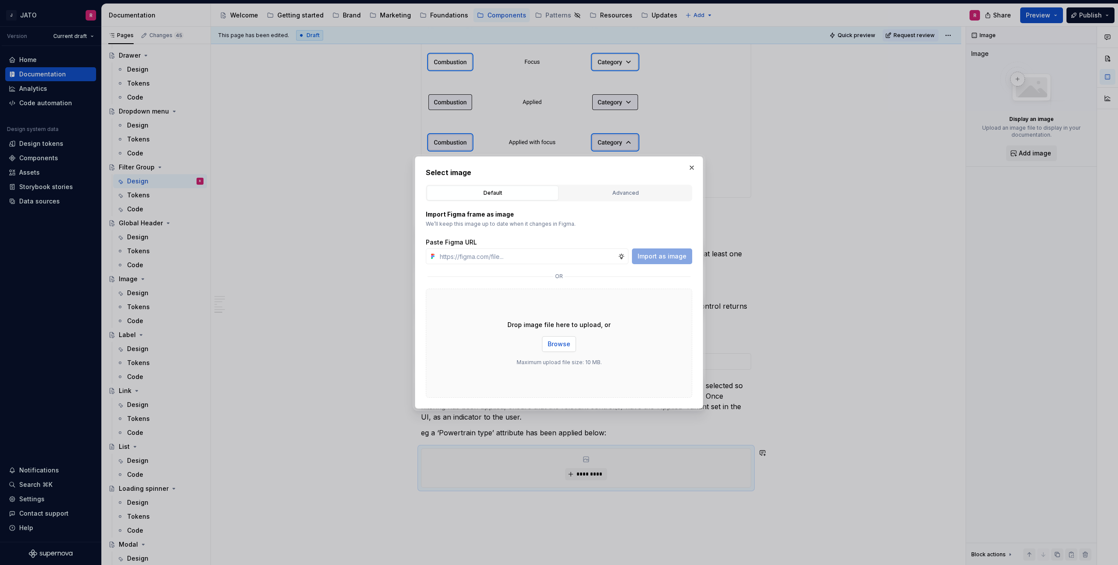
click at [558, 345] on span "Browse" at bounding box center [559, 344] width 23 height 9
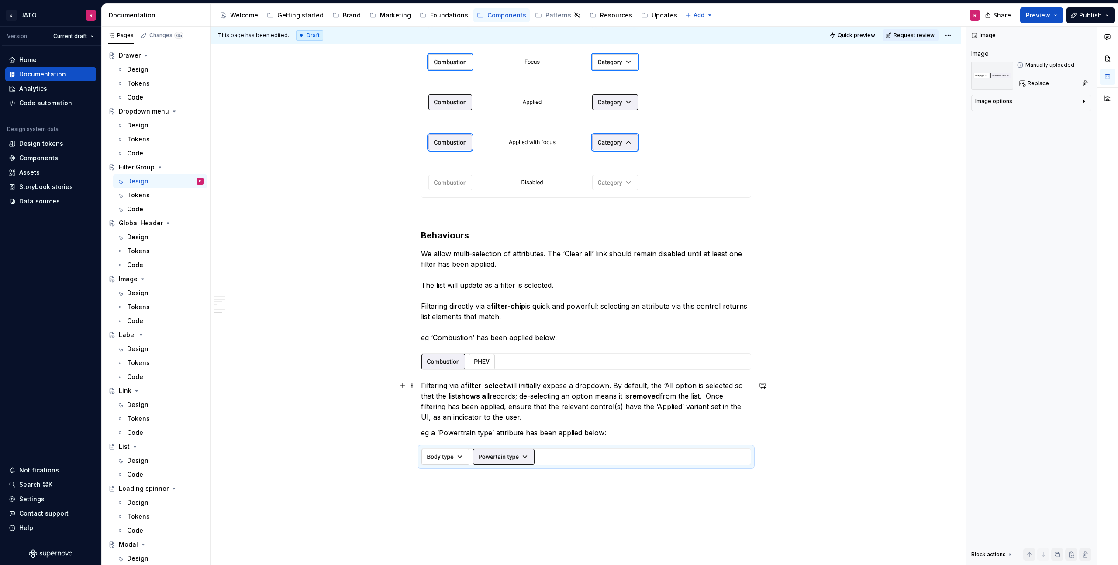
click at [715, 394] on p "Filtering via a filter-select will initially expose a dropdown. By default, the…" at bounding box center [586, 401] width 330 height 42
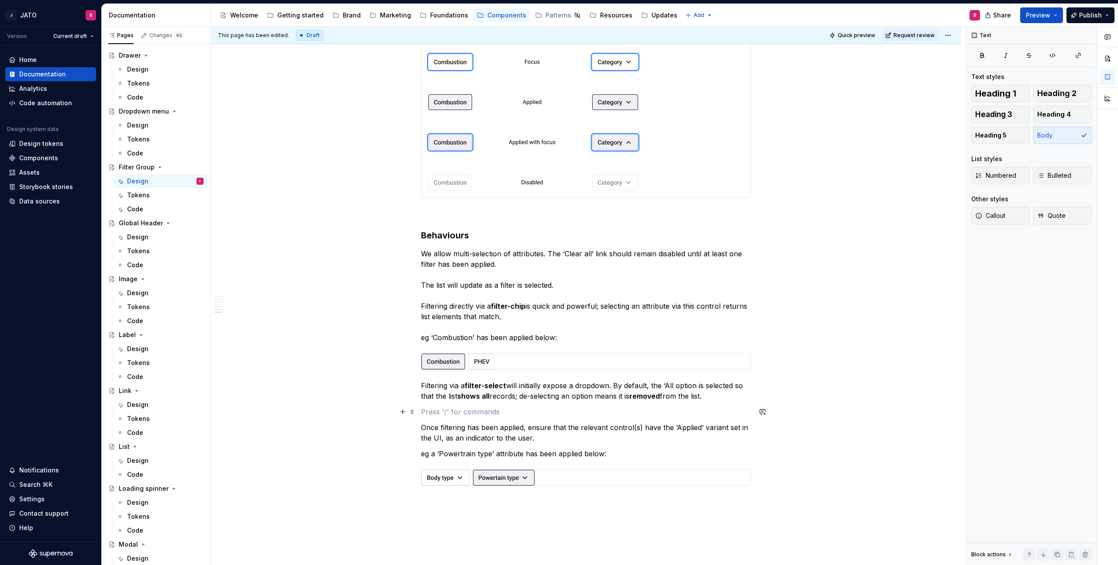
click at [452, 408] on p at bounding box center [586, 412] width 330 height 10
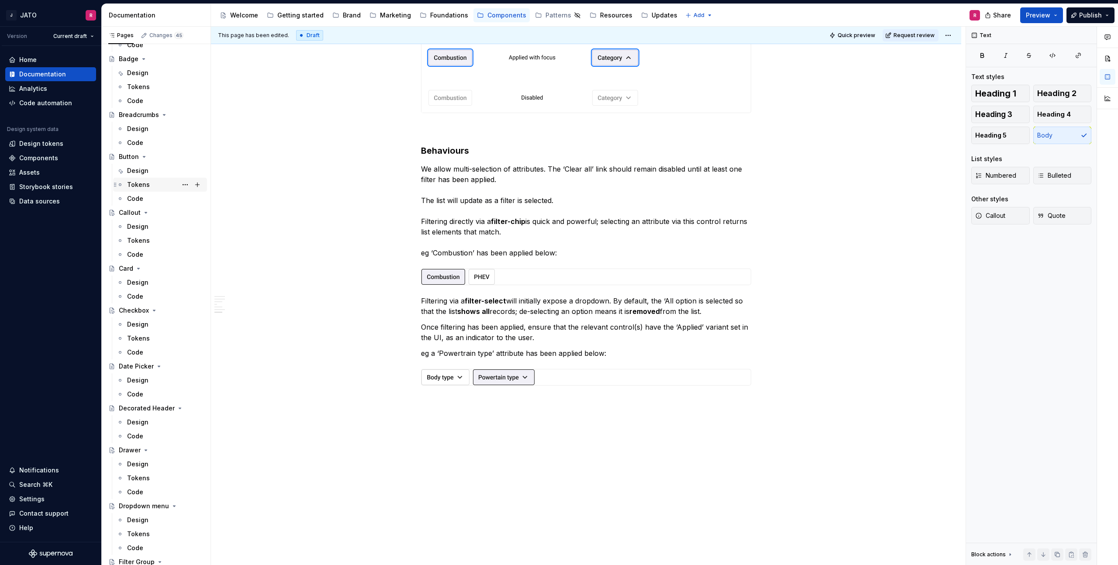
scroll to position [131, 0]
click at [128, 245] on div "Button" at bounding box center [129, 247] width 20 height 9
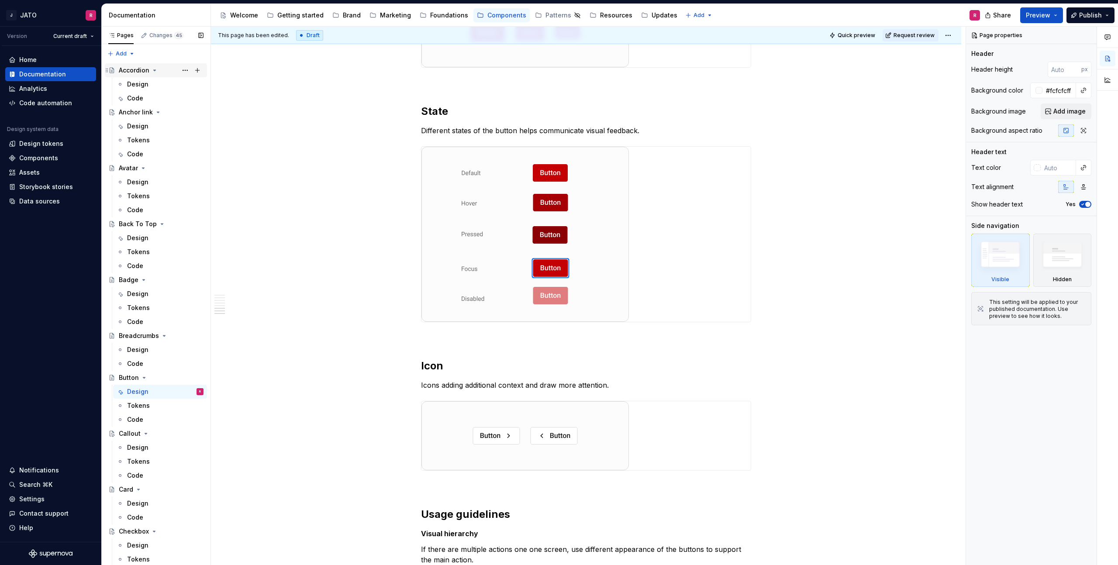
click at [132, 68] on div "Accordion" at bounding box center [134, 70] width 31 height 9
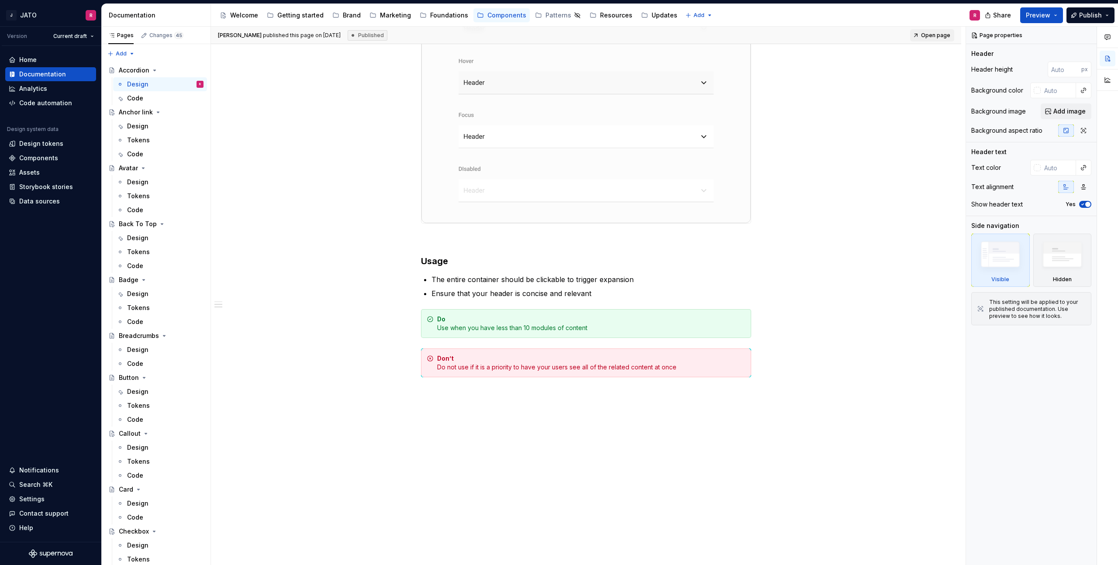
scroll to position [623, 0]
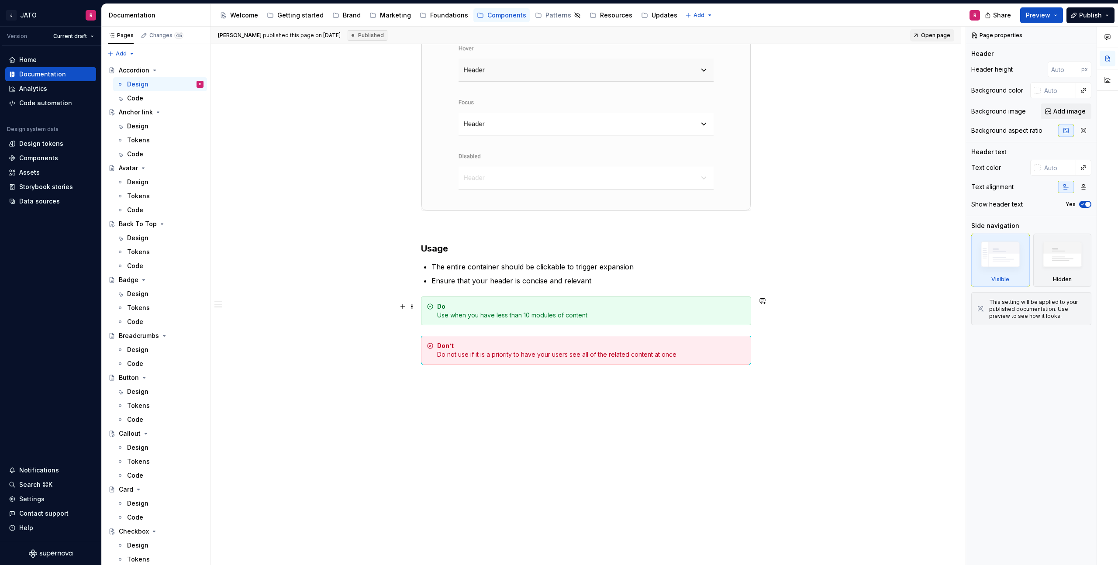
click at [726, 317] on div "Do Use when you have less than 10 modules of content" at bounding box center [591, 310] width 308 height 17
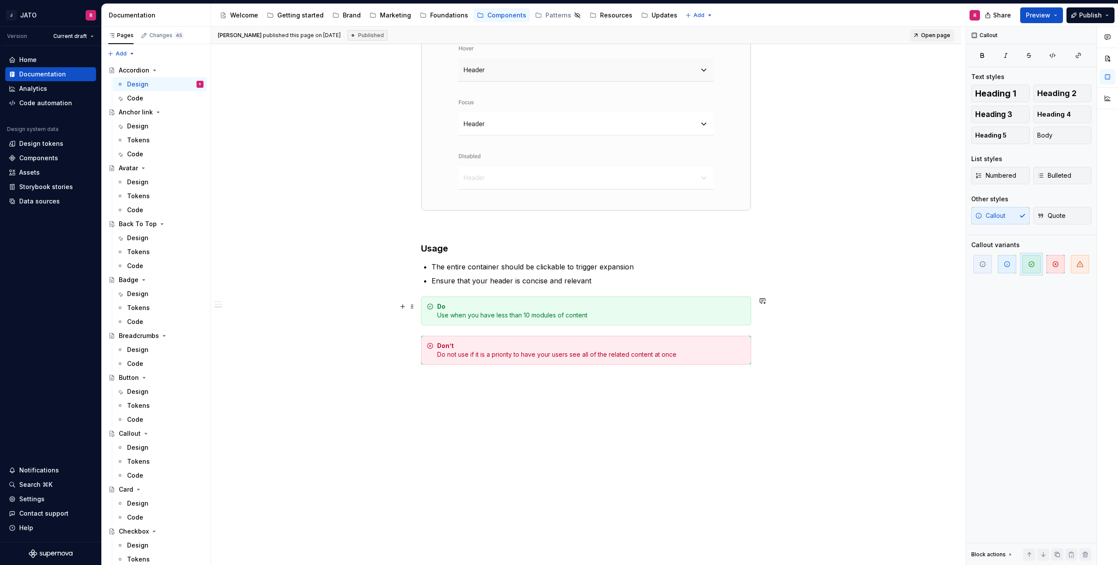
drag, startPoint x: 632, startPoint y: 316, endPoint x: 626, endPoint y: 316, distance: 6.1
click at [631, 316] on div "Do Use when you have less than 10 modules of content" at bounding box center [591, 310] width 308 height 17
drag, startPoint x: 522, startPoint y: 313, endPoint x: 363, endPoint y: 314, distance: 159.9
click at [363, 314] on div "**********" at bounding box center [586, 52] width 750 height 1027
copy div "Do Use when you have less than 10 modules of content"
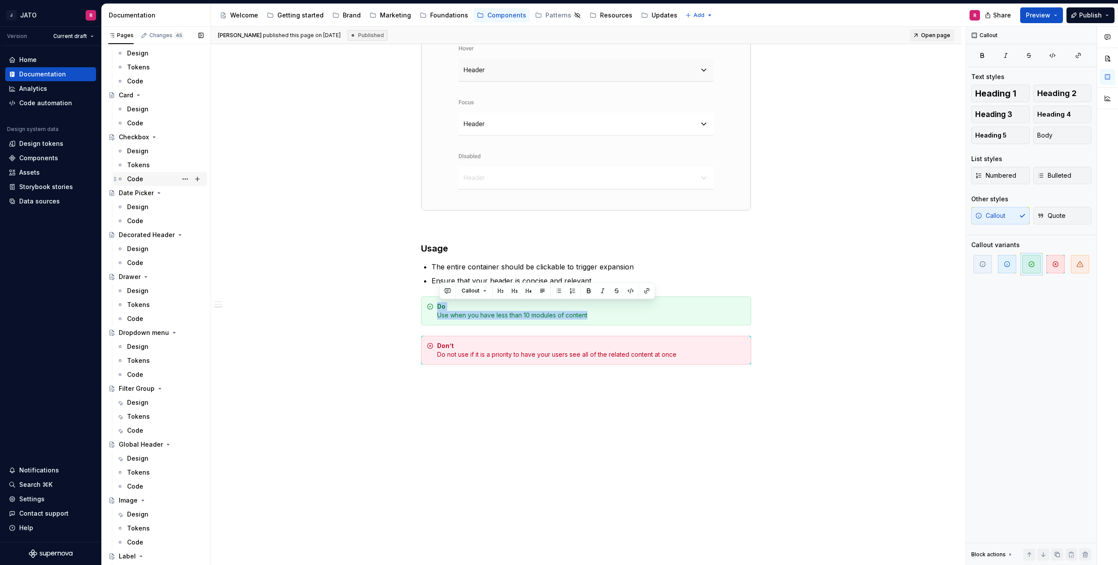
scroll to position [498, 0]
click at [142, 285] on div "Filter Group" at bounding box center [137, 285] width 36 height 9
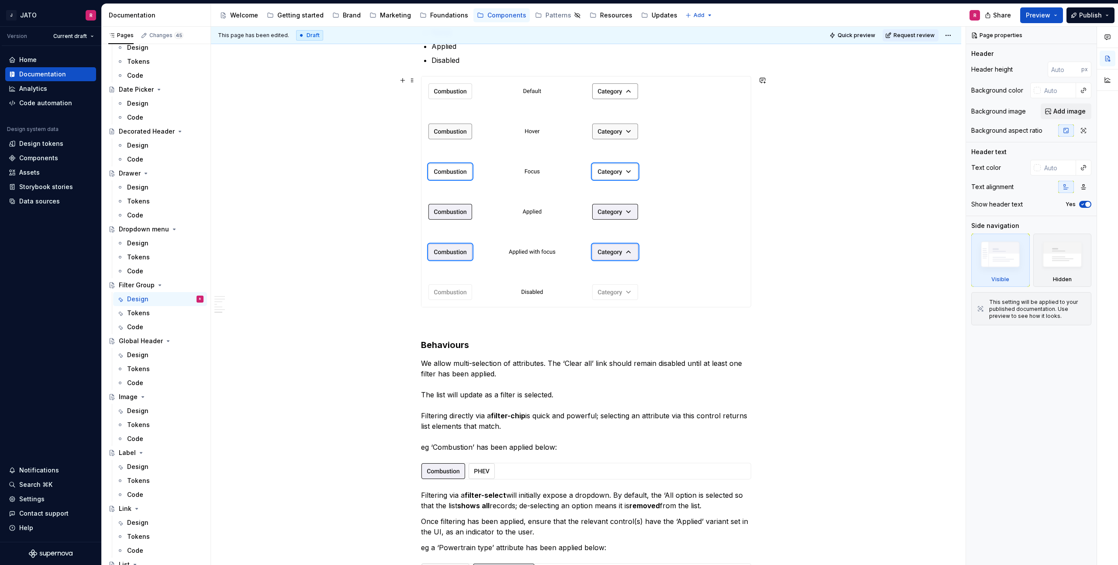
scroll to position [1437, 0]
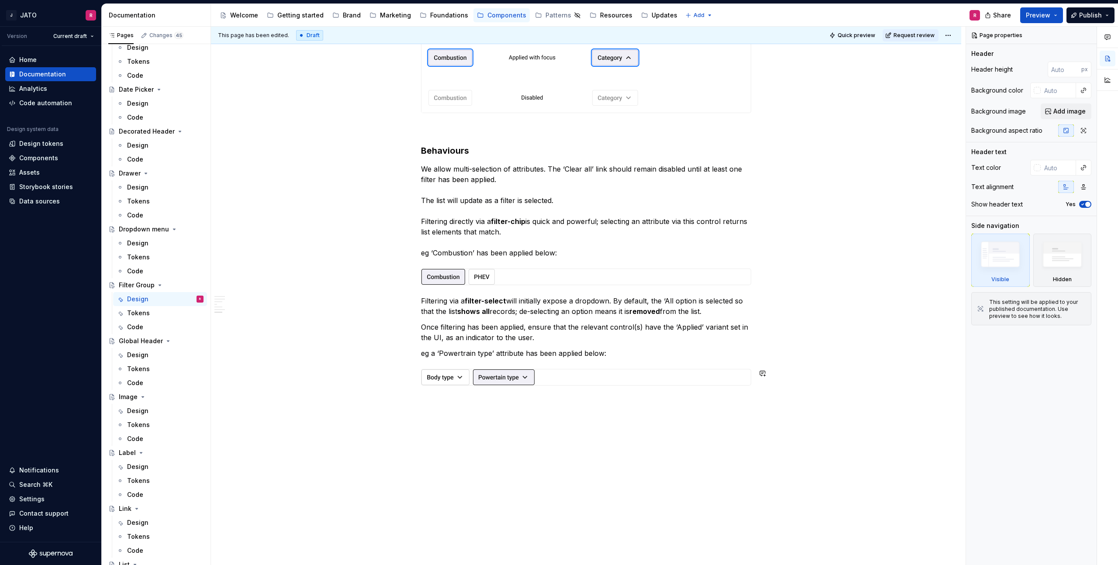
type textarea "*"
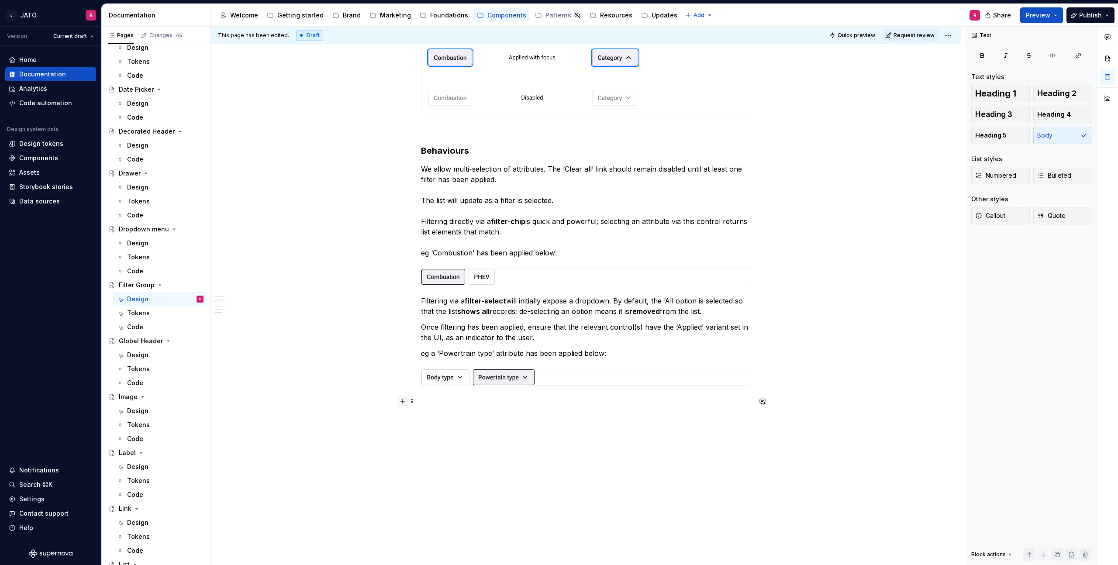
click at [403, 403] on button "button" at bounding box center [403, 401] width 12 height 12
click at [474, 450] on div "Callout" at bounding box center [483, 448] width 66 height 9
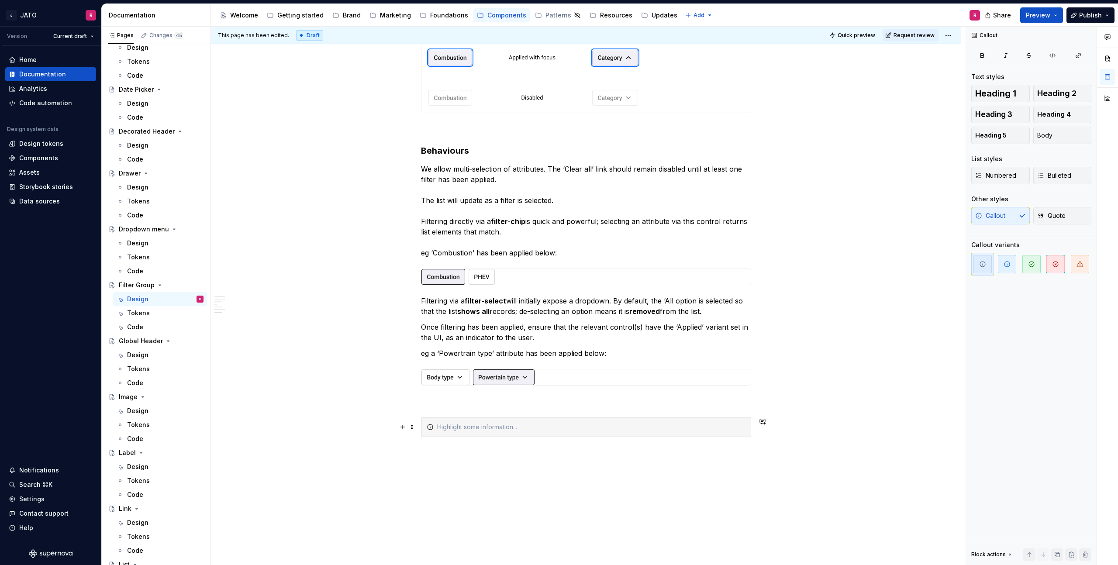
drag, startPoint x: 727, startPoint y: 427, endPoint x: 816, endPoint y: 394, distance: 94.5
click at [728, 427] on div at bounding box center [591, 427] width 308 height 9
click at [1033, 255] on span "button" at bounding box center [1032, 264] width 18 height 18
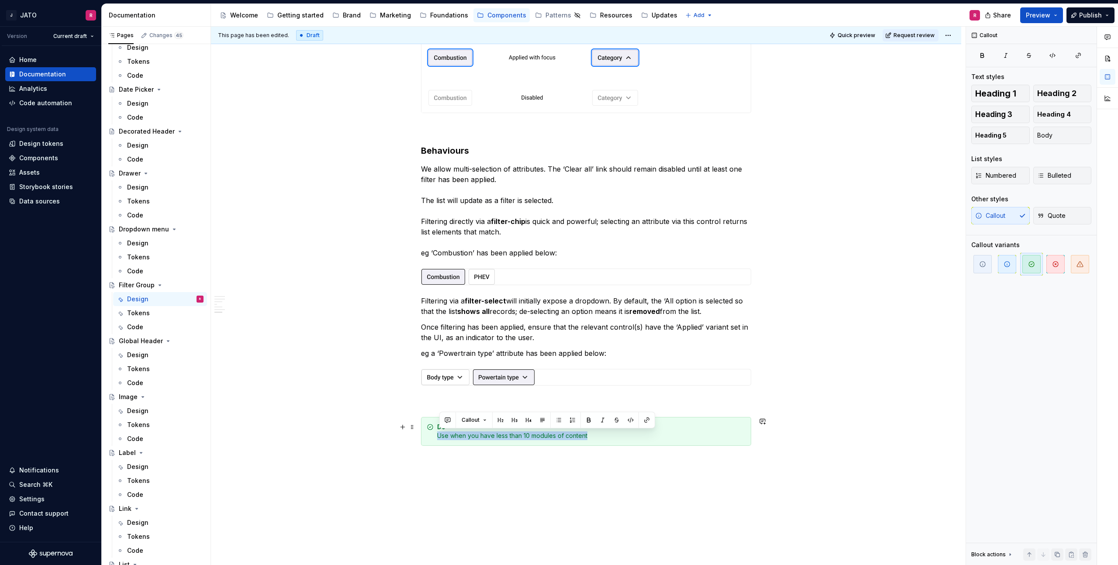
drag, startPoint x: 441, startPoint y: 435, endPoint x: 628, endPoint y: 435, distance: 186.9
click at [628, 435] on div "Do Use when you have less than 10 modules of content" at bounding box center [591, 431] width 308 height 17
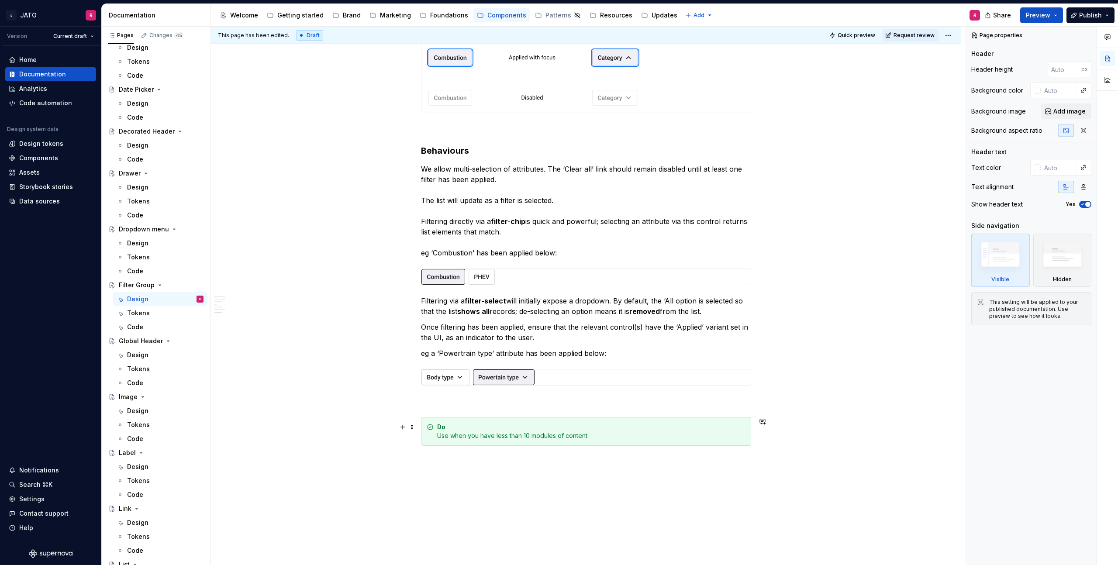
click at [445, 435] on div "Do Use when you have less than 10 modules of content" at bounding box center [591, 431] width 308 height 17
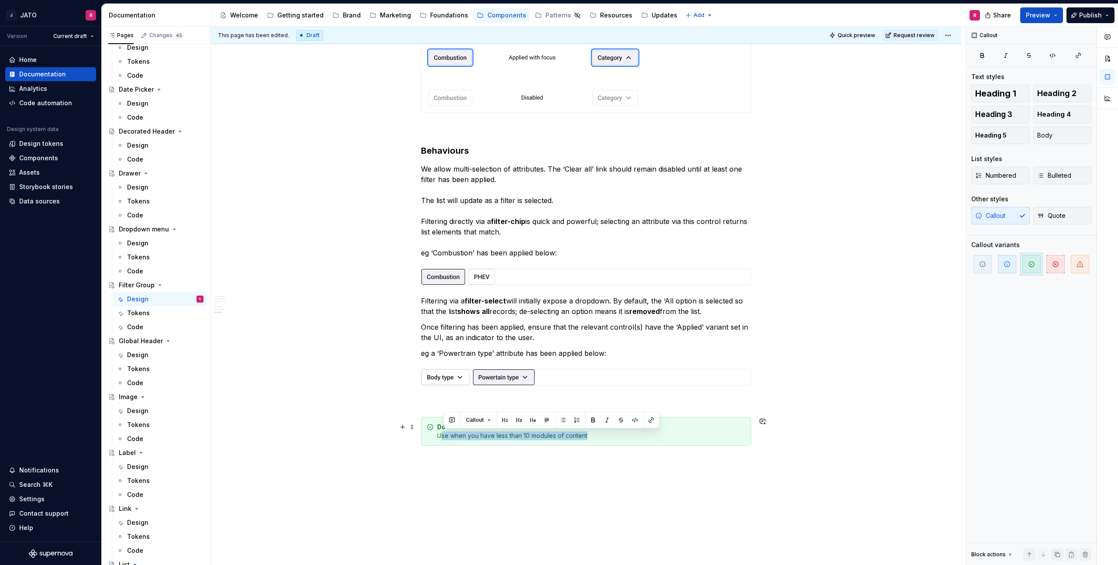
drag, startPoint x: 446, startPoint y: 435, endPoint x: 626, endPoint y: 437, distance: 180.8
click at [626, 437] on div "Do Use when you have less than 10 modules of content" at bounding box center [591, 431] width 308 height 17
click at [480, 435] on div "Do UDisplay up yp" at bounding box center [591, 431] width 308 height 17
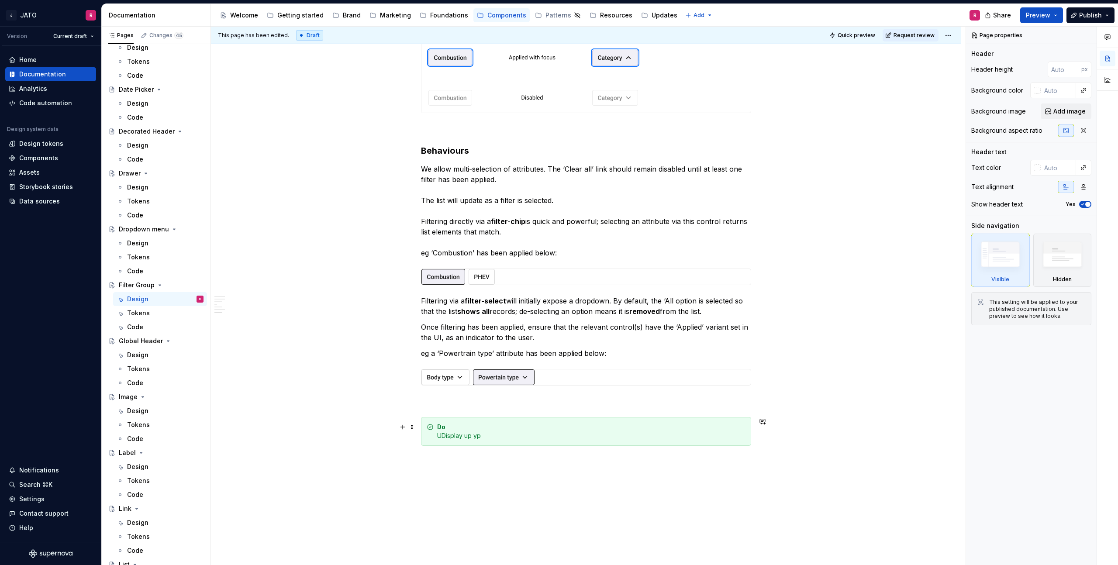
click at [442, 434] on div "Do UDisplay up yp" at bounding box center [591, 431] width 308 height 17
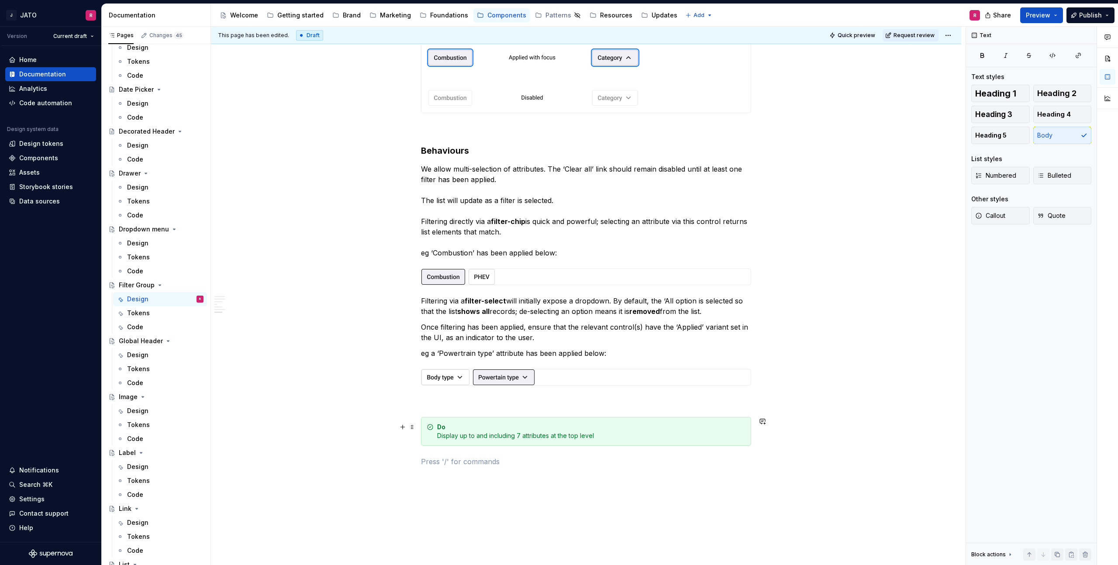
click at [608, 433] on div "Do Display up to and including 7 attributes at the top level" at bounding box center [591, 431] width 308 height 17
click at [439, 433] on div "Do Display up to and including 7 attributes at the top level" at bounding box center [591, 431] width 308 height 17
click at [601, 435] on div "Do Display up to and including 7 attributes at the top level" at bounding box center [591, 431] width 308 height 17
click at [459, 427] on div "Do Display up to and including 7 attributes at the top level" at bounding box center [591, 431] width 308 height 17
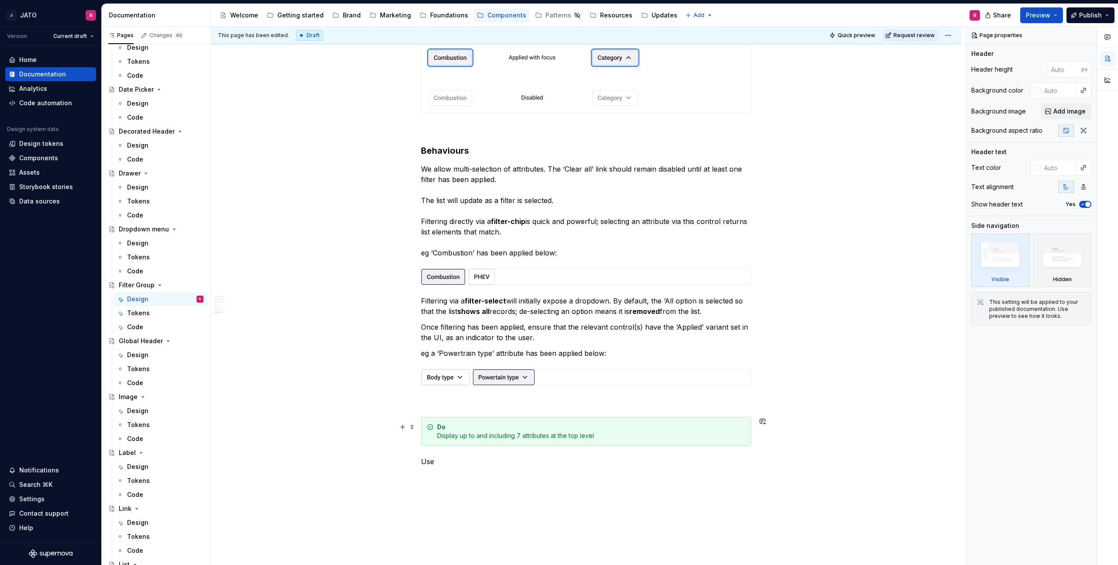
drag, startPoint x: 439, startPoint y: 423, endPoint x: 425, endPoint y: 426, distance: 13.8
click at [439, 423] on div "Do Display up to and including 7 attributes at the top level" at bounding box center [586, 431] width 330 height 29
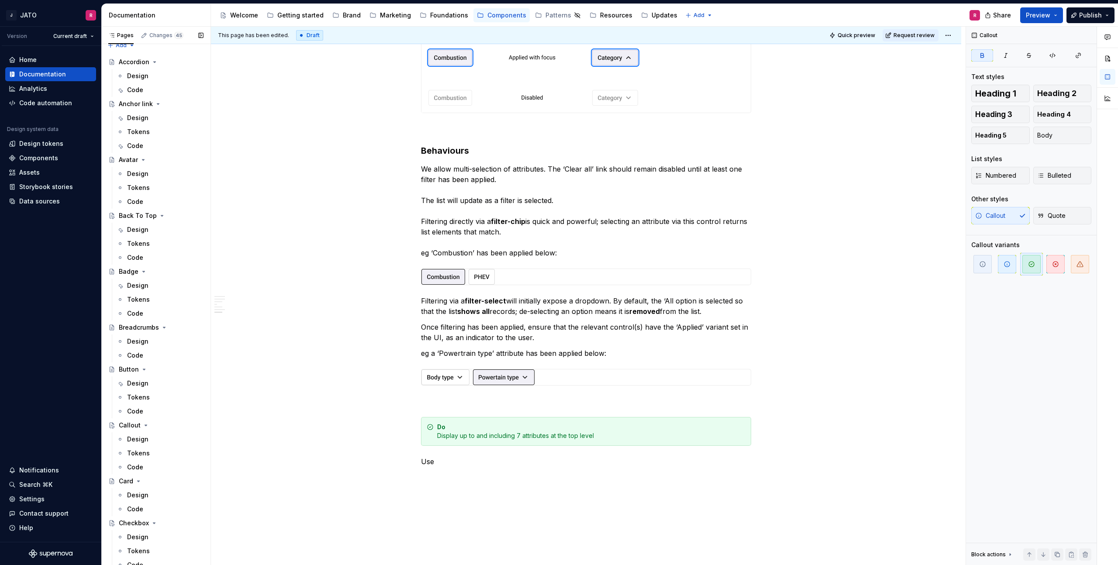
scroll to position [0, 0]
click at [134, 70] on div "Accordion" at bounding box center [134, 70] width 31 height 9
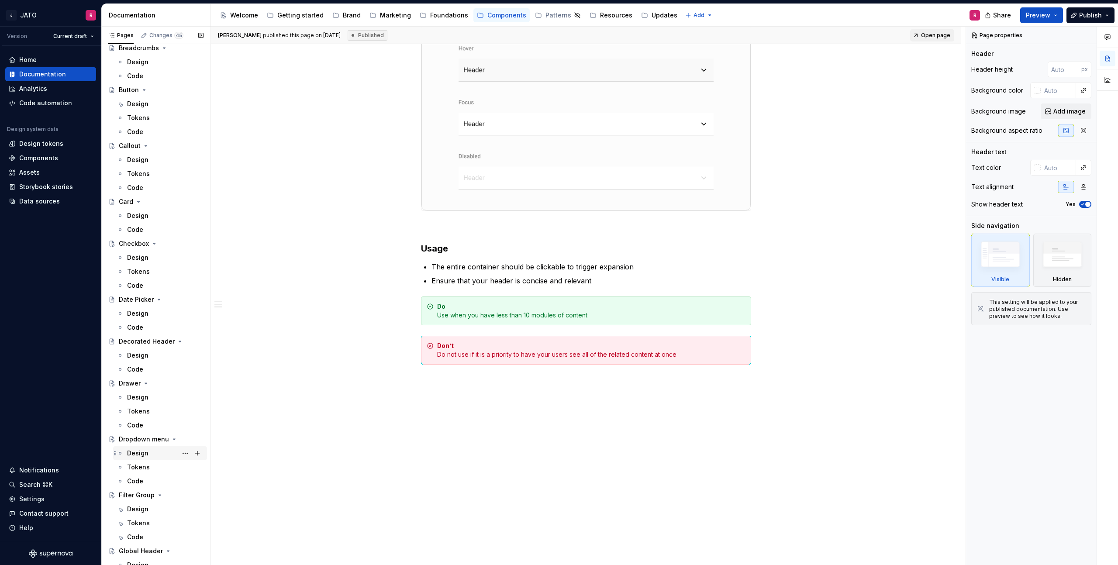
scroll to position [289, 0]
click at [141, 492] on div "Filter Group" at bounding box center [137, 494] width 36 height 9
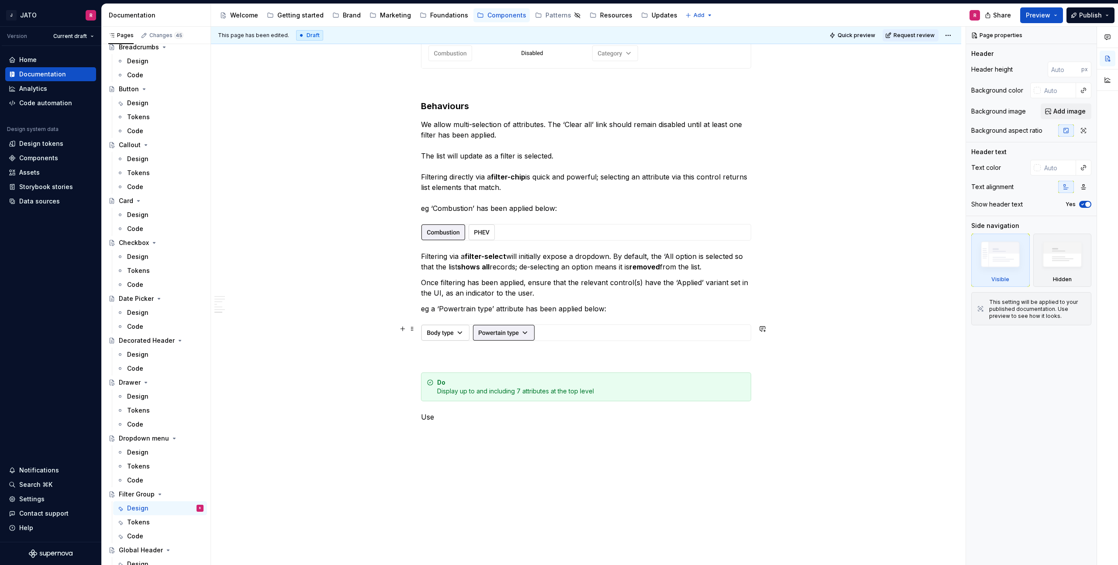
scroll to position [1491, 0]
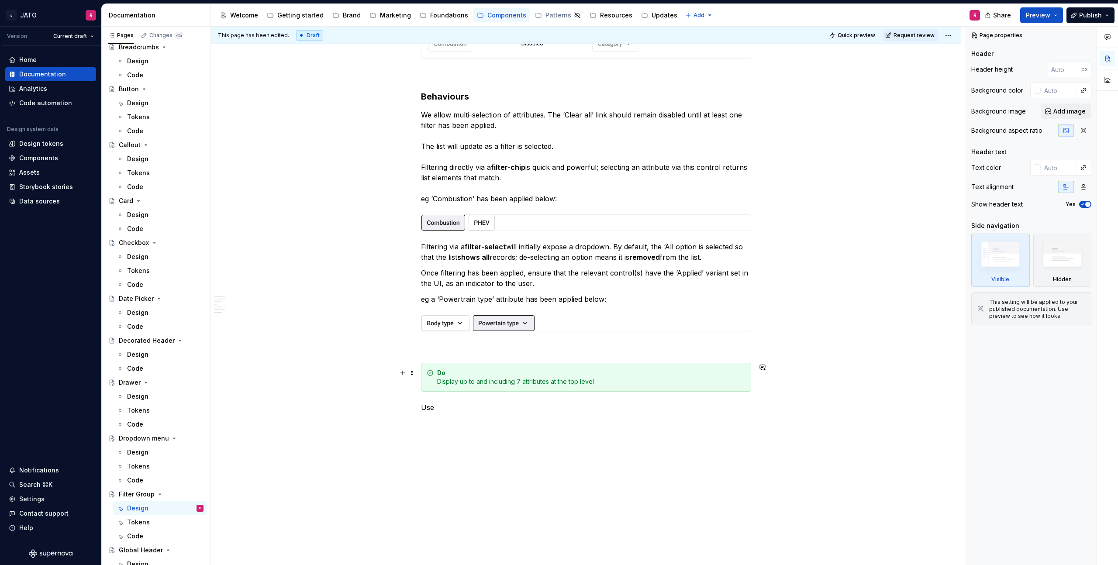
click at [445, 380] on div "Do Display up to and including 7 attributes at the top level" at bounding box center [591, 377] width 308 height 17
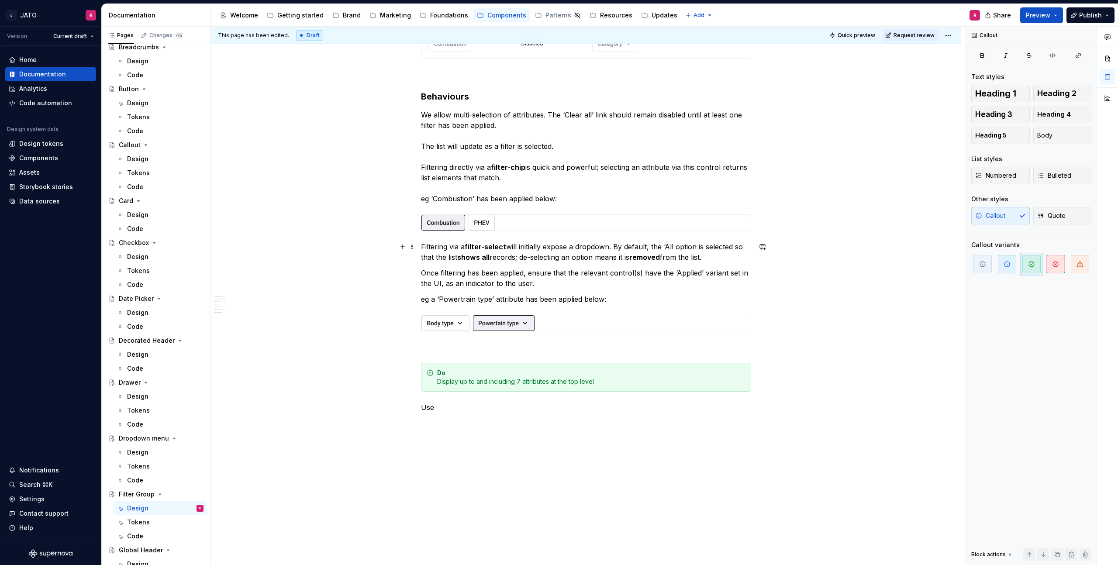
type textarea "*"
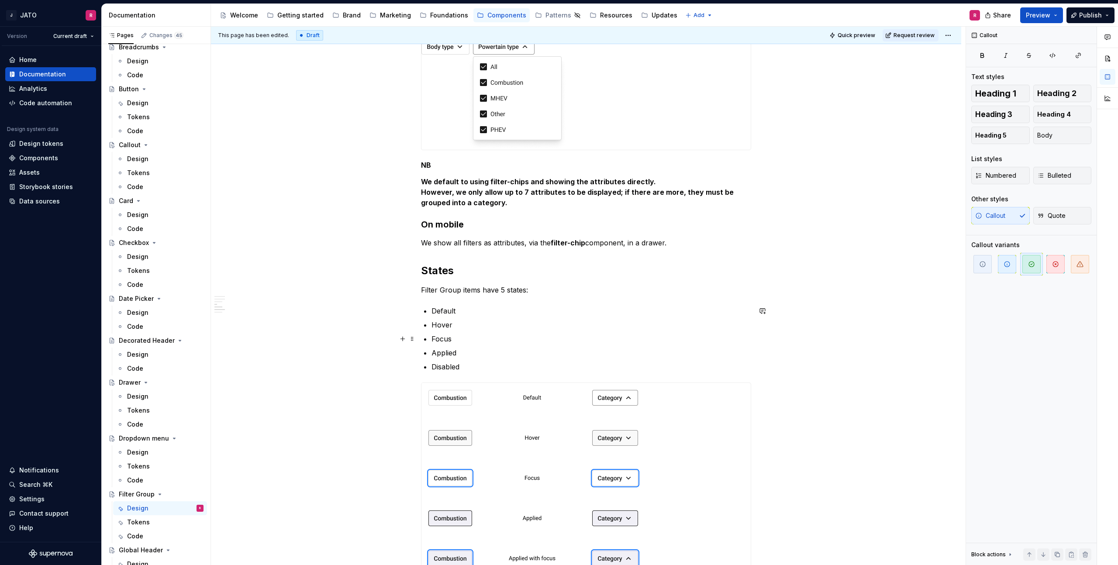
scroll to position [1031, 0]
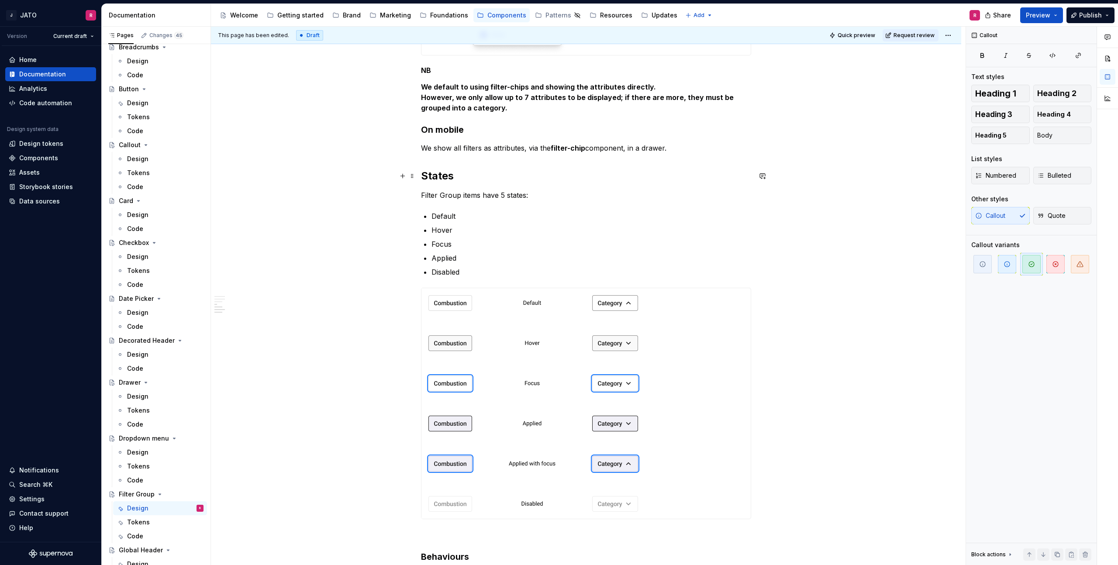
click at [432, 173] on h2 "States" at bounding box center [586, 176] width 330 height 14
click at [432, 174] on h2 "States" at bounding box center [586, 176] width 330 height 14
click at [514, 194] on p "Filter Group items have 5 states:" at bounding box center [586, 195] width 330 height 10
click at [513, 194] on p "Filter Group items have 5 states:" at bounding box center [586, 195] width 330 height 10
type textarea "*"
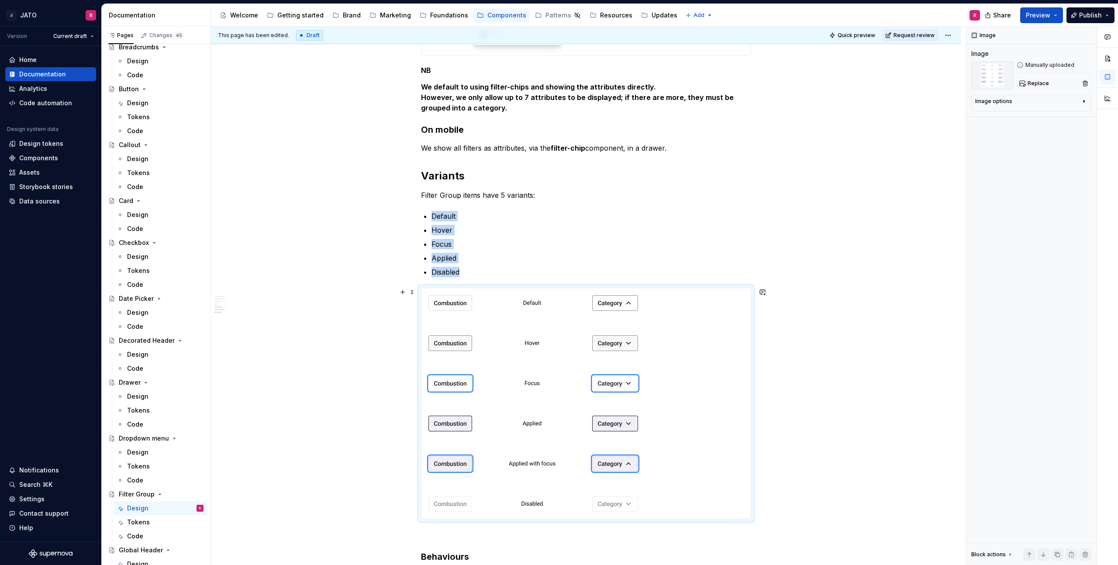
click at [556, 314] on img at bounding box center [534, 403] width 224 height 231
click at [413, 291] on span at bounding box center [412, 292] width 7 height 12
click at [435, 369] on div "Delete" at bounding box center [455, 369] width 57 height 9
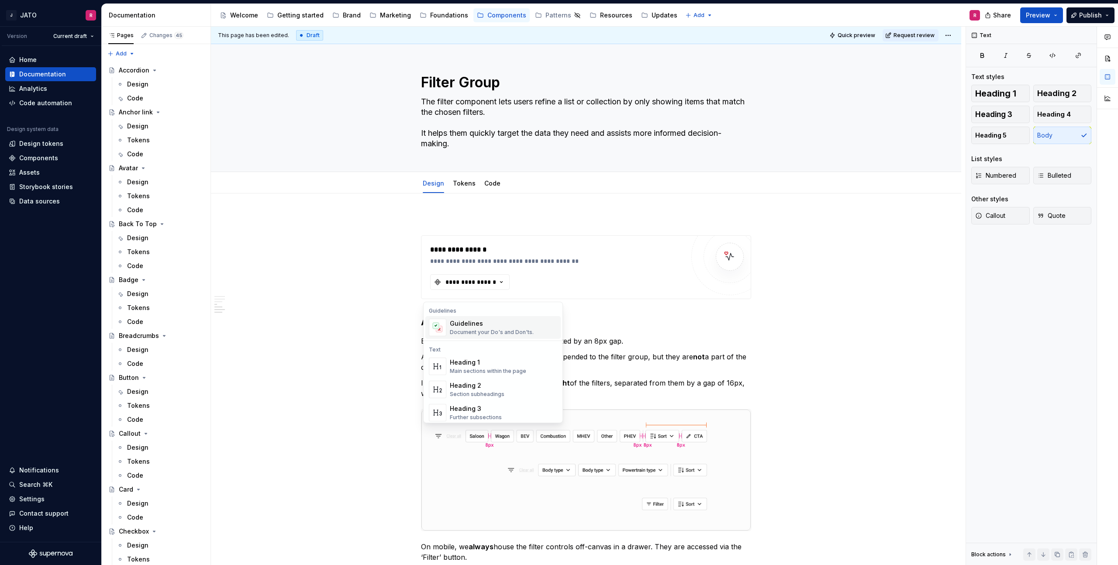
scroll to position [1031, 0]
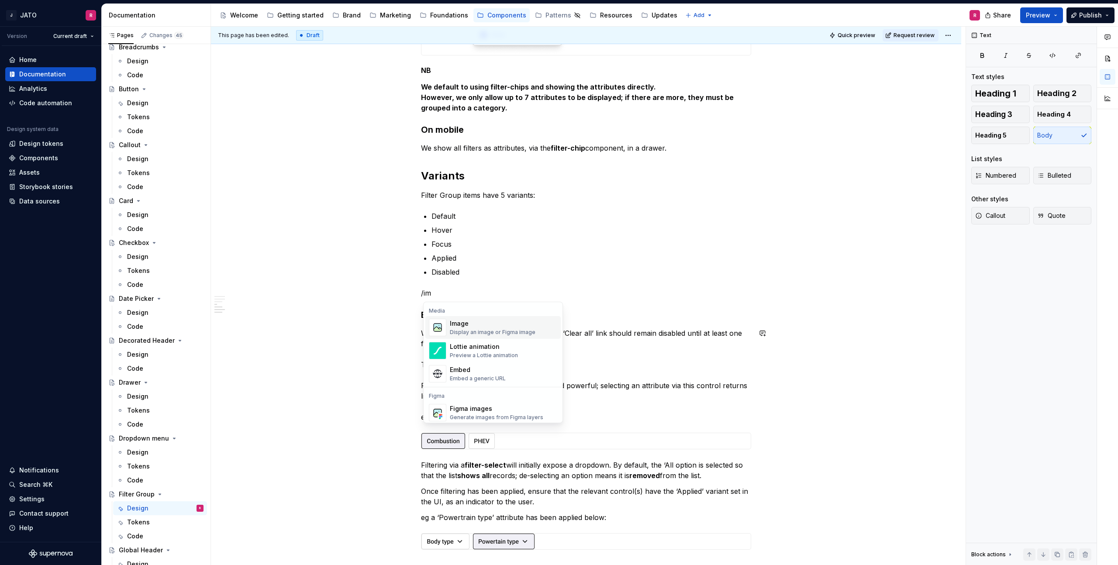
click at [461, 331] on div "Display an image or Figma image" at bounding box center [493, 332] width 86 height 7
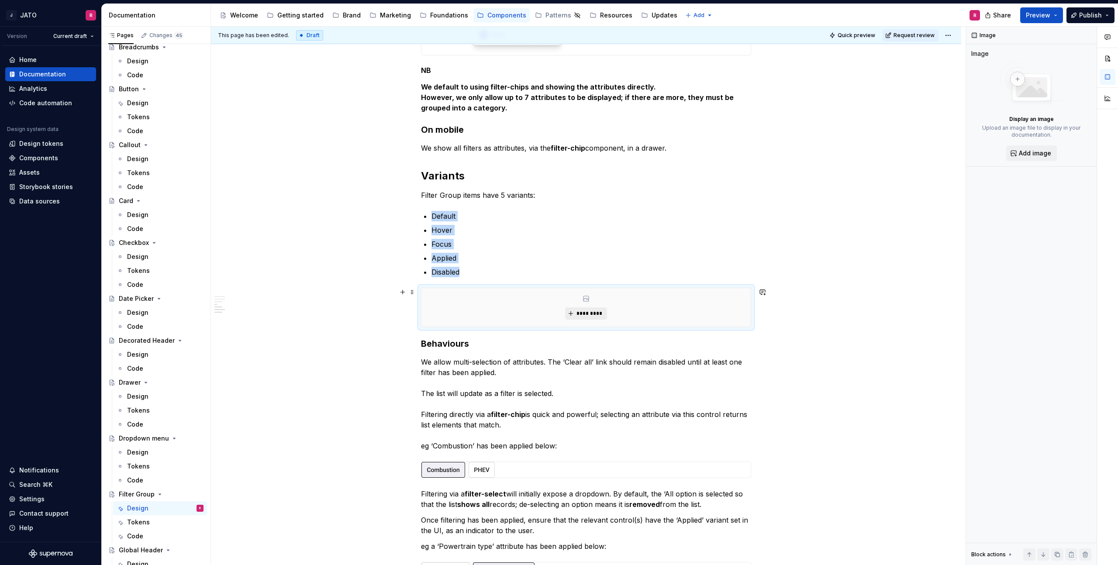
click at [602, 312] on span "*********" at bounding box center [589, 313] width 27 height 7
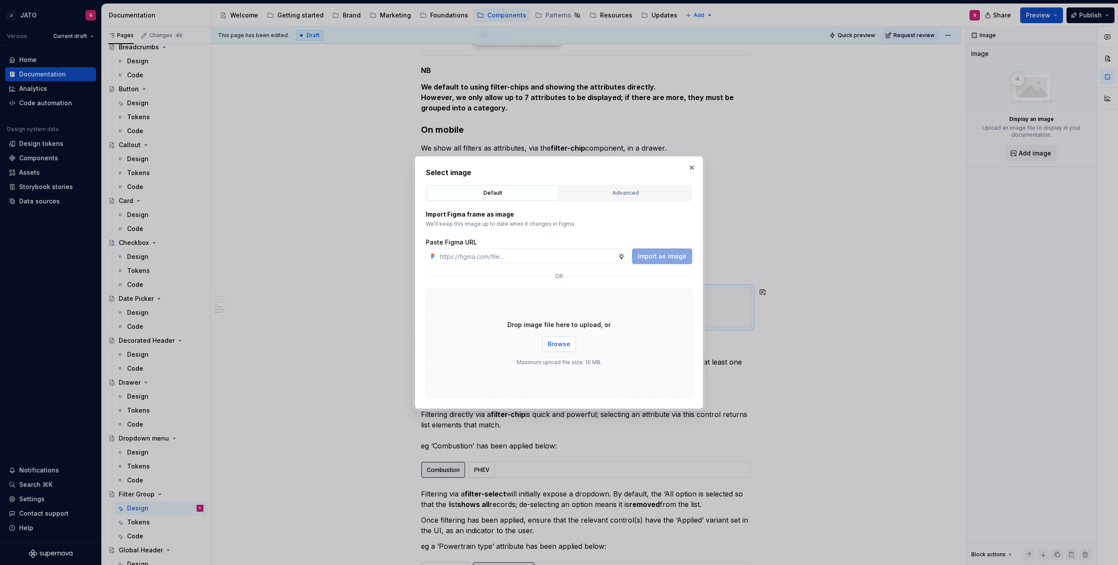
click at [566, 340] on span "Browse" at bounding box center [559, 344] width 23 height 9
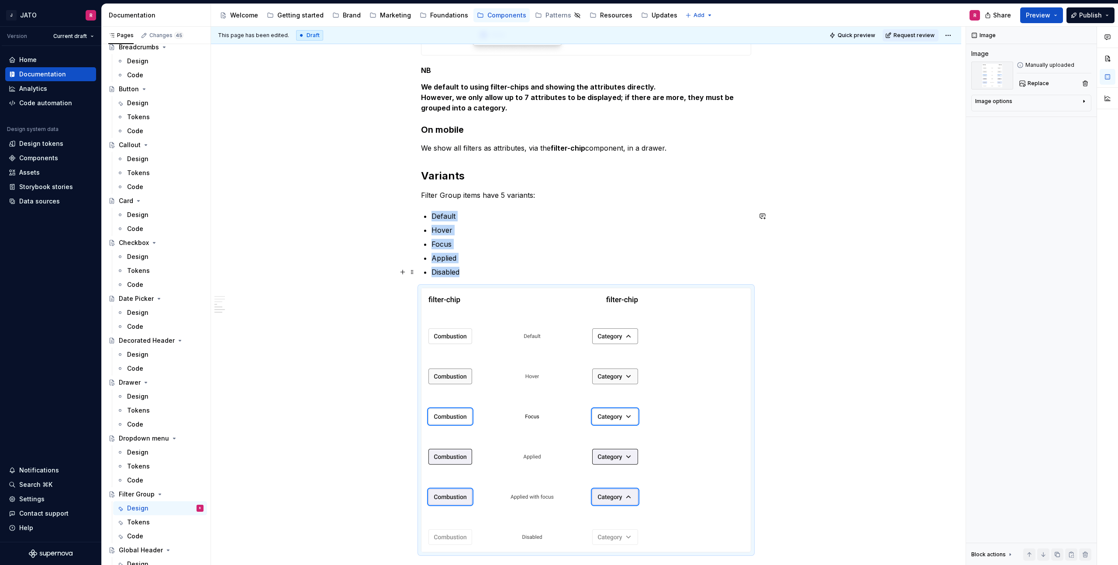
click at [821, 265] on div "**********" at bounding box center [586, 130] width 750 height 1934
click at [711, 371] on div at bounding box center [586, 420] width 329 height 264
type textarea "*"
